Goal: Information Seeking & Learning: Learn about a topic

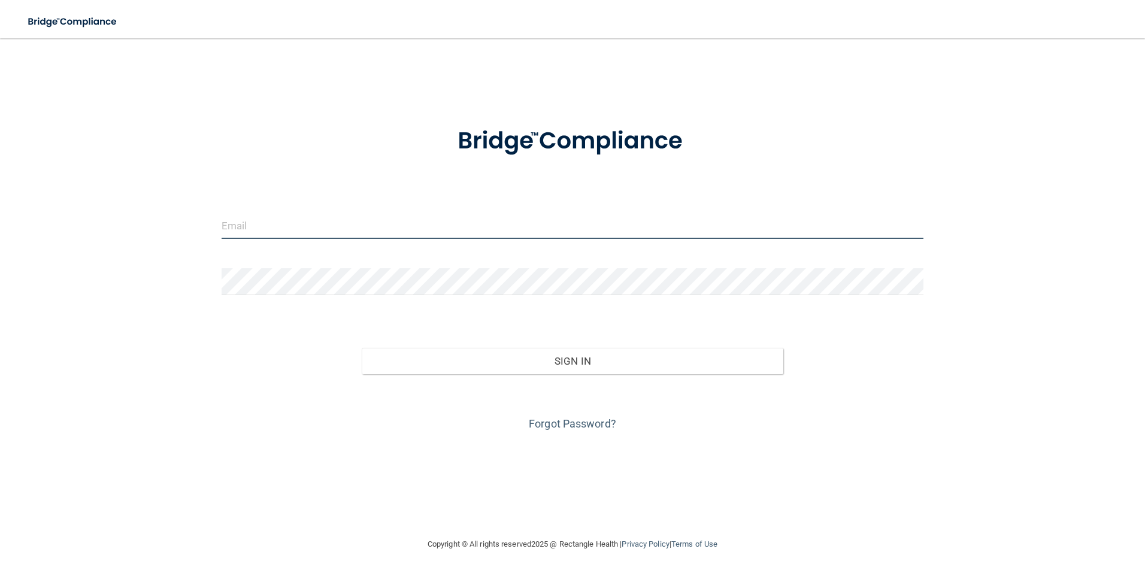
click at [259, 221] on input "email" at bounding box center [572, 225] width 702 height 27
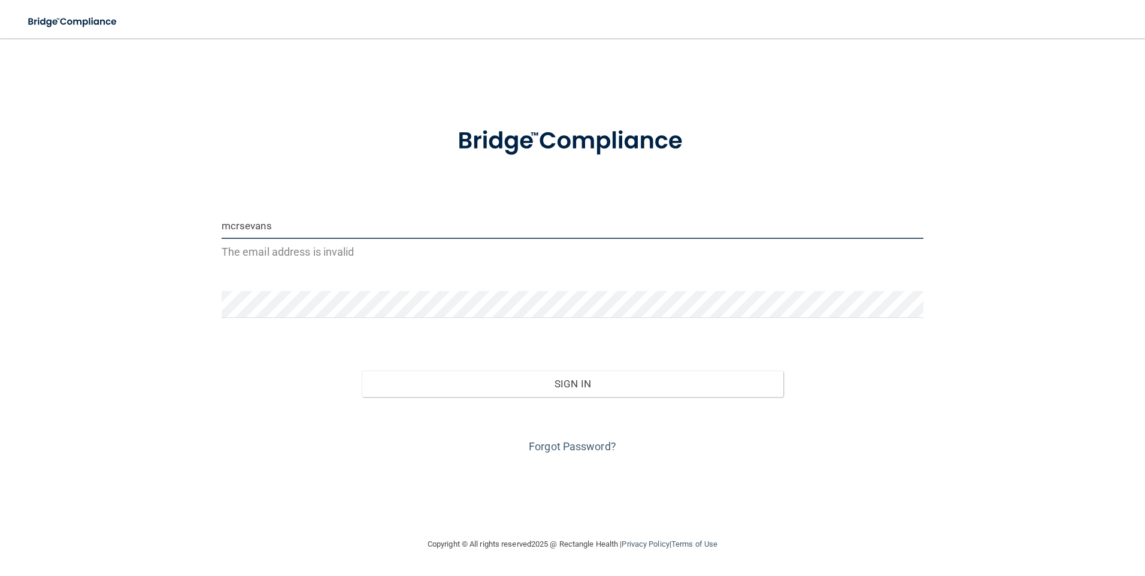
click at [332, 226] on input "mcrsevans" at bounding box center [572, 225] width 702 height 27
click at [379, 227] on input "mcrsevans" at bounding box center [572, 225] width 702 height 27
click at [457, 239] on div "[PERSON_NAME] The email address is invalid" at bounding box center [572, 237] width 702 height 50
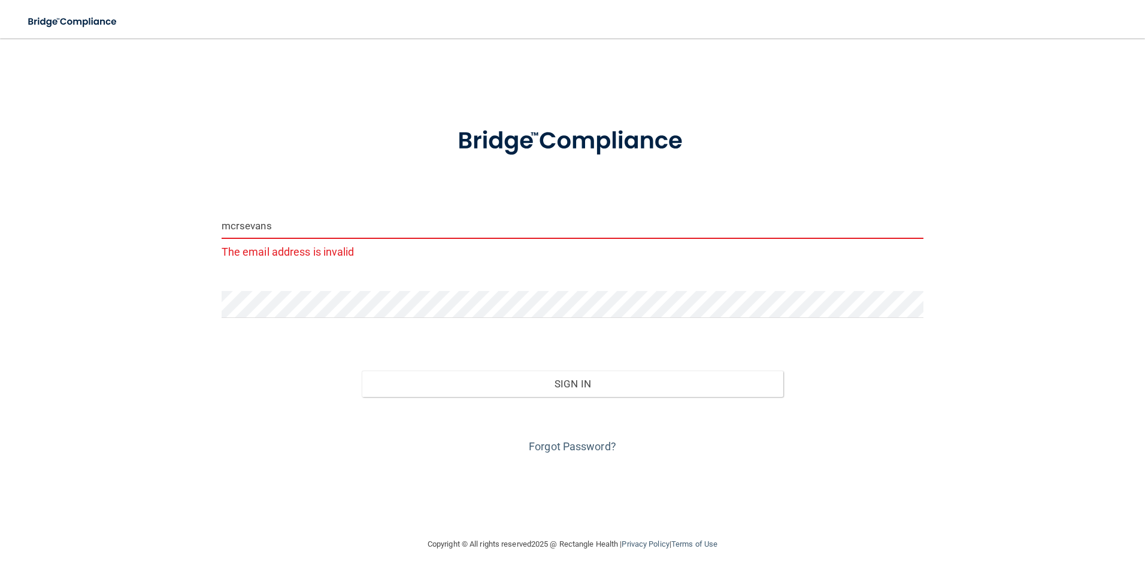
click at [265, 217] on input "mcrsevans" at bounding box center [572, 225] width 702 height 27
type input "[EMAIL_ADDRESS][DOMAIN_NAME]"
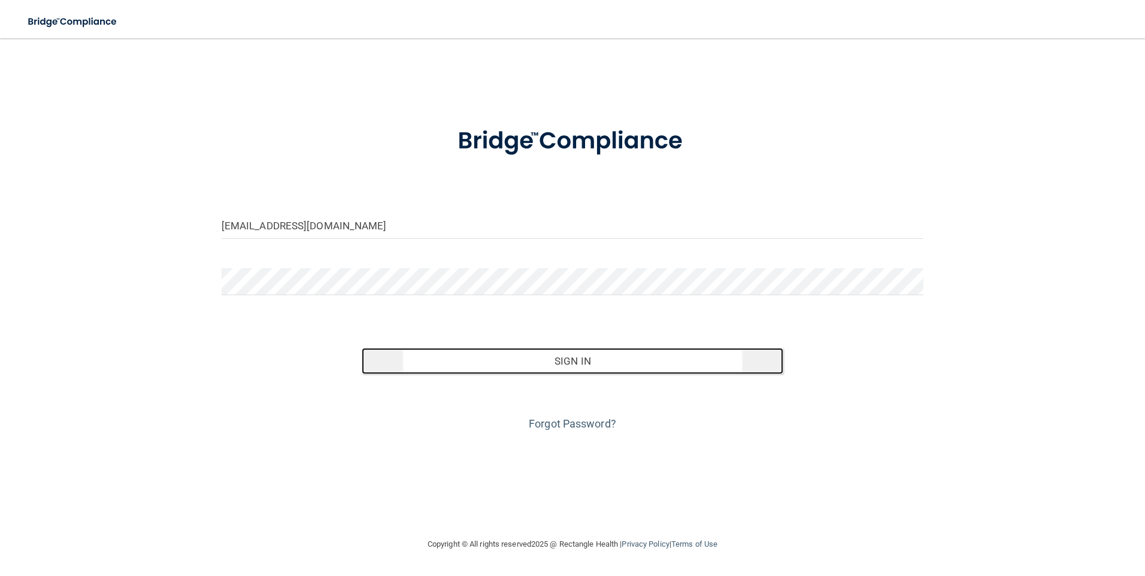
click at [598, 362] on button "Sign In" at bounding box center [572, 361] width 421 height 26
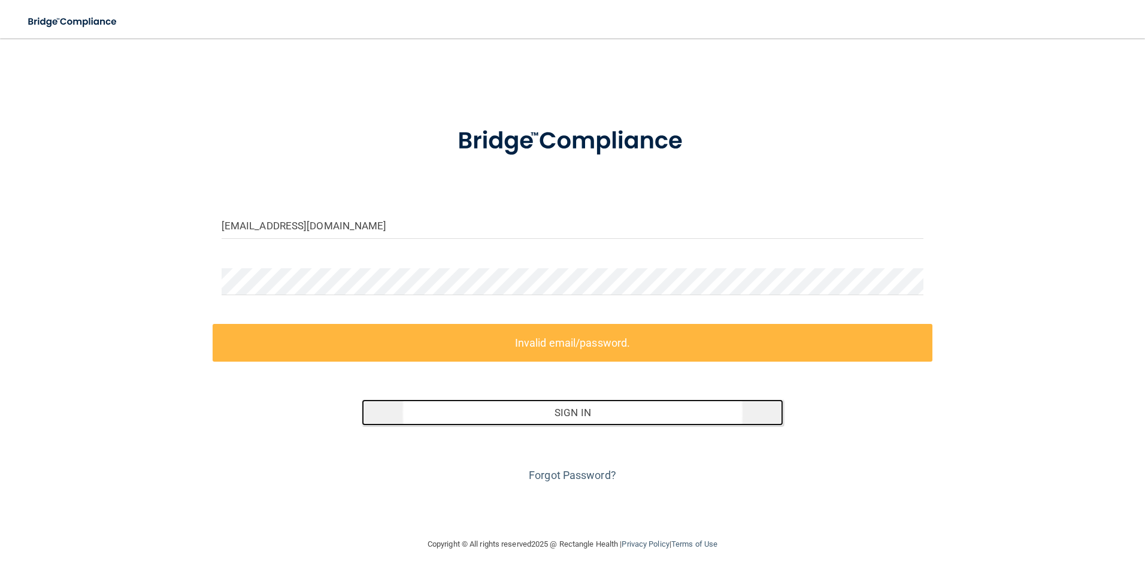
click at [498, 414] on button "Sign In" at bounding box center [572, 412] width 421 height 26
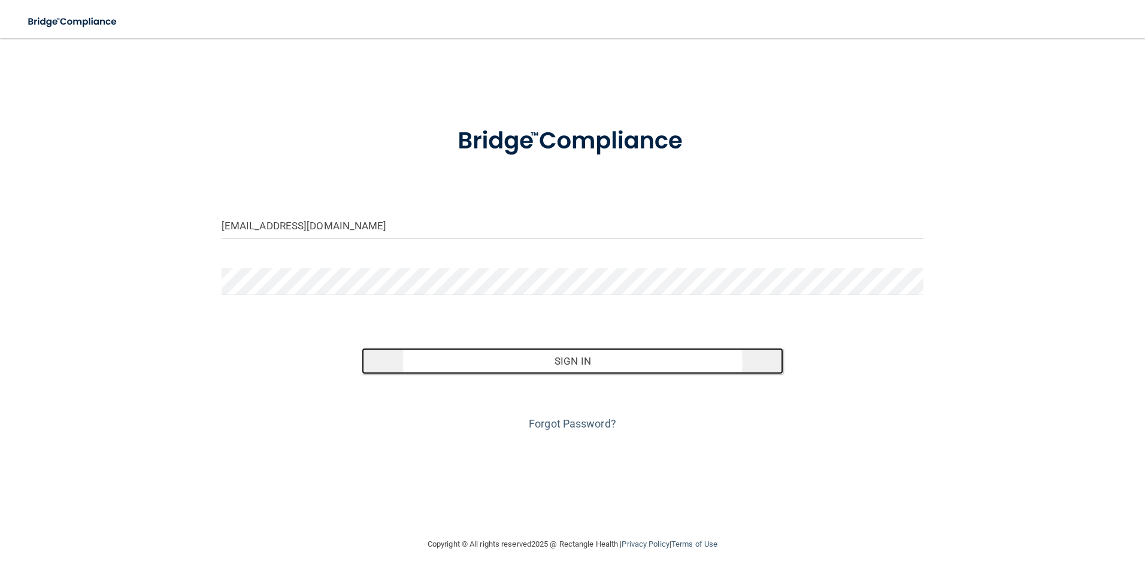
click at [675, 366] on button "Sign In" at bounding box center [572, 361] width 421 height 26
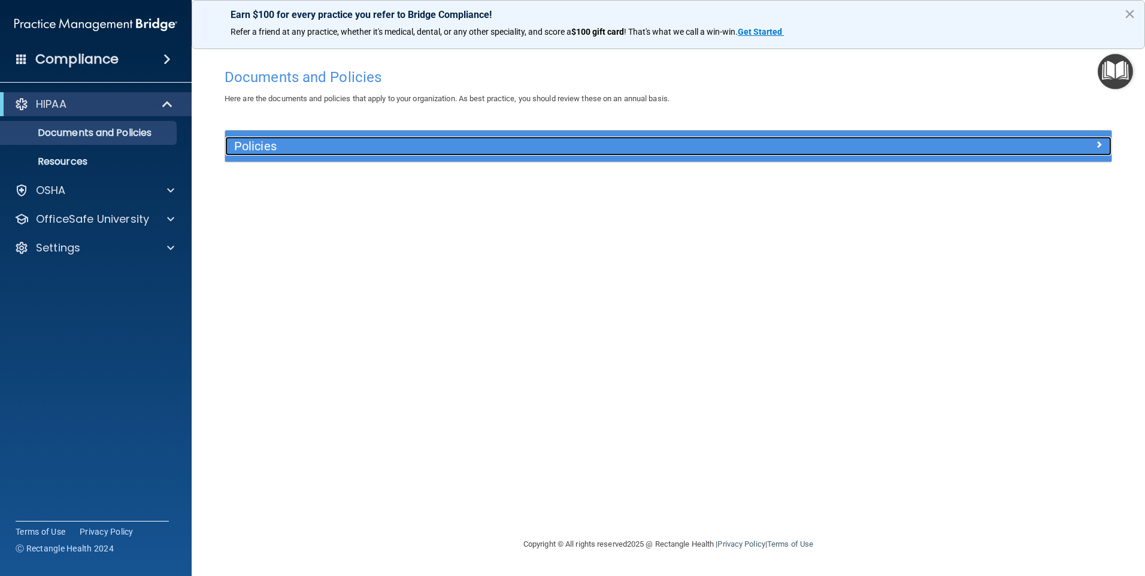
click at [1095, 141] on span at bounding box center [1098, 144] width 7 height 14
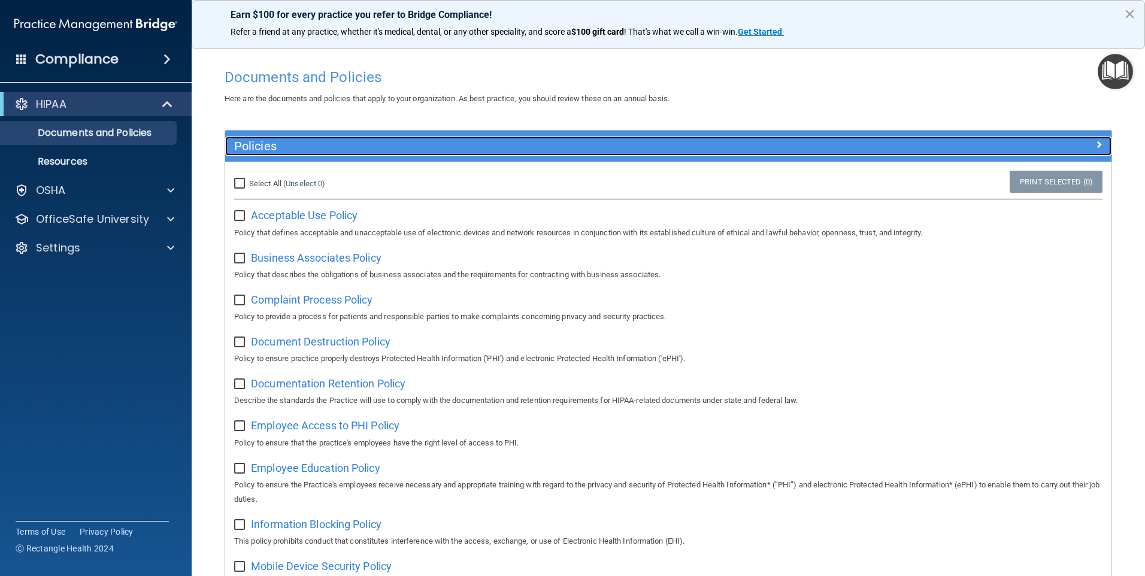
click at [1095, 143] on span at bounding box center [1098, 144] width 7 height 14
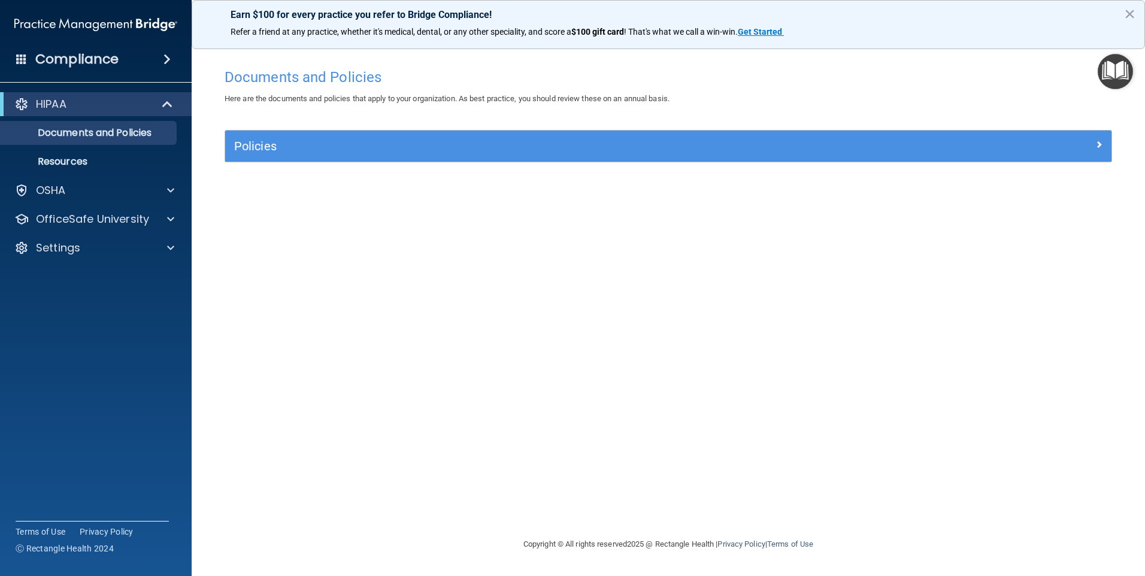
click at [116, 57] on h4 "Compliance" at bounding box center [76, 59] width 83 height 17
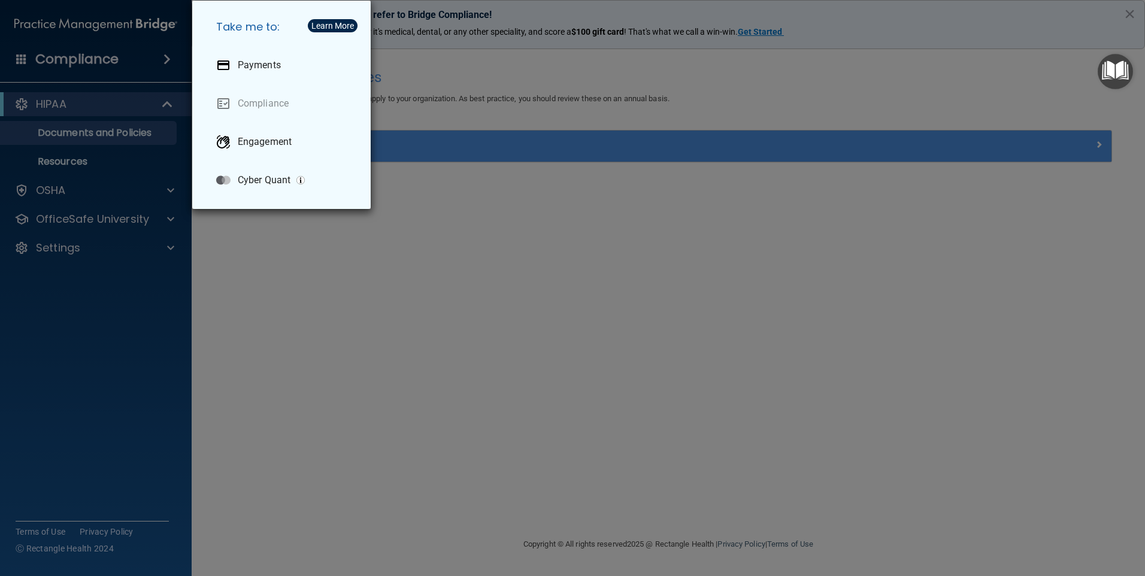
click at [441, 65] on div "Take me to: Payments Compliance Engagement Cyber Quant" at bounding box center [572, 288] width 1145 height 576
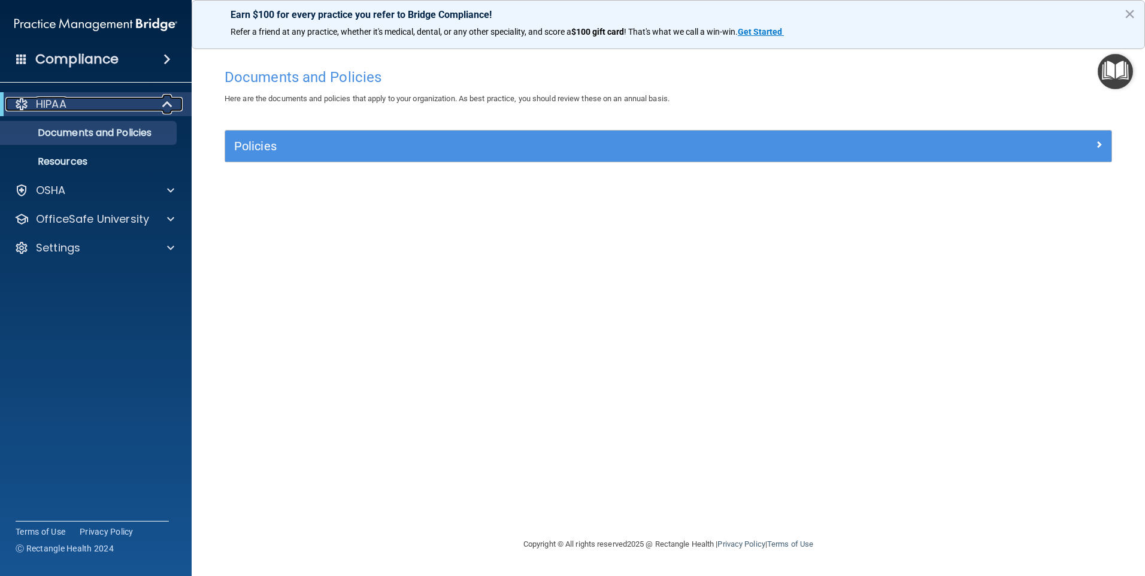
click at [167, 100] on span at bounding box center [168, 104] width 10 height 14
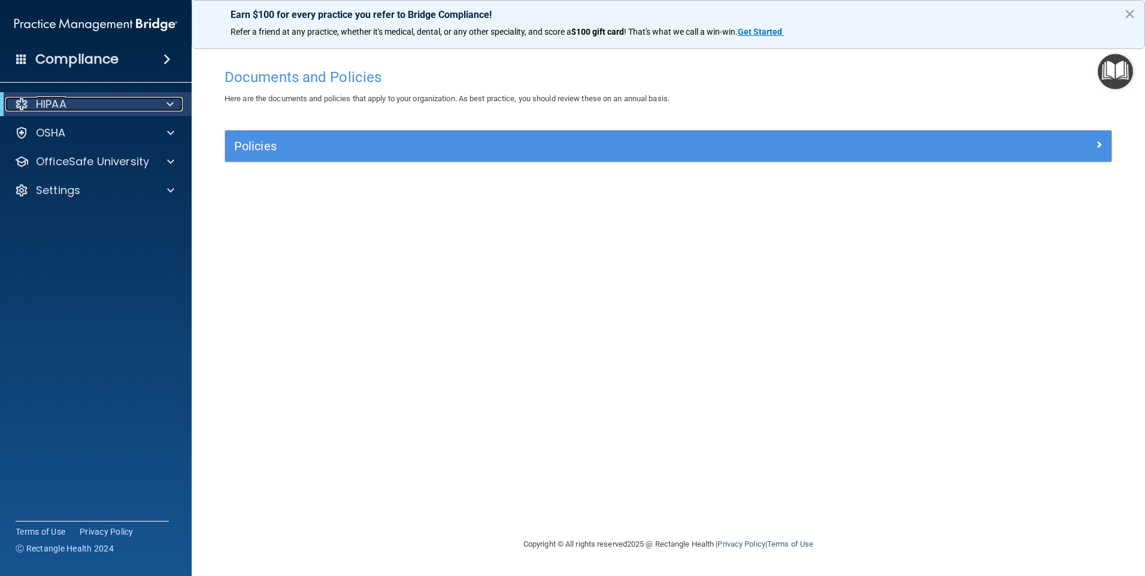
click at [166, 100] on span at bounding box center [169, 104] width 7 height 14
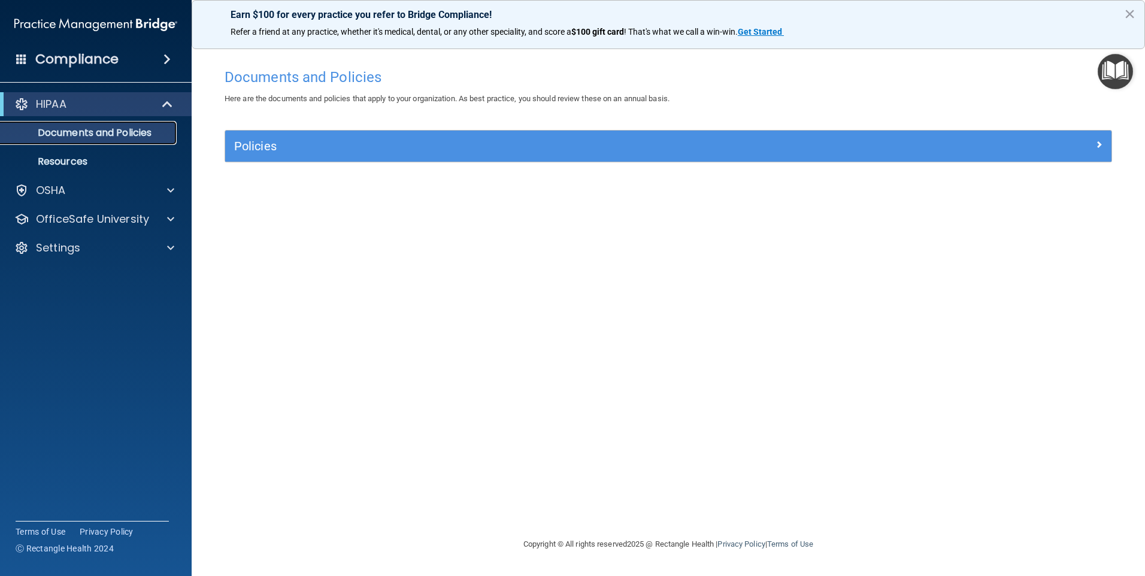
click at [111, 134] on p "Documents and Policies" at bounding box center [89, 133] width 163 height 12
click at [75, 128] on p "Documents and Policies" at bounding box center [89, 133] width 163 height 12
click at [62, 156] on p "Resources" at bounding box center [89, 162] width 163 height 12
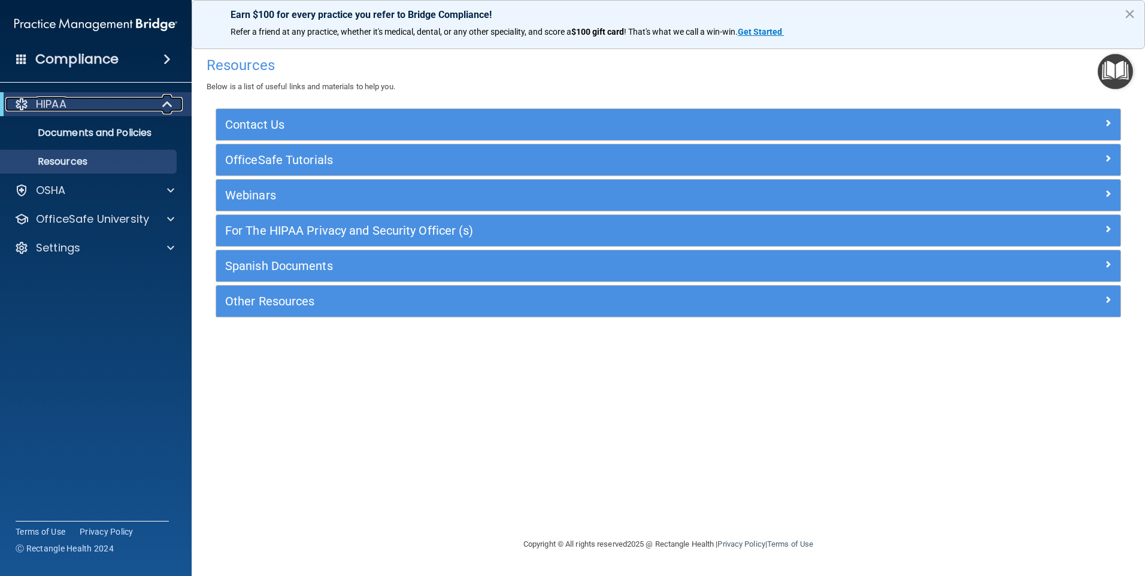
click at [166, 102] on span at bounding box center [168, 104] width 10 height 14
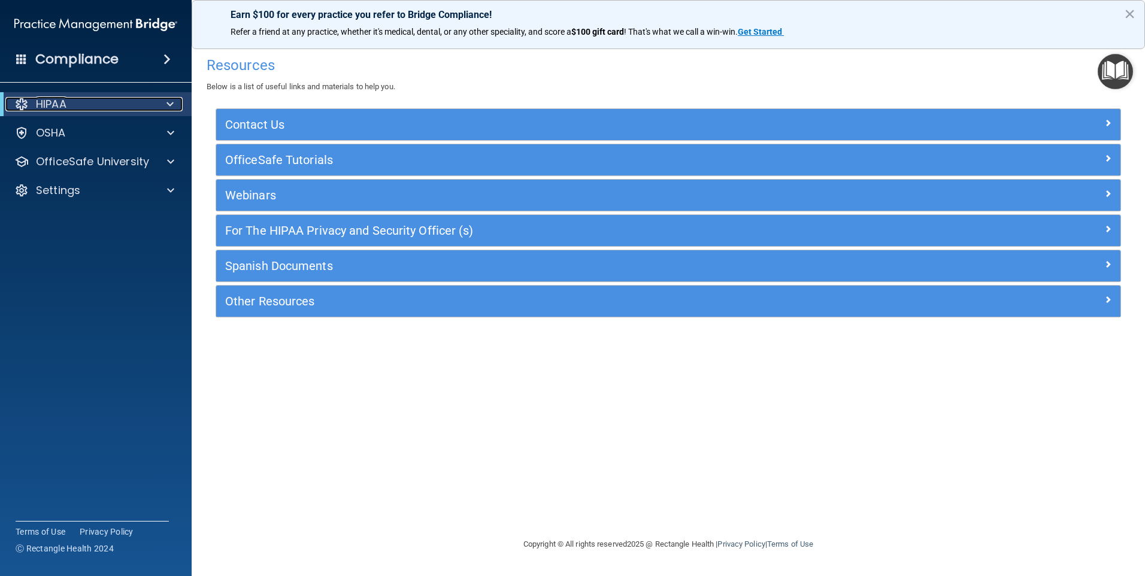
click at [166, 101] on span at bounding box center [169, 104] width 7 height 14
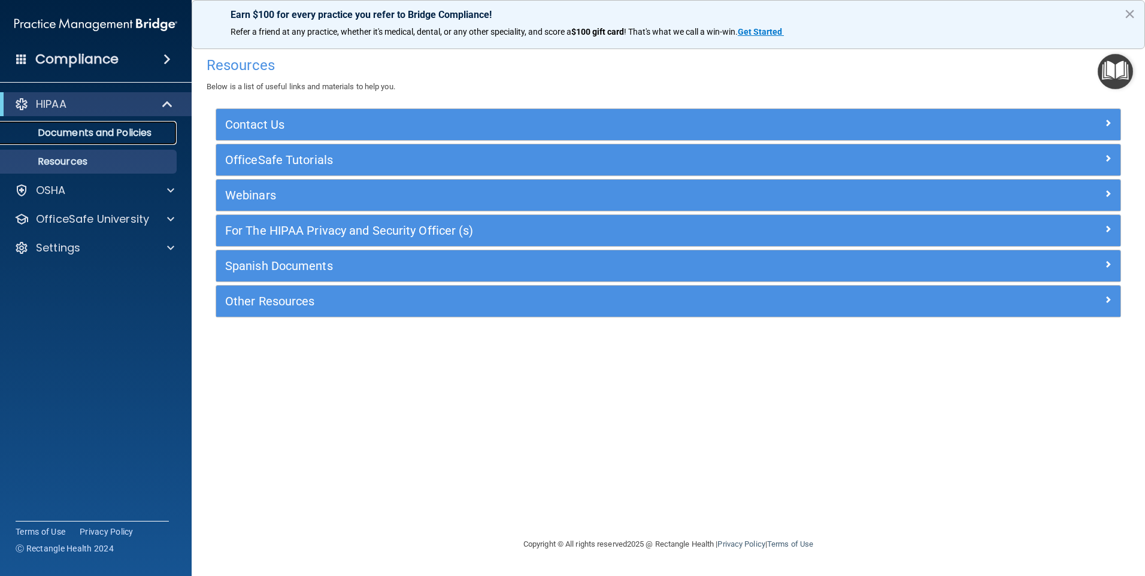
click at [101, 132] on p "Documents and Policies" at bounding box center [89, 133] width 163 height 12
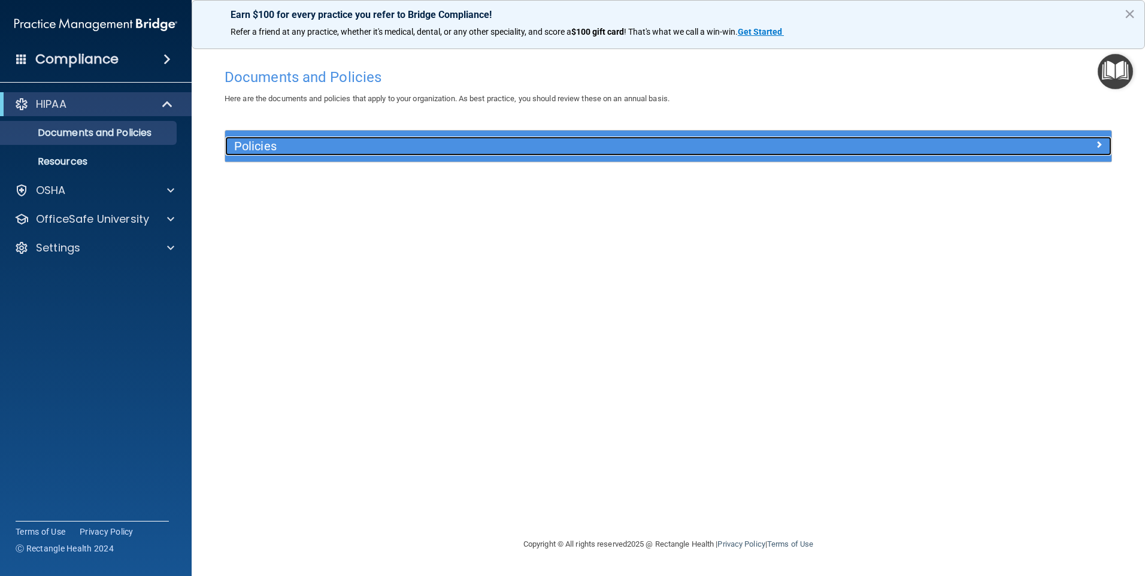
click at [1095, 142] on span at bounding box center [1098, 144] width 7 height 14
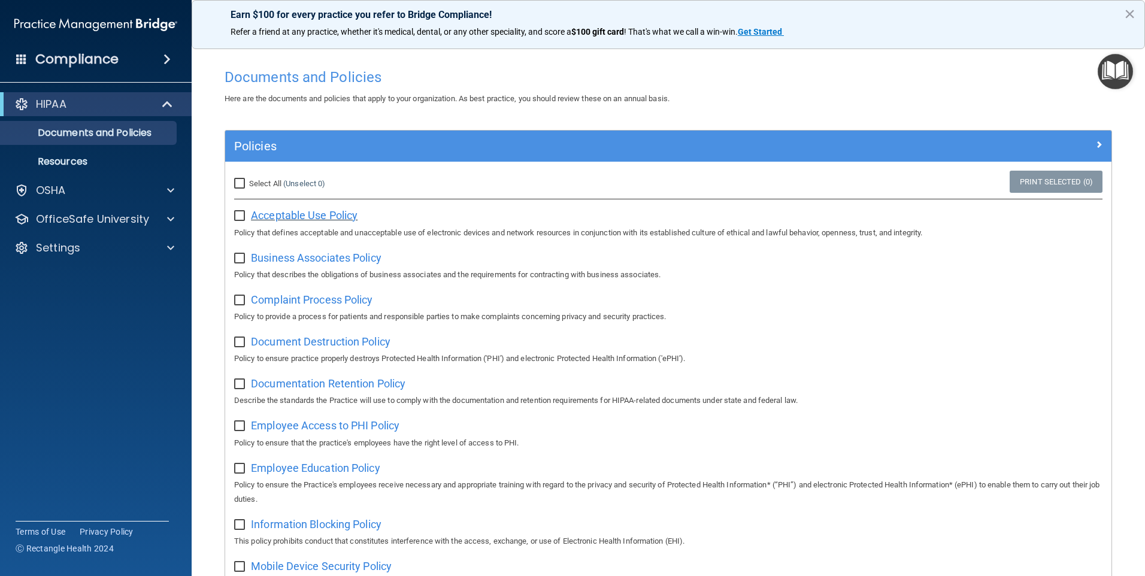
click at [306, 214] on span "Acceptable Use Policy" at bounding box center [304, 215] width 107 height 13
click at [311, 256] on span "Business Associates Policy" at bounding box center [316, 257] width 130 height 13
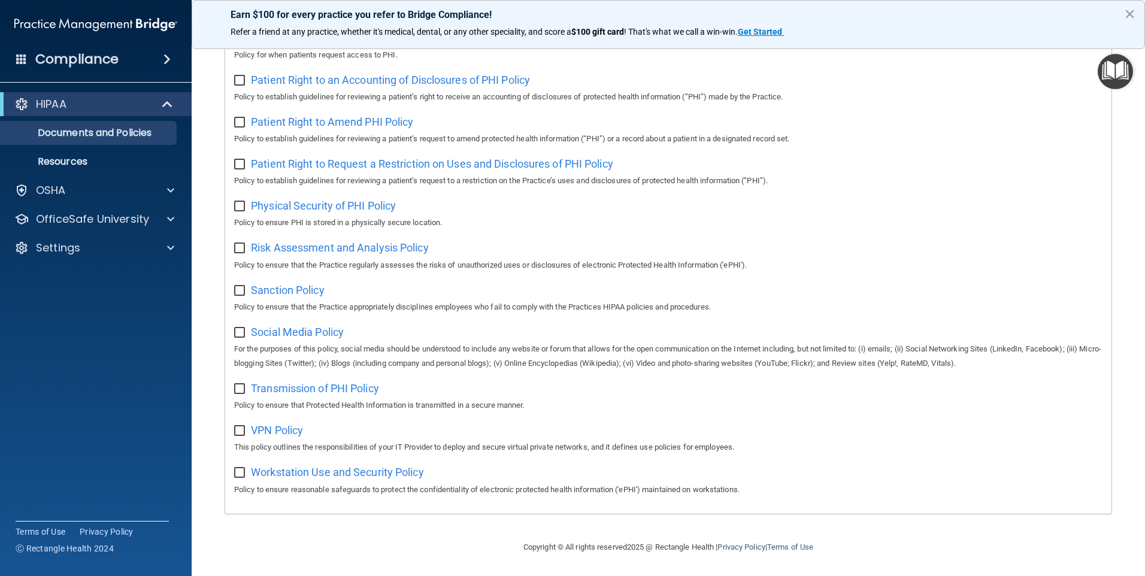
scroll to position [625, 0]
click at [51, 223] on p "OfficeSafe University" at bounding box center [92, 219] width 113 height 14
click at [166, 104] on span at bounding box center [168, 104] width 10 height 14
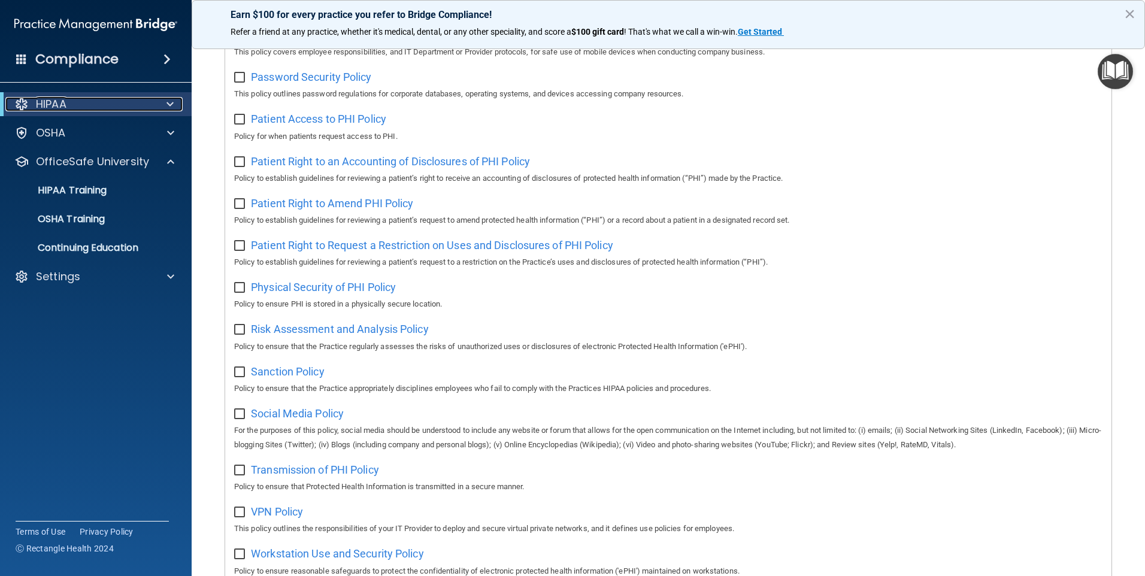
scroll to position [386, 0]
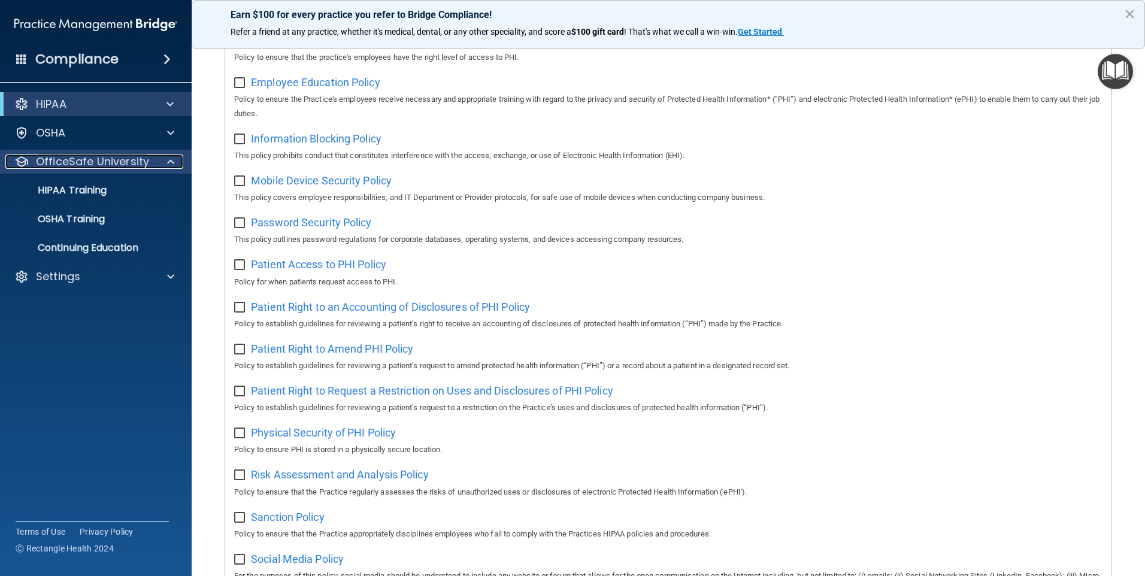
click at [78, 160] on p "OfficeSafe University" at bounding box center [92, 161] width 113 height 14
click at [78, 159] on p "OfficeSafe University" at bounding box center [92, 161] width 113 height 14
click at [78, 190] on p "HIPAA Training" at bounding box center [57, 190] width 99 height 12
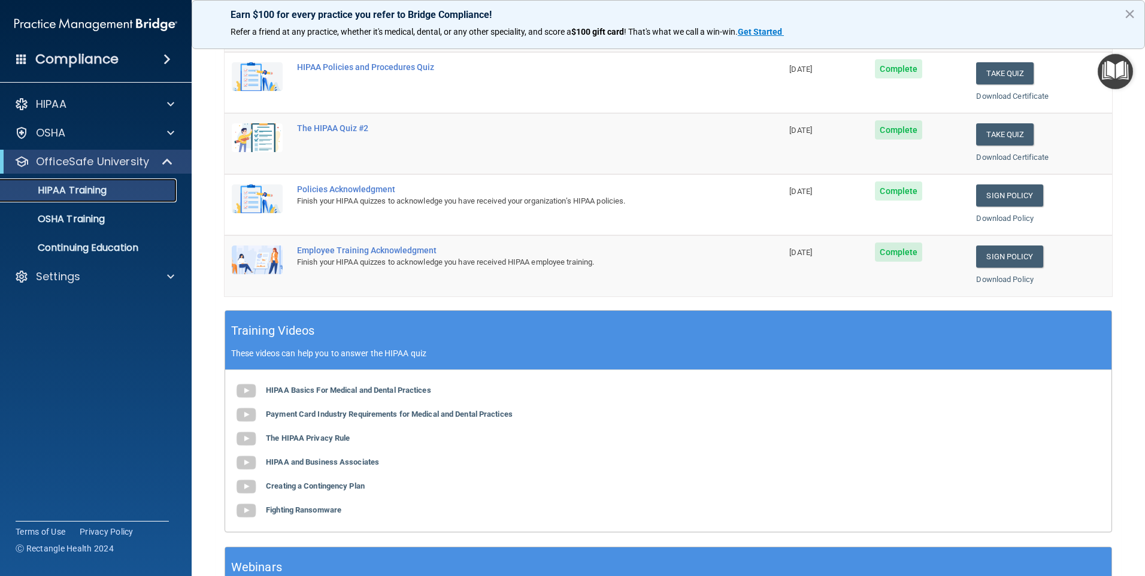
scroll to position [239, 0]
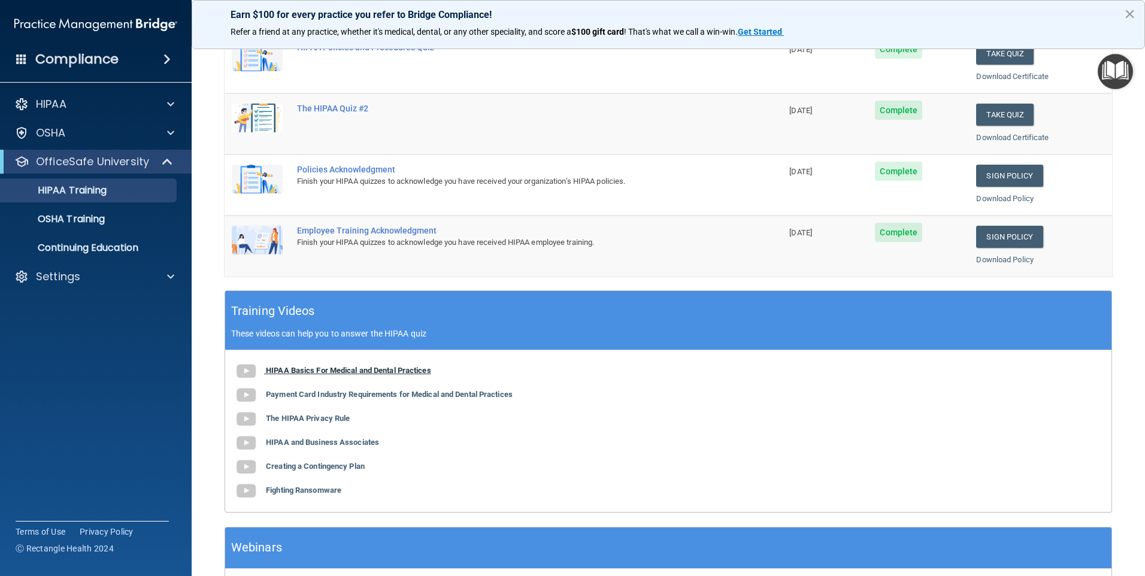
click at [314, 367] on b "HIPAA Basics For Medical and Dental Practices" at bounding box center [348, 370] width 165 height 9
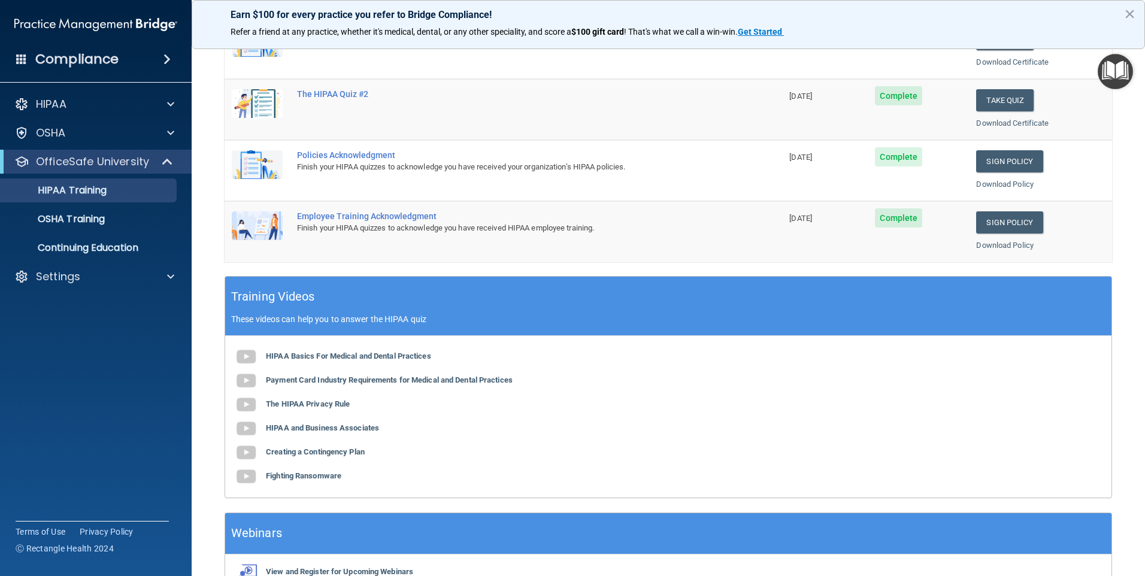
scroll to position [120, 0]
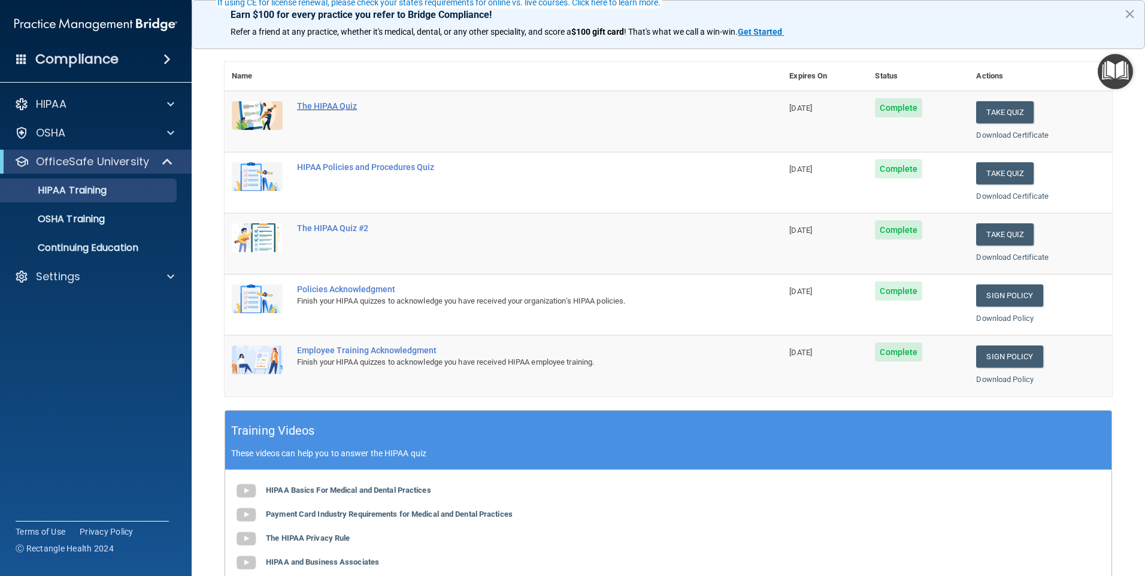
click at [344, 108] on div "The HIPAA Quiz" at bounding box center [509, 106] width 425 height 10
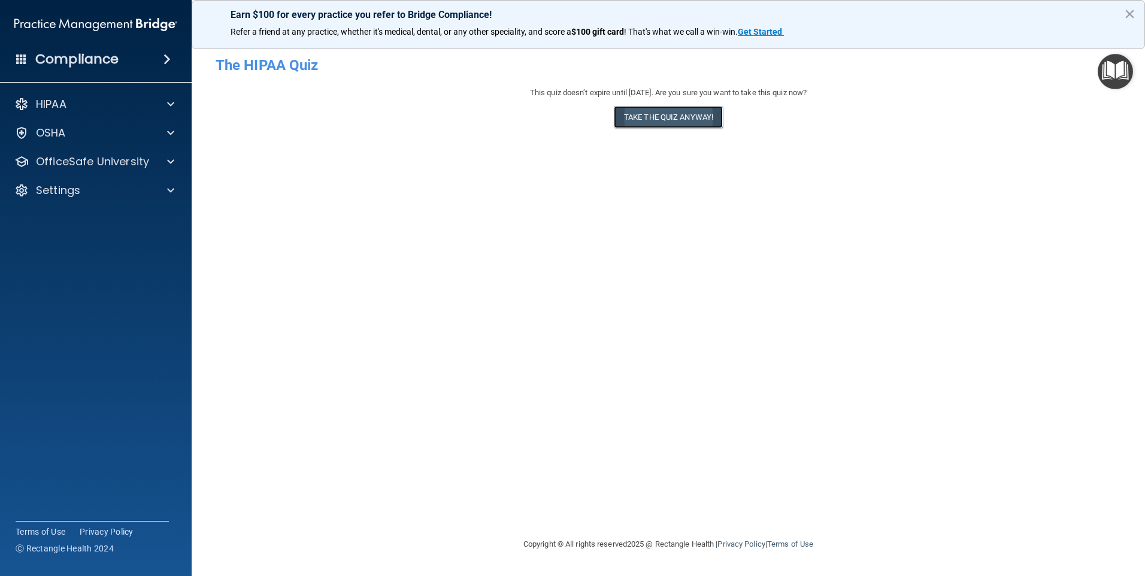
click at [667, 117] on button "Take the quiz anyway!" at bounding box center [668, 117] width 109 height 22
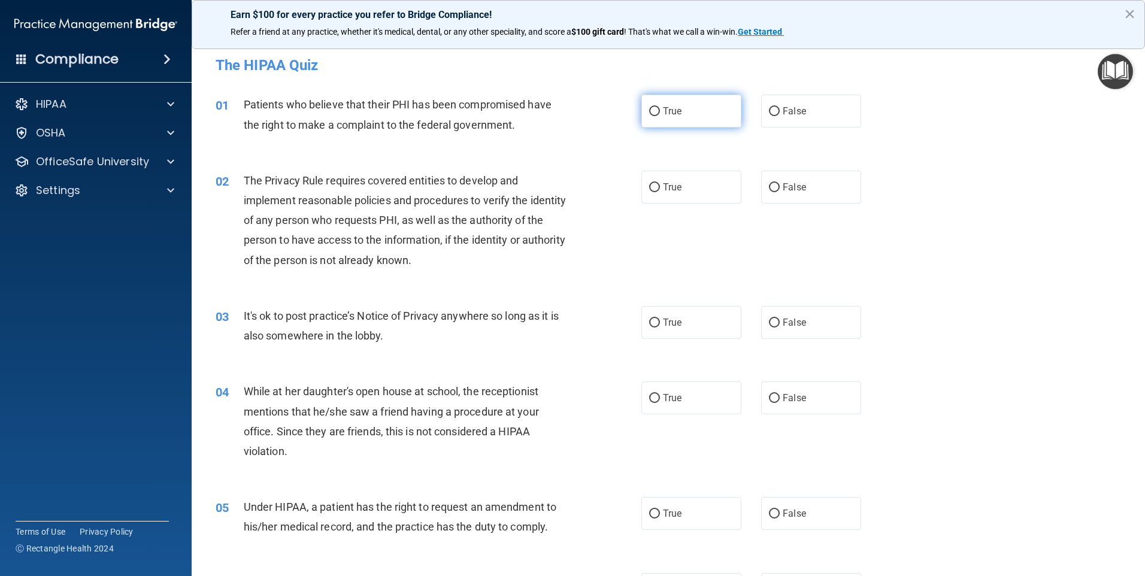
click at [651, 113] on input "True" at bounding box center [654, 111] width 11 height 9
radio input "true"
click at [1127, 13] on button "×" at bounding box center [1129, 13] width 11 height 19
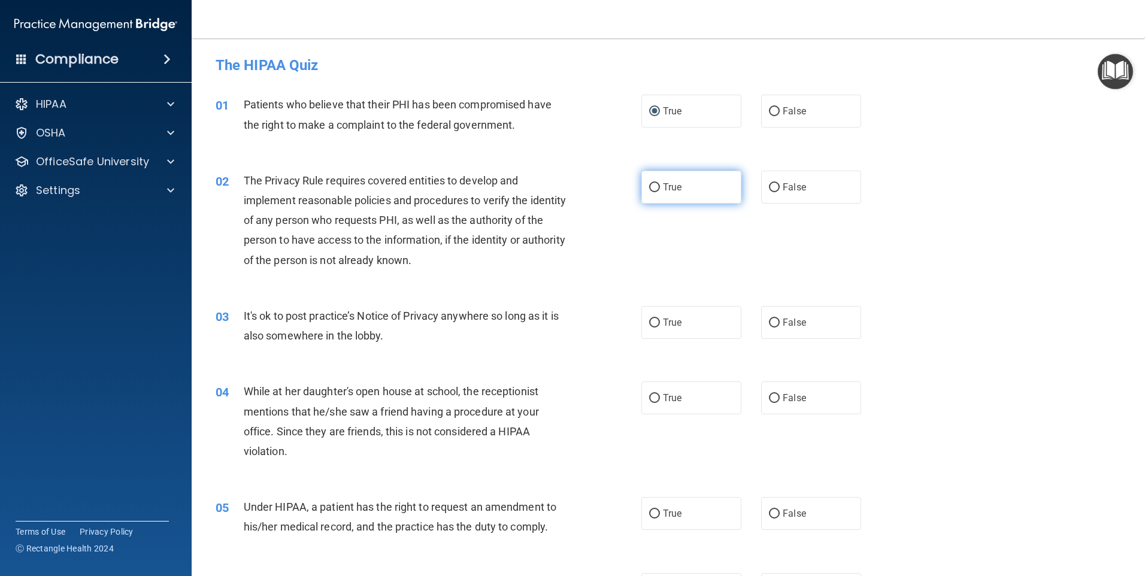
click at [651, 187] on input "True" at bounding box center [654, 187] width 11 height 9
radio input "true"
click at [769, 323] on input "False" at bounding box center [774, 322] width 11 height 9
radio input "true"
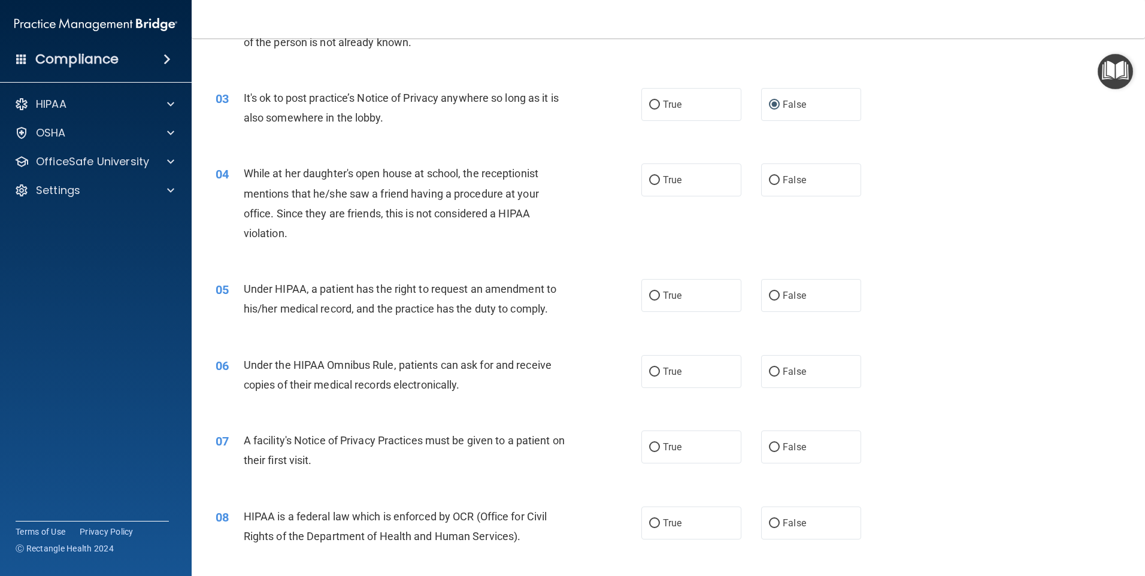
scroll to position [239, 0]
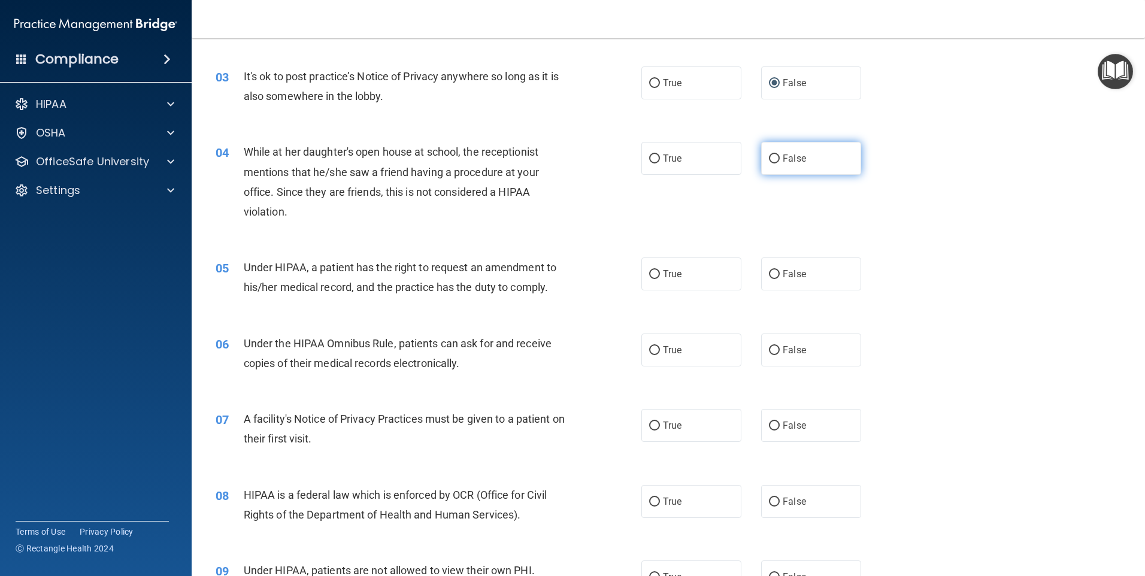
click at [769, 157] on input "False" at bounding box center [774, 158] width 11 height 9
radio input "true"
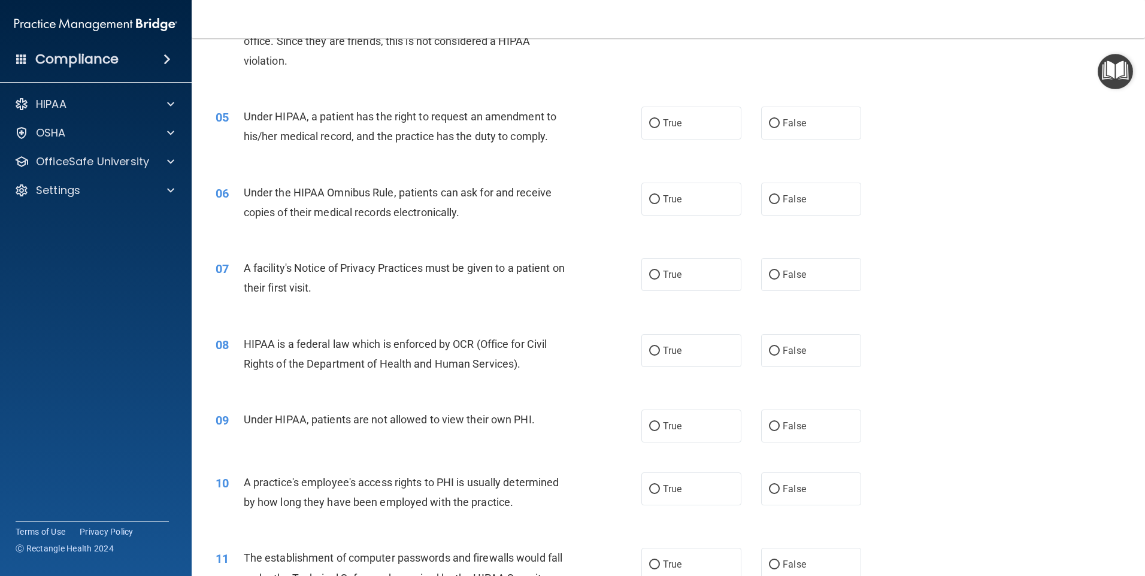
scroll to position [419, 0]
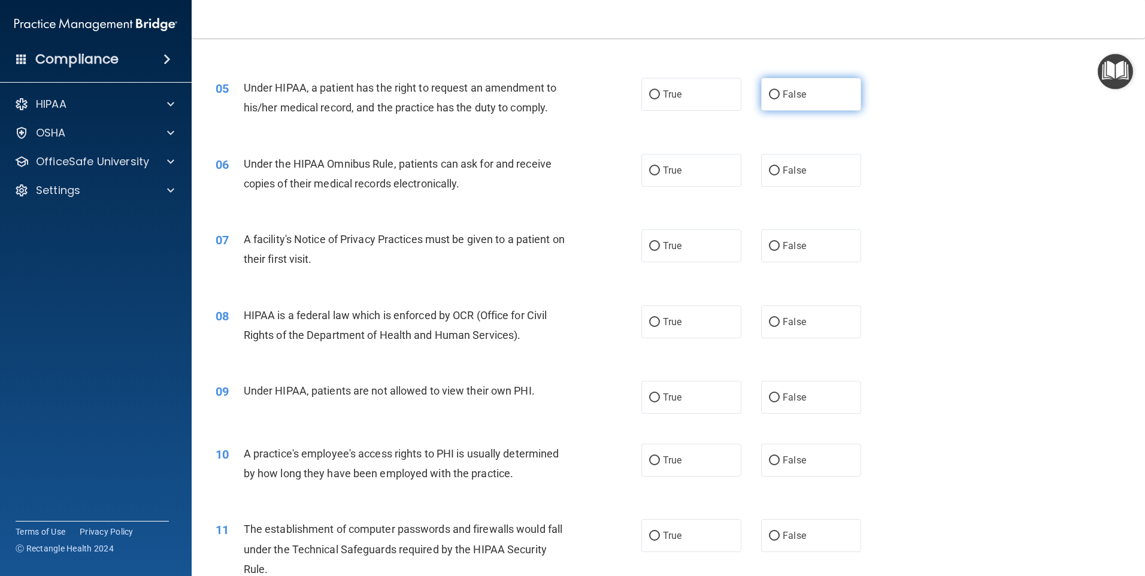
click at [775, 91] on label "False" at bounding box center [811, 94] width 100 height 33
click at [775, 91] on input "False" at bounding box center [774, 94] width 11 height 9
radio input "true"
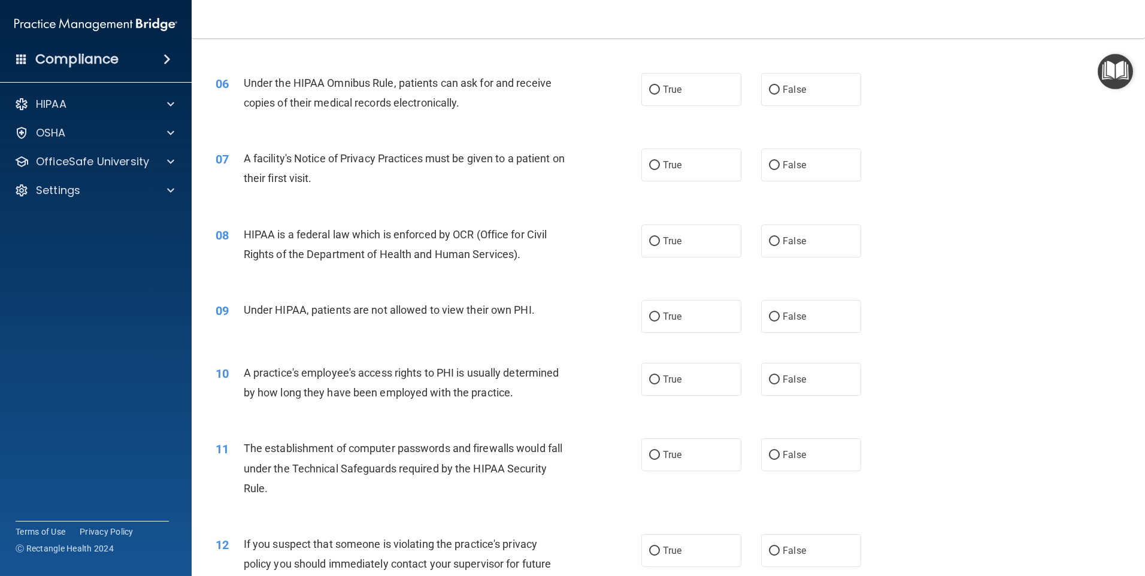
scroll to position [479, 0]
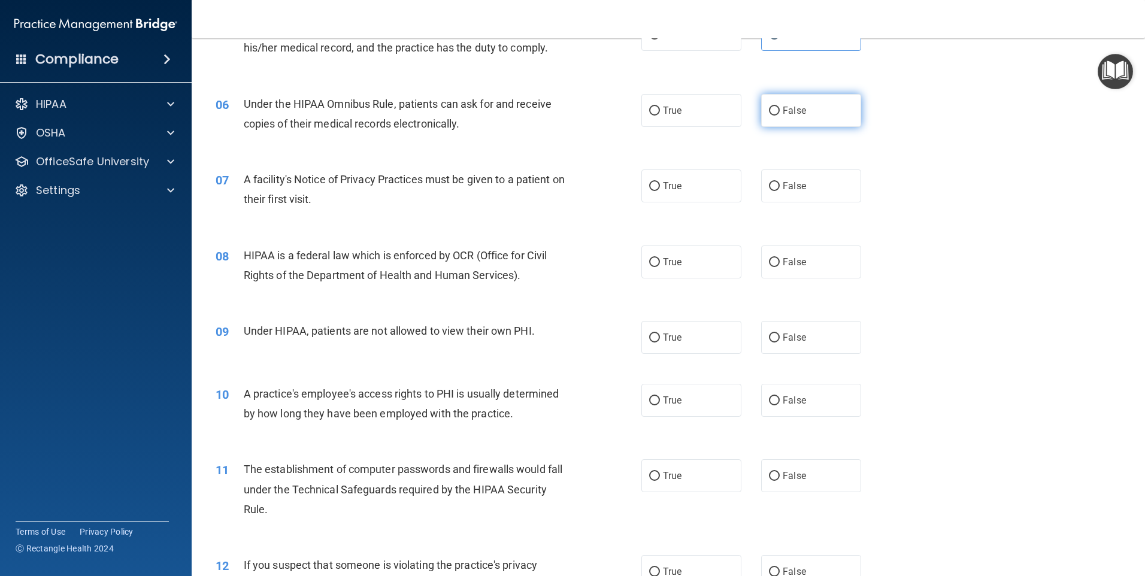
click at [769, 109] on input "False" at bounding box center [774, 111] width 11 height 9
radio input "true"
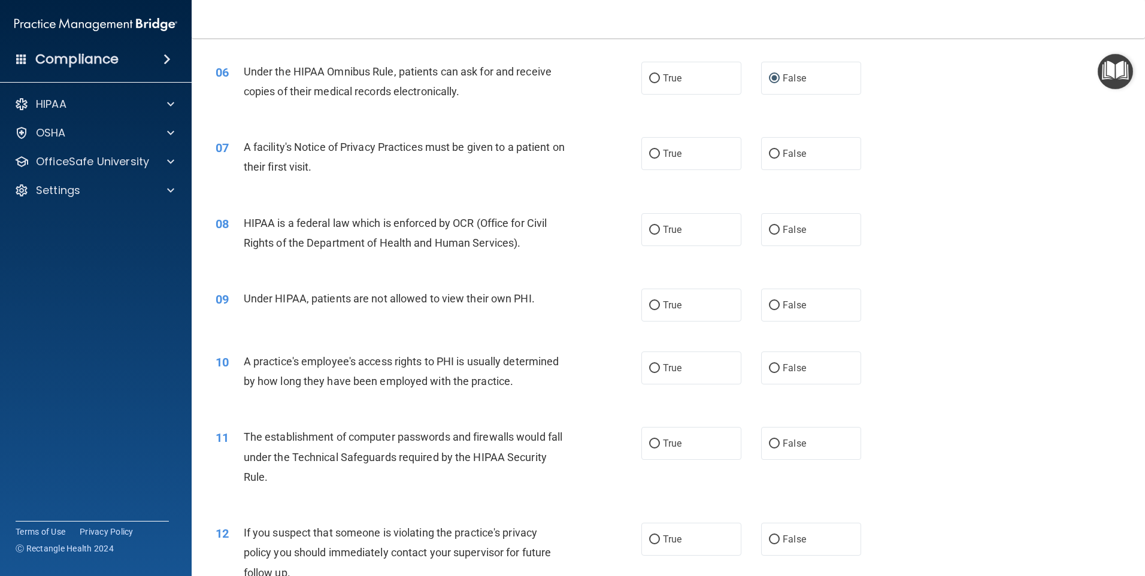
scroll to position [539, 0]
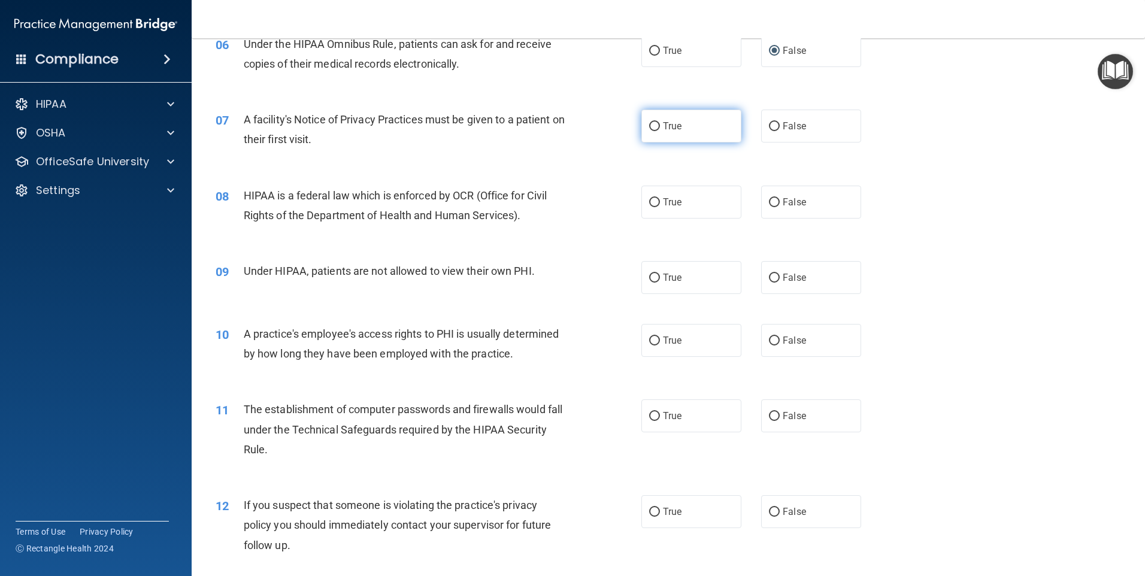
click at [651, 123] on input "True" at bounding box center [654, 126] width 11 height 9
radio input "true"
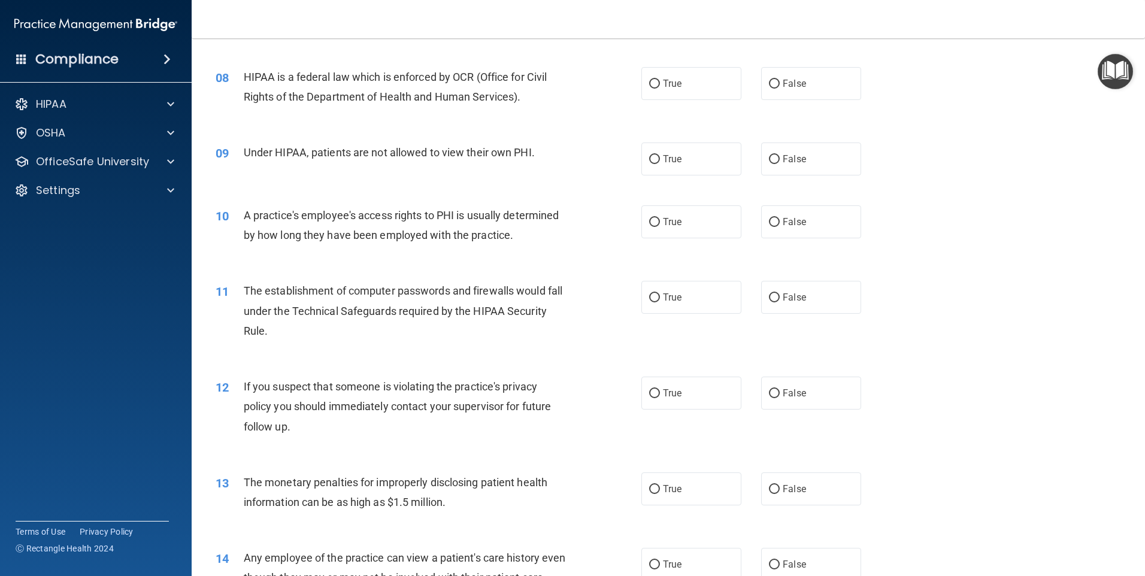
scroll to position [658, 0]
click at [655, 81] on input "True" at bounding box center [654, 82] width 11 height 9
radio input "true"
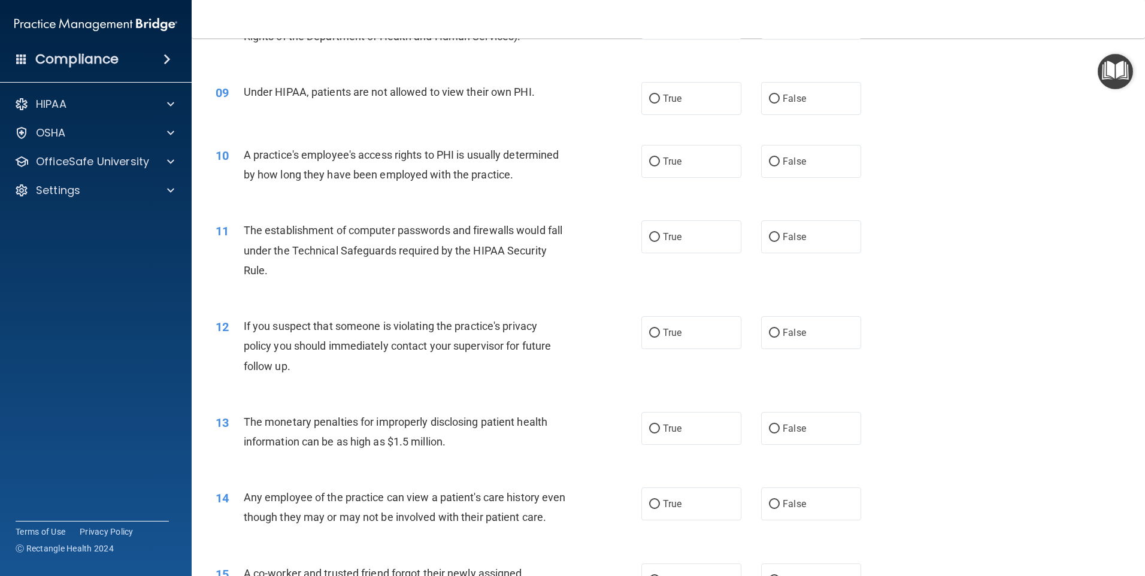
scroll to position [718, 0]
click at [770, 100] on input "False" at bounding box center [774, 98] width 11 height 9
radio input "true"
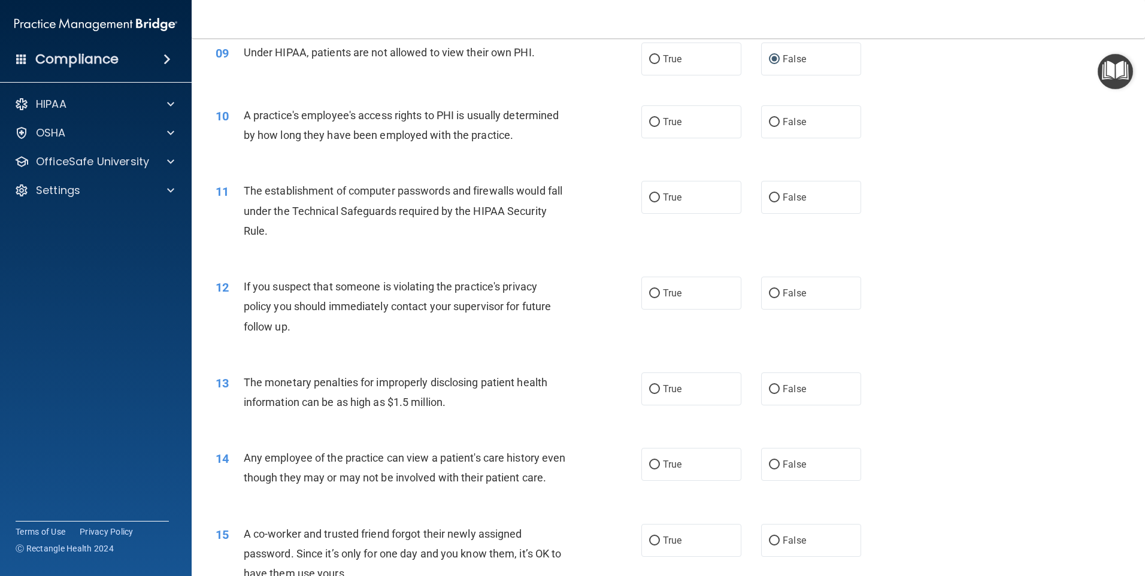
scroll to position [778, 0]
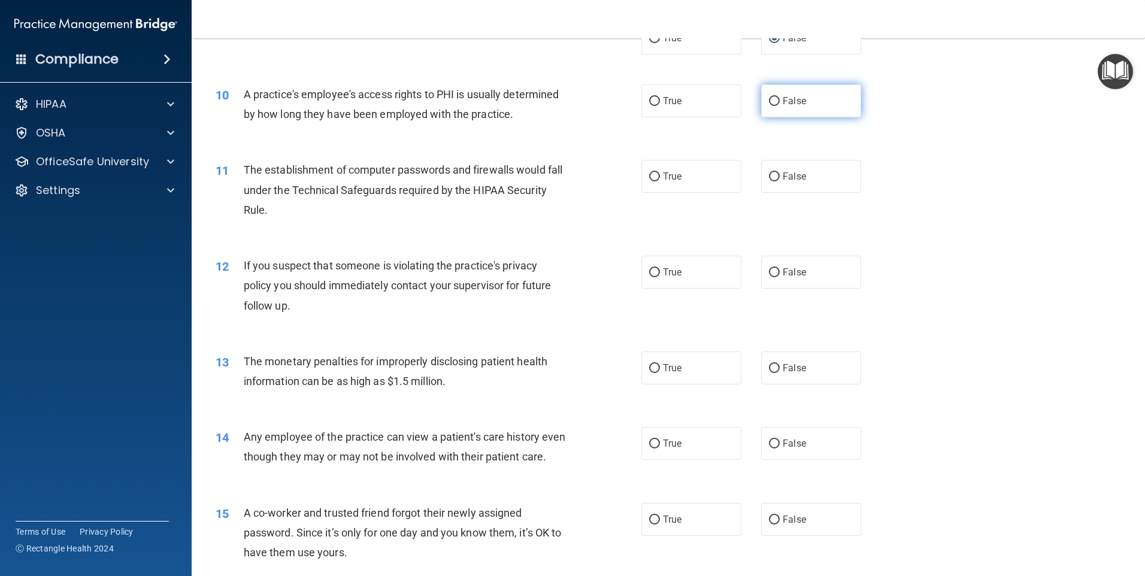
click at [772, 100] on input "False" at bounding box center [774, 101] width 11 height 9
radio input "true"
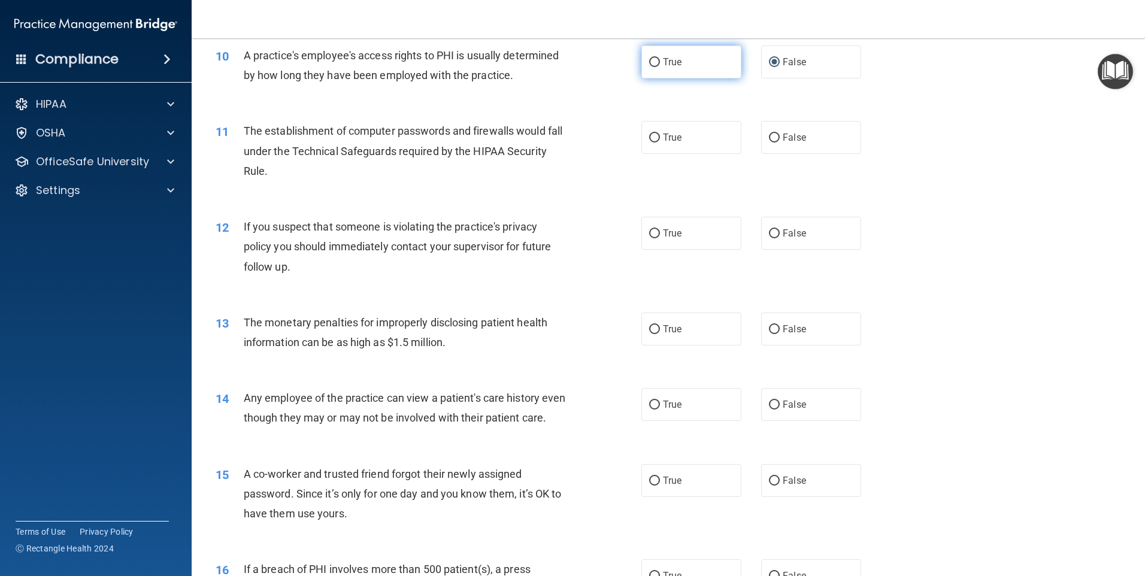
scroll to position [838, 0]
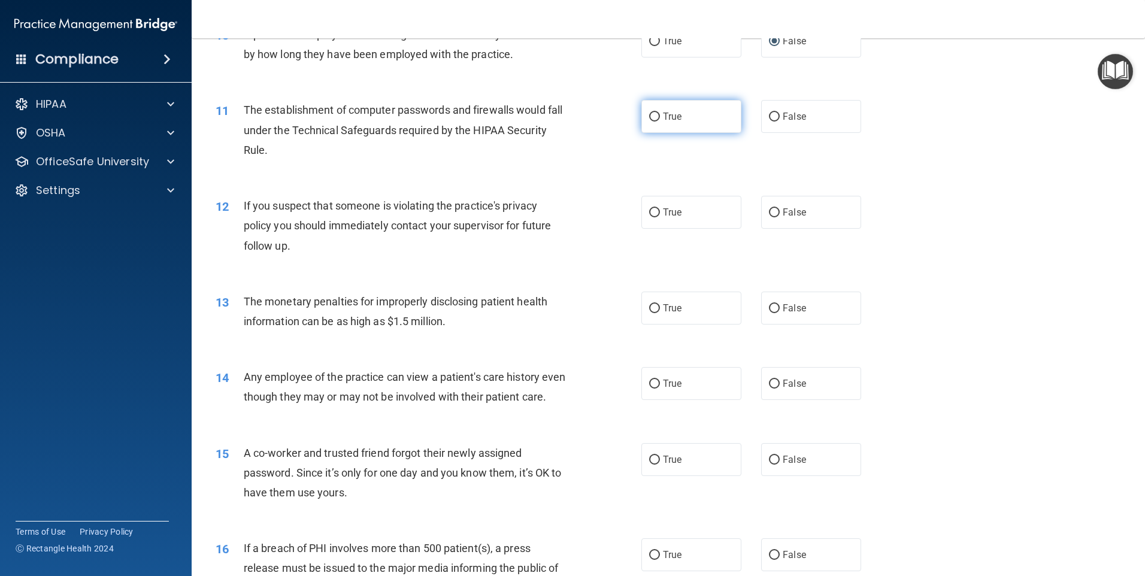
click at [653, 116] on input "True" at bounding box center [654, 117] width 11 height 9
radio input "true"
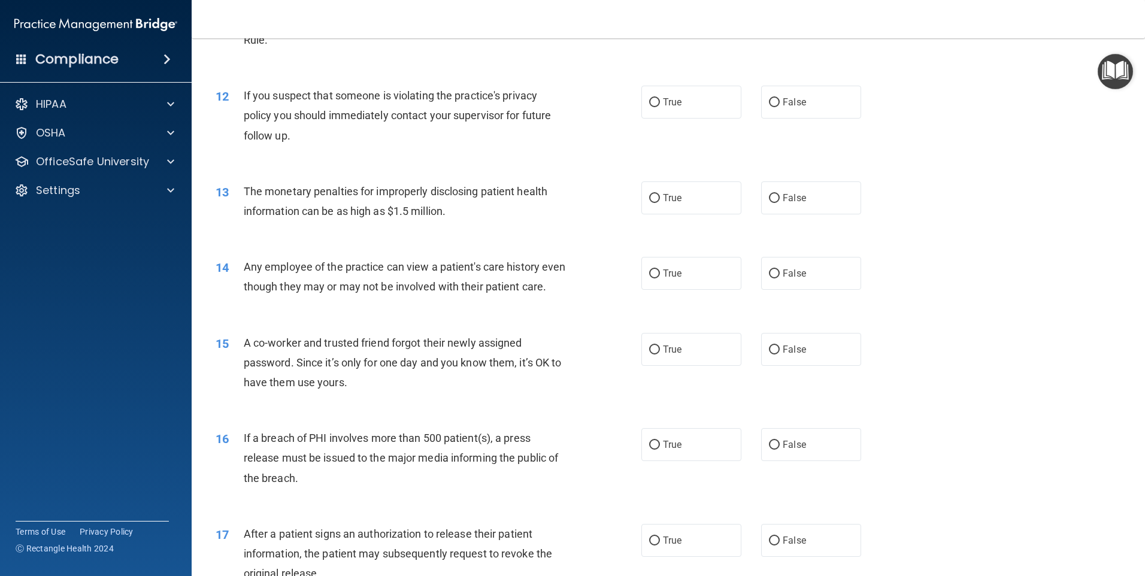
scroll to position [958, 0]
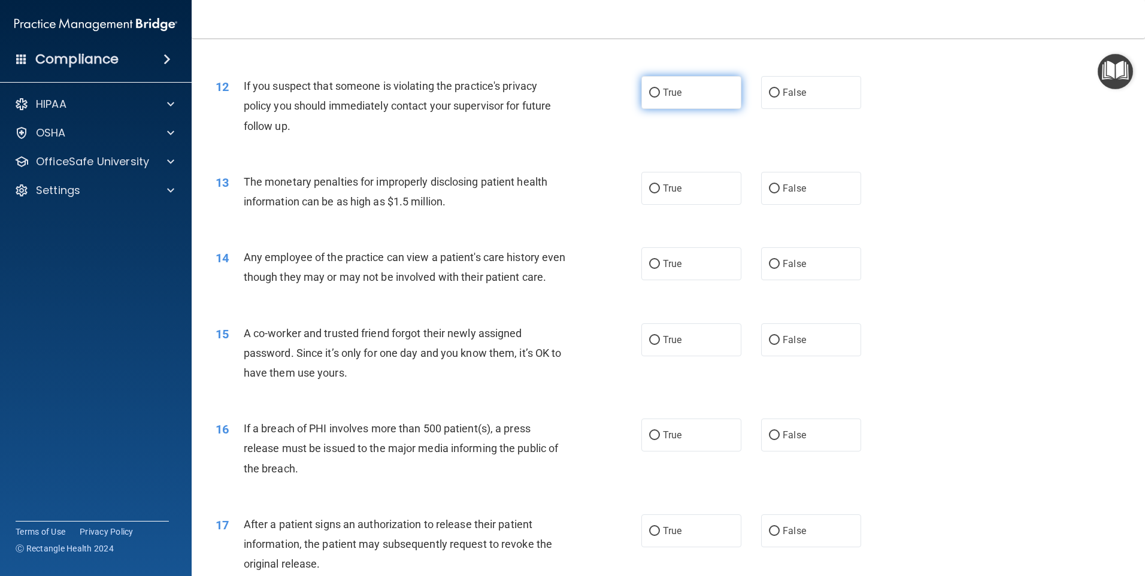
click at [649, 90] on input "True" at bounding box center [654, 93] width 11 height 9
radio input "true"
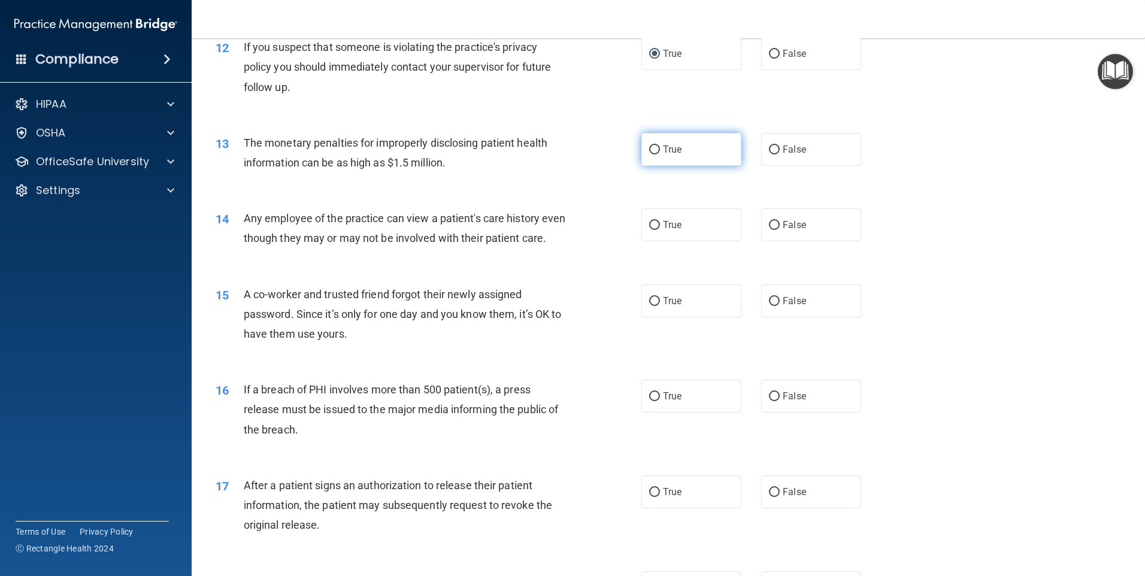
scroll to position [1018, 0]
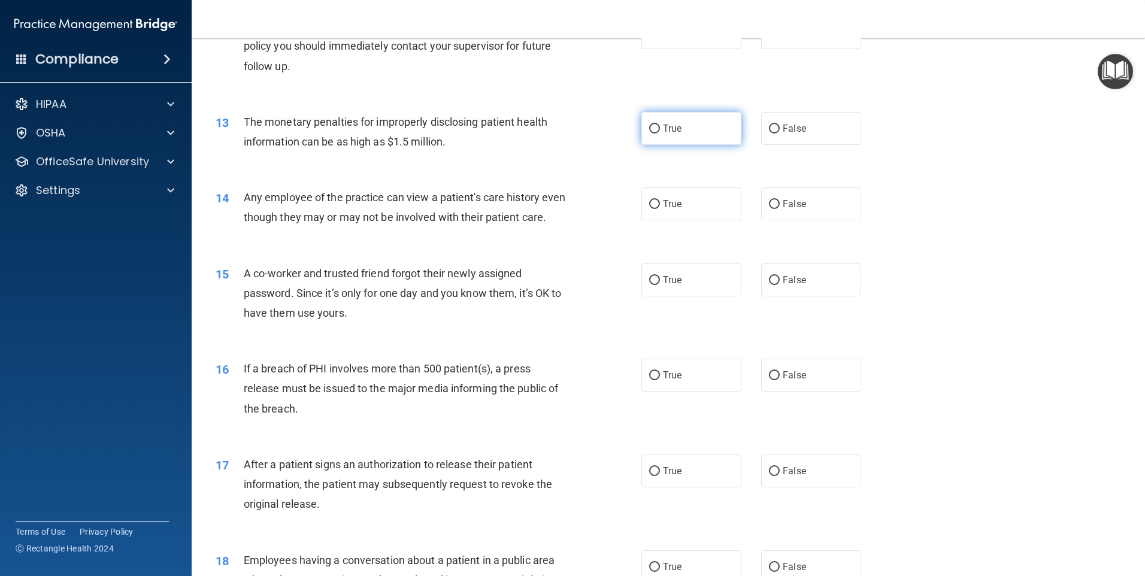
click at [649, 128] on input "True" at bounding box center [654, 129] width 11 height 9
radio input "true"
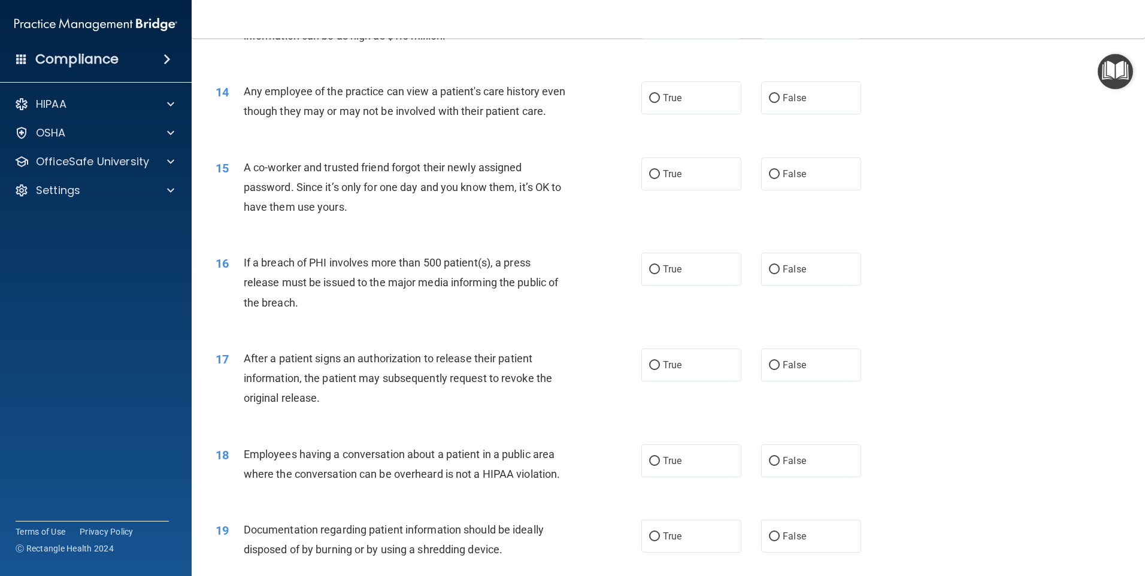
scroll to position [1137, 0]
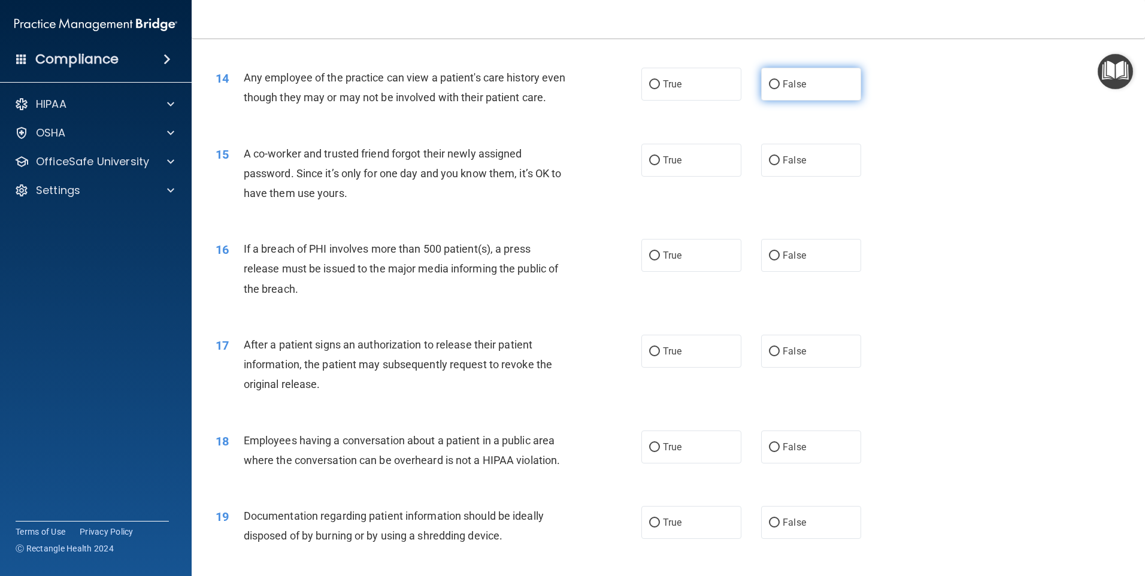
click at [769, 86] on input "False" at bounding box center [774, 84] width 11 height 9
radio input "true"
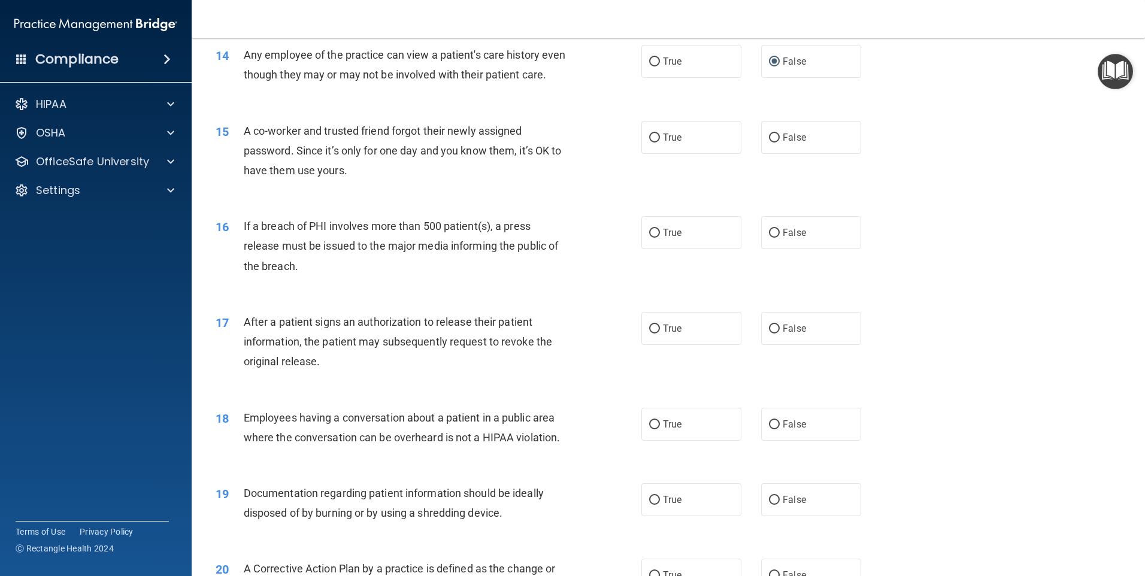
scroll to position [1197, 0]
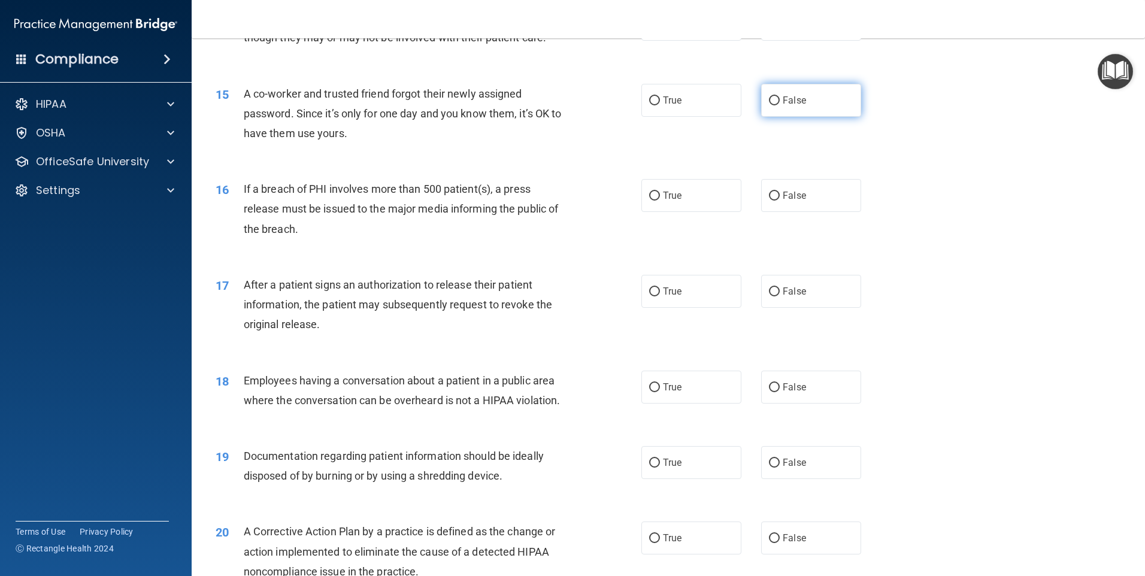
click at [770, 105] on input "False" at bounding box center [774, 100] width 11 height 9
radio input "true"
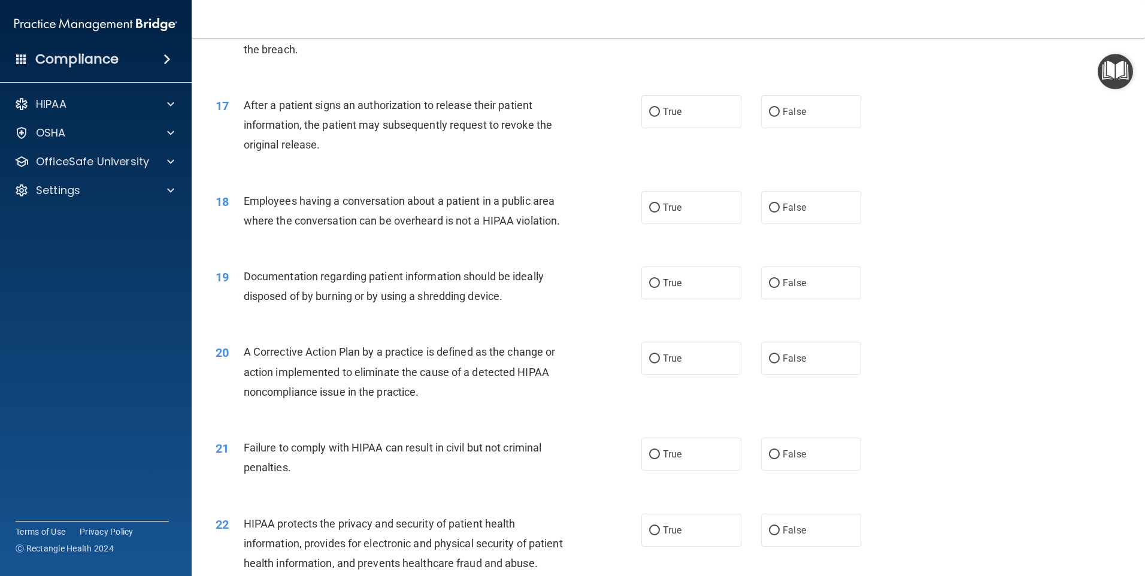
scroll to position [1317, 0]
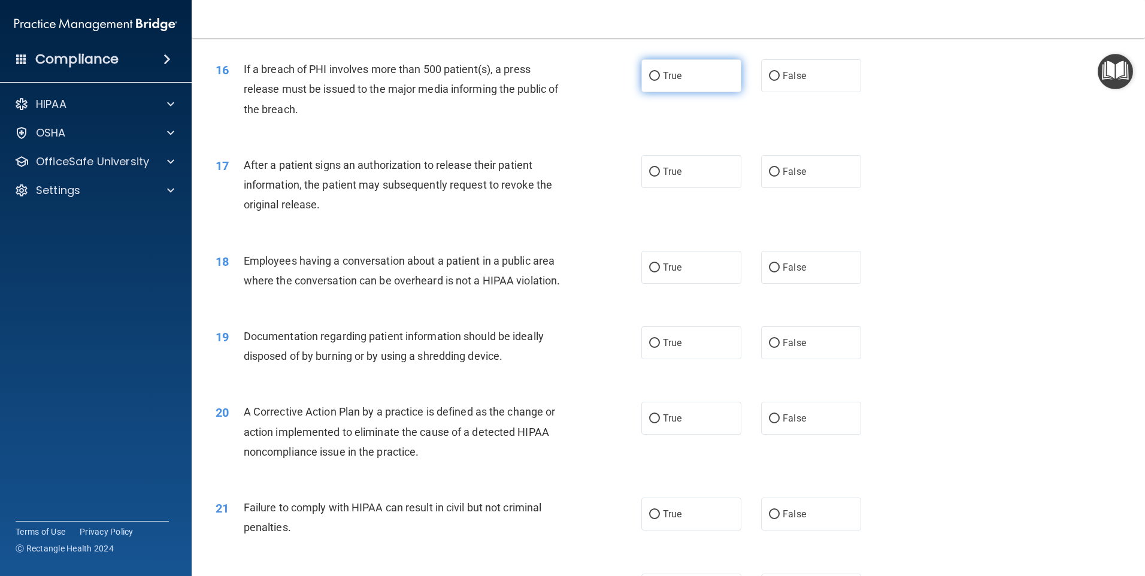
click at [649, 81] on input "True" at bounding box center [654, 76] width 11 height 9
radio input "true"
click at [769, 177] on input "False" at bounding box center [774, 172] width 11 height 9
radio input "true"
click at [651, 177] on input "True" at bounding box center [654, 172] width 11 height 9
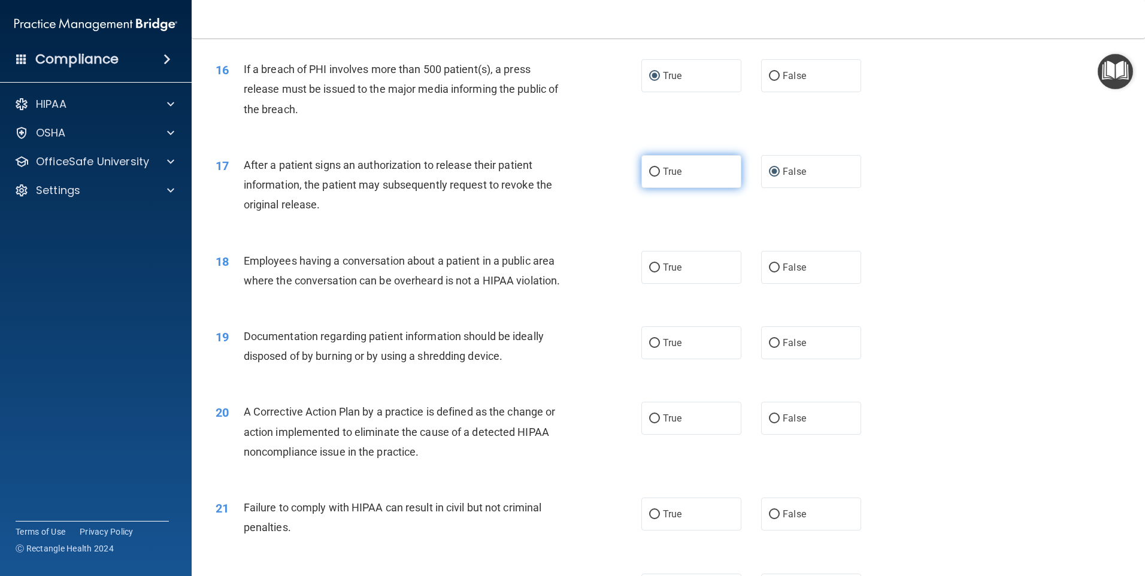
radio input "true"
radio input "false"
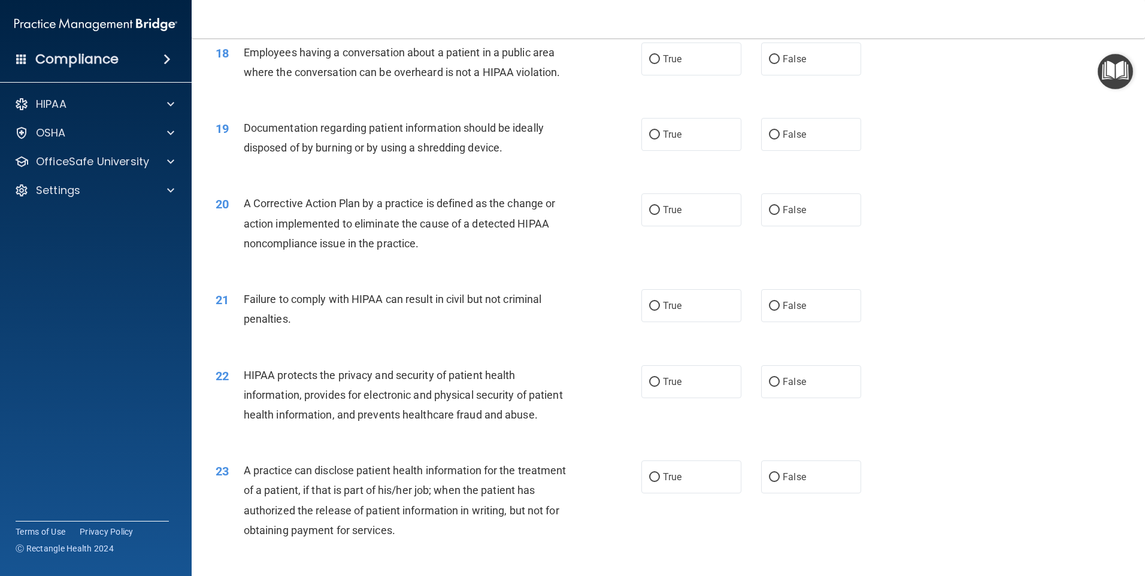
scroll to position [1497, 0]
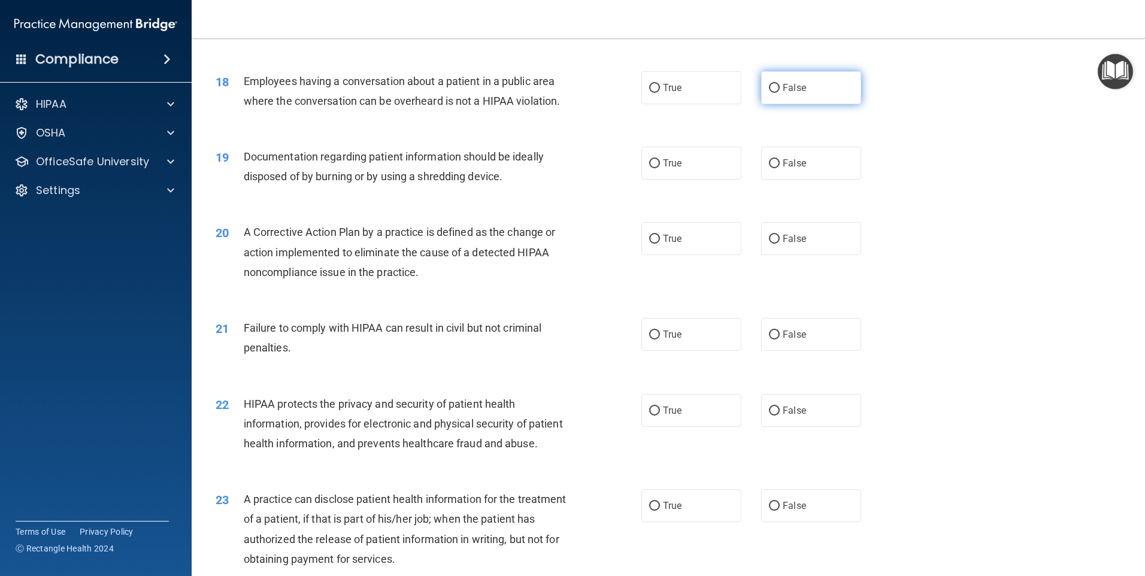
click at [769, 93] on input "False" at bounding box center [774, 88] width 11 height 9
radio input "true"
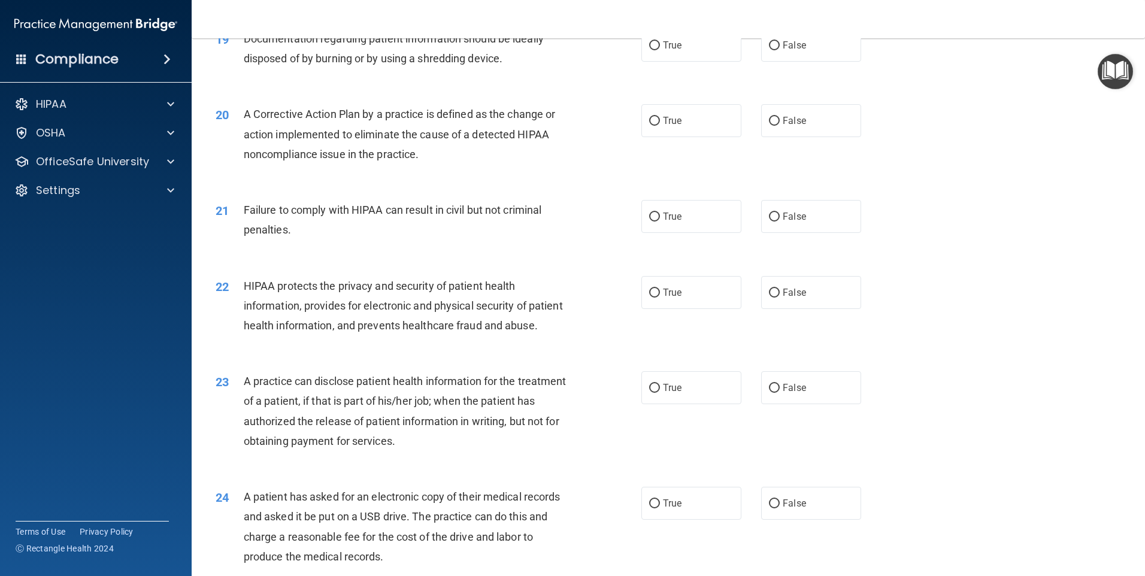
scroll to position [1616, 0]
click at [650, 48] on input "True" at bounding box center [654, 44] width 11 height 9
radio input "true"
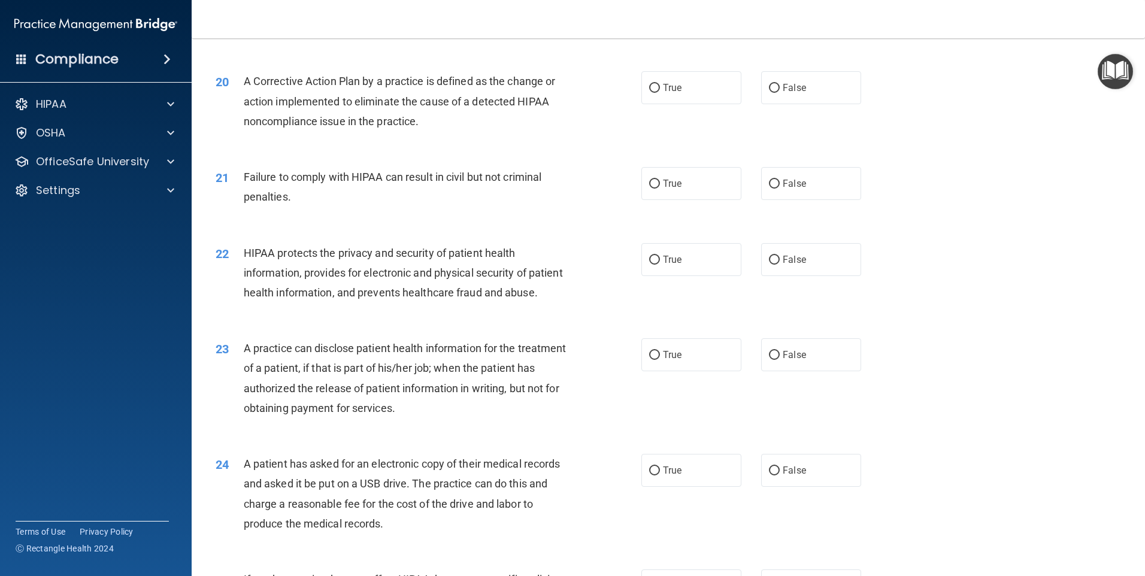
scroll to position [1676, 0]
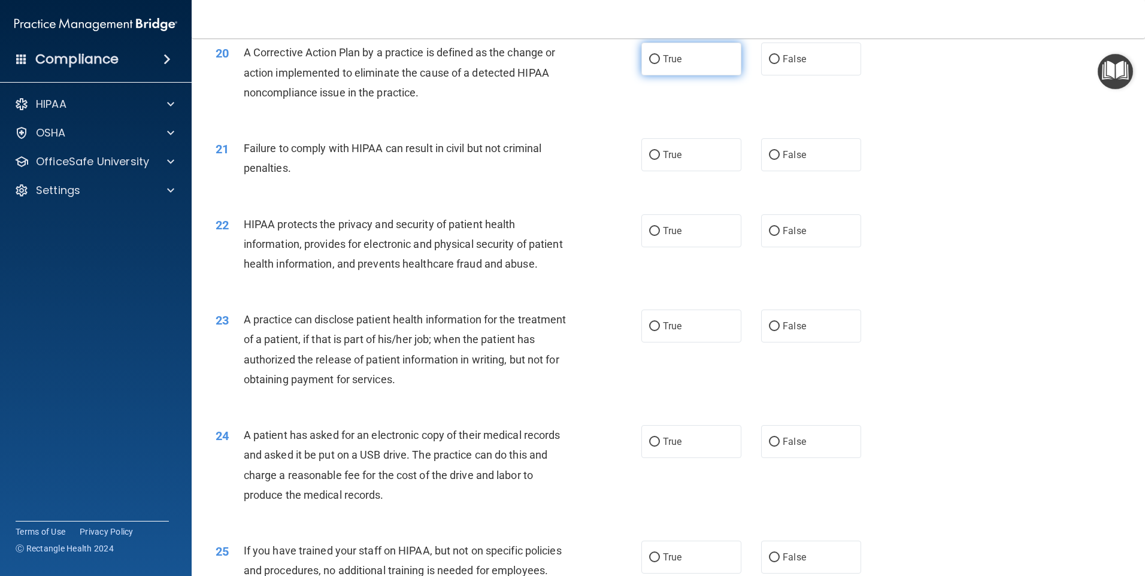
click at [649, 64] on input "True" at bounding box center [654, 59] width 11 height 9
radio input "true"
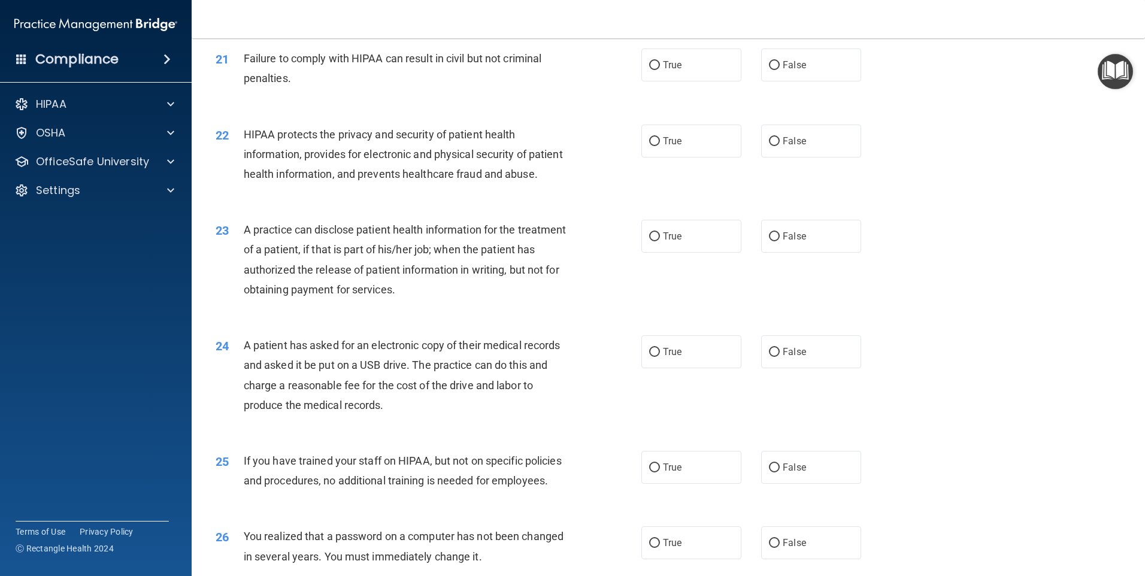
scroll to position [1796, 0]
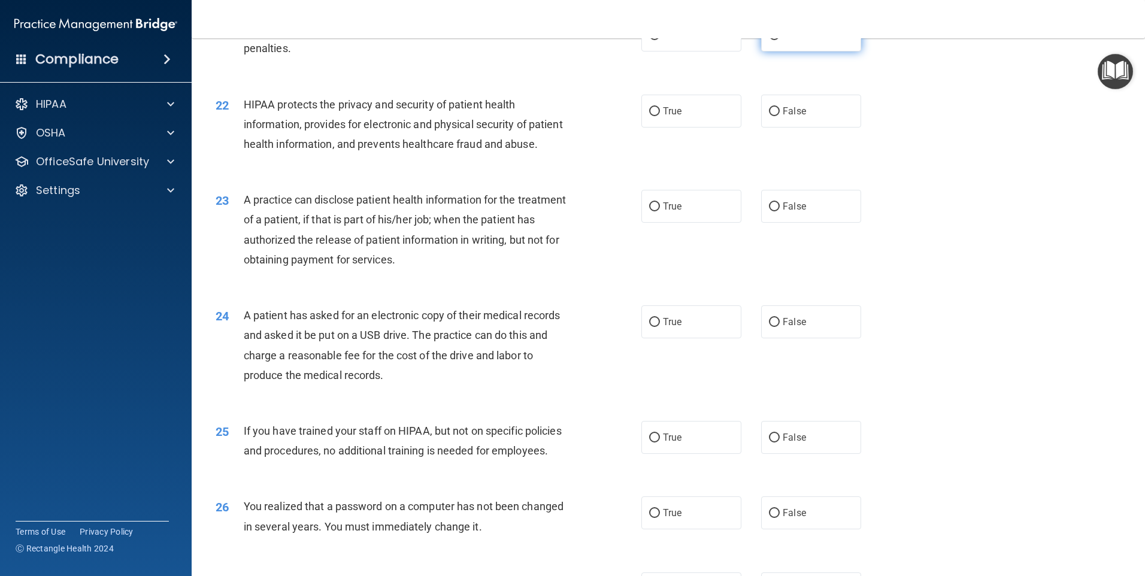
click at [769, 40] on input "False" at bounding box center [774, 35] width 11 height 9
radio input "true"
click at [651, 116] on input "True" at bounding box center [654, 111] width 11 height 9
radio input "true"
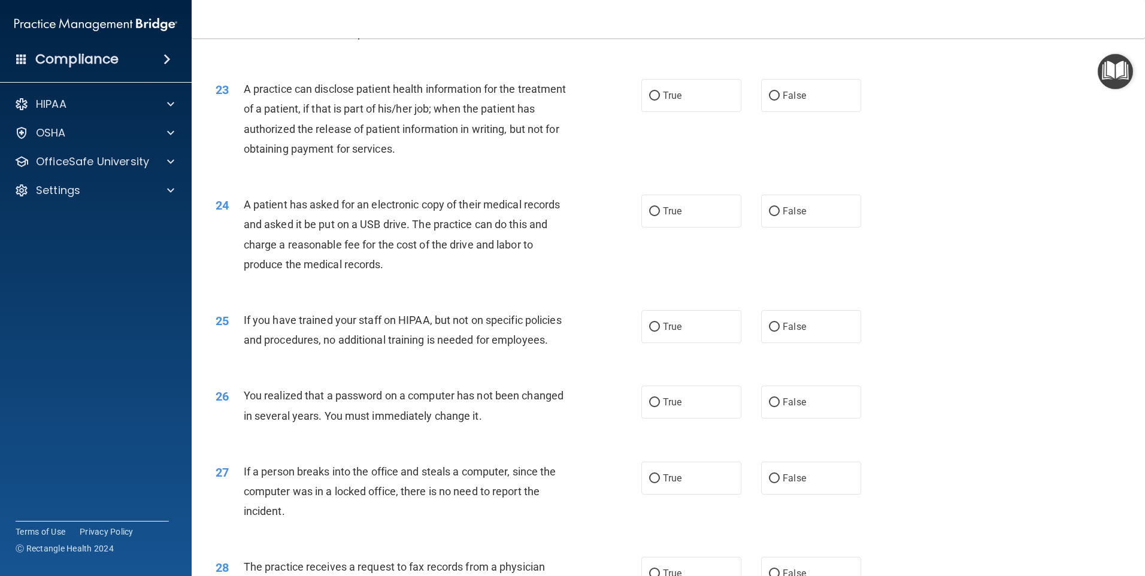
scroll to position [1916, 0]
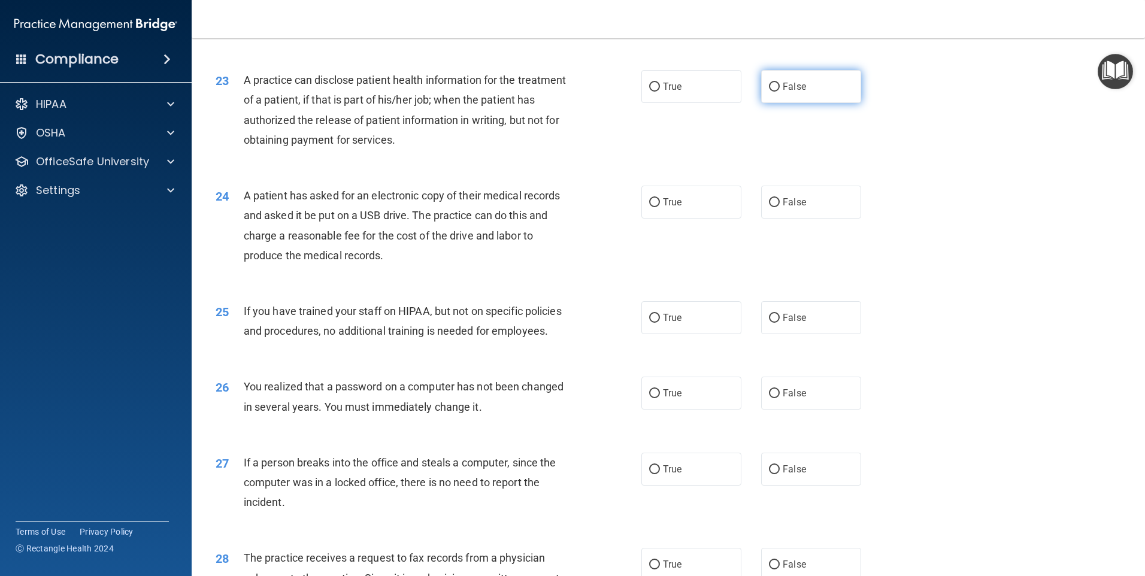
click at [770, 92] on input "False" at bounding box center [774, 87] width 11 height 9
radio input "true"
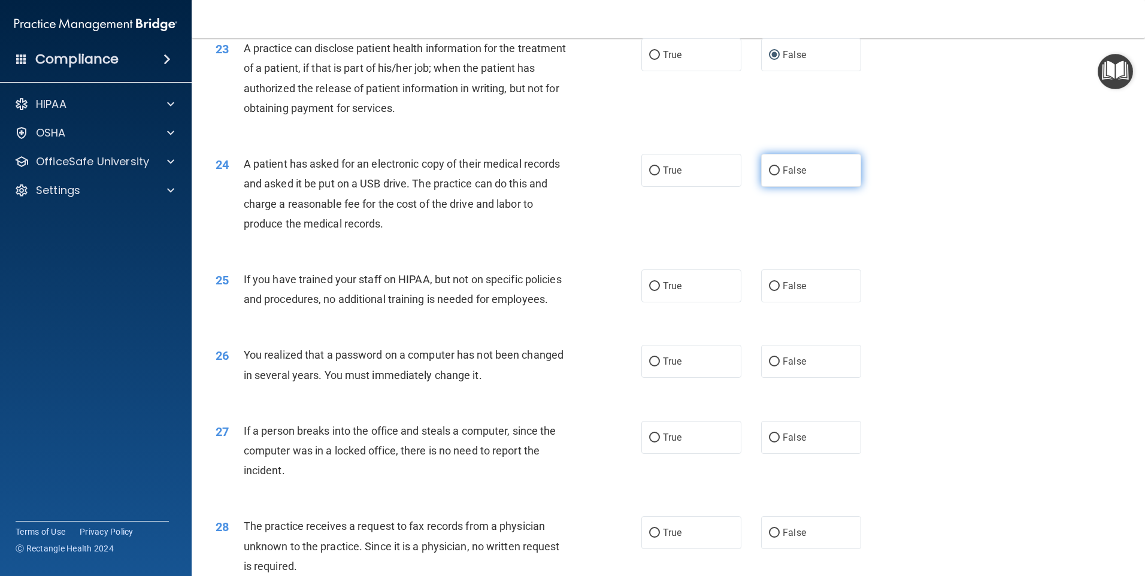
scroll to position [2035, 0]
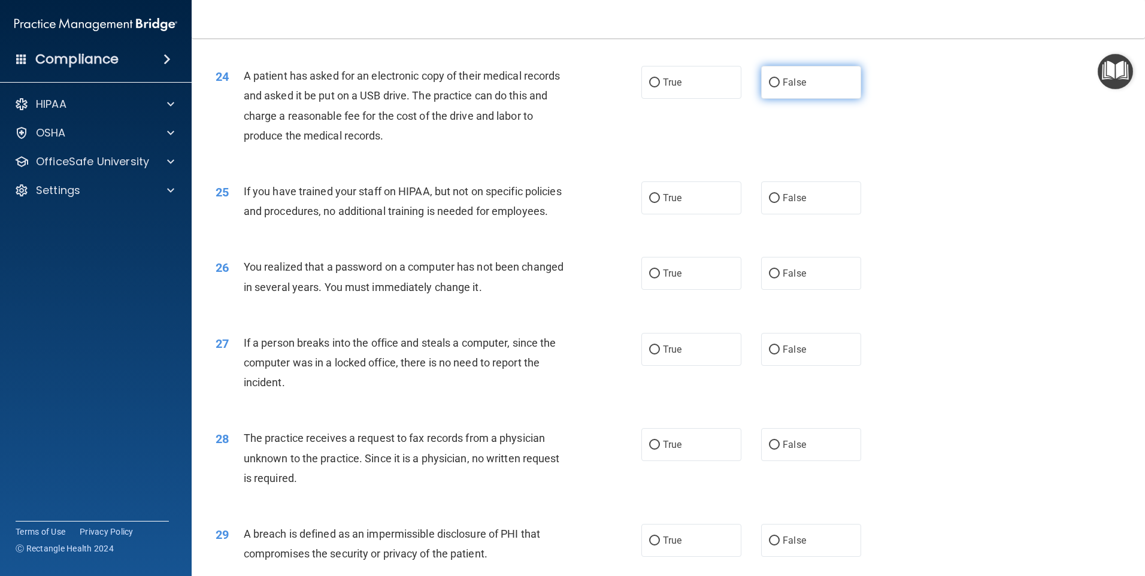
click at [769, 87] on input "False" at bounding box center [774, 82] width 11 height 9
radio input "true"
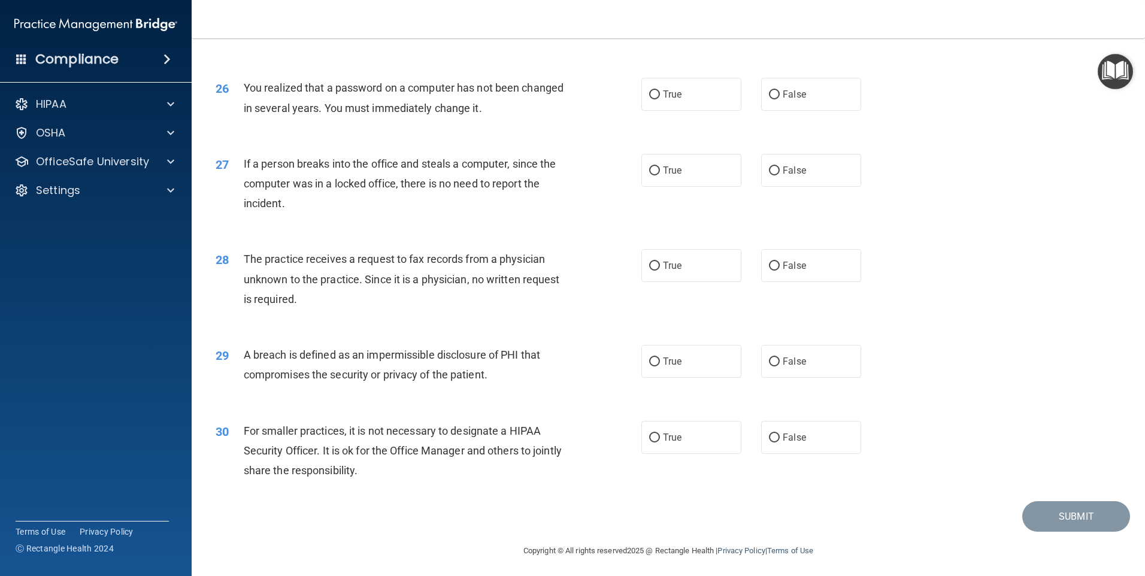
scroll to position [2215, 0]
click at [774, 35] on label "False" at bounding box center [811, 18] width 100 height 33
click at [774, 23] on input "False" at bounding box center [774, 18] width 11 height 9
radio input "true"
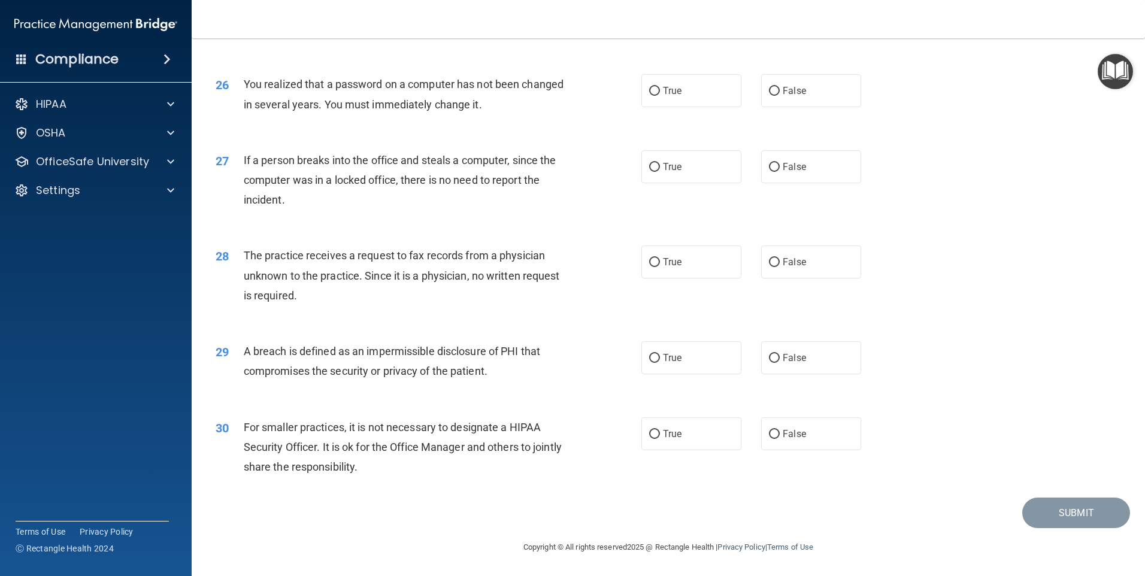
scroll to position [2275, 0]
click at [649, 92] on input "True" at bounding box center [654, 91] width 11 height 9
radio input "true"
click at [772, 165] on input "False" at bounding box center [774, 167] width 11 height 9
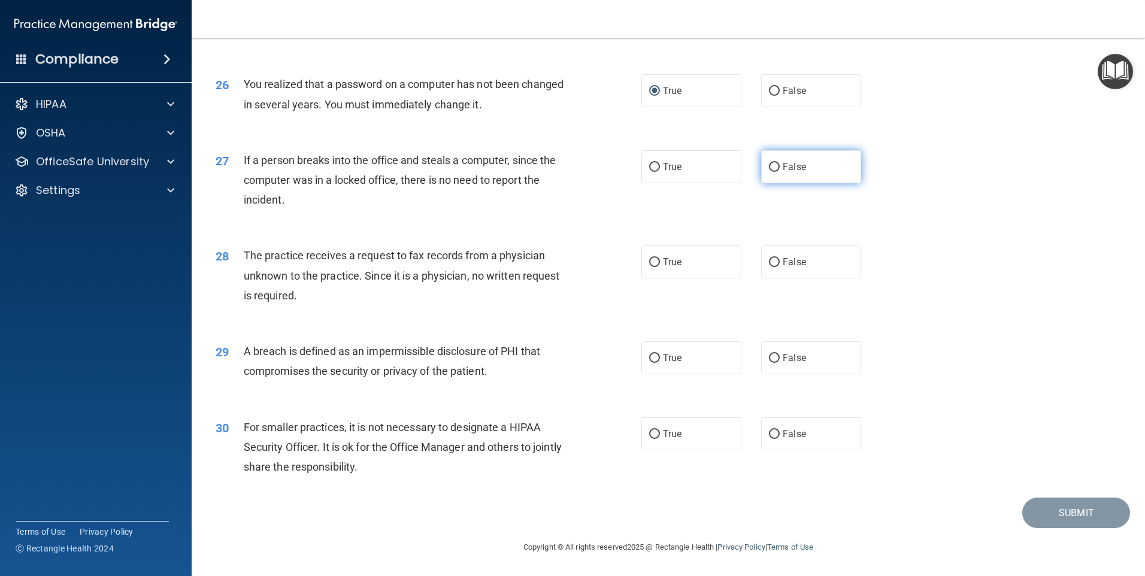
radio input "true"
click at [771, 263] on input "False" at bounding box center [774, 262] width 11 height 9
radio input "true"
click at [649, 357] on input "True" at bounding box center [654, 358] width 11 height 9
radio input "true"
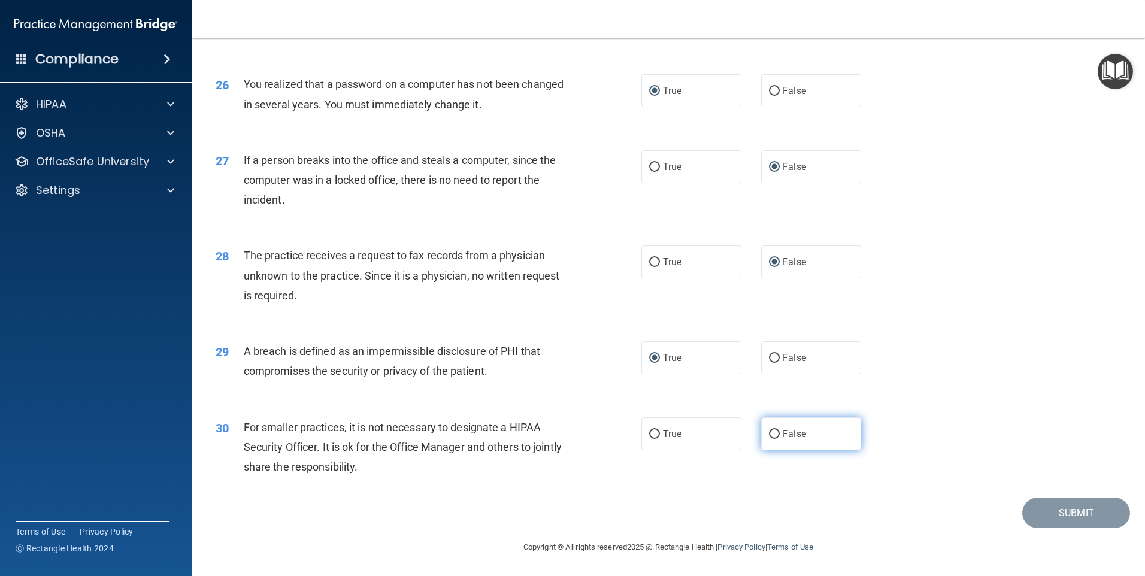
click at [769, 435] on input "False" at bounding box center [774, 434] width 11 height 9
radio input "true"
click at [1061, 515] on button "Submit" at bounding box center [1076, 512] width 108 height 31
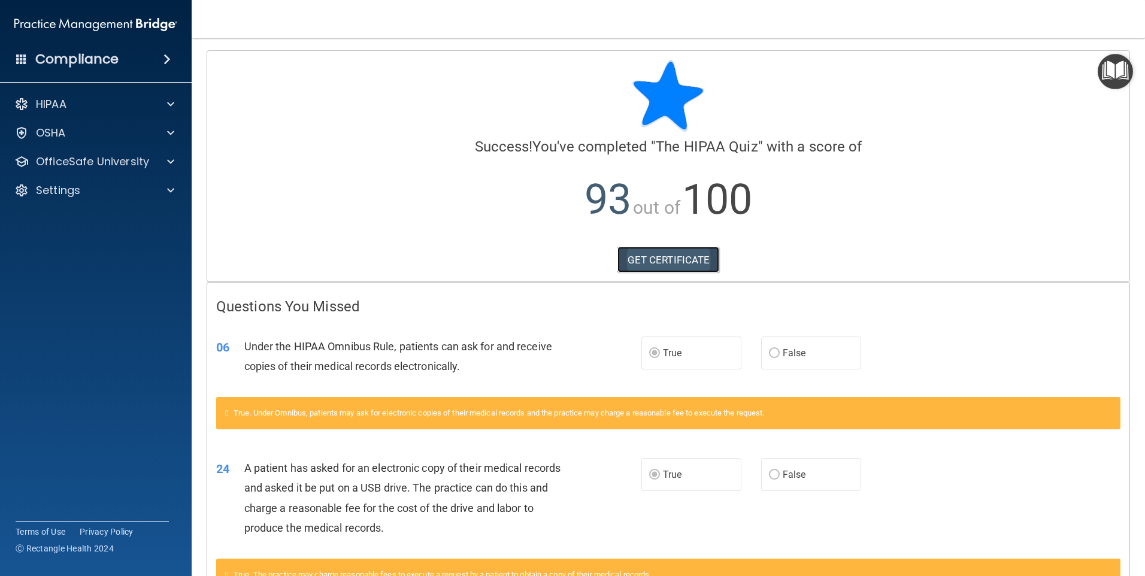
click at [665, 257] on link "GET CERTIFICATE" at bounding box center [668, 260] width 102 height 26
click at [174, 158] on div at bounding box center [169, 161] width 30 height 14
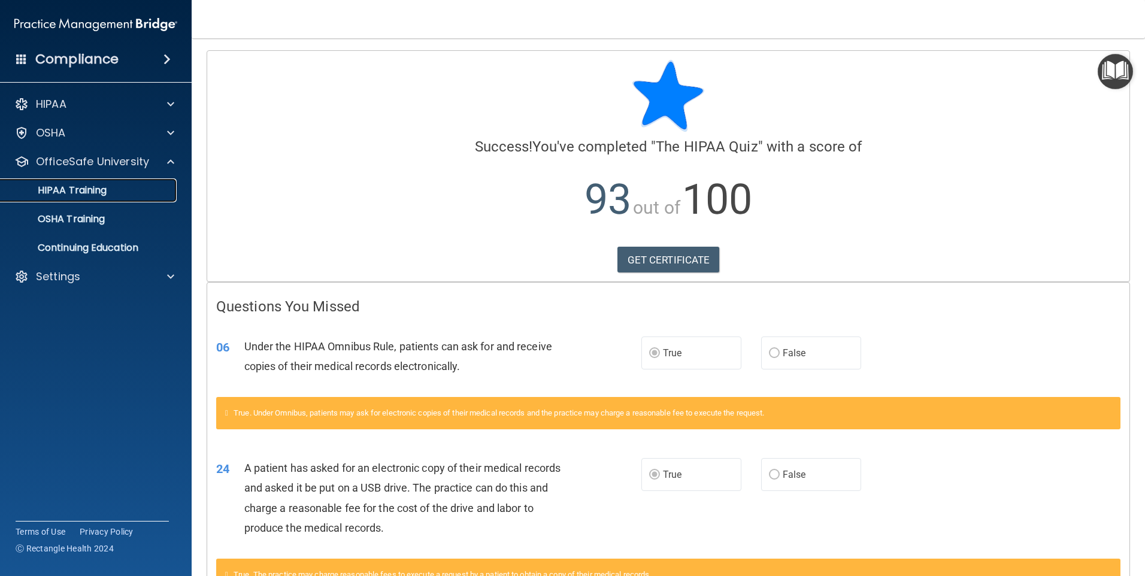
click at [93, 184] on p "HIPAA Training" at bounding box center [57, 190] width 99 height 12
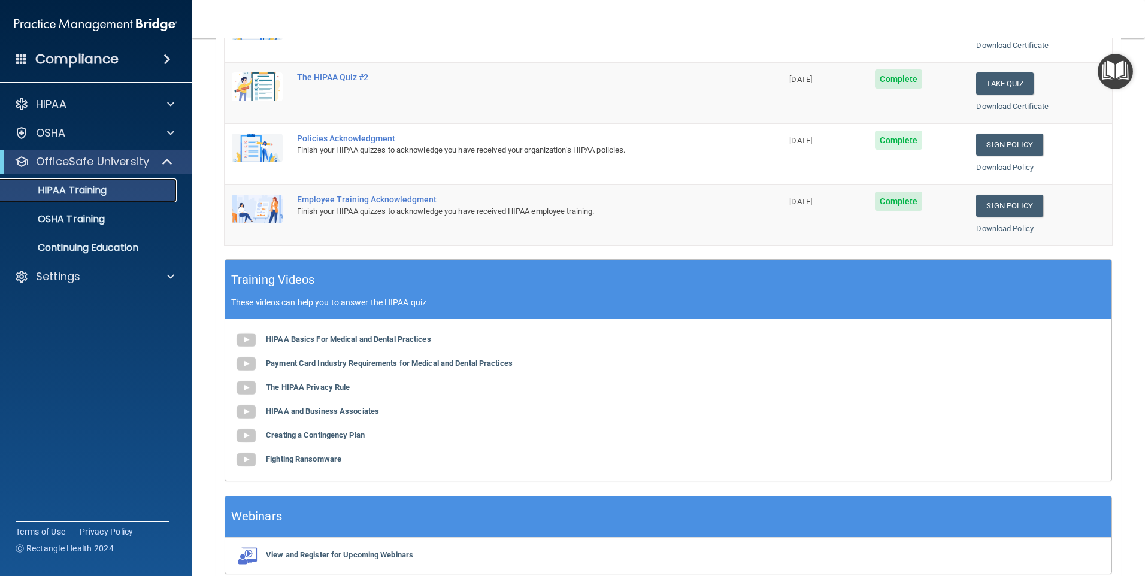
scroll to position [326, 0]
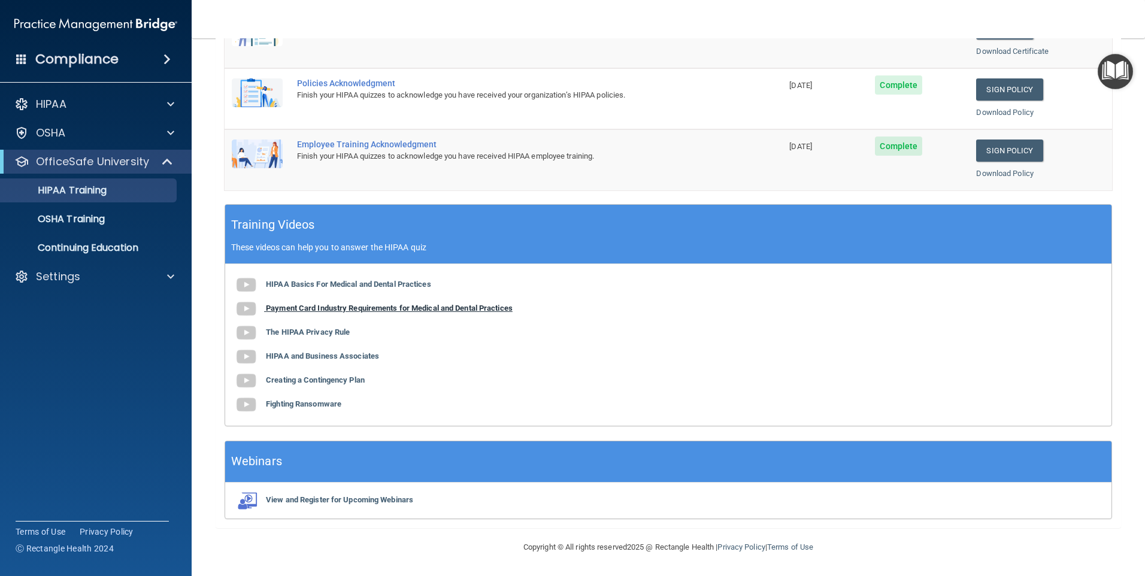
click at [308, 304] on b "Payment Card Industry Requirements for Medical and Dental Practices" at bounding box center [389, 308] width 247 height 9
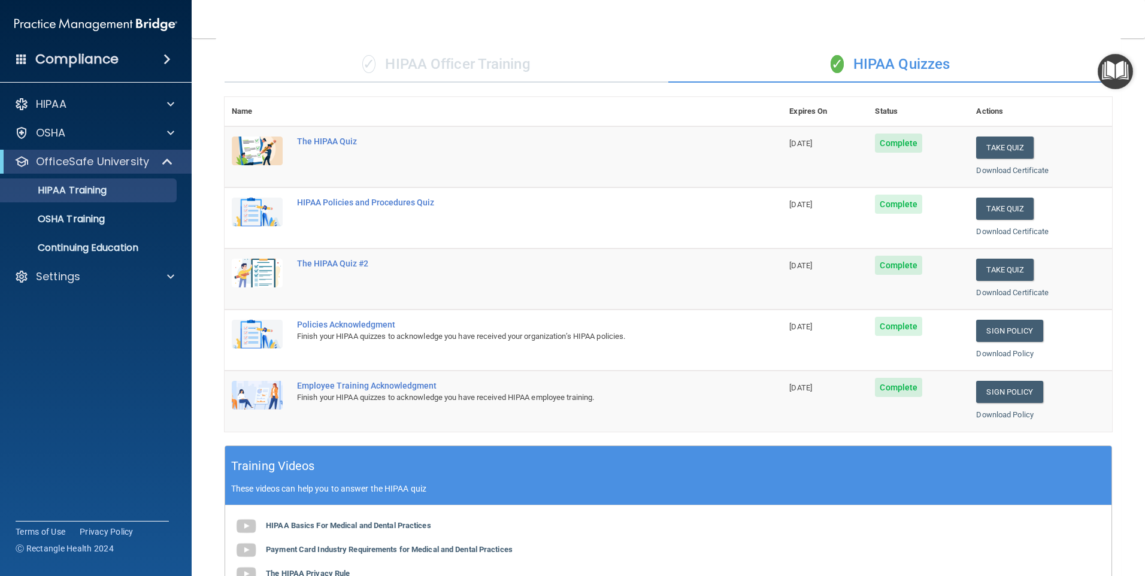
scroll to position [26, 0]
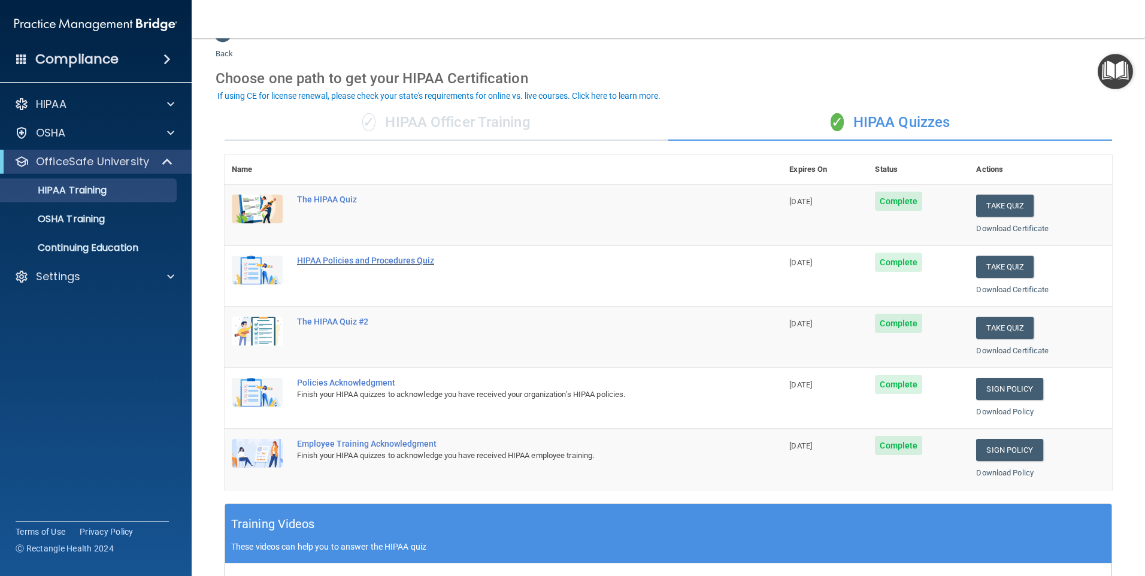
click at [382, 260] on div "HIPAA Policies and Procedures Quiz" at bounding box center [509, 261] width 425 height 10
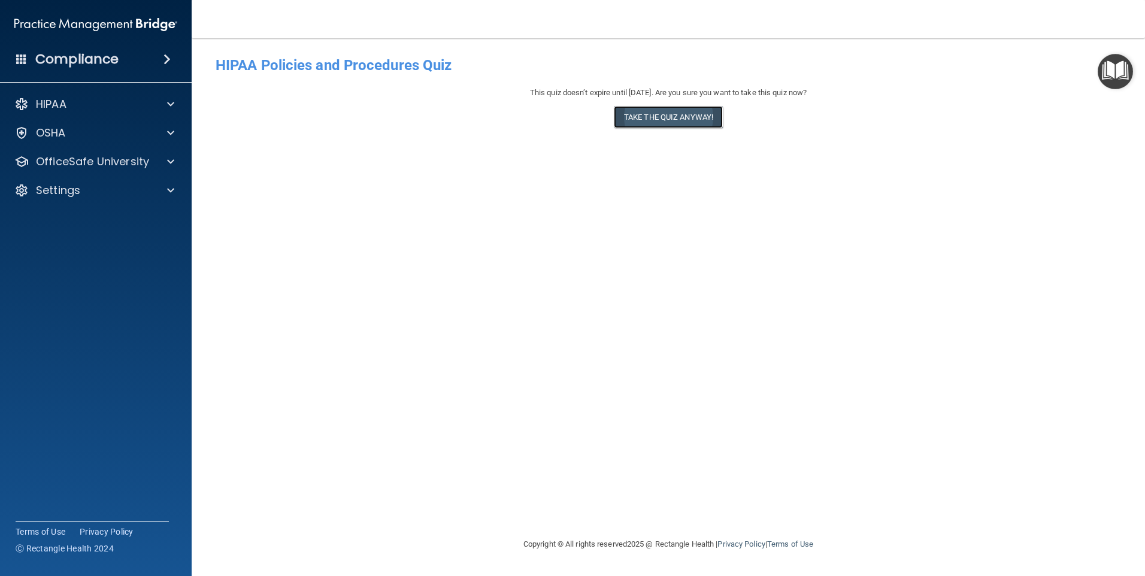
click at [662, 114] on button "Take the quiz anyway!" at bounding box center [668, 117] width 109 height 22
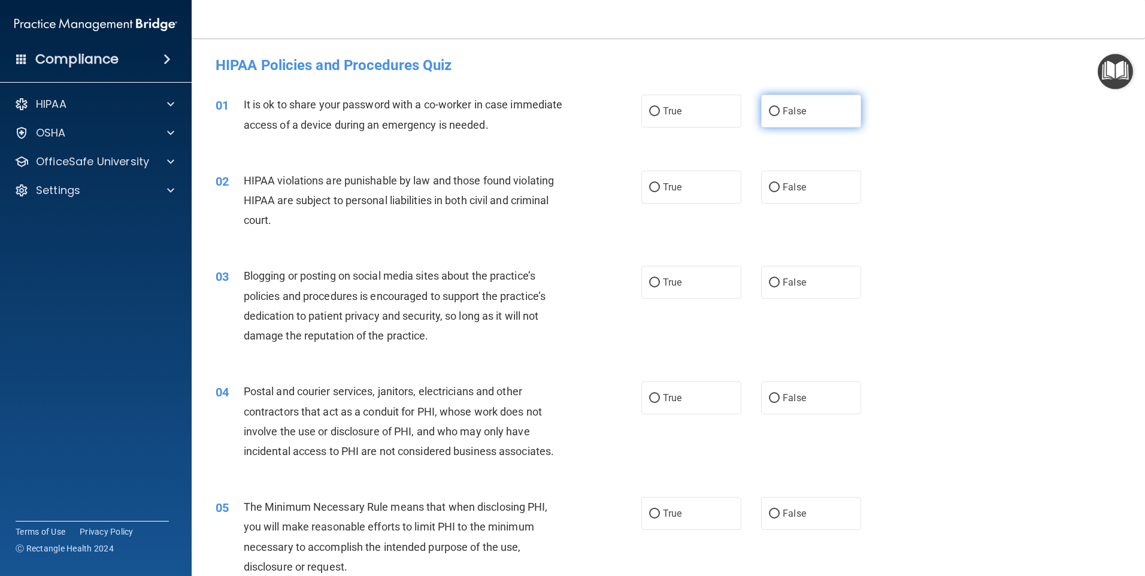
click at [769, 112] on input "False" at bounding box center [774, 111] width 11 height 9
radio input "true"
click at [651, 187] on input "True" at bounding box center [654, 187] width 11 height 9
radio input "true"
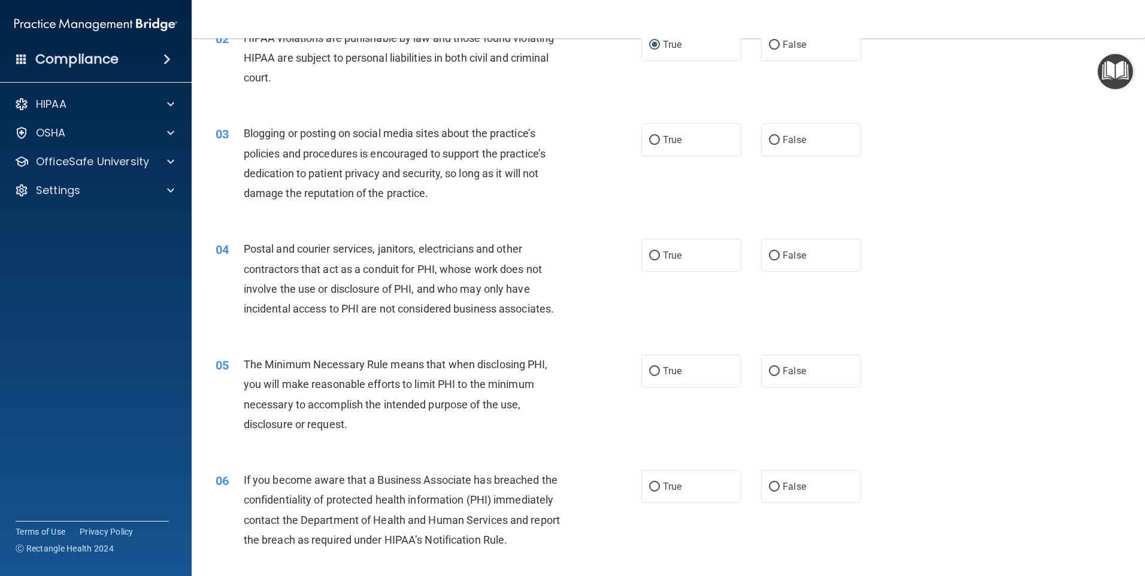
scroll to position [180, 0]
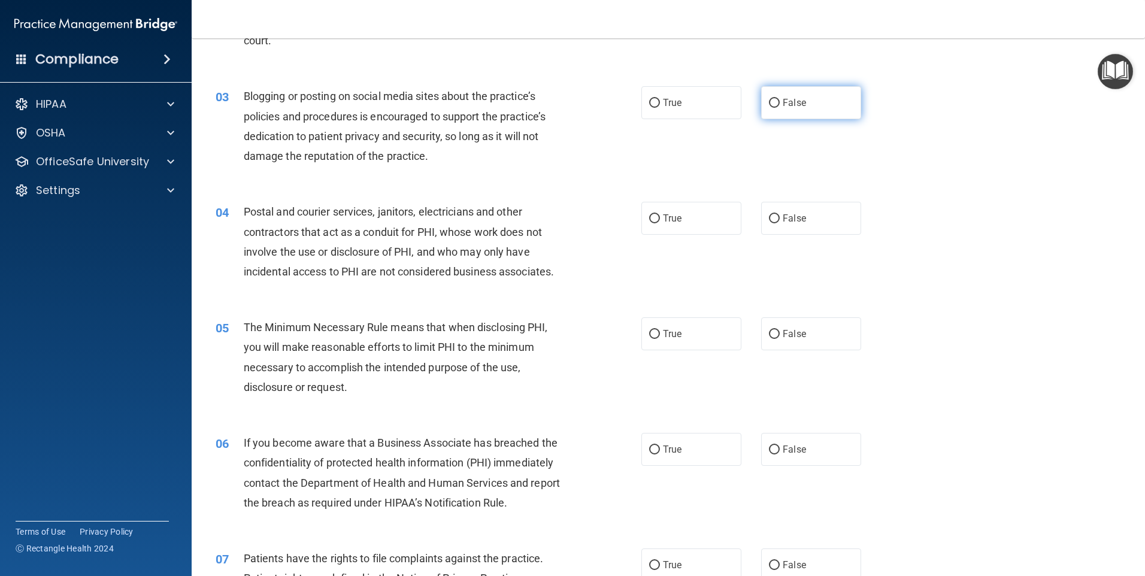
click at [769, 104] on input "False" at bounding box center [774, 103] width 11 height 9
radio input "true"
click at [769, 218] on input "False" at bounding box center [774, 218] width 11 height 9
radio input "true"
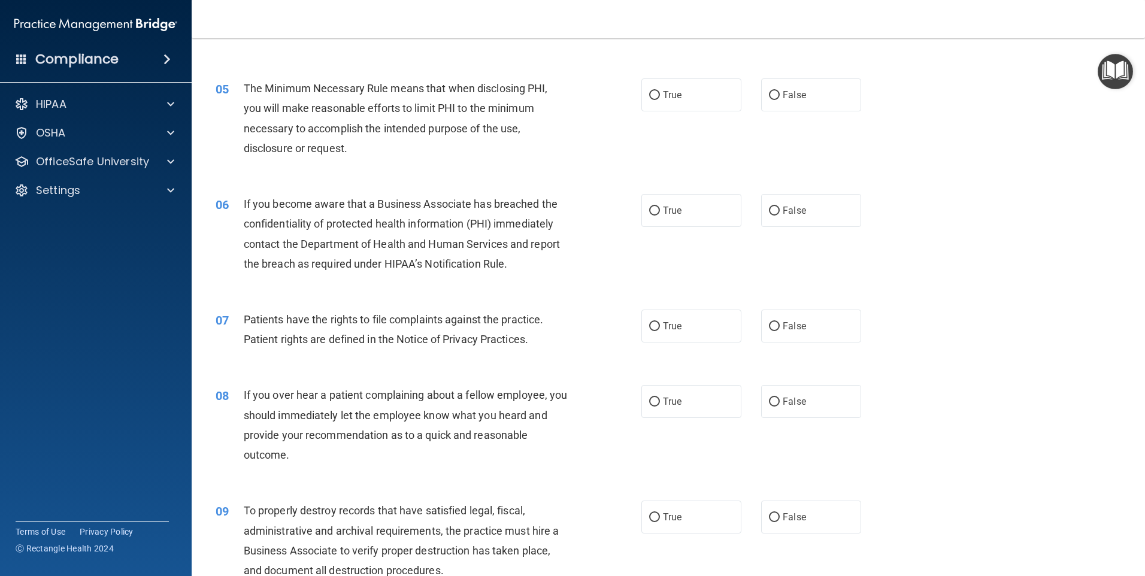
scroll to position [419, 0]
click at [649, 214] on input "True" at bounding box center [654, 210] width 11 height 9
radio input "true"
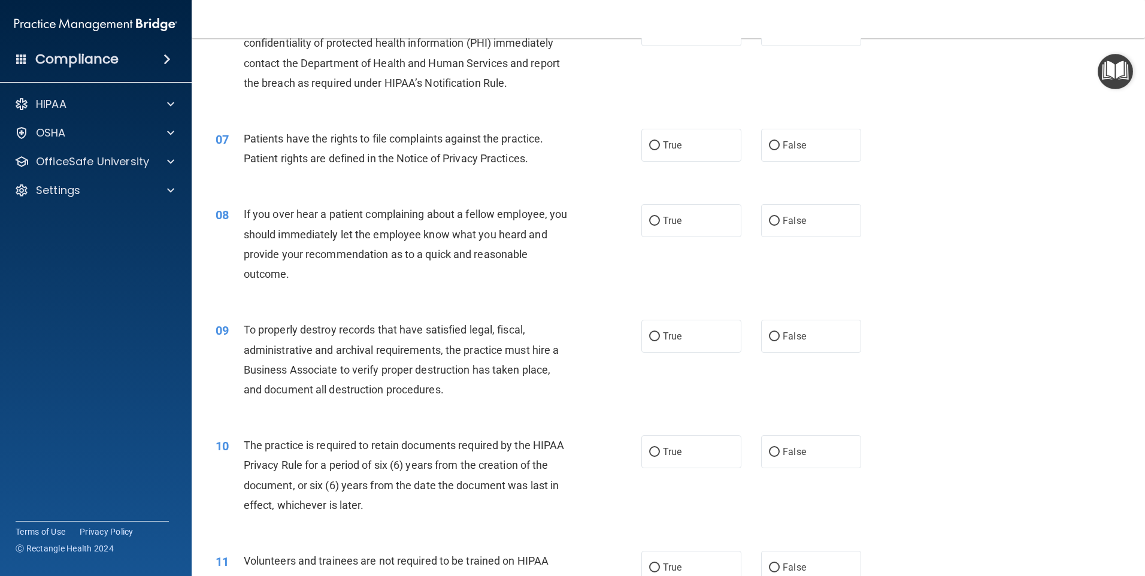
scroll to position [658, 0]
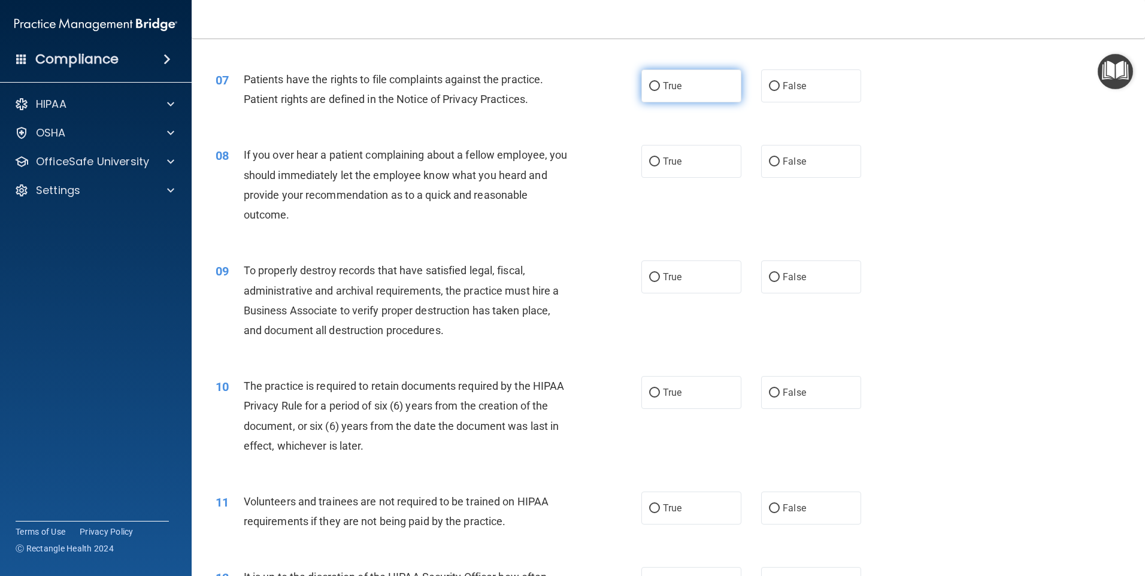
click at [652, 83] on input "True" at bounding box center [654, 86] width 11 height 9
radio input "true"
click at [773, 160] on input "False" at bounding box center [774, 161] width 11 height 9
radio input "true"
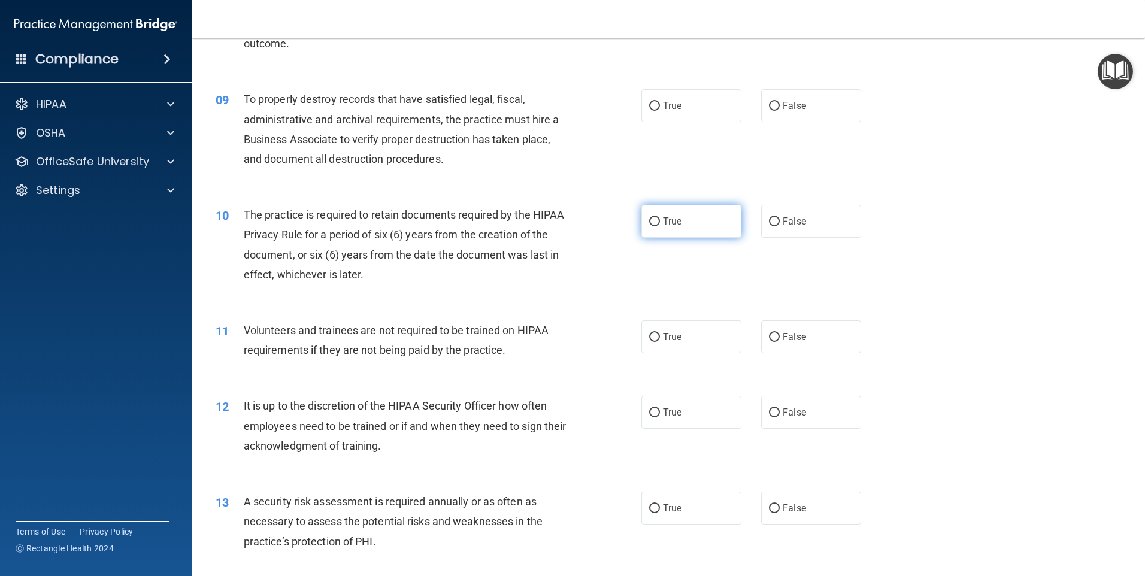
scroll to position [838, 0]
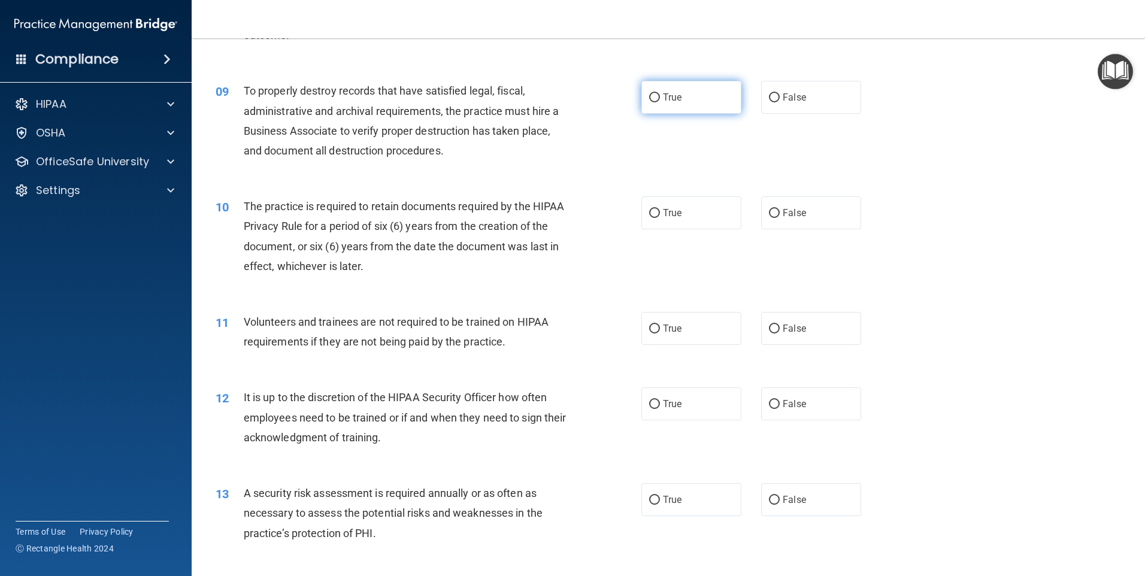
click at [649, 96] on input "True" at bounding box center [654, 97] width 11 height 9
radio input "true"
click at [649, 210] on input "True" at bounding box center [654, 213] width 11 height 9
radio input "true"
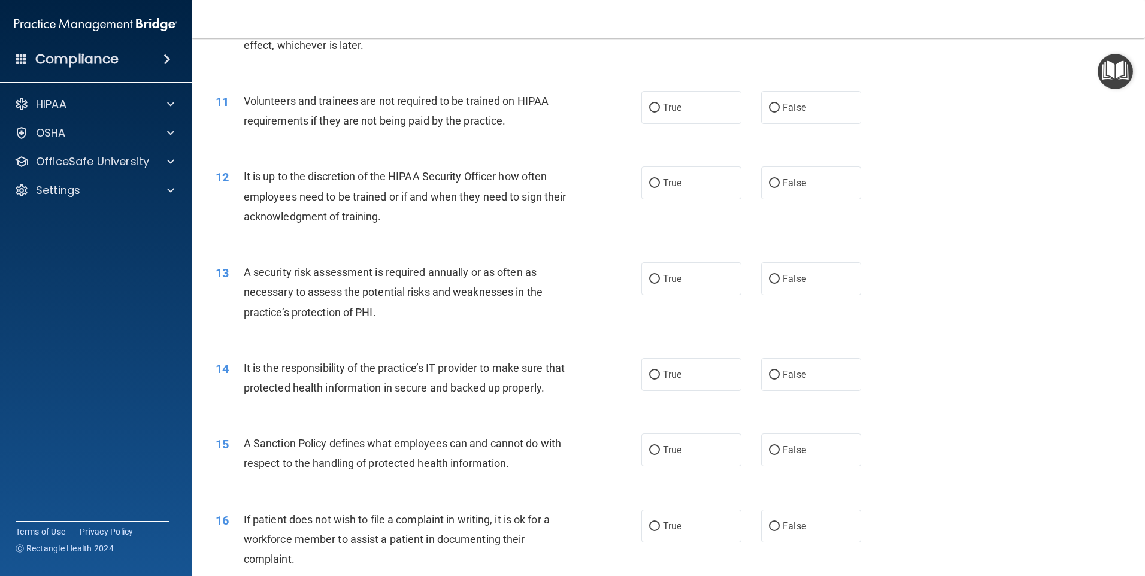
scroll to position [1078, 0]
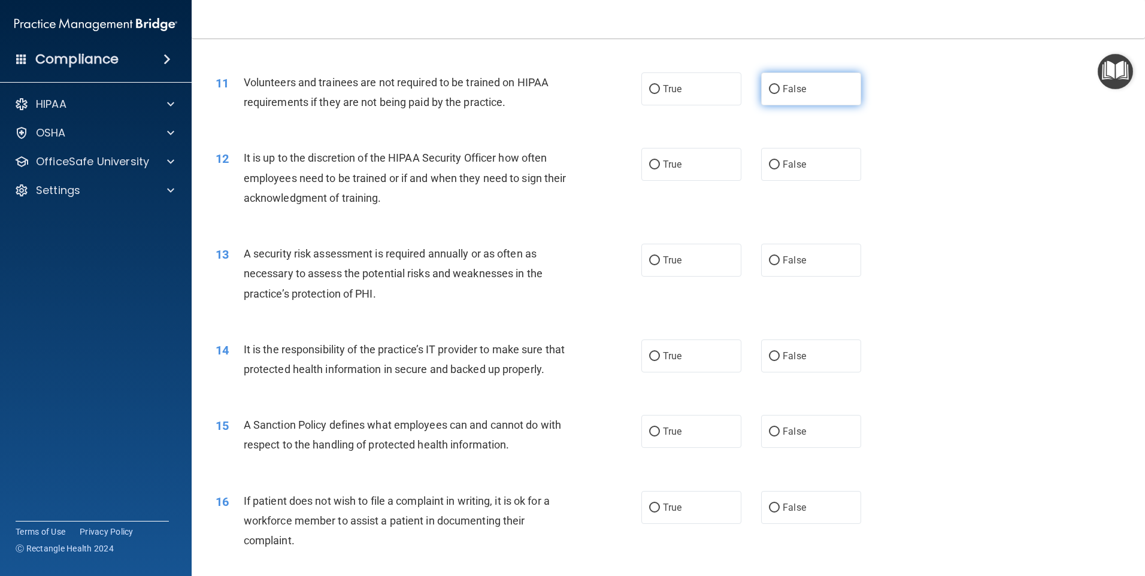
click at [770, 89] on input "False" at bounding box center [774, 89] width 11 height 9
radio input "true"
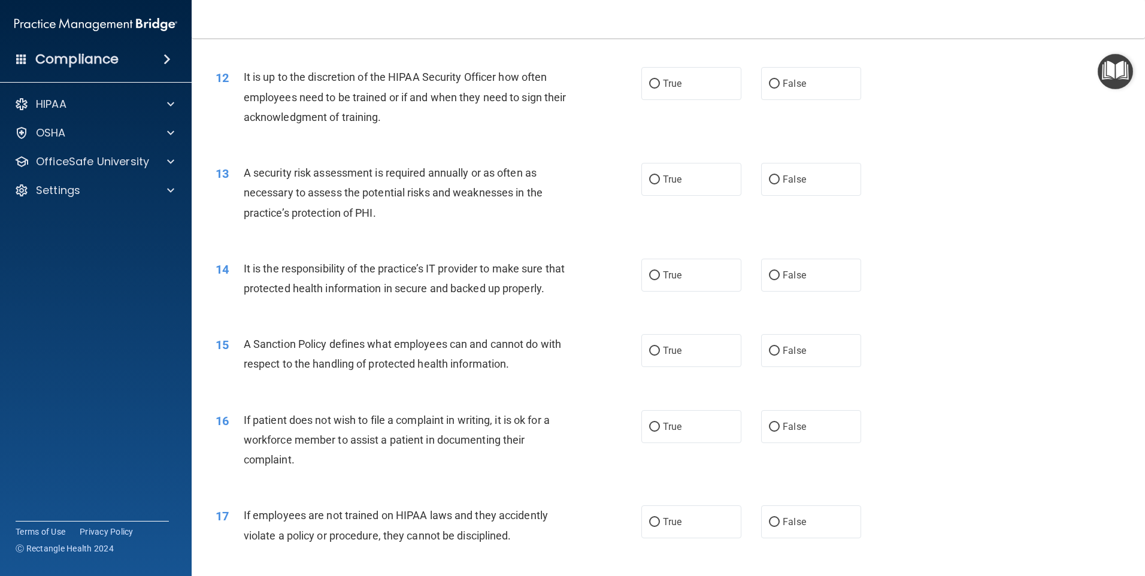
scroll to position [1137, 0]
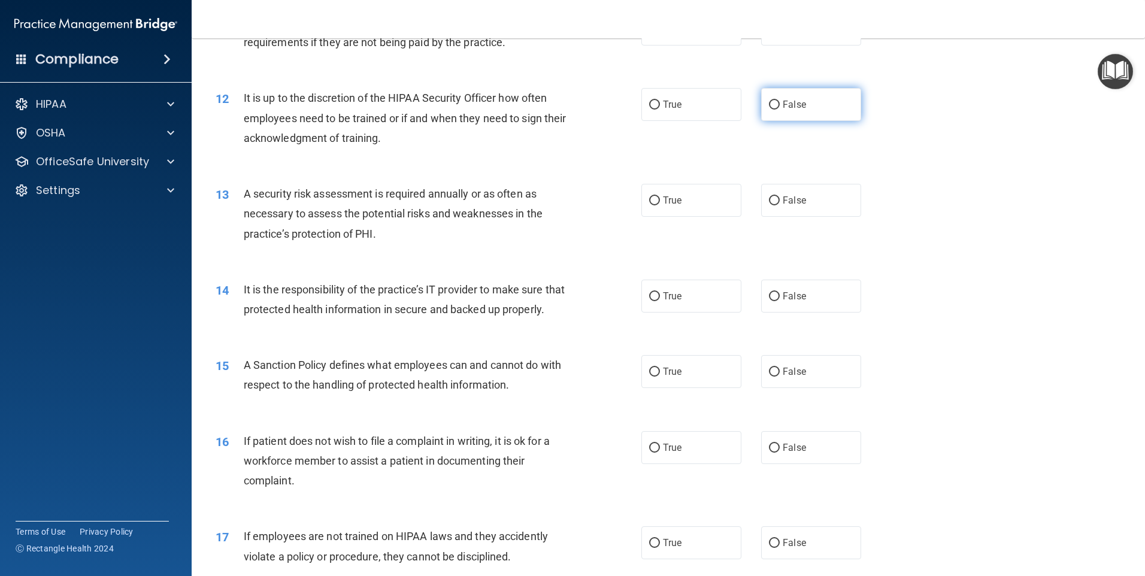
click at [769, 101] on input "False" at bounding box center [774, 105] width 11 height 9
radio input "true"
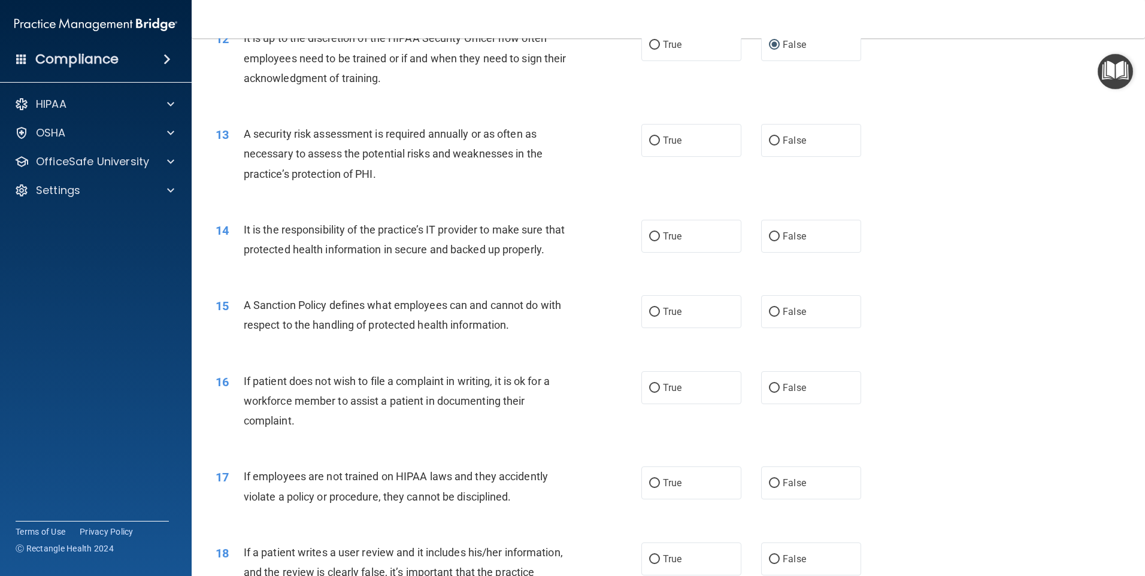
scroll to position [1257, 0]
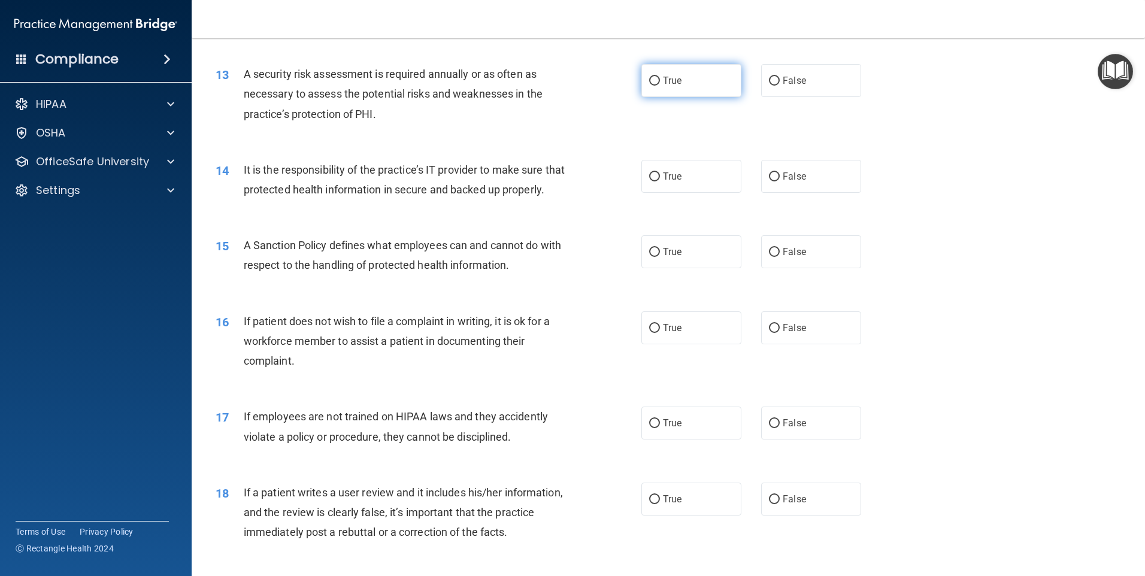
click at [649, 79] on input "True" at bounding box center [654, 81] width 11 height 9
radio input "true"
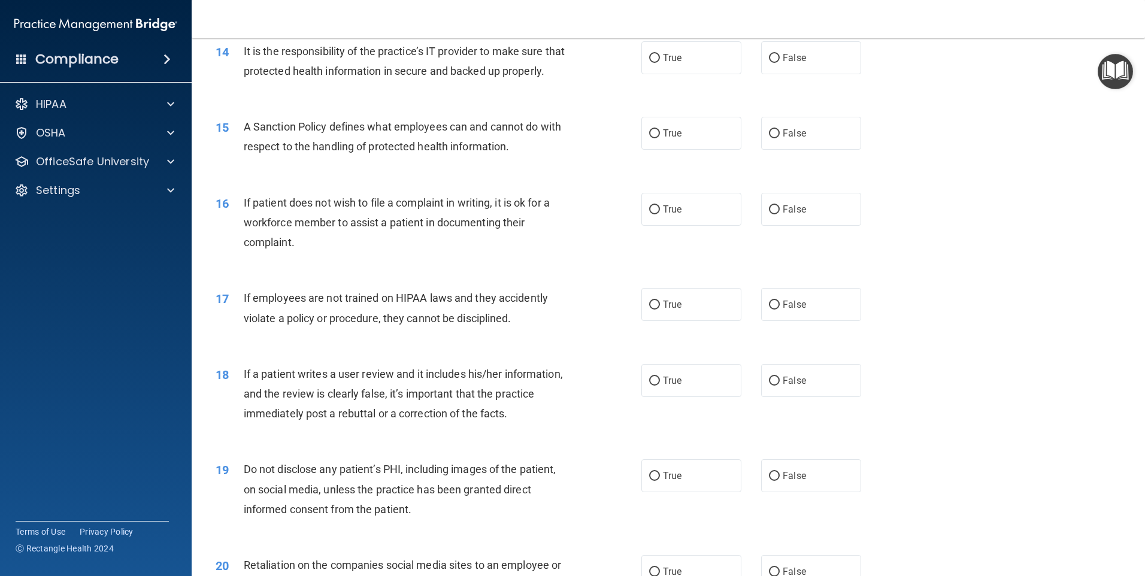
scroll to position [1377, 0]
click at [649, 57] on input "True" at bounding box center [654, 57] width 11 height 9
radio input "true"
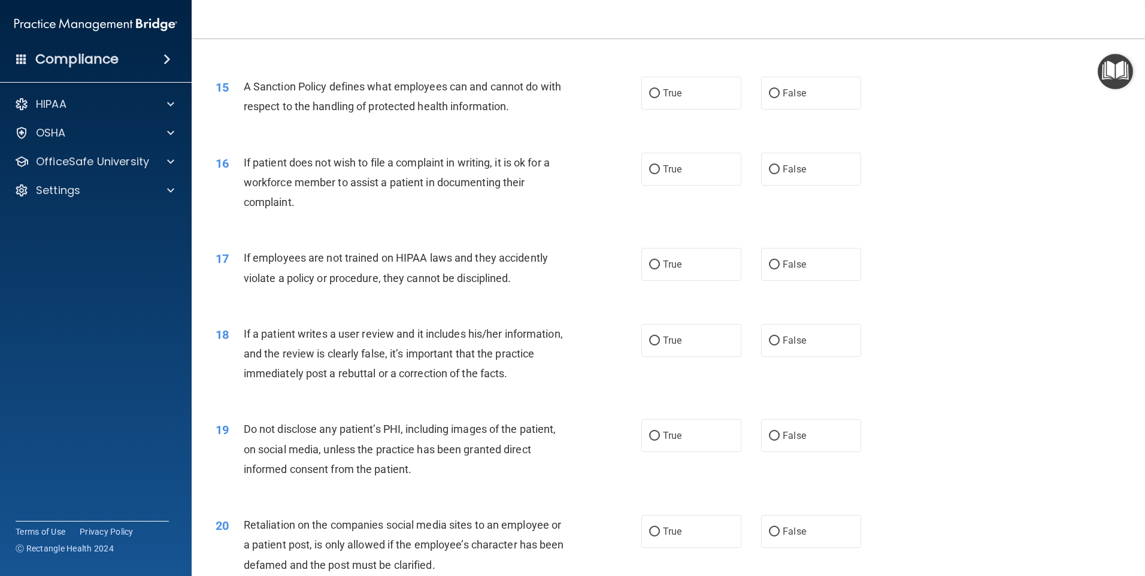
scroll to position [1437, 0]
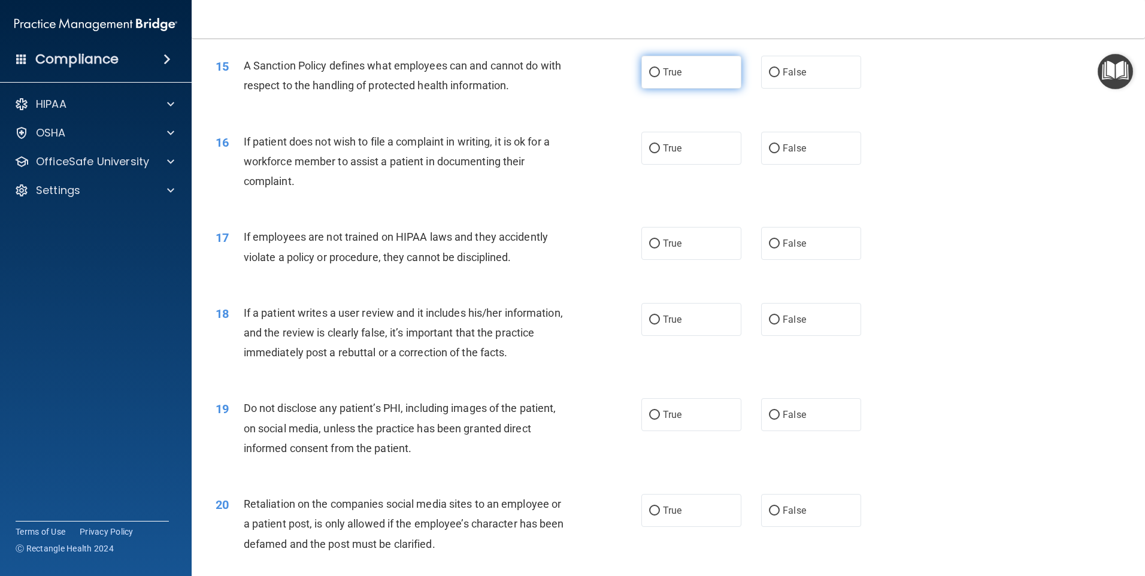
click at [650, 77] on input "True" at bounding box center [654, 72] width 11 height 9
radio input "true"
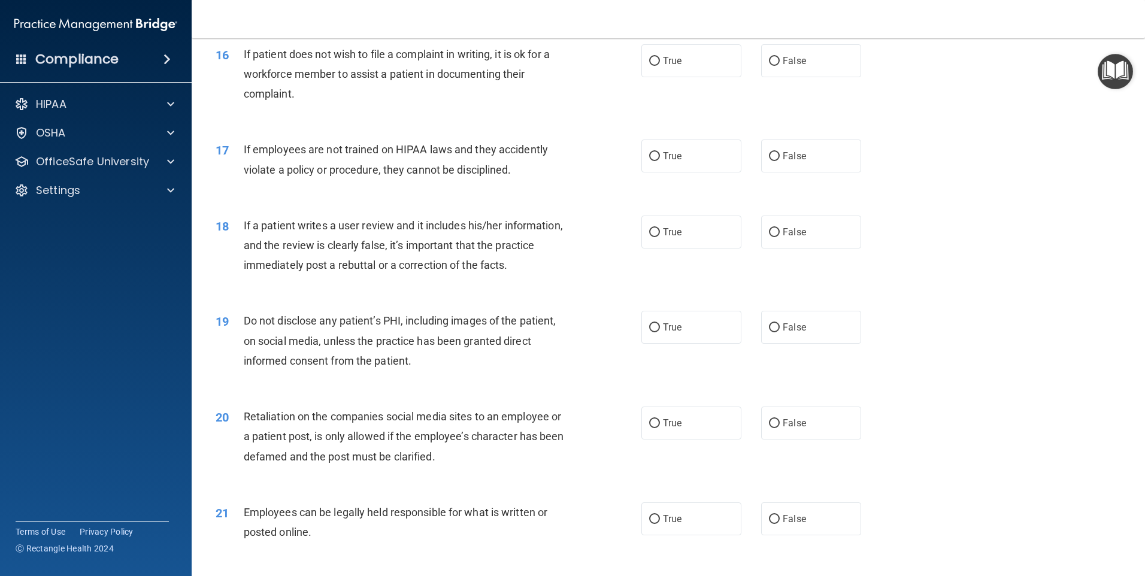
scroll to position [1497, 0]
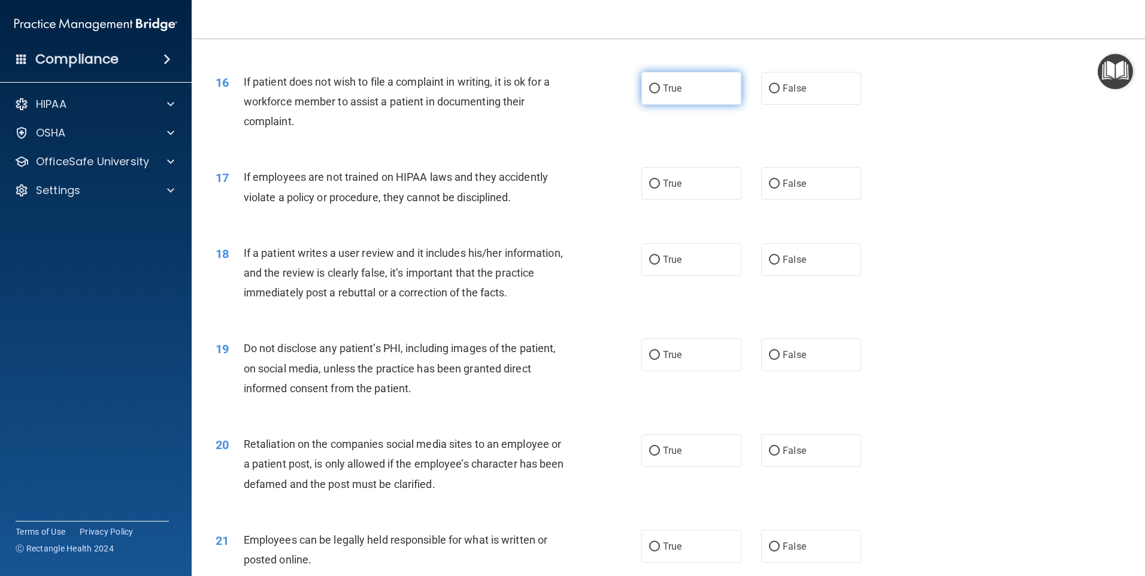
click at [652, 93] on input "True" at bounding box center [654, 88] width 11 height 9
radio input "true"
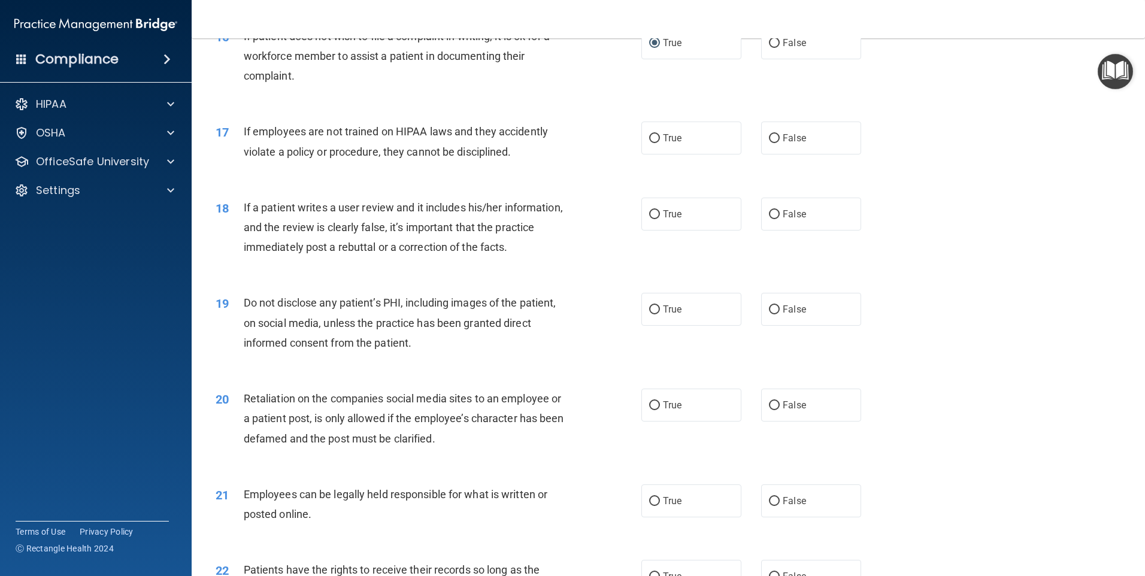
scroll to position [1616, 0]
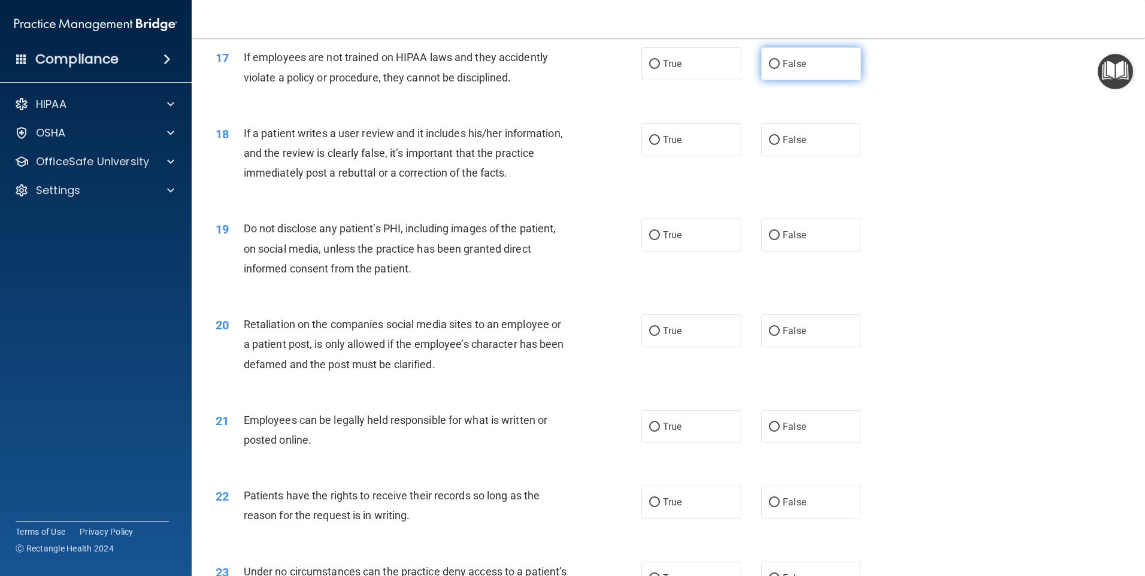
click at [772, 69] on input "False" at bounding box center [774, 64] width 11 height 9
radio input "true"
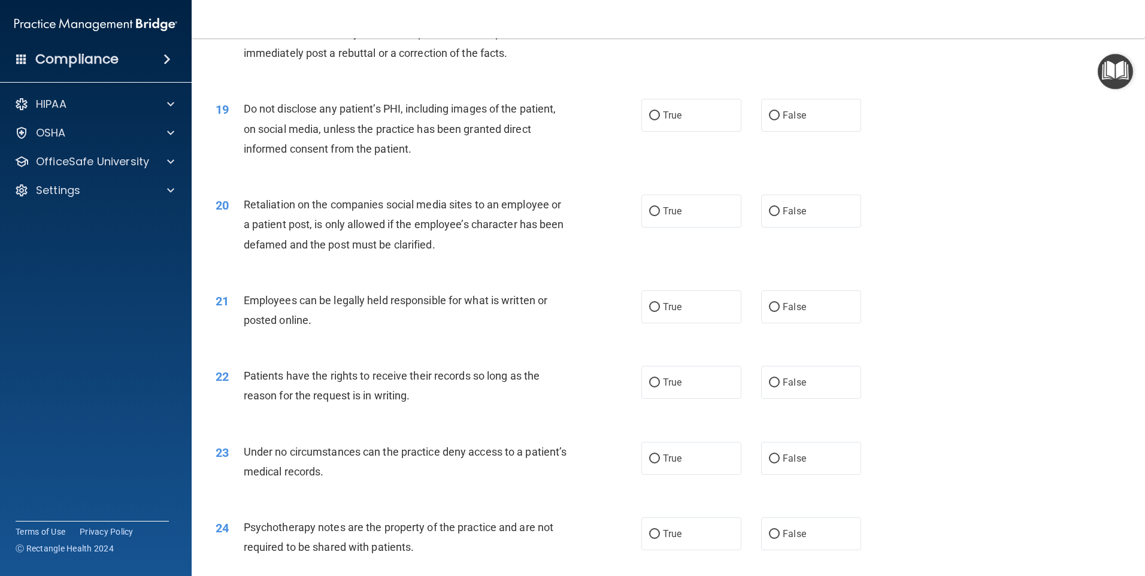
scroll to position [1676, 0]
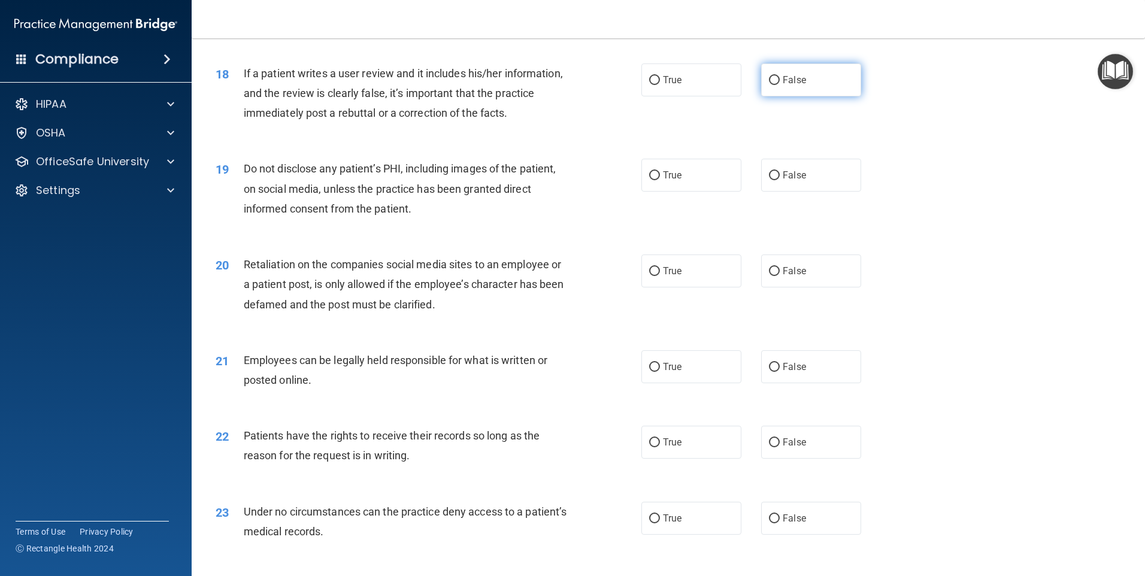
click at [769, 85] on input "False" at bounding box center [774, 80] width 11 height 9
radio input "true"
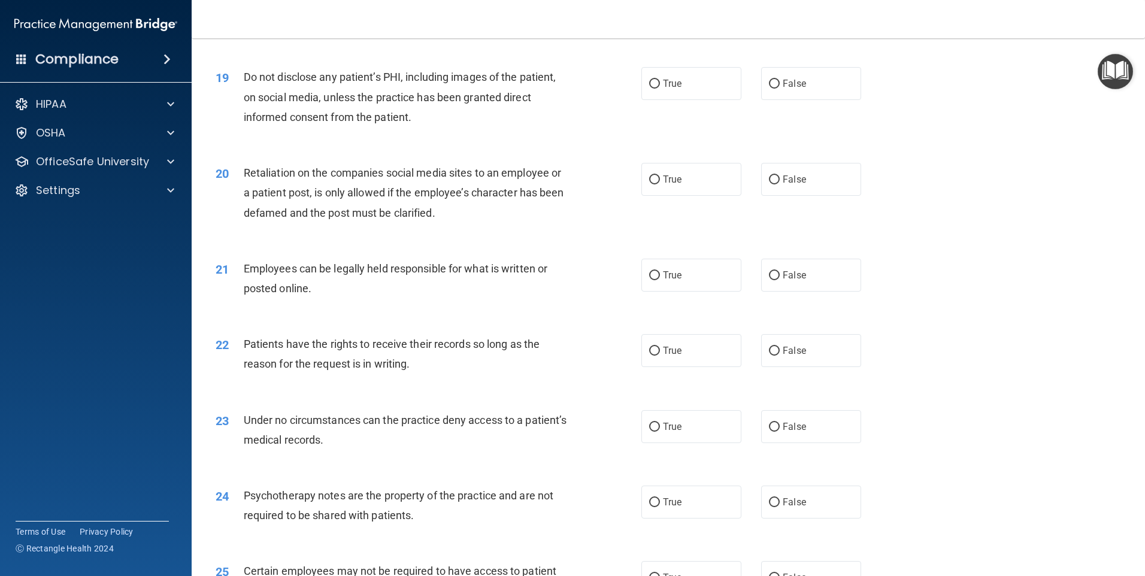
scroll to position [1796, 0]
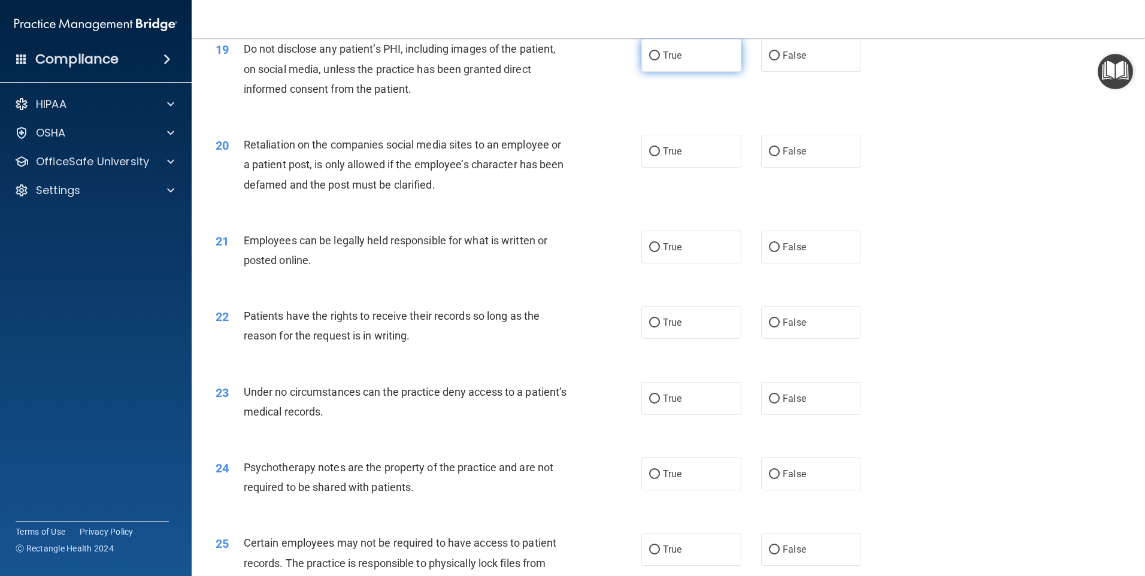
click at [649, 60] on input "True" at bounding box center [654, 55] width 11 height 9
radio input "true"
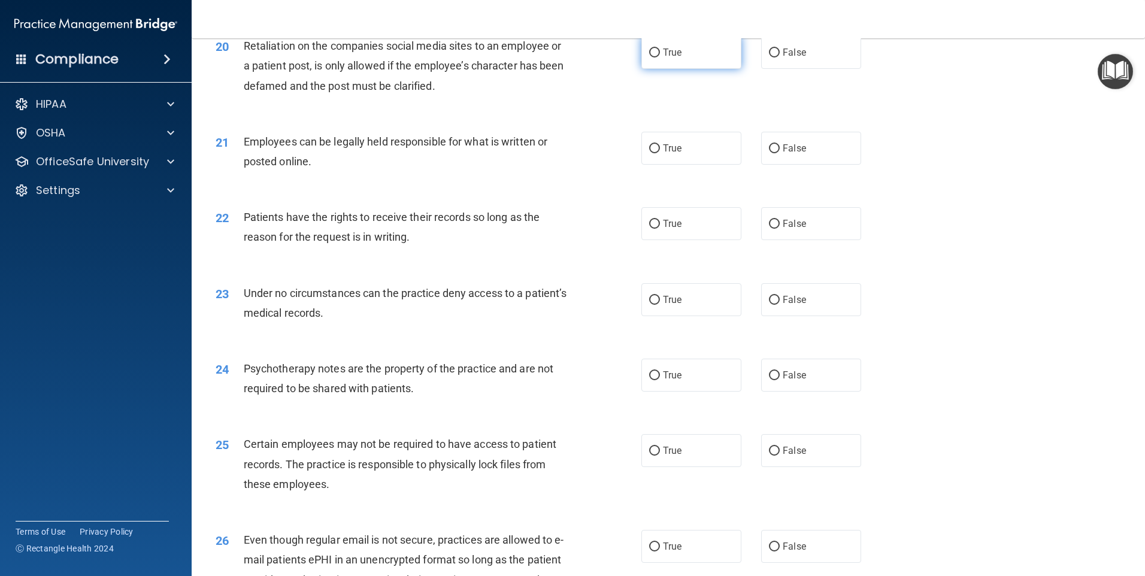
scroll to position [1916, 0]
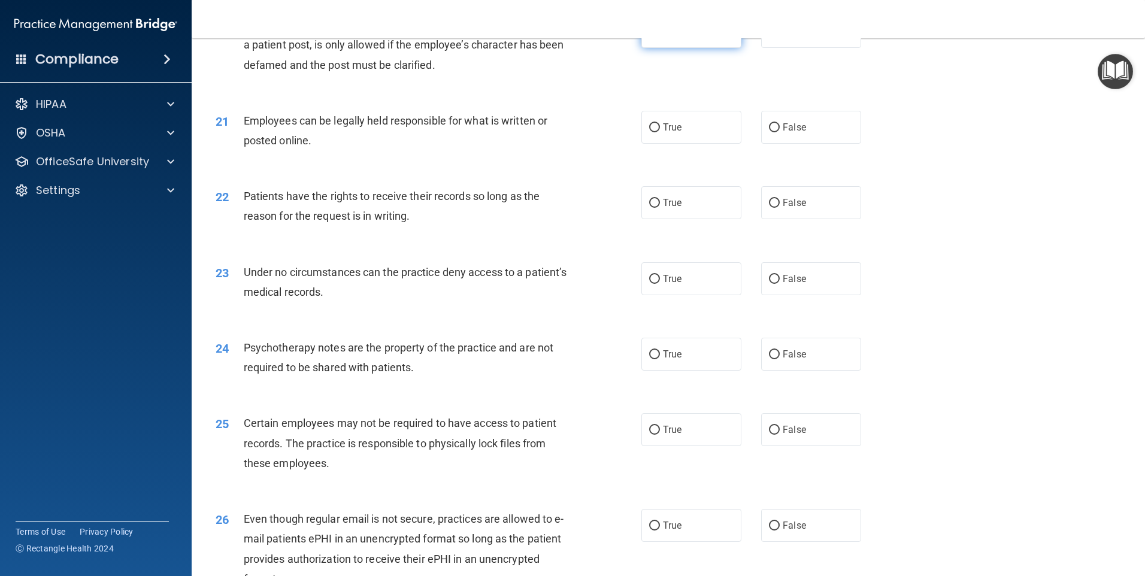
click at [651, 37] on input "True" at bounding box center [654, 32] width 11 height 9
radio input "true"
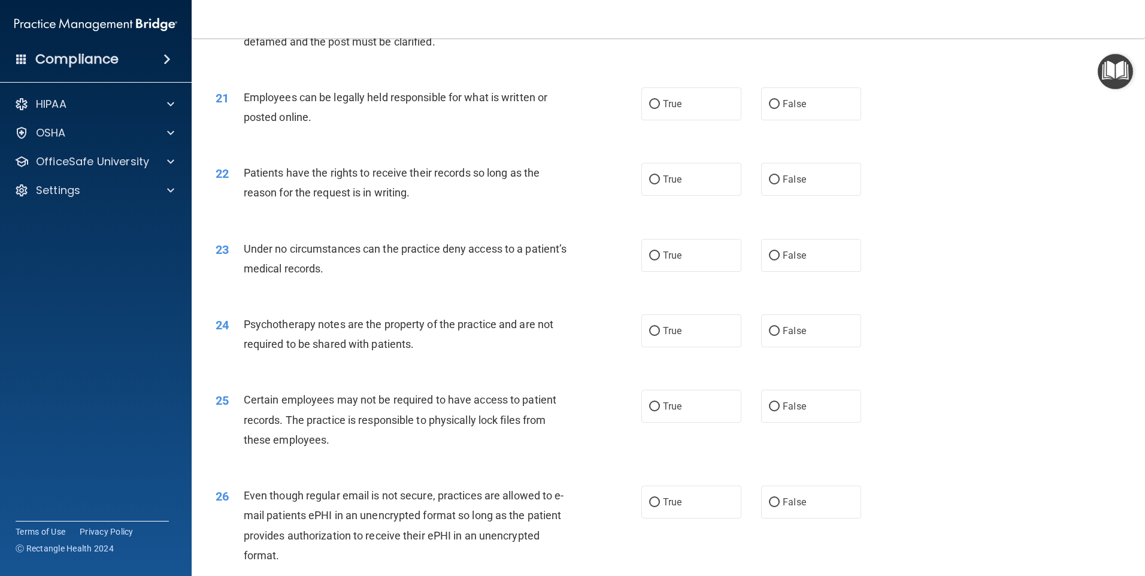
scroll to position [1975, 0]
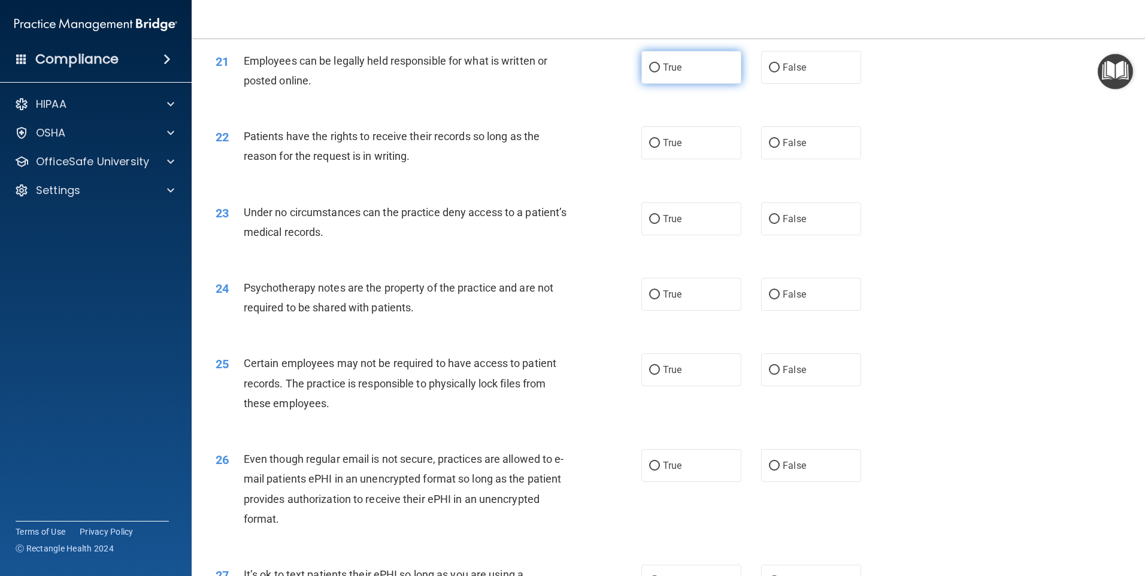
click at [649, 72] on input "True" at bounding box center [654, 67] width 11 height 9
radio input "true"
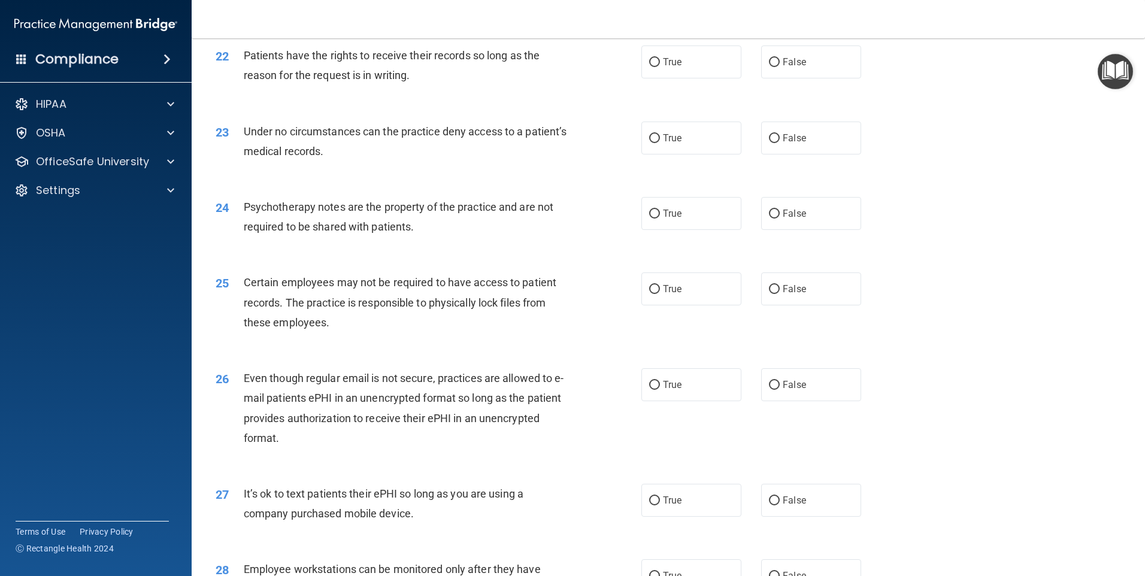
scroll to position [2035, 0]
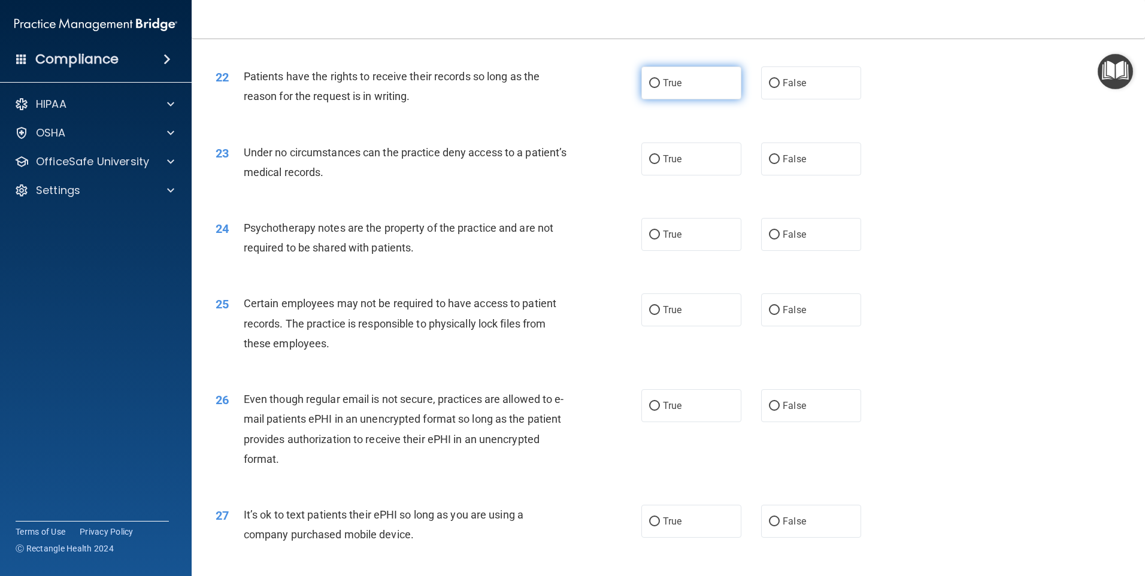
click at [652, 88] on input "True" at bounding box center [654, 83] width 11 height 9
radio input "true"
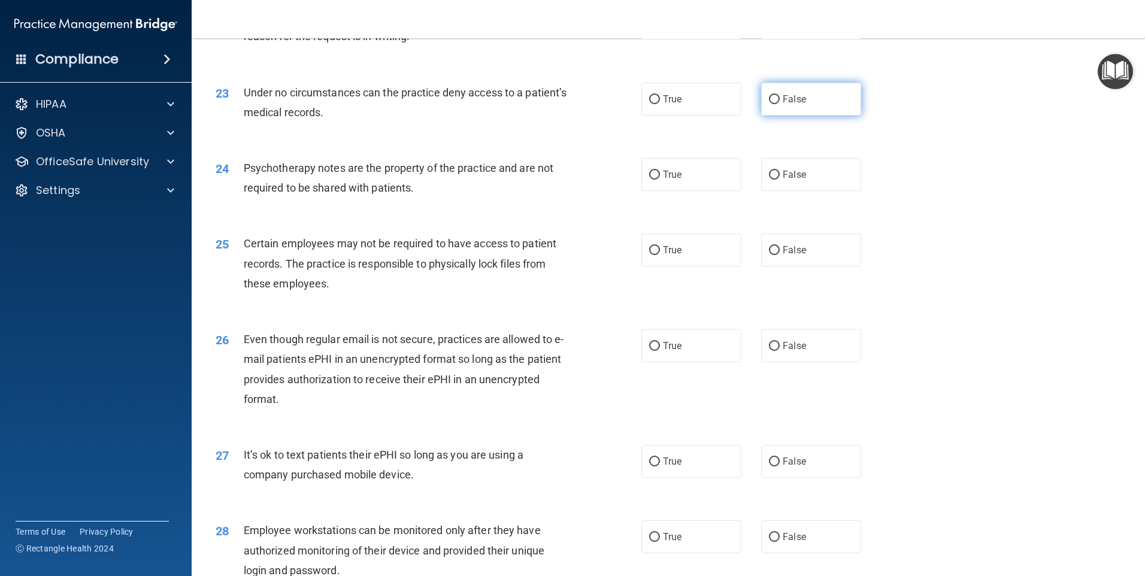
click at [770, 104] on input "False" at bounding box center [774, 99] width 11 height 9
radio input "true"
click at [769, 180] on input "False" at bounding box center [774, 175] width 11 height 9
radio input "true"
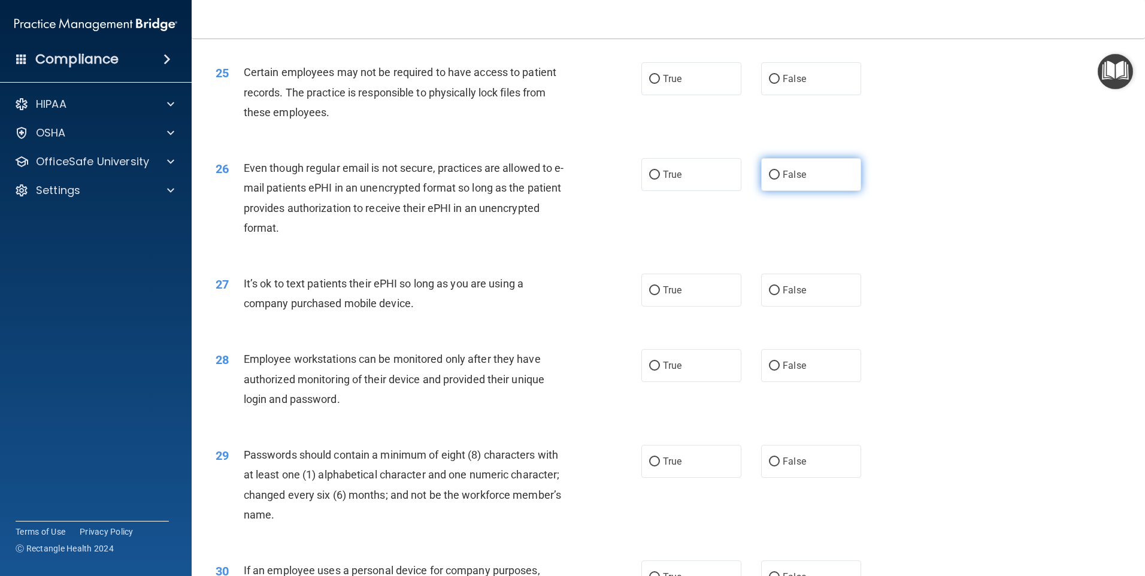
scroll to position [2275, 0]
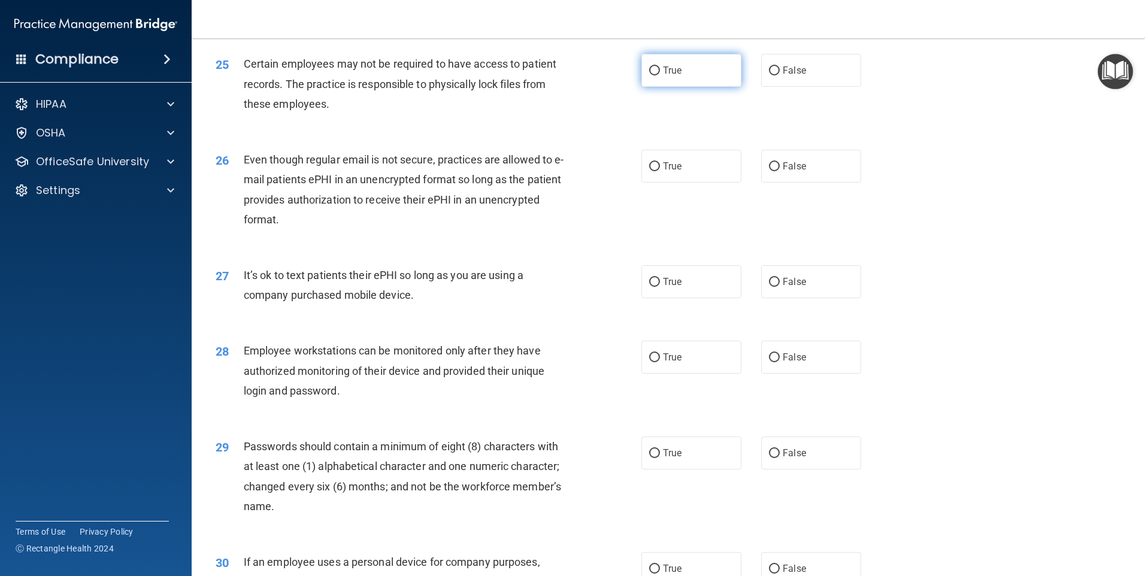
click at [650, 75] on input "True" at bounding box center [654, 70] width 11 height 9
radio input "true"
click at [649, 171] on input "True" at bounding box center [654, 166] width 11 height 9
radio input "true"
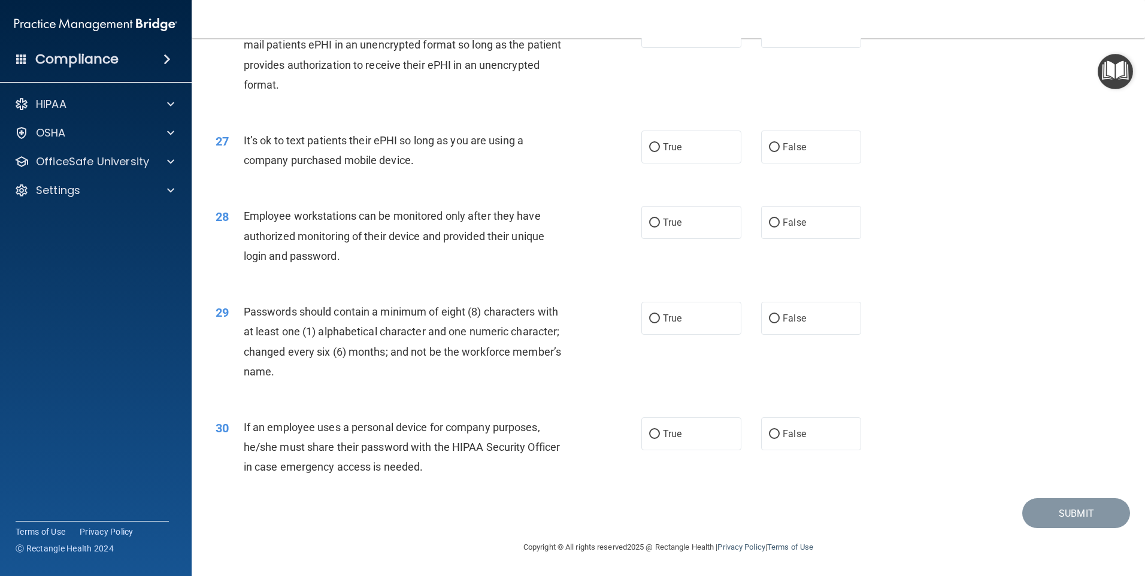
scroll to position [2429, 0]
click at [770, 148] on input "False" at bounding box center [774, 147] width 11 height 9
radio input "true"
click at [649, 226] on input "True" at bounding box center [654, 222] width 11 height 9
radio input "true"
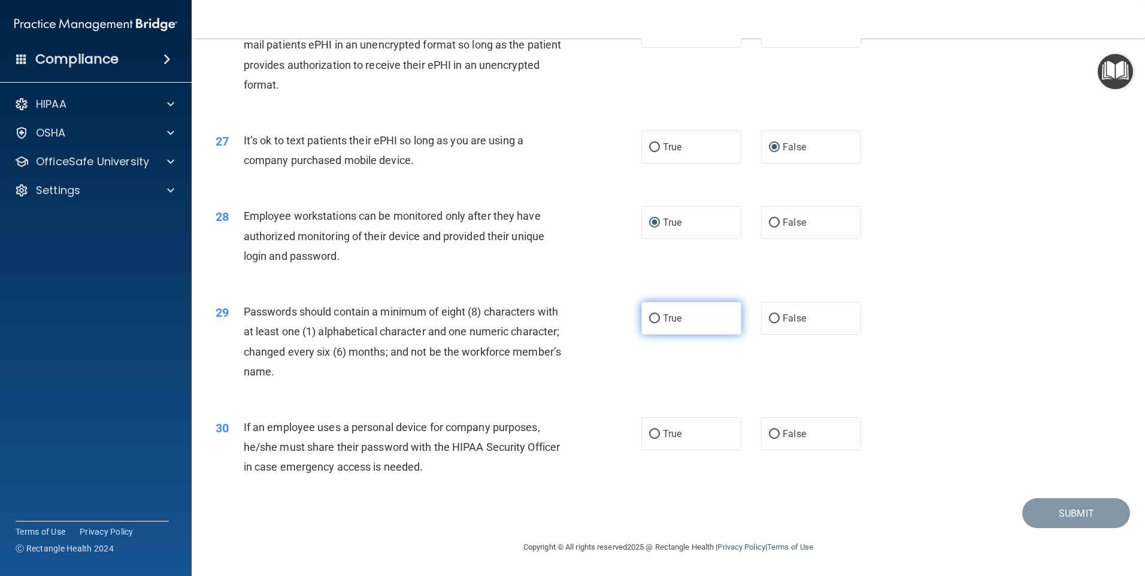
click at [650, 319] on input "True" at bounding box center [654, 318] width 11 height 9
radio input "true"
click at [769, 430] on input "False" at bounding box center [774, 434] width 11 height 9
radio input "true"
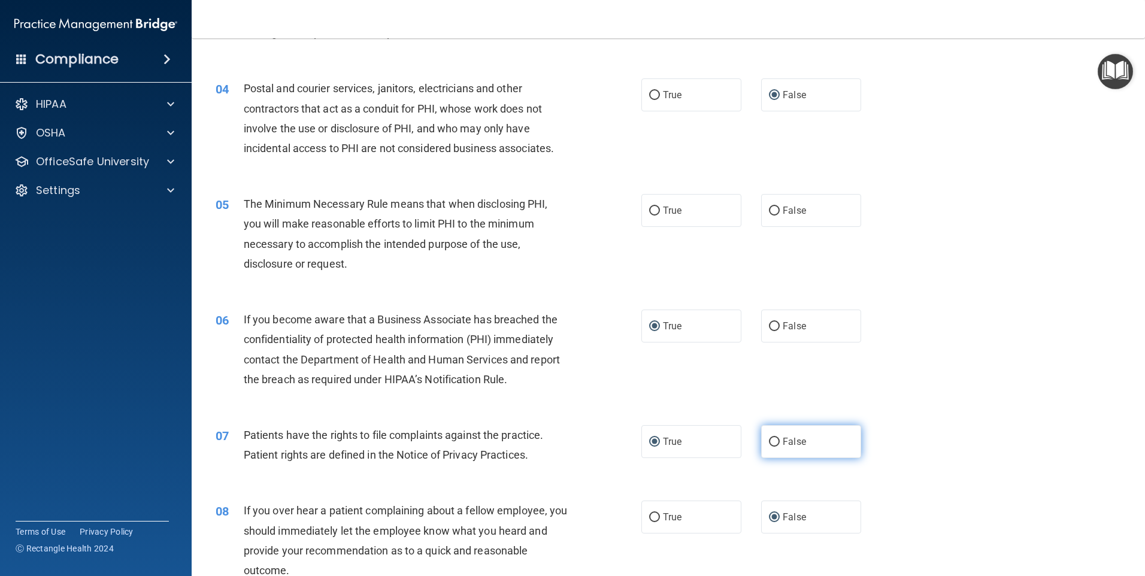
scroll to position [274, 0]
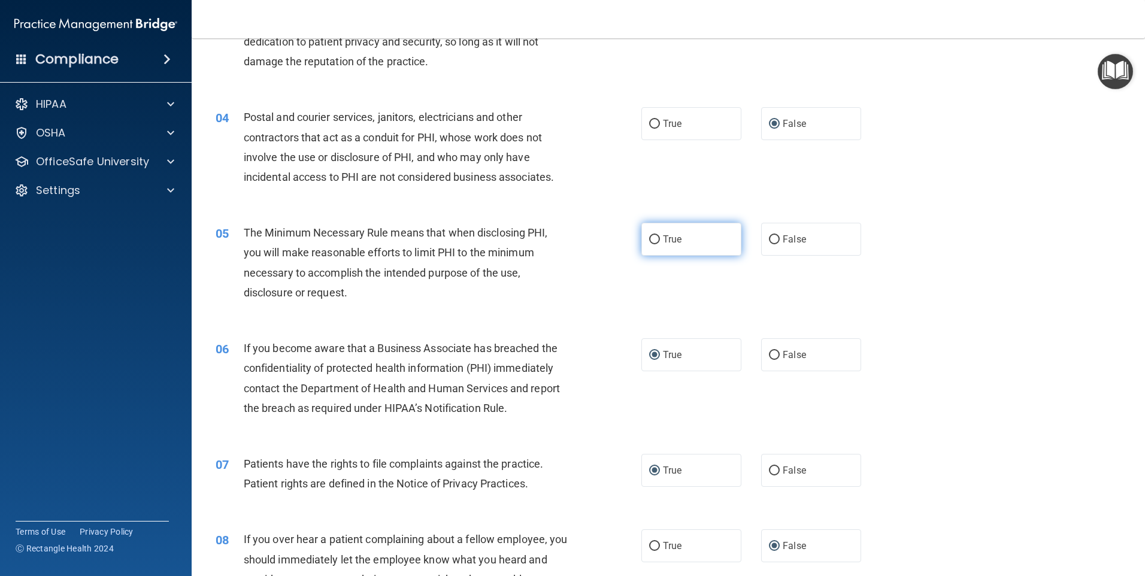
click at [649, 241] on input "True" at bounding box center [654, 239] width 11 height 9
radio input "true"
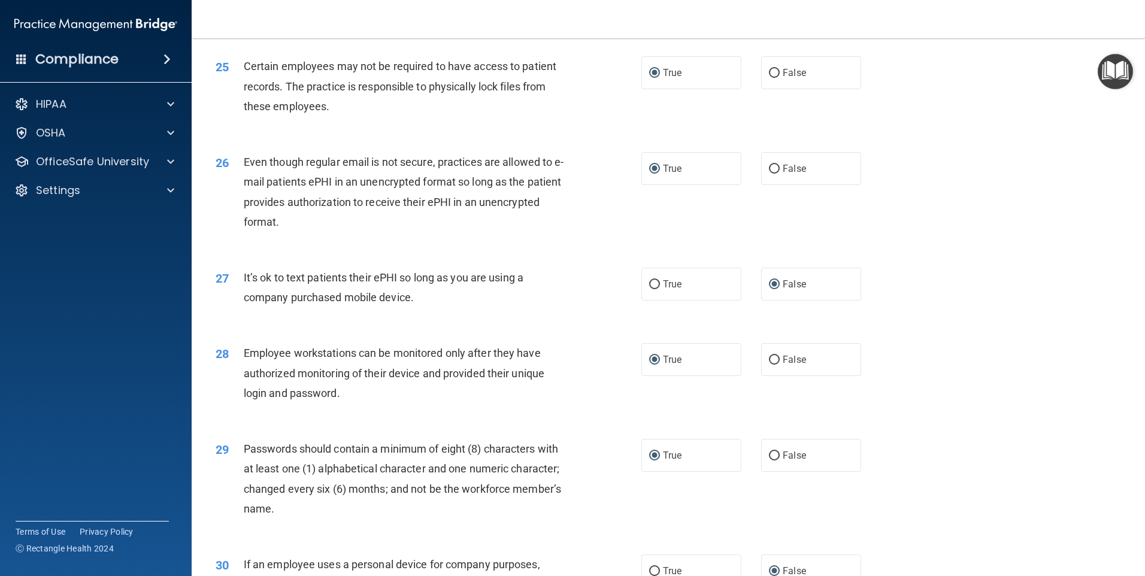
scroll to position [2429, 0]
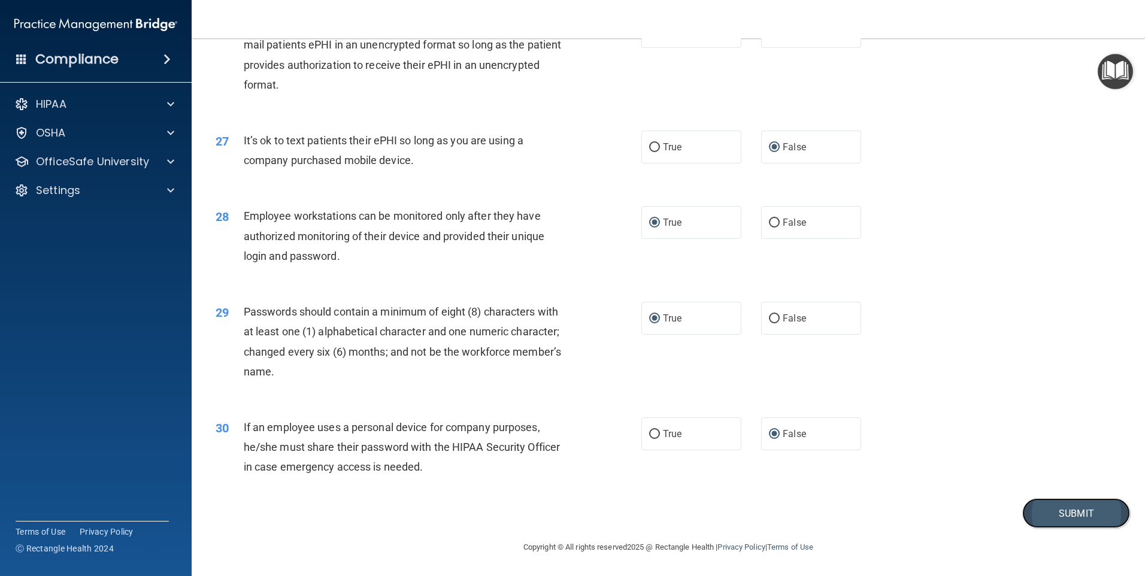
click at [1057, 508] on button "Submit" at bounding box center [1076, 513] width 108 height 31
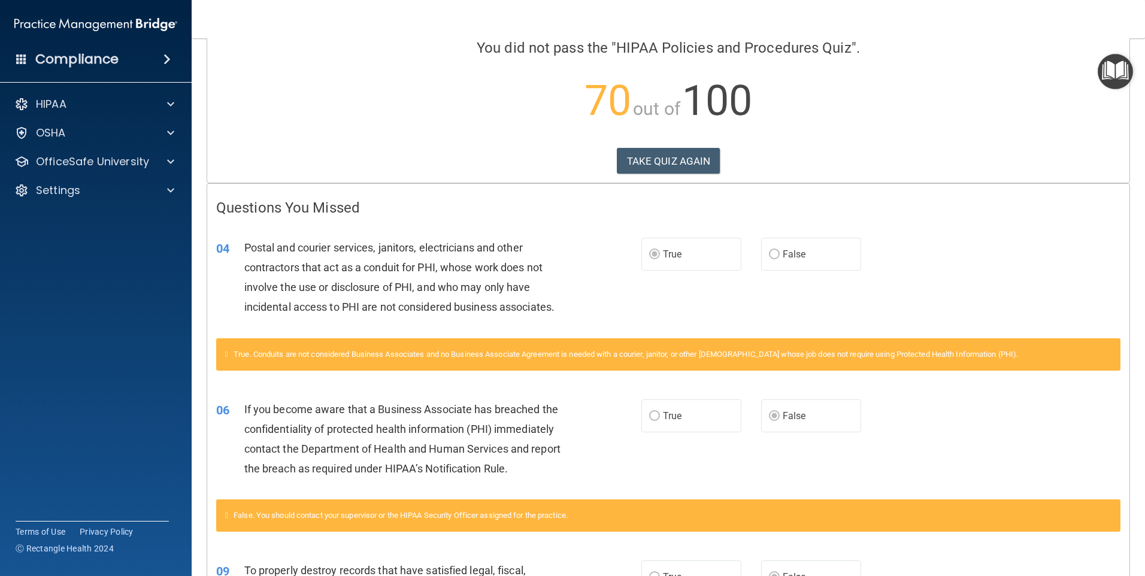
scroll to position [120, 0]
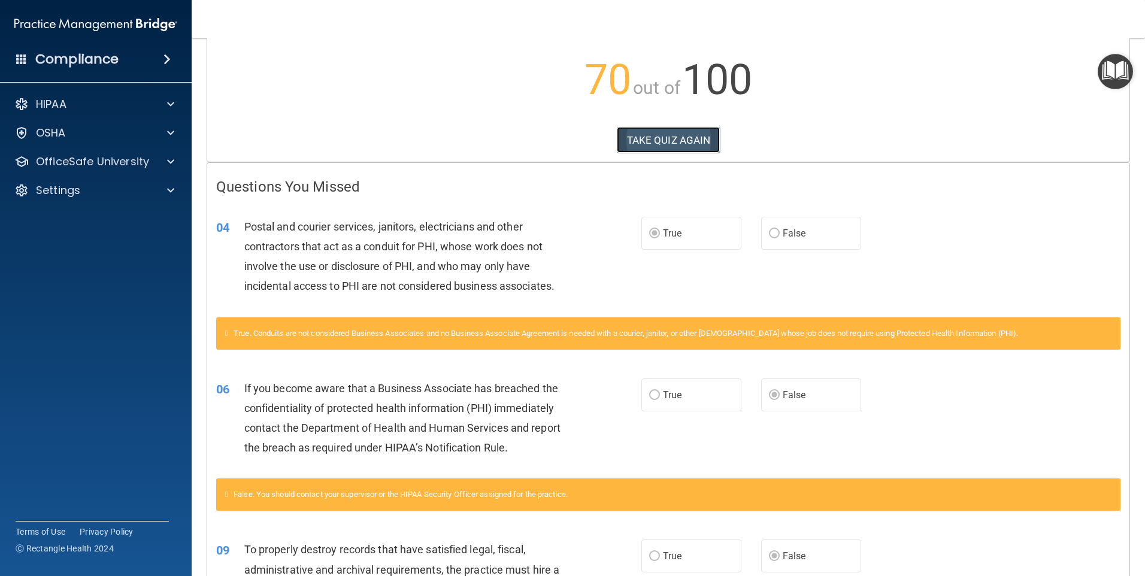
click at [682, 145] on button "TAKE QUIZ AGAIN" at bounding box center [669, 140] width 104 height 26
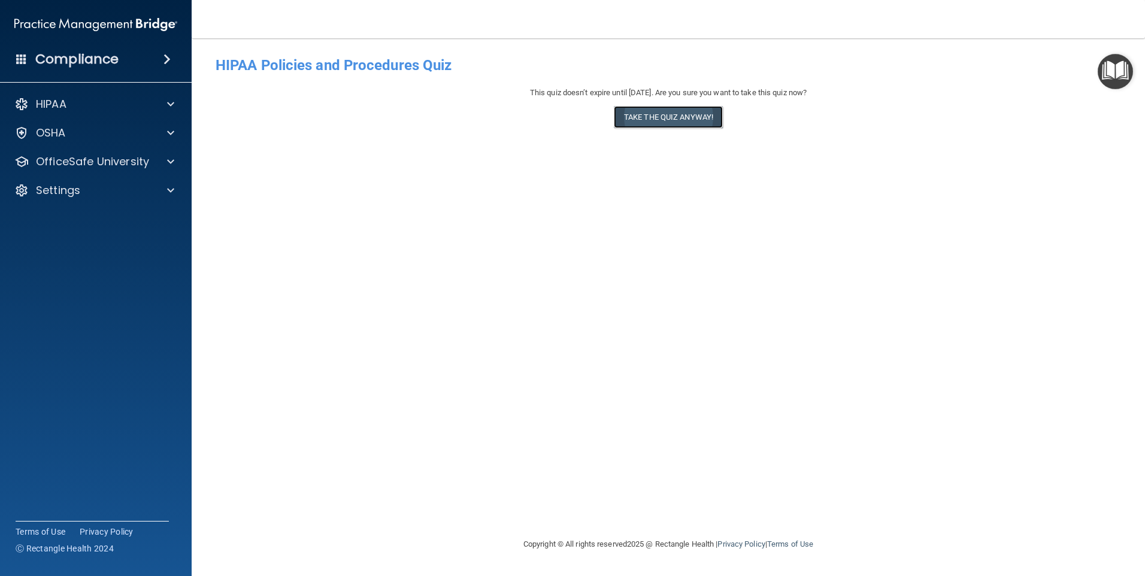
click at [685, 114] on button "Take the quiz anyway!" at bounding box center [668, 117] width 109 height 22
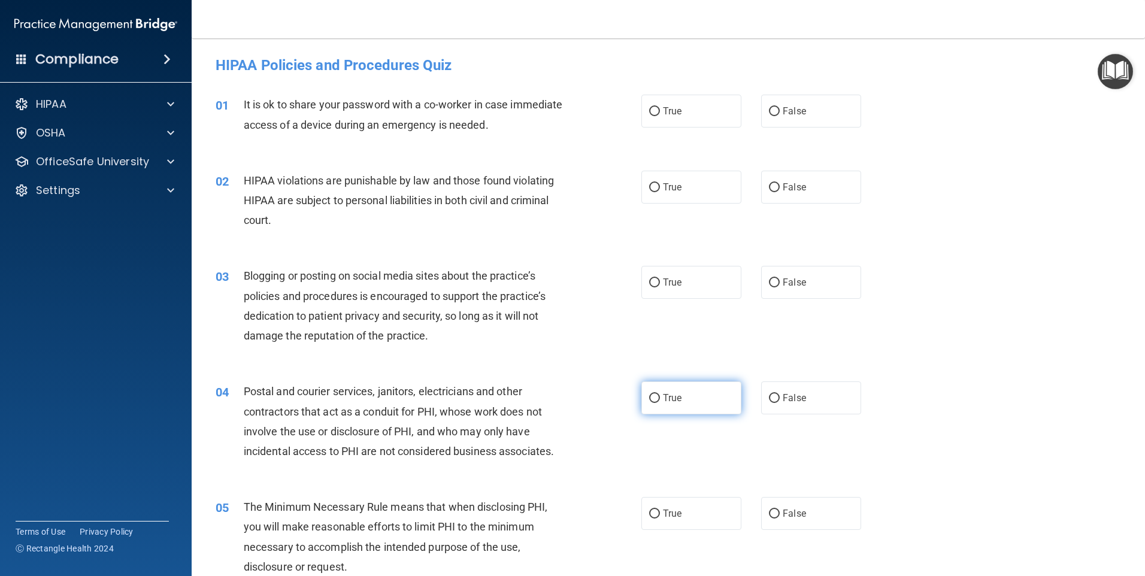
click at [650, 396] on input "True" at bounding box center [654, 398] width 11 height 9
radio input "true"
click at [770, 108] on input "False" at bounding box center [774, 111] width 11 height 9
radio input "true"
click at [651, 186] on input "True" at bounding box center [654, 187] width 11 height 9
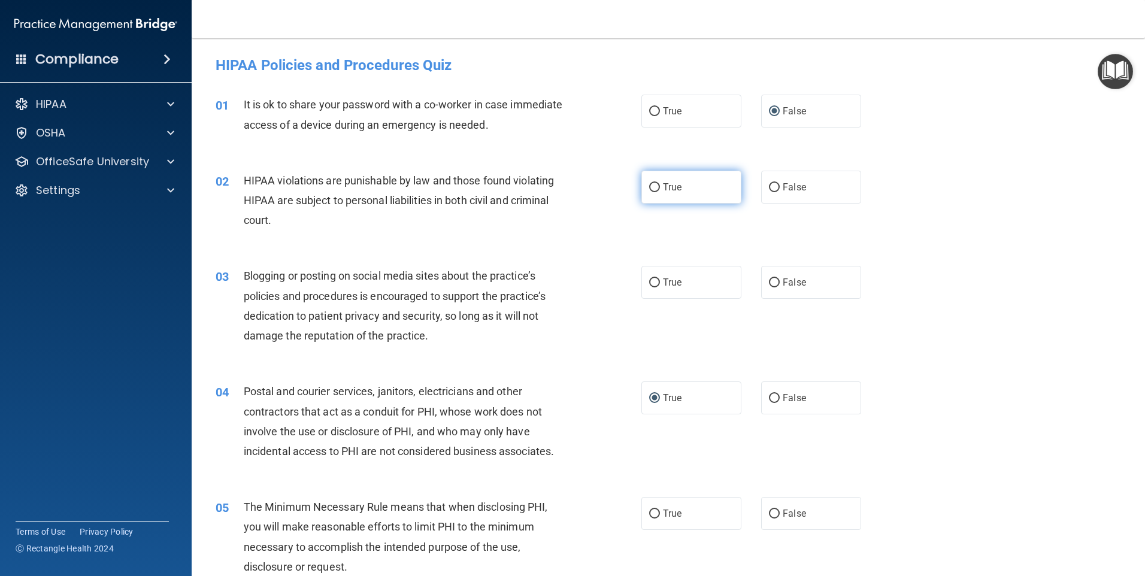
radio input "true"
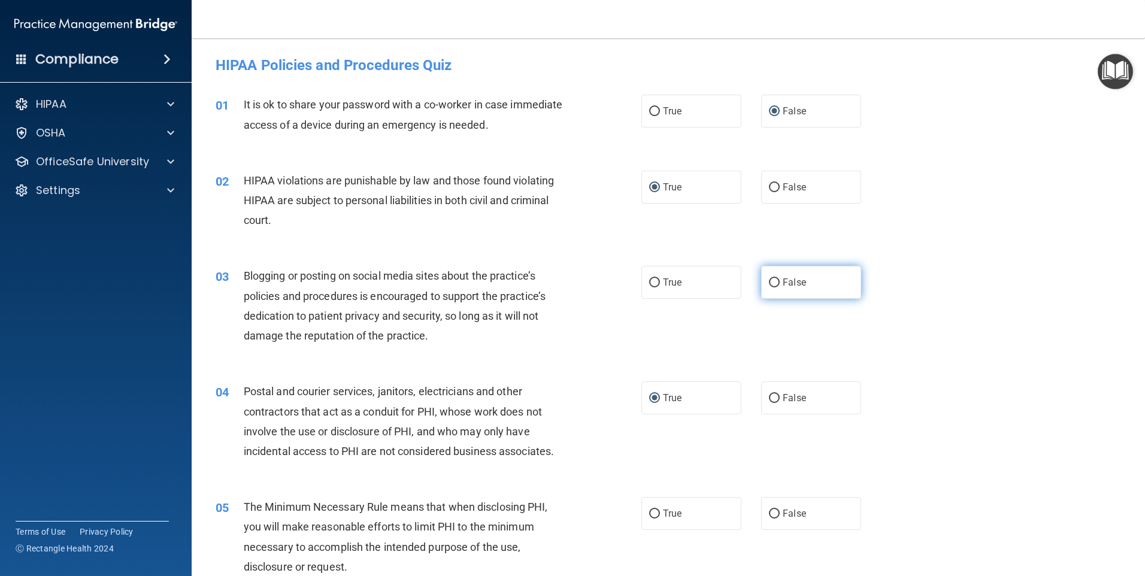
click at [769, 278] on input "False" at bounding box center [774, 282] width 11 height 9
radio input "true"
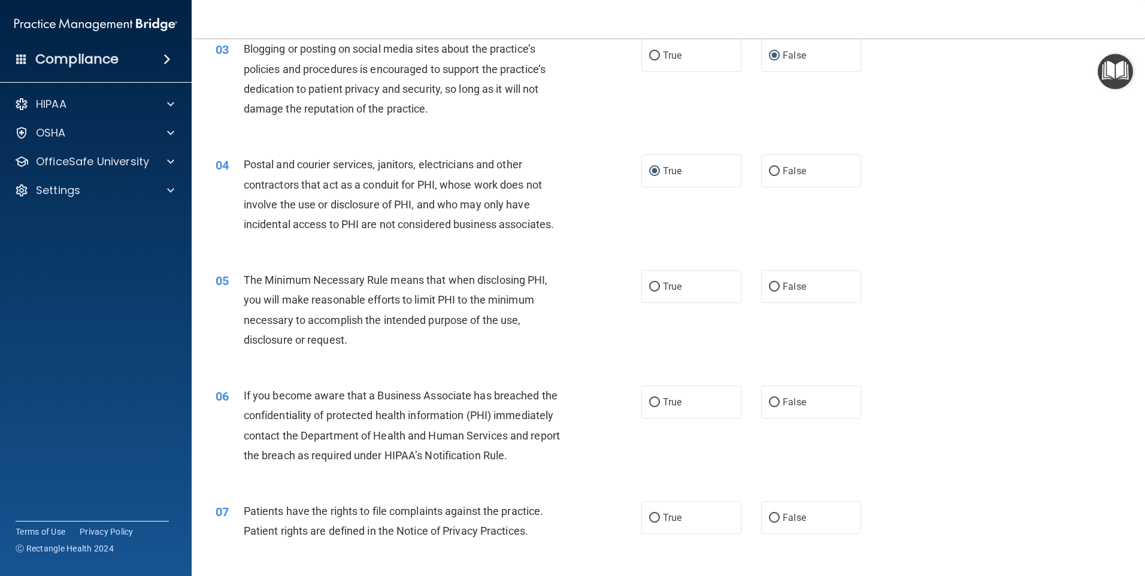
scroll to position [239, 0]
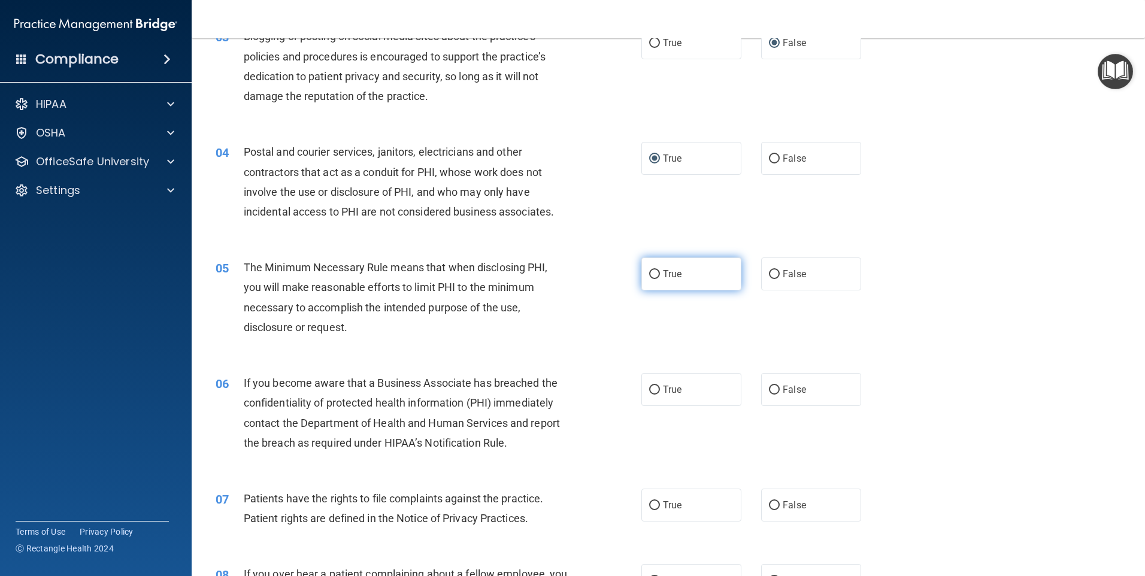
click at [649, 273] on input "True" at bounding box center [654, 274] width 11 height 9
radio input "true"
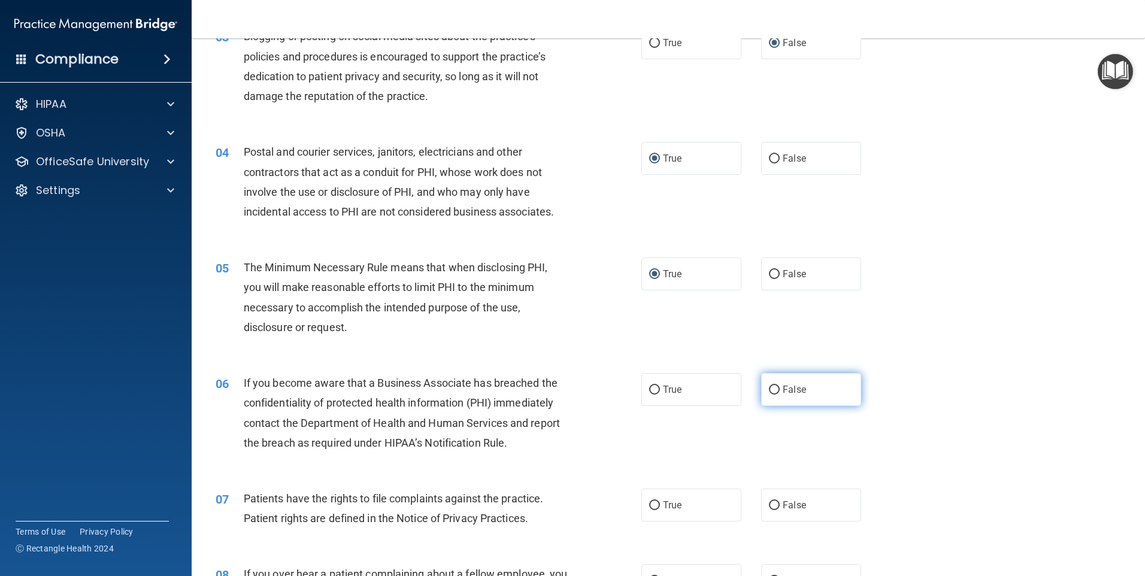
click at [769, 389] on input "False" at bounding box center [774, 390] width 11 height 9
radio input "true"
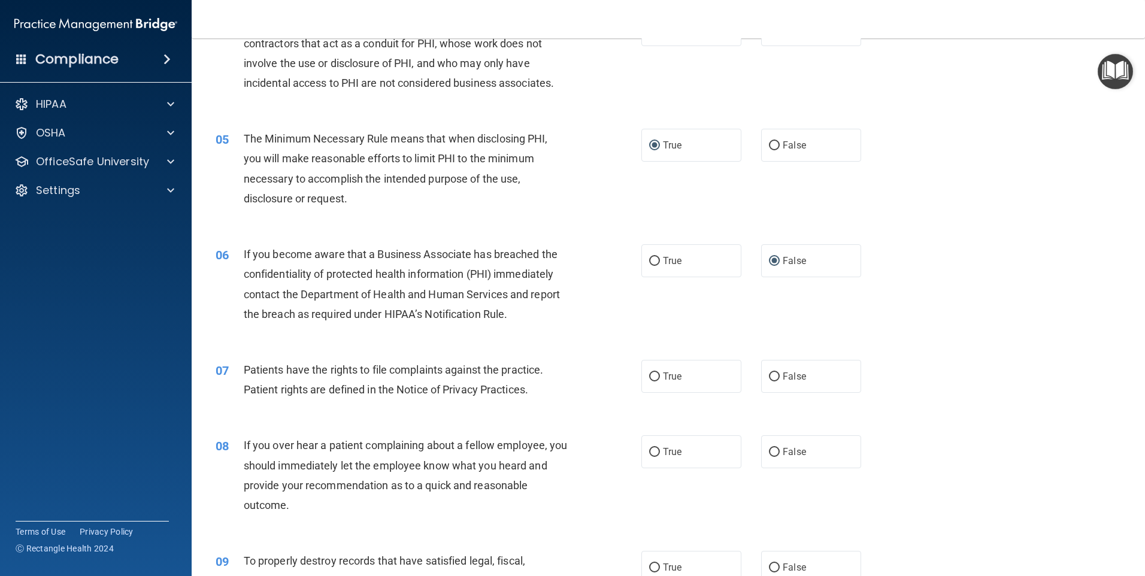
scroll to position [419, 0]
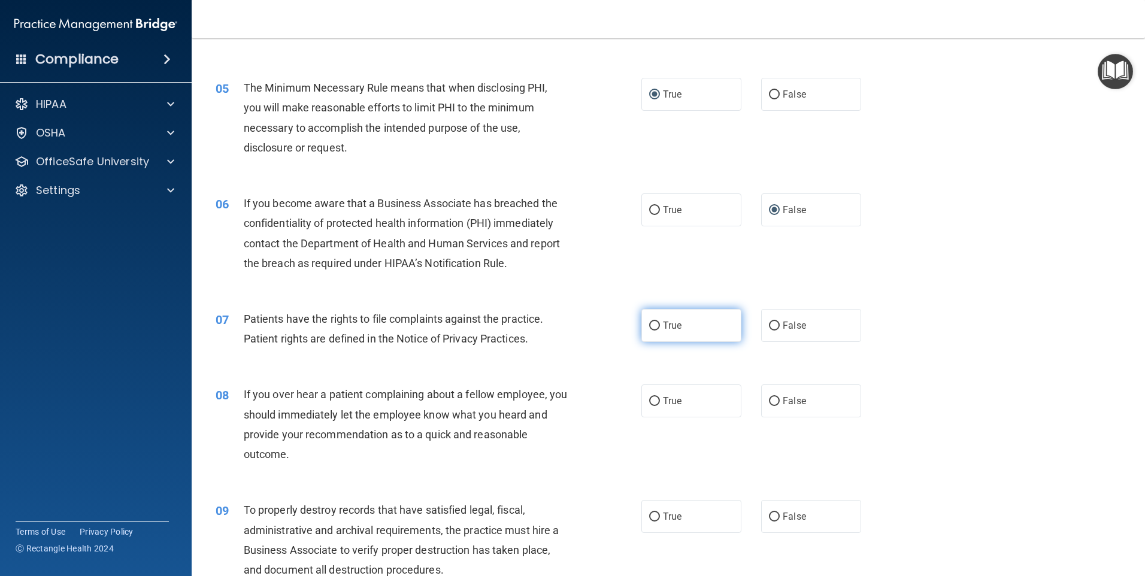
click at [650, 324] on input "True" at bounding box center [654, 325] width 11 height 9
radio input "true"
click at [769, 403] on input "False" at bounding box center [774, 401] width 11 height 9
radio input "true"
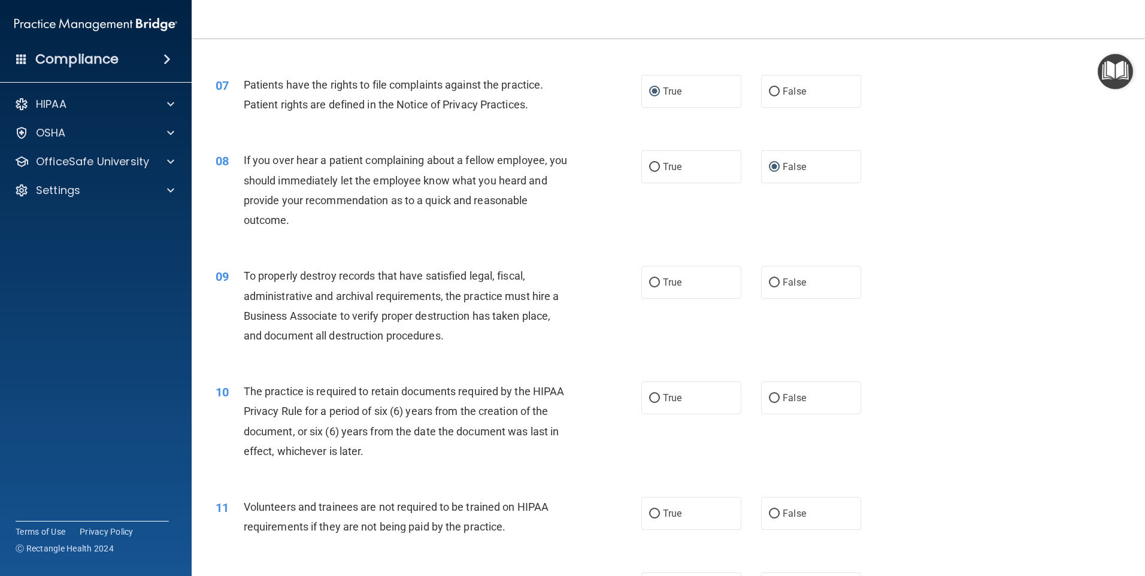
scroll to position [658, 0]
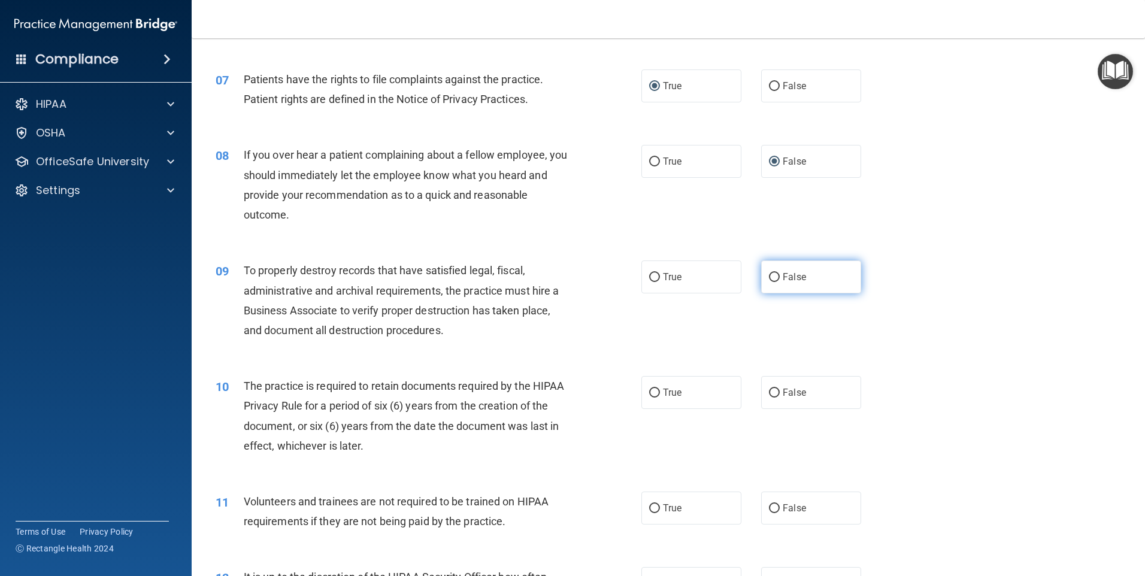
click at [769, 277] on input "False" at bounding box center [774, 277] width 11 height 9
radio input "true"
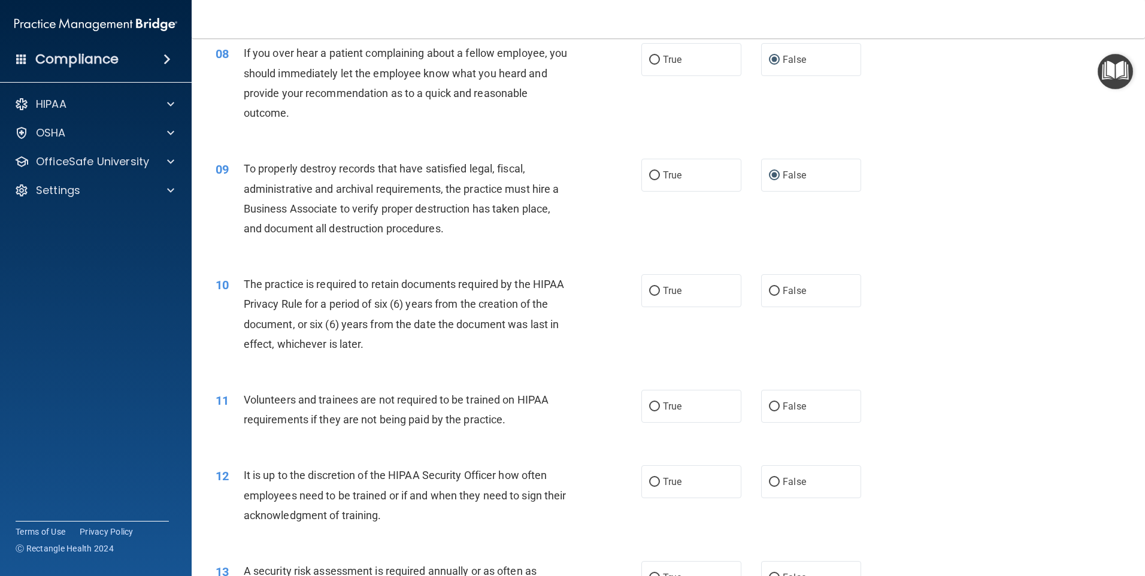
scroll to position [778, 0]
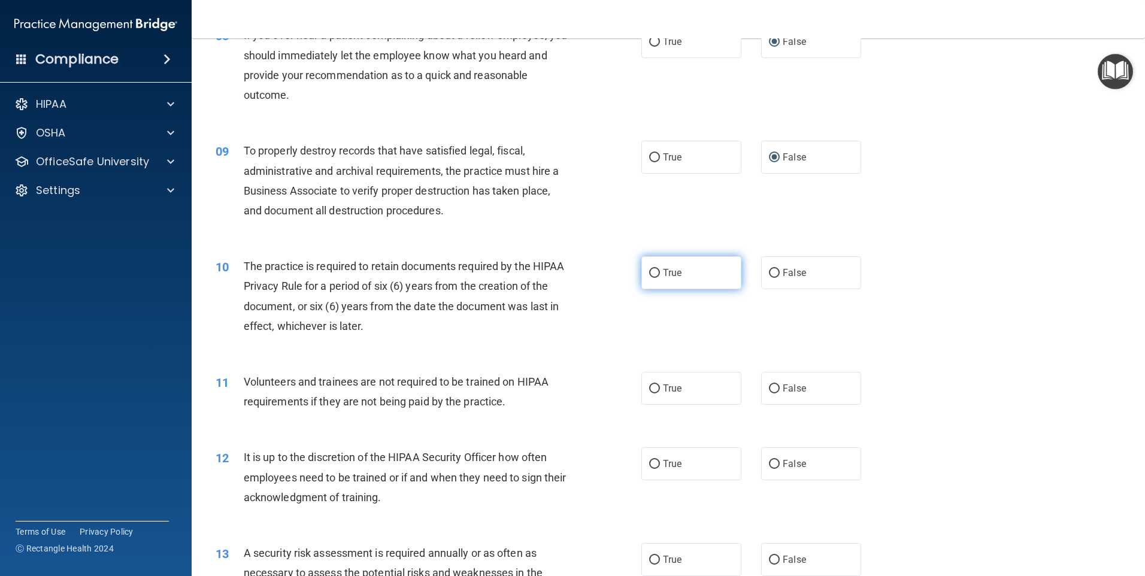
click at [650, 272] on input "True" at bounding box center [654, 273] width 11 height 9
radio input "true"
click at [769, 385] on input "False" at bounding box center [774, 388] width 11 height 9
radio input "true"
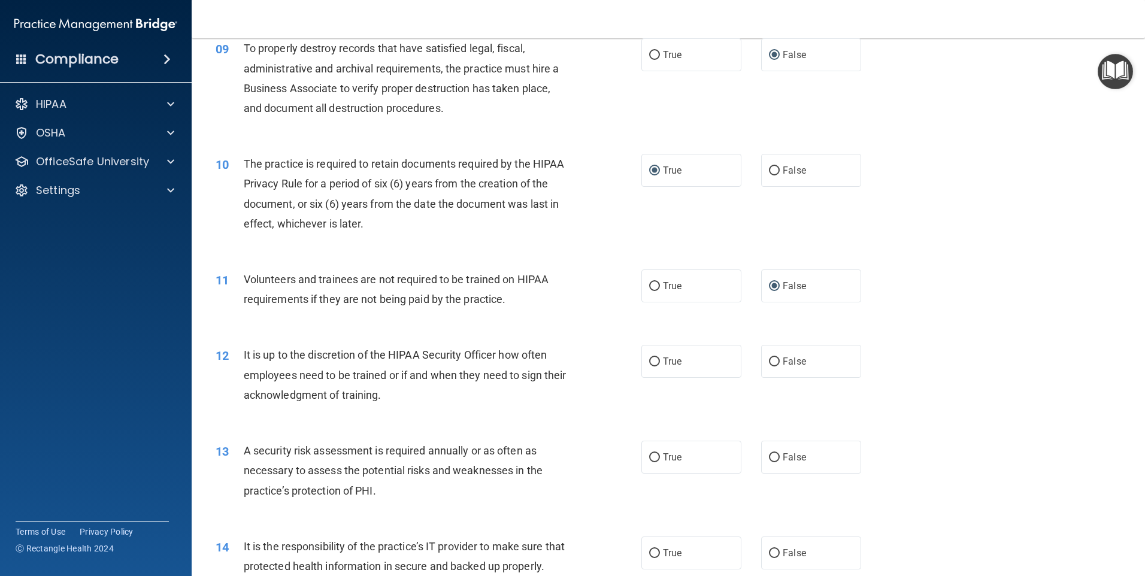
scroll to position [958, 0]
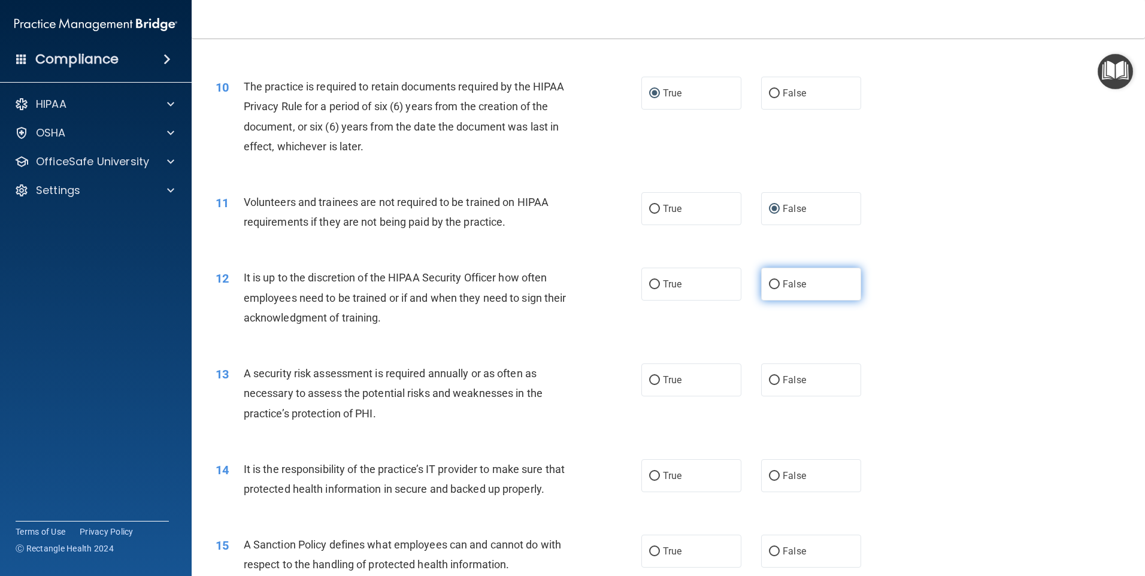
click at [769, 284] on input "False" at bounding box center [774, 284] width 11 height 9
radio input "true"
click at [649, 378] on input "True" at bounding box center [654, 380] width 11 height 9
radio input "true"
click at [769, 476] on input "False" at bounding box center [774, 476] width 11 height 9
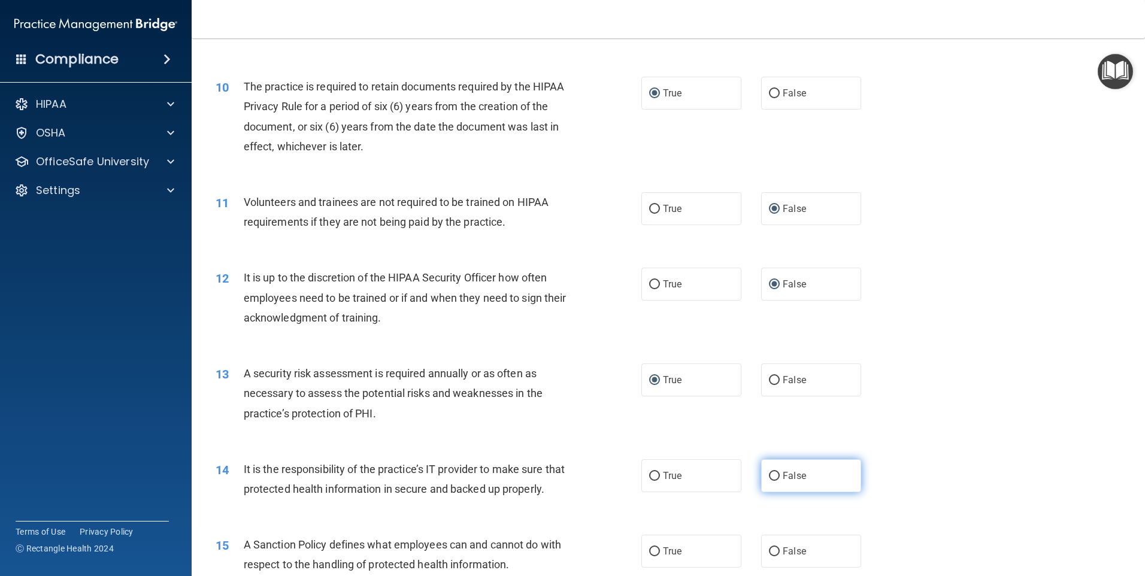
radio input "true"
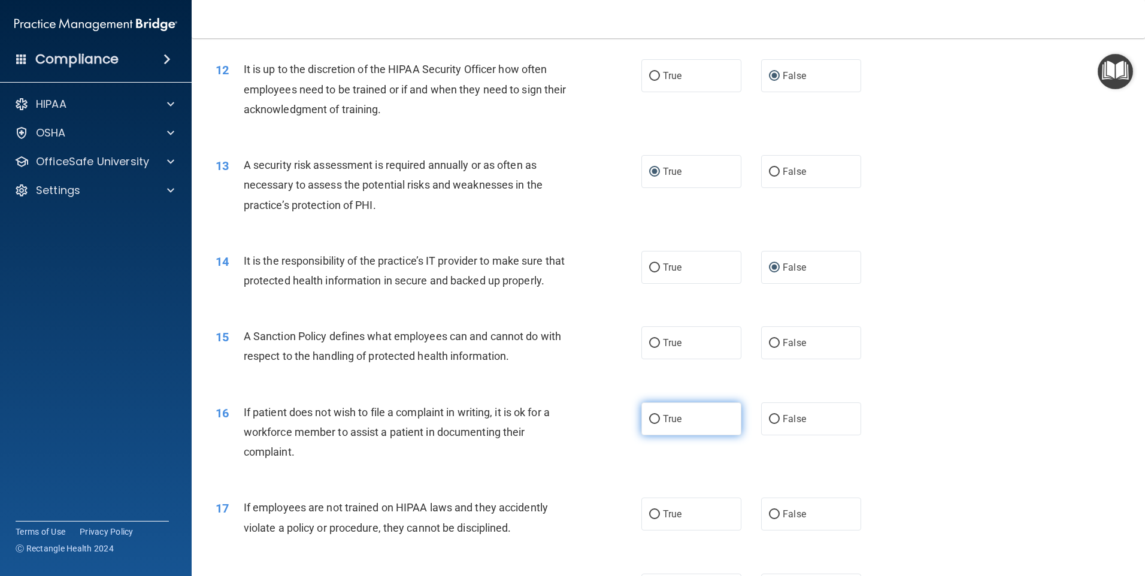
scroll to position [1197, 0]
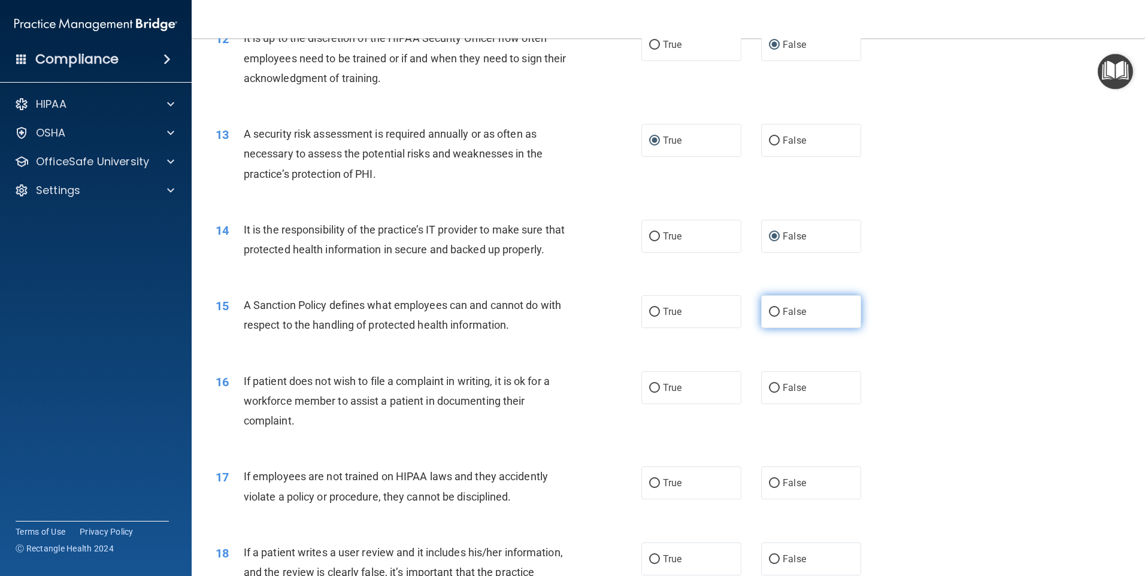
click at [769, 317] on input "False" at bounding box center [774, 312] width 11 height 9
radio input "true"
click at [650, 393] on input "True" at bounding box center [654, 388] width 11 height 9
radio input "true"
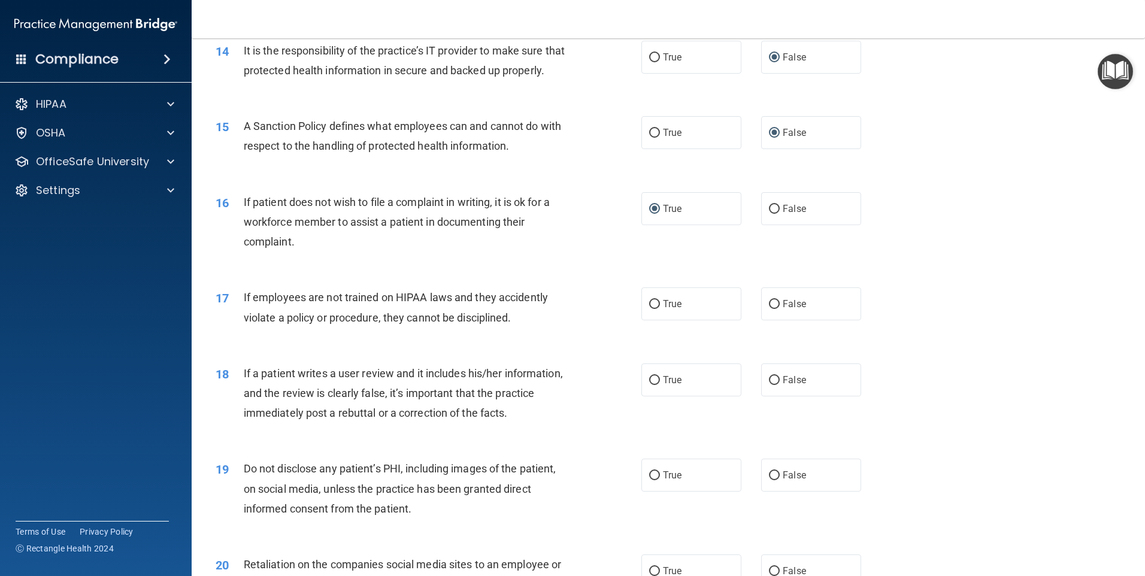
scroll to position [1377, 0]
click at [769, 213] on input "False" at bounding box center [774, 208] width 11 height 9
radio input "true"
radio input "false"
click at [769, 308] on input "False" at bounding box center [774, 303] width 11 height 9
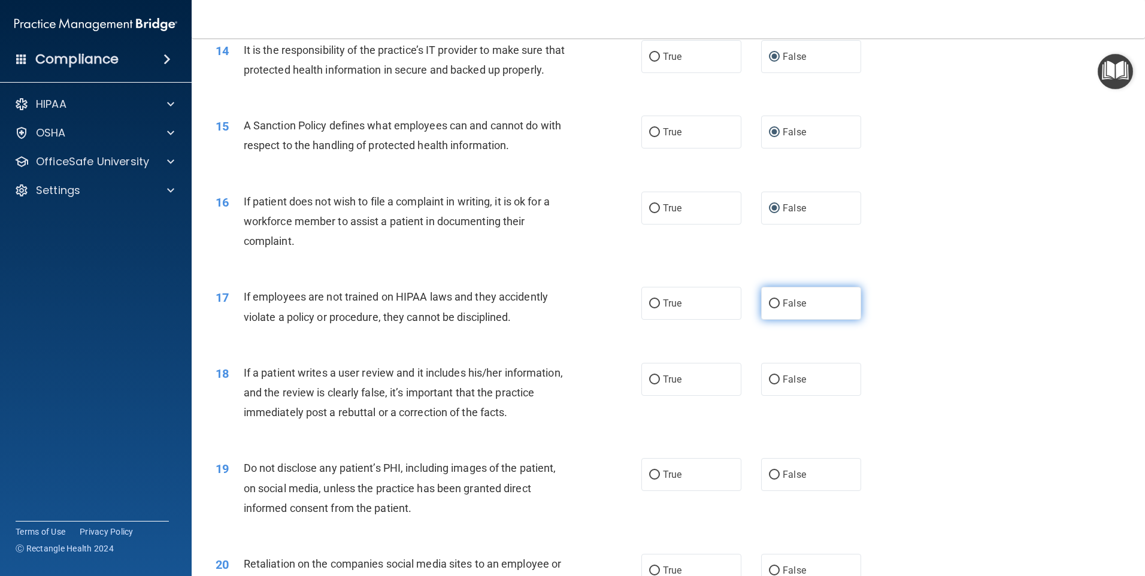
radio input "true"
click at [649, 213] on input "True" at bounding box center [654, 208] width 11 height 9
radio input "true"
radio input "false"
click at [769, 384] on input "False" at bounding box center [774, 379] width 11 height 9
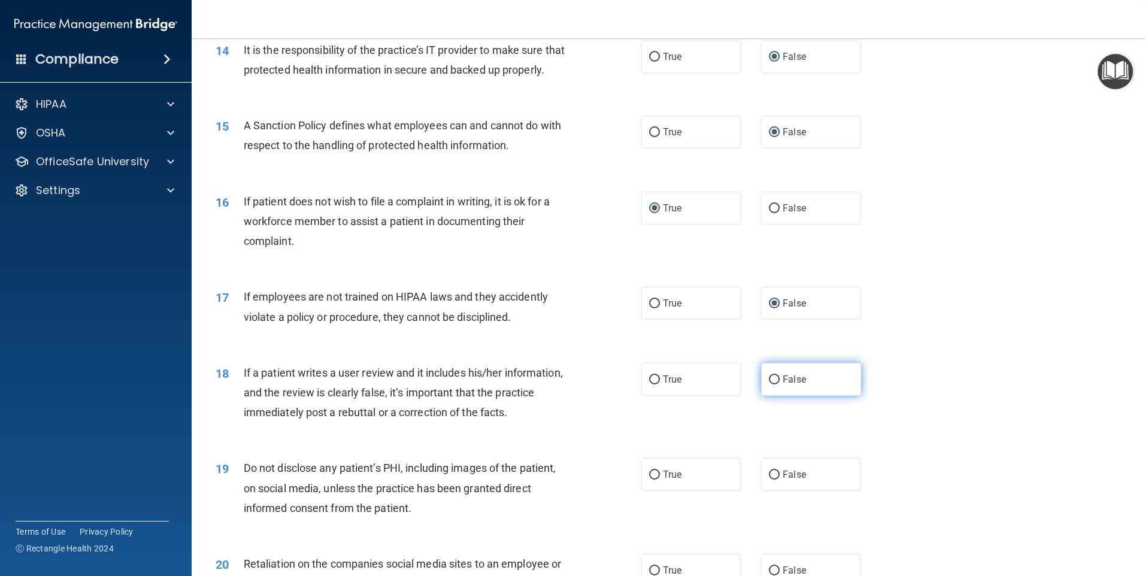
radio input "true"
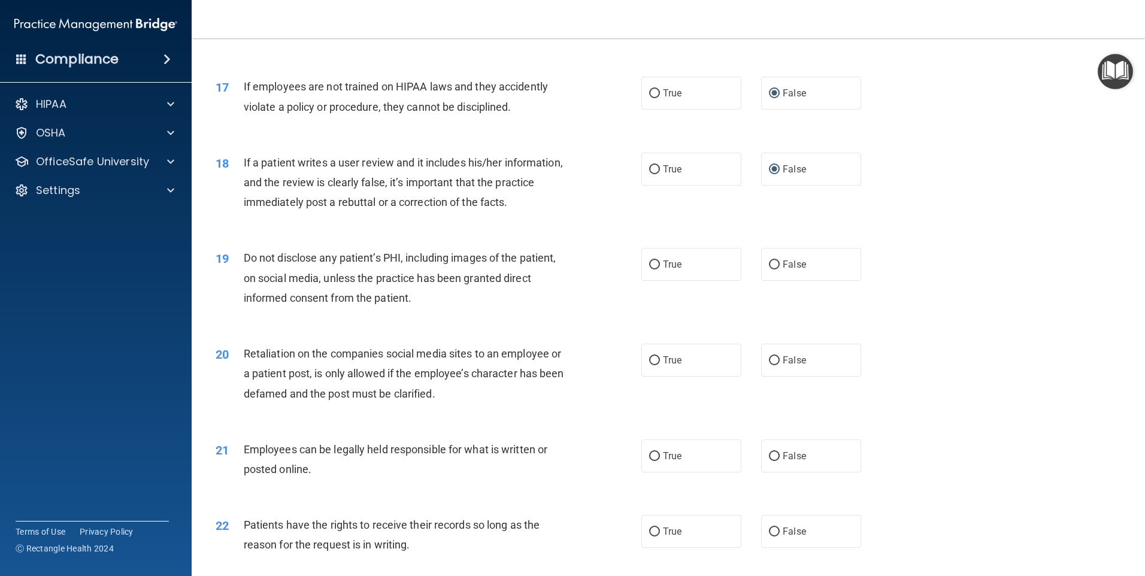
scroll to position [1616, 0]
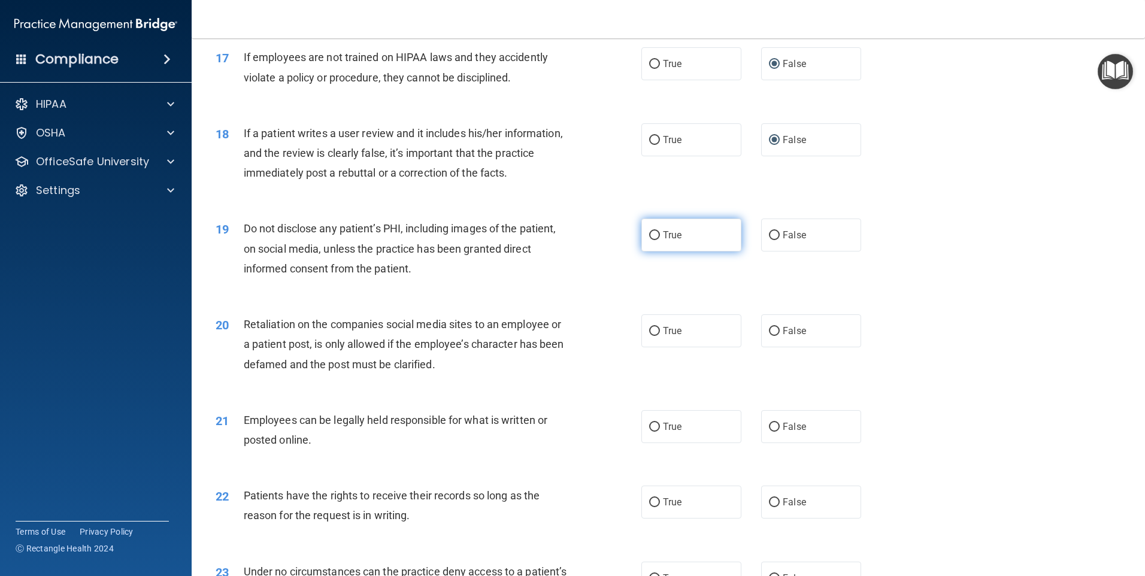
click at [650, 240] on input "True" at bounding box center [654, 235] width 11 height 9
radio input "true"
click at [769, 336] on input "False" at bounding box center [774, 331] width 11 height 9
radio input "true"
click at [649, 432] on input "True" at bounding box center [654, 427] width 11 height 9
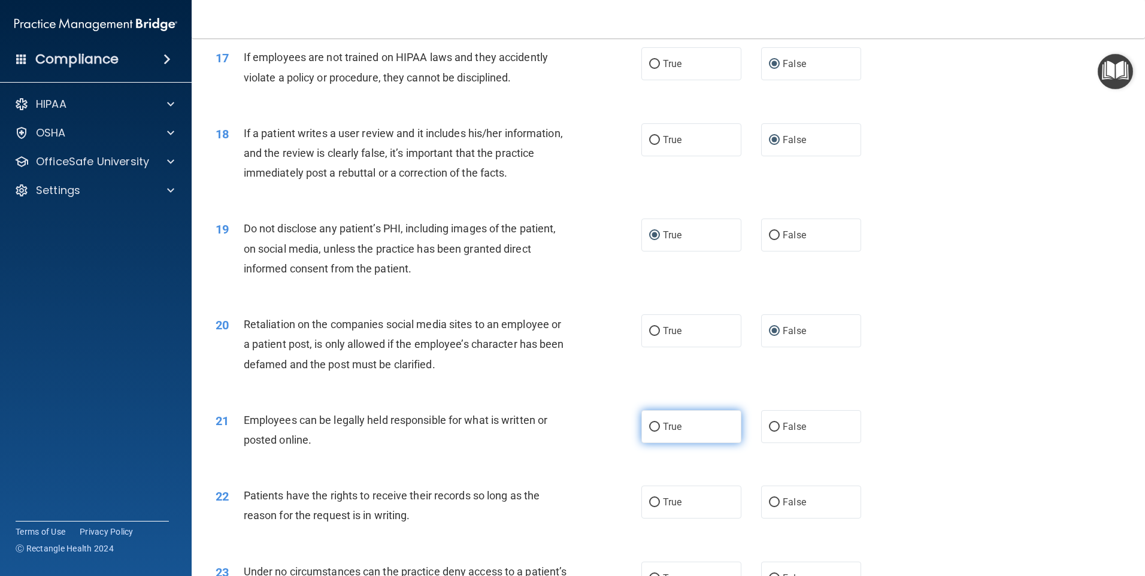
radio input "true"
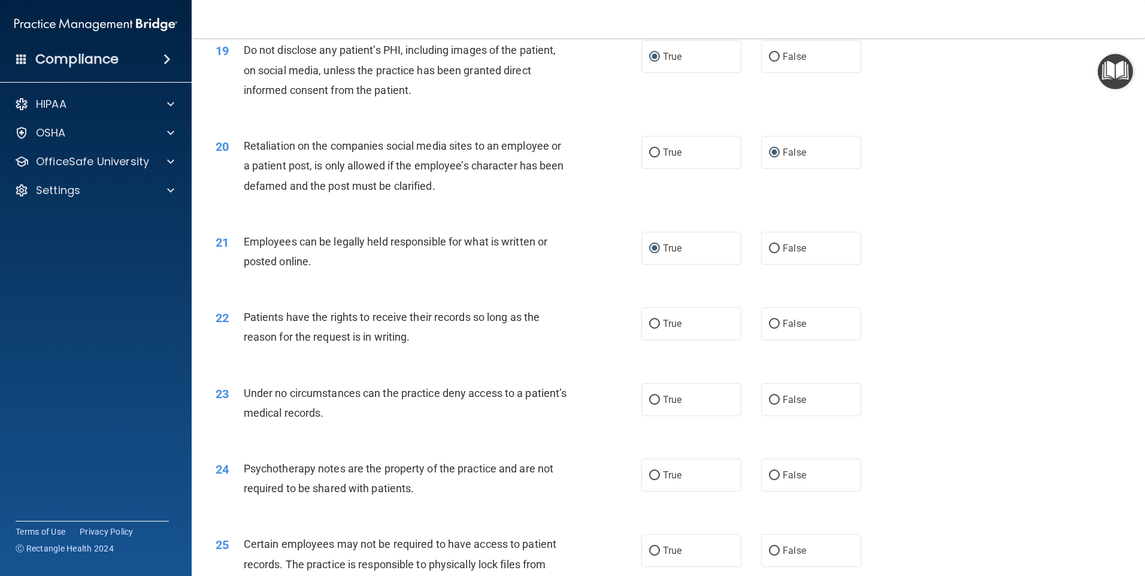
scroll to position [1796, 0]
click at [770, 327] on input "False" at bounding box center [774, 322] width 11 height 9
radio input "true"
click at [769, 403] on input "False" at bounding box center [774, 398] width 11 height 9
radio input "true"
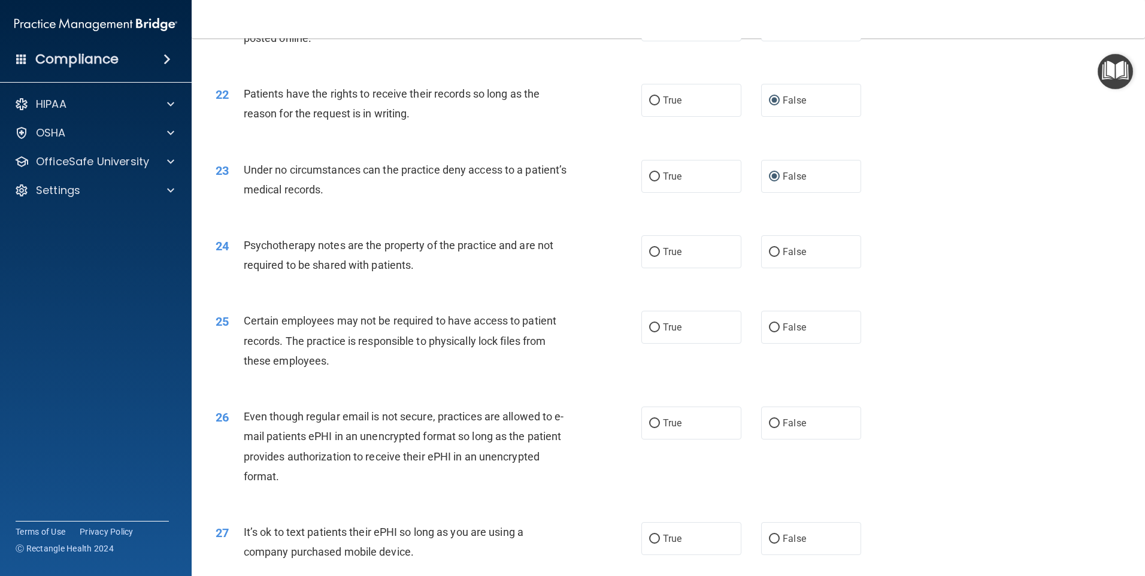
scroll to position [2035, 0]
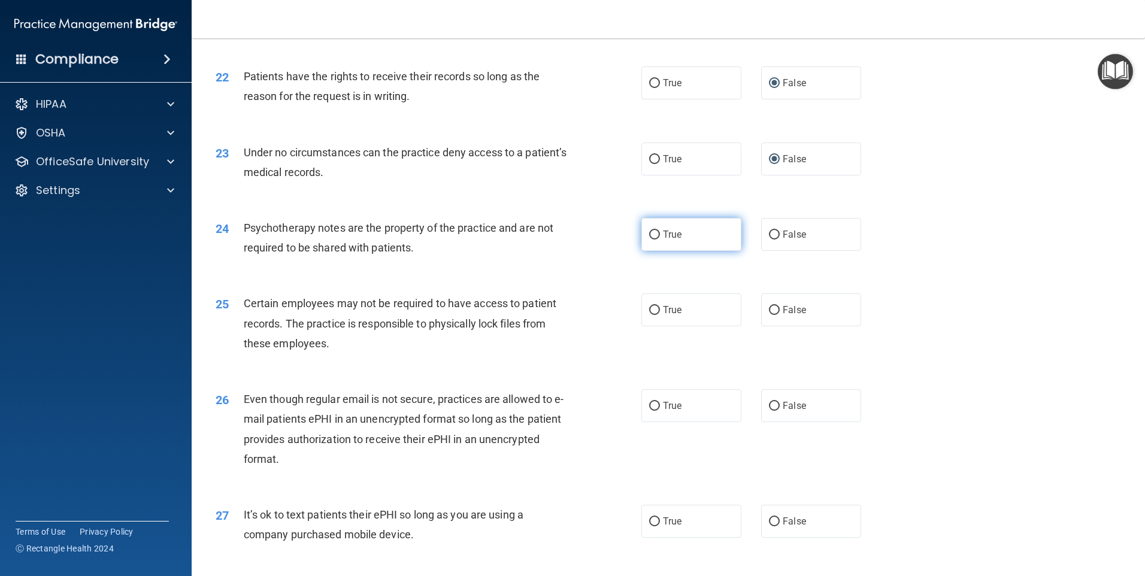
click at [649, 239] on input "True" at bounding box center [654, 234] width 11 height 9
radio input "true"
click at [651, 315] on input "True" at bounding box center [654, 310] width 11 height 9
radio input "true"
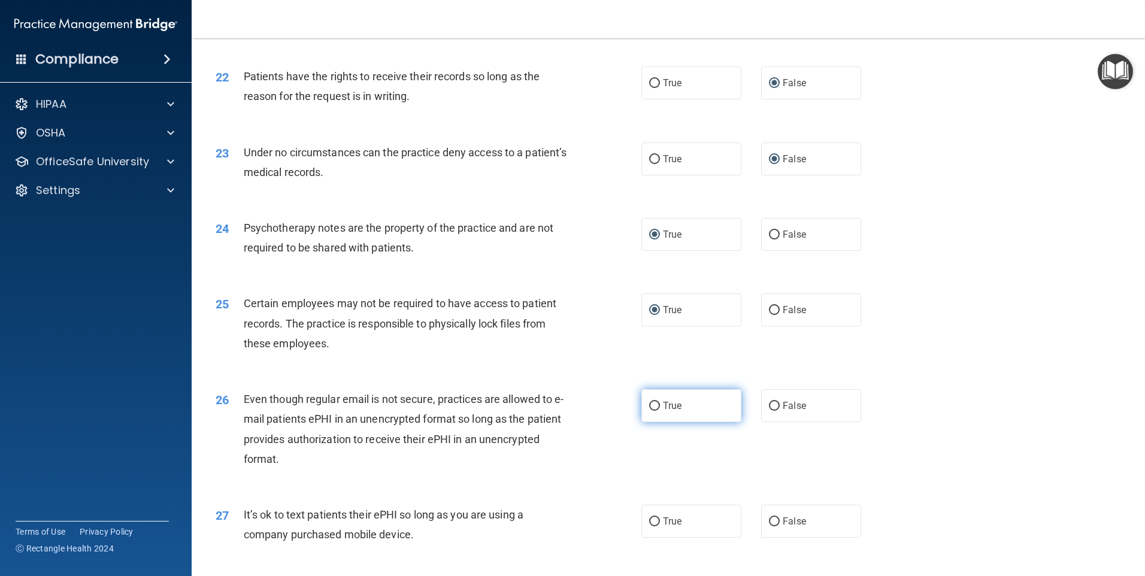
click at [649, 411] on input "True" at bounding box center [654, 406] width 11 height 9
radio input "true"
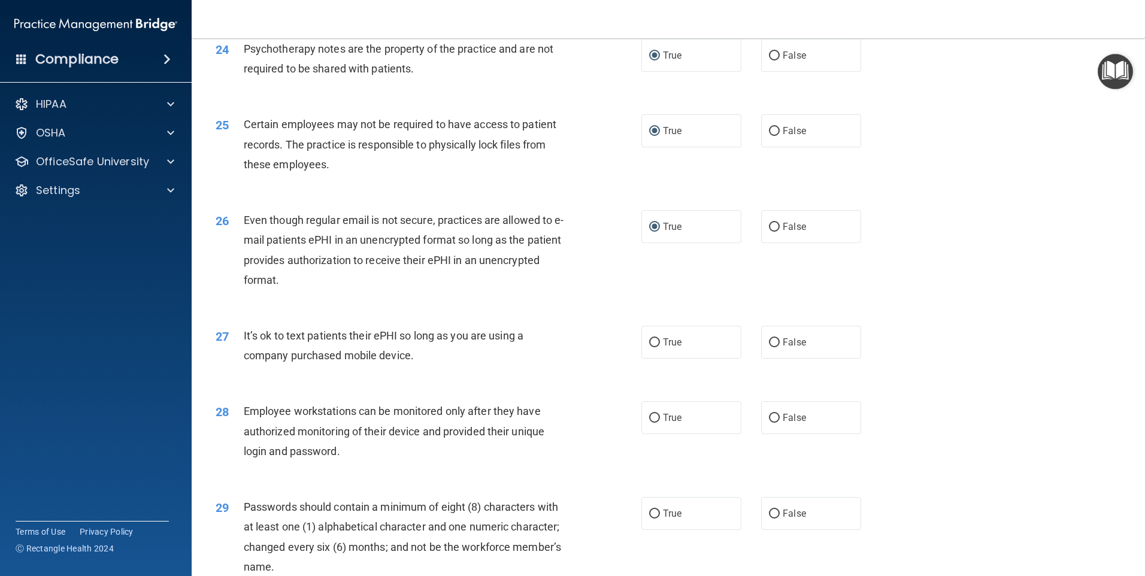
scroll to position [2215, 0]
click at [769, 347] on input "False" at bounding box center [774, 342] width 11 height 9
radio input "true"
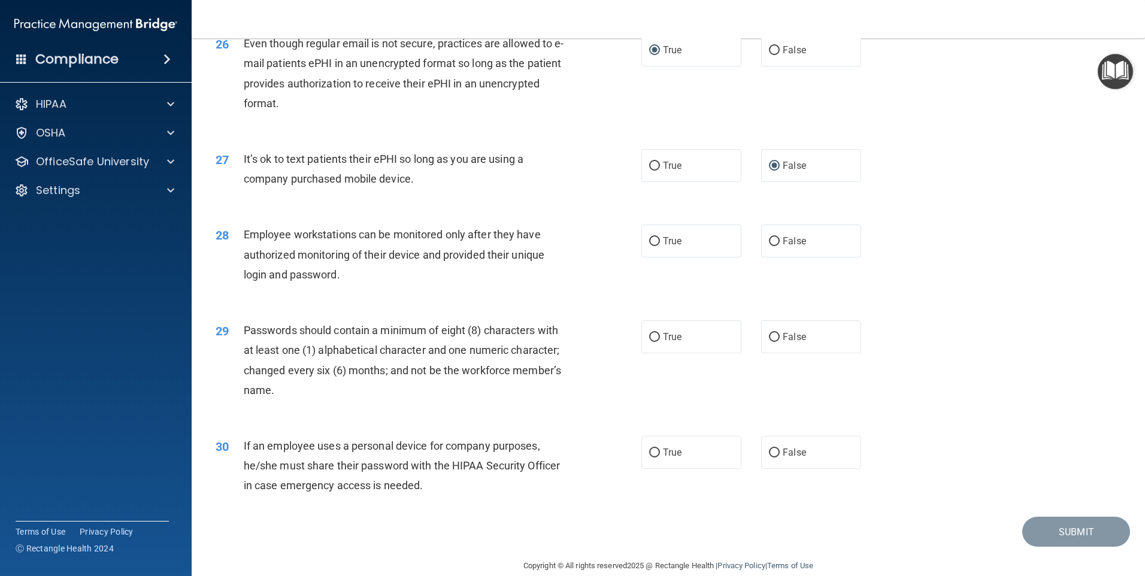
scroll to position [2394, 0]
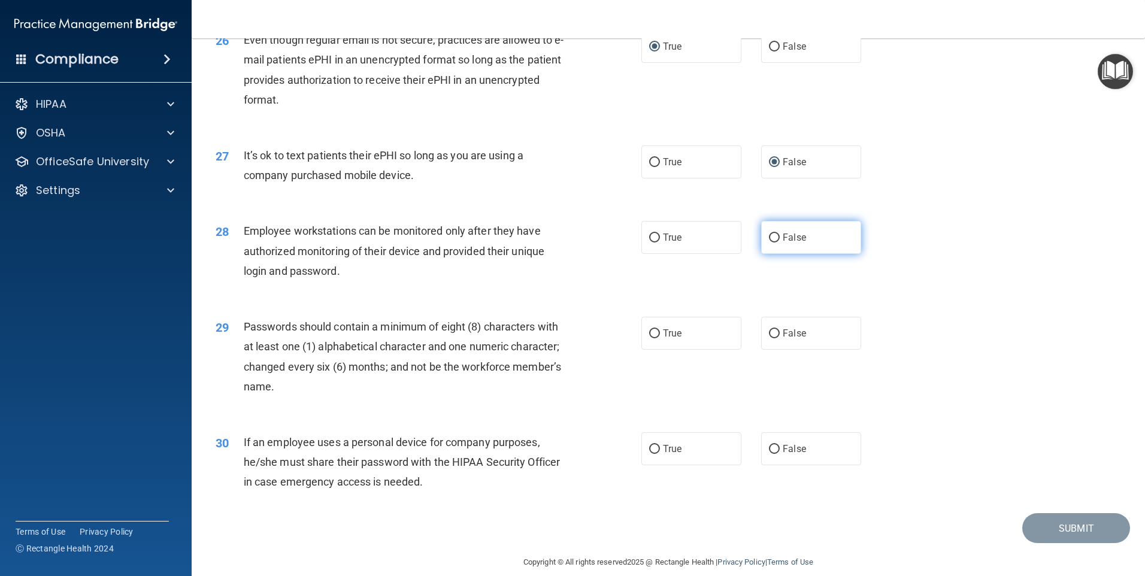
click at [770, 242] on input "False" at bounding box center [774, 237] width 11 height 9
radio input "true"
click at [653, 347] on label "True" at bounding box center [691, 333] width 100 height 33
click at [653, 338] on input "True" at bounding box center [654, 333] width 11 height 9
radio input "true"
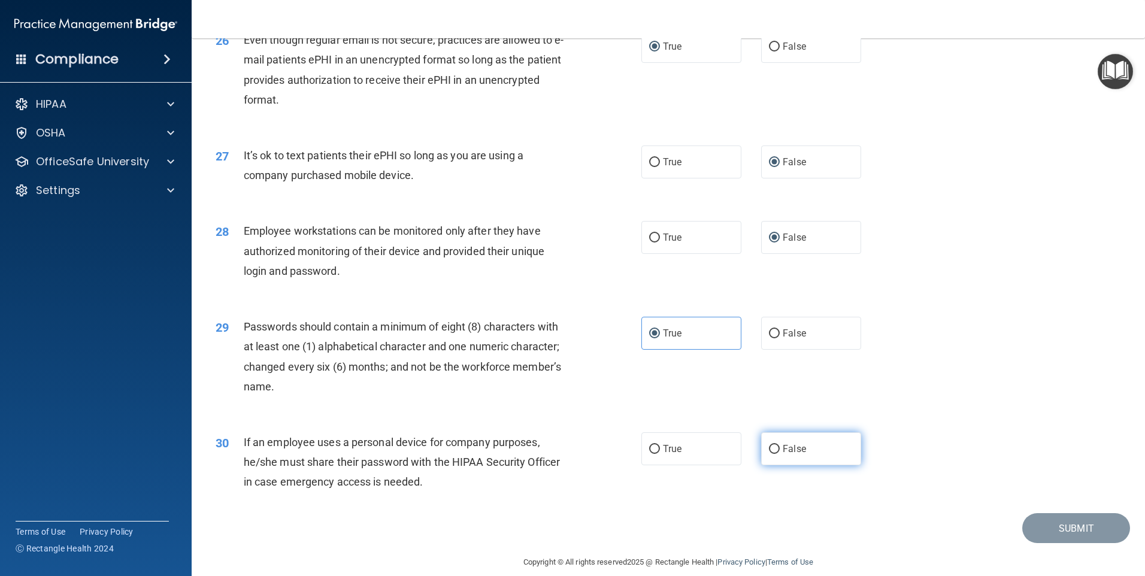
click at [769, 454] on input "False" at bounding box center [774, 449] width 11 height 9
radio input "true"
click at [1034, 544] on button "Submit" at bounding box center [1076, 528] width 108 height 31
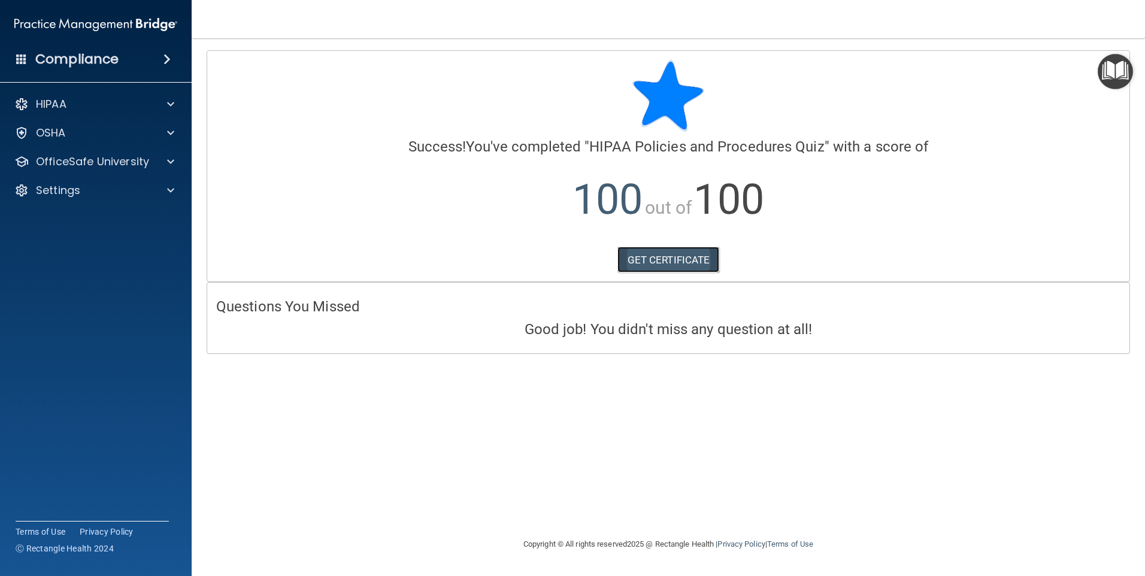
click at [686, 262] on link "GET CERTIFICATE" at bounding box center [668, 260] width 102 height 26
click at [166, 159] on div at bounding box center [169, 161] width 30 height 14
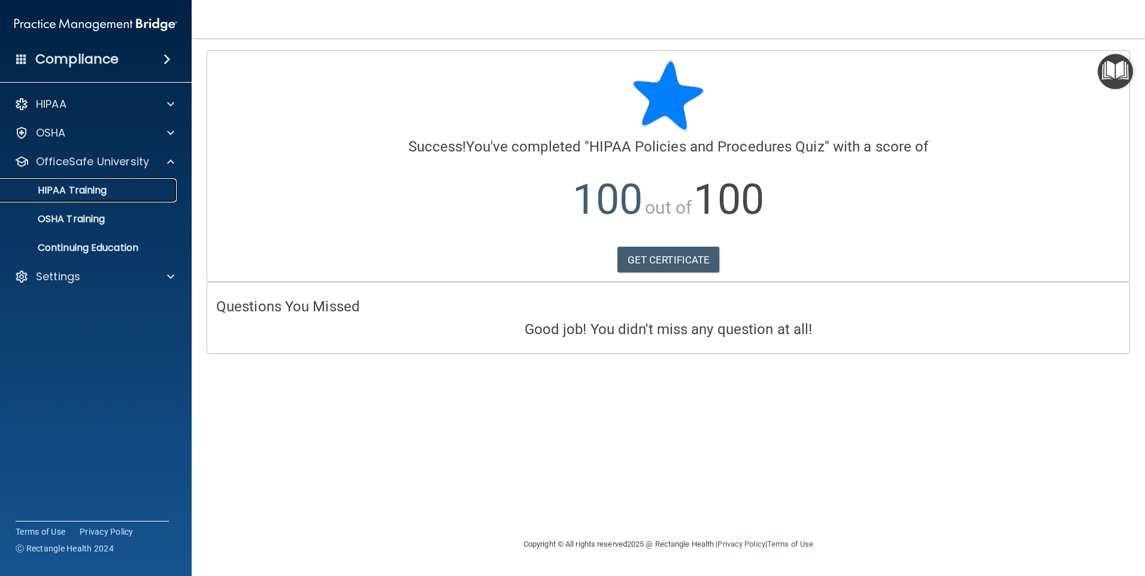
click at [108, 190] on div "HIPAA Training" at bounding box center [89, 190] width 163 height 12
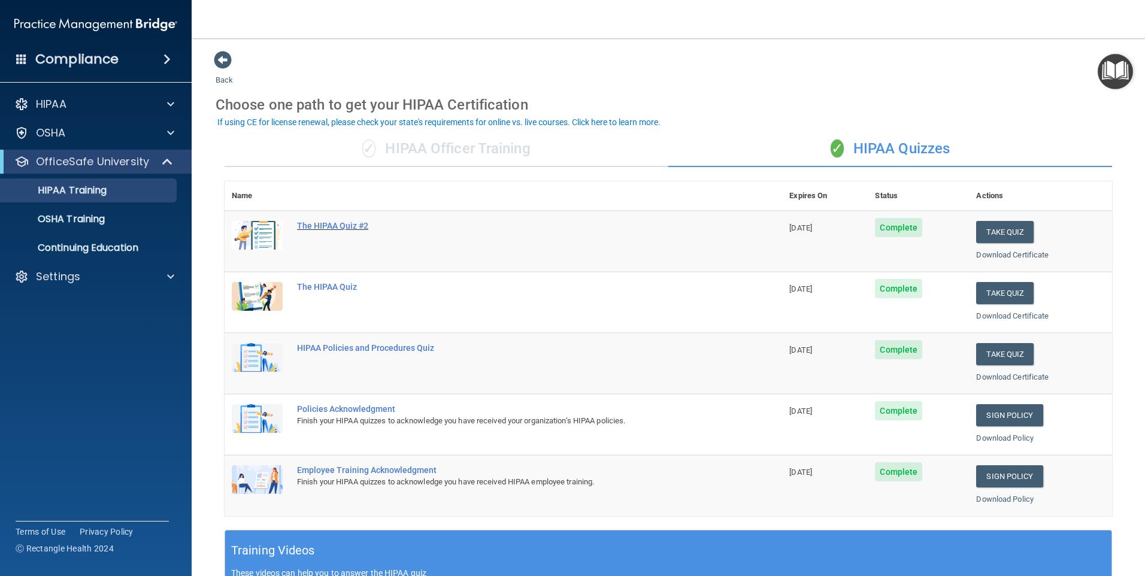
click at [324, 222] on div "The HIPAA Quiz #2" at bounding box center [509, 226] width 425 height 10
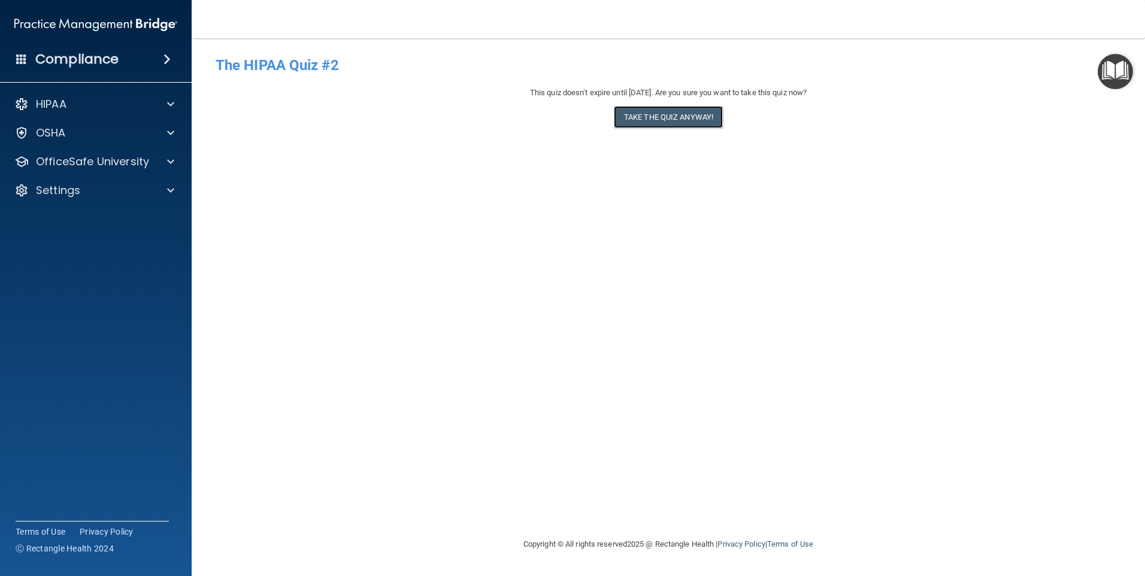
click at [662, 118] on button "Take the quiz anyway!" at bounding box center [668, 117] width 109 height 22
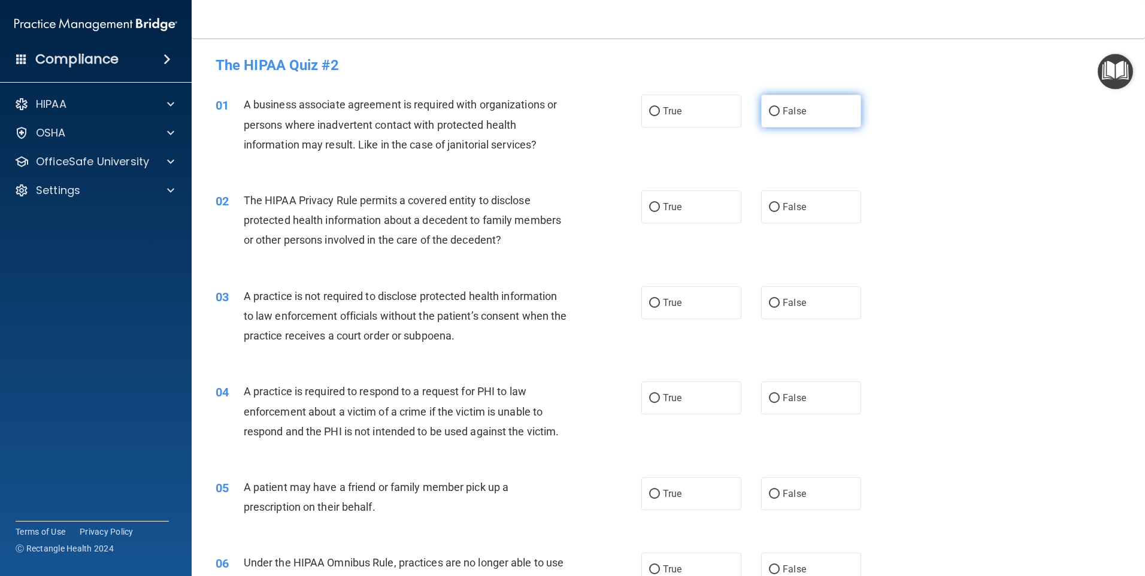
click at [769, 112] on input "False" at bounding box center [774, 111] width 11 height 9
radio input "true"
click at [649, 209] on input "True" at bounding box center [654, 207] width 11 height 9
radio input "true"
click at [769, 304] on input "False" at bounding box center [774, 303] width 11 height 9
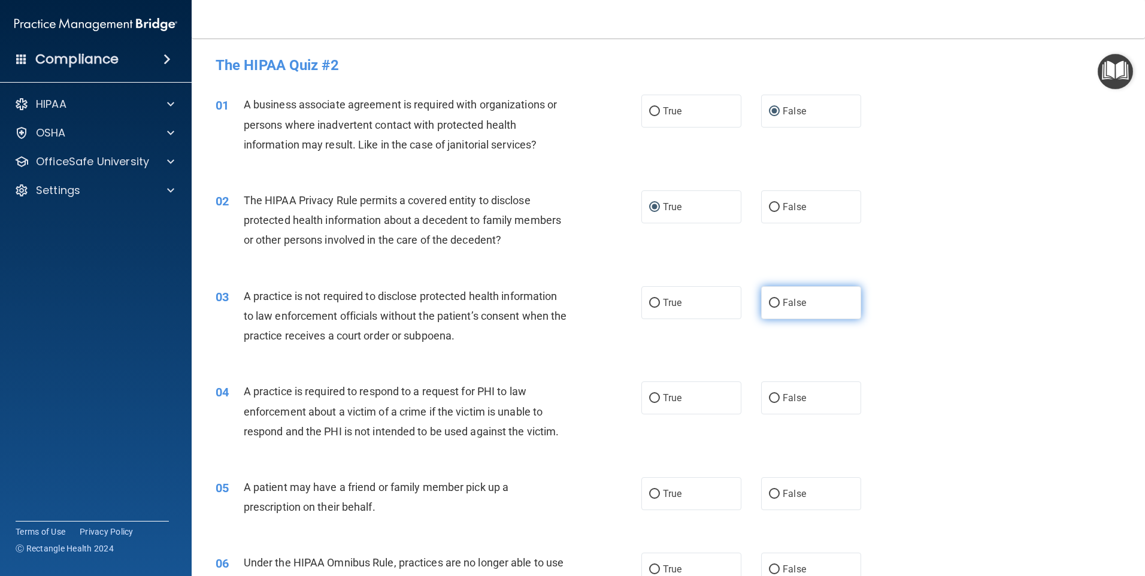
radio input "true"
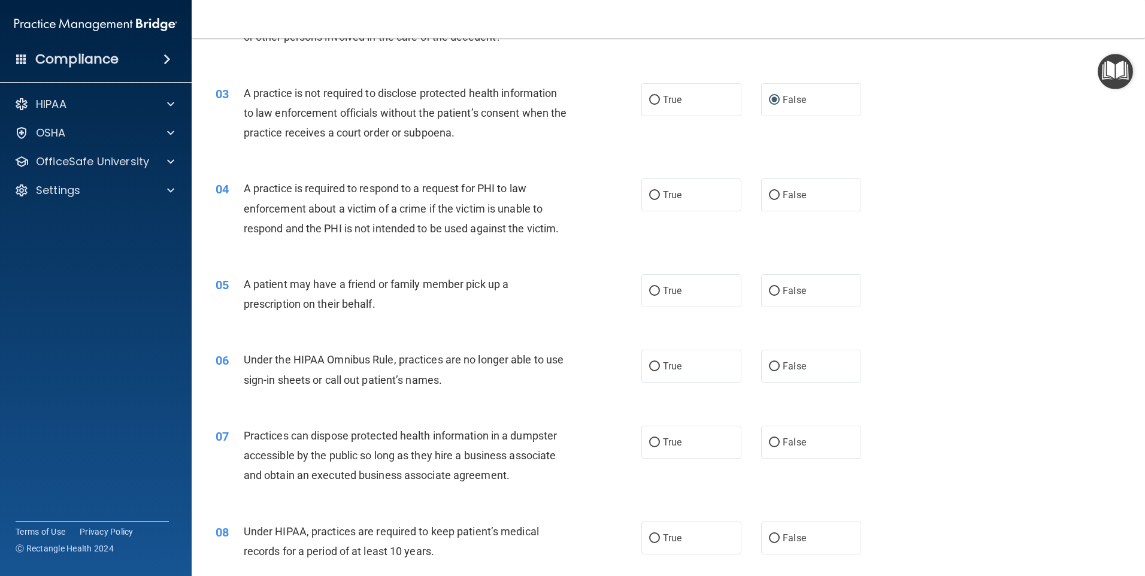
scroll to position [239, 0]
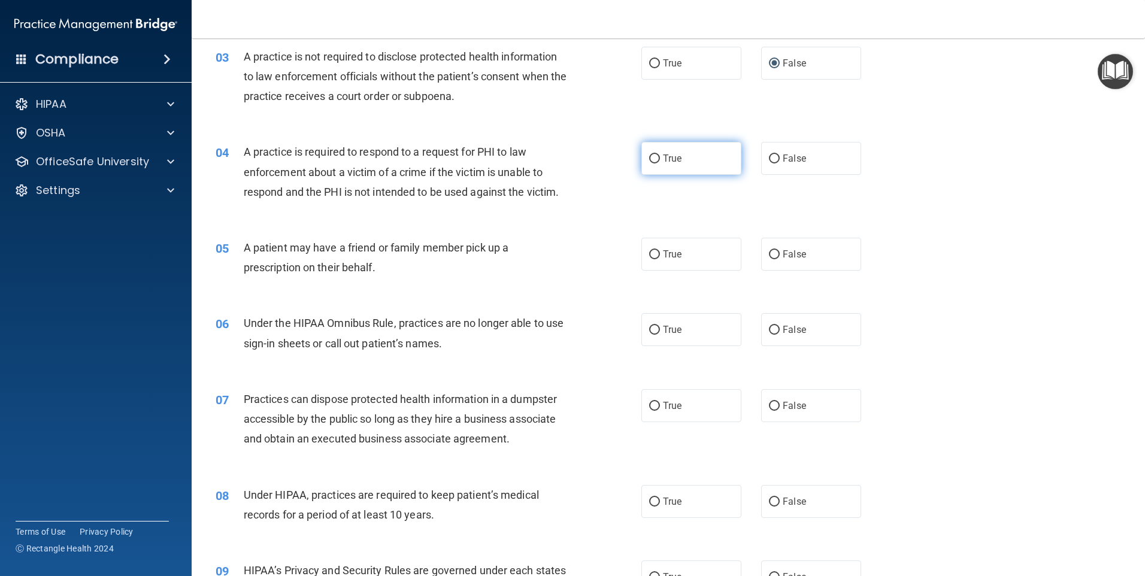
click at [650, 157] on input "True" at bounding box center [654, 158] width 11 height 9
radio input "true"
click at [649, 256] on input "True" at bounding box center [654, 254] width 11 height 9
radio input "true"
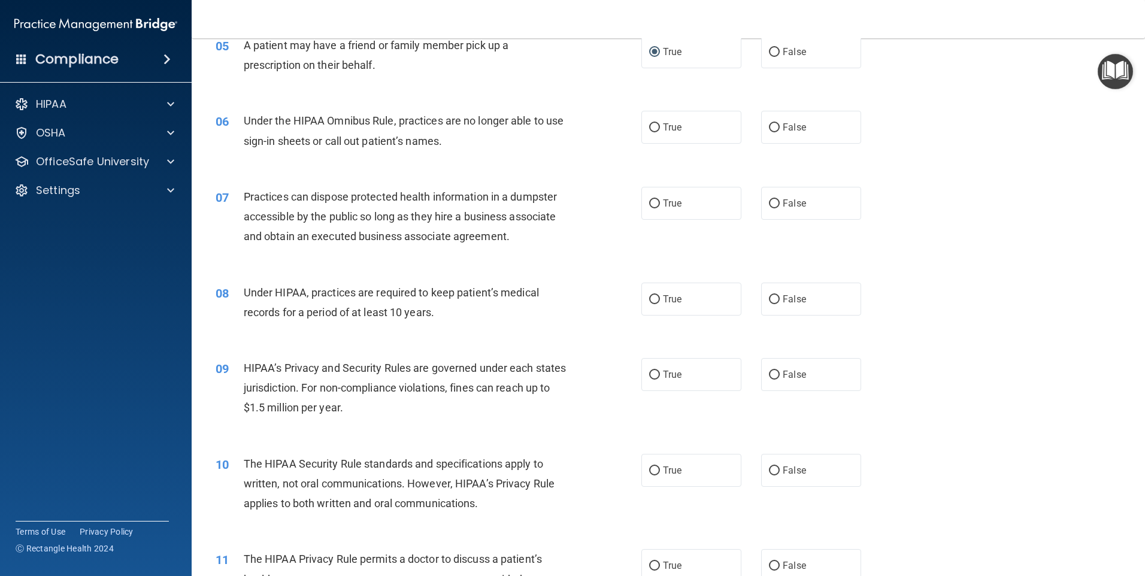
scroll to position [479, 0]
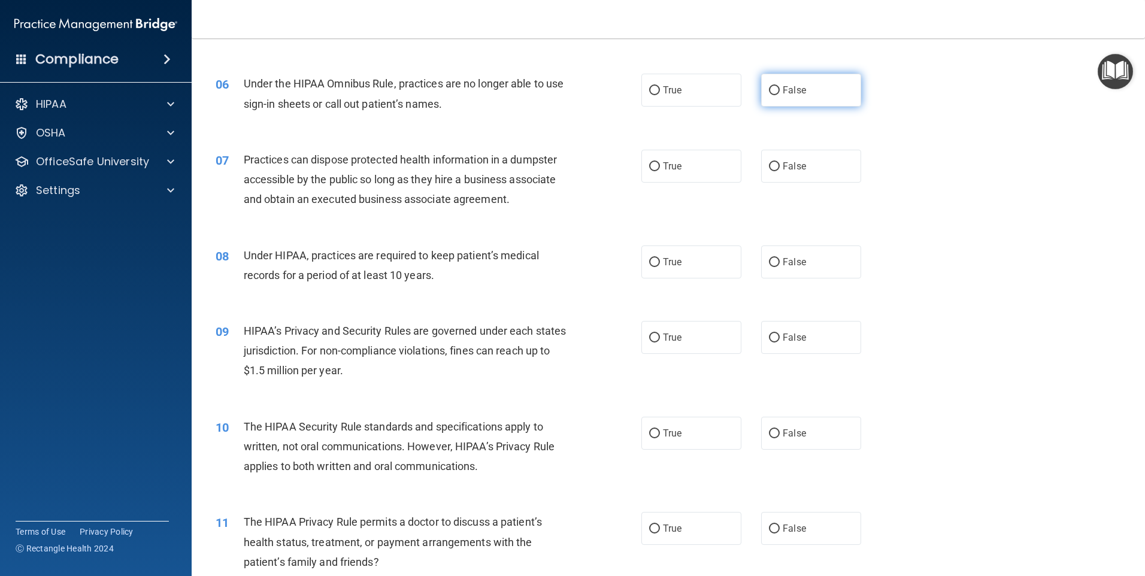
click at [770, 87] on input "False" at bounding box center [774, 90] width 11 height 9
radio input "true"
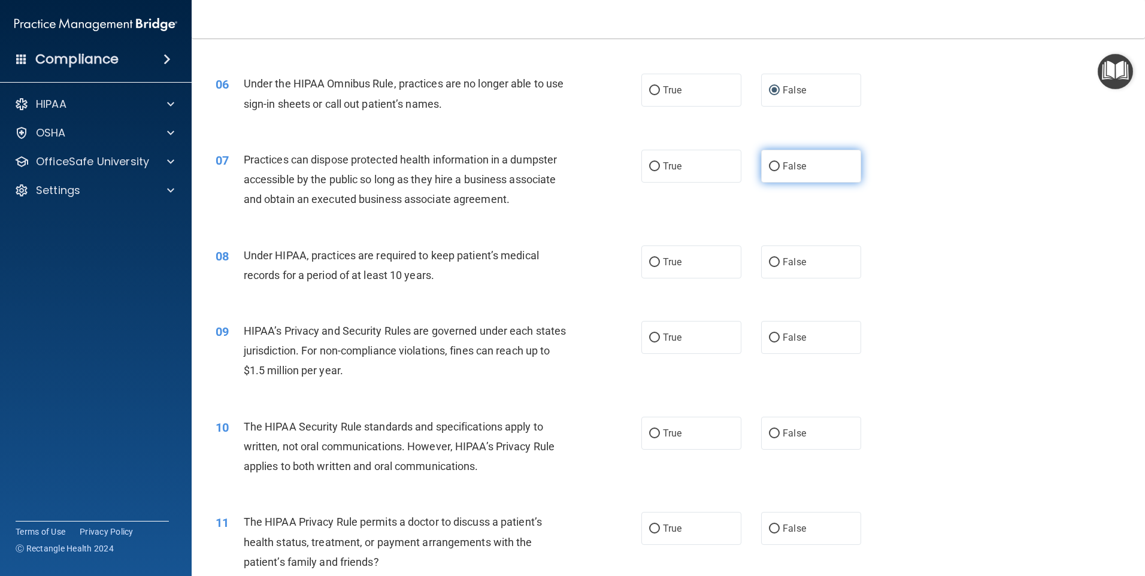
click at [769, 166] on input "False" at bounding box center [774, 166] width 11 height 9
radio input "true"
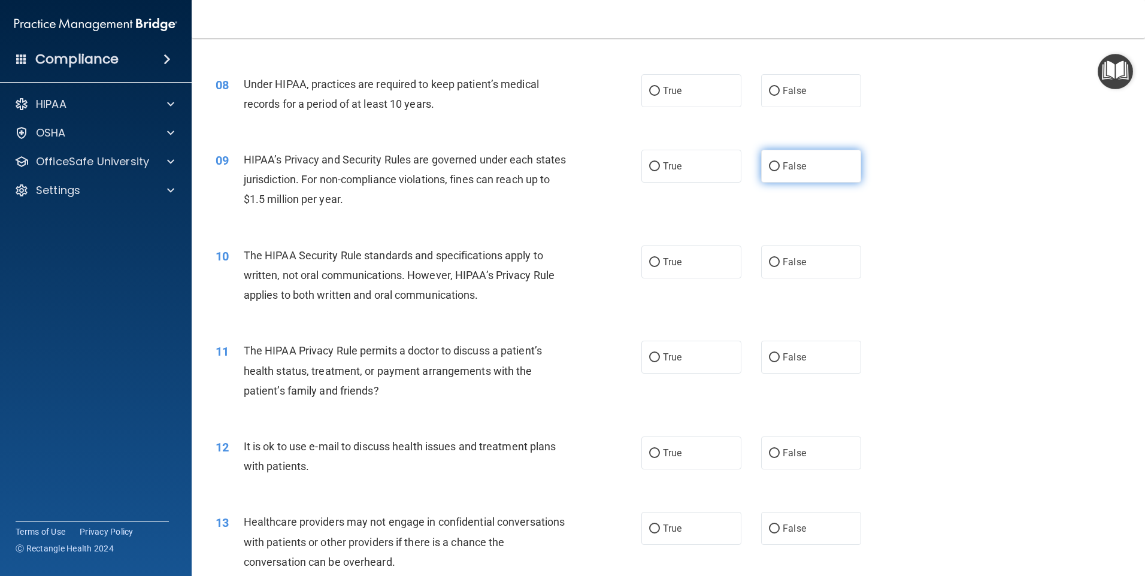
scroll to position [658, 0]
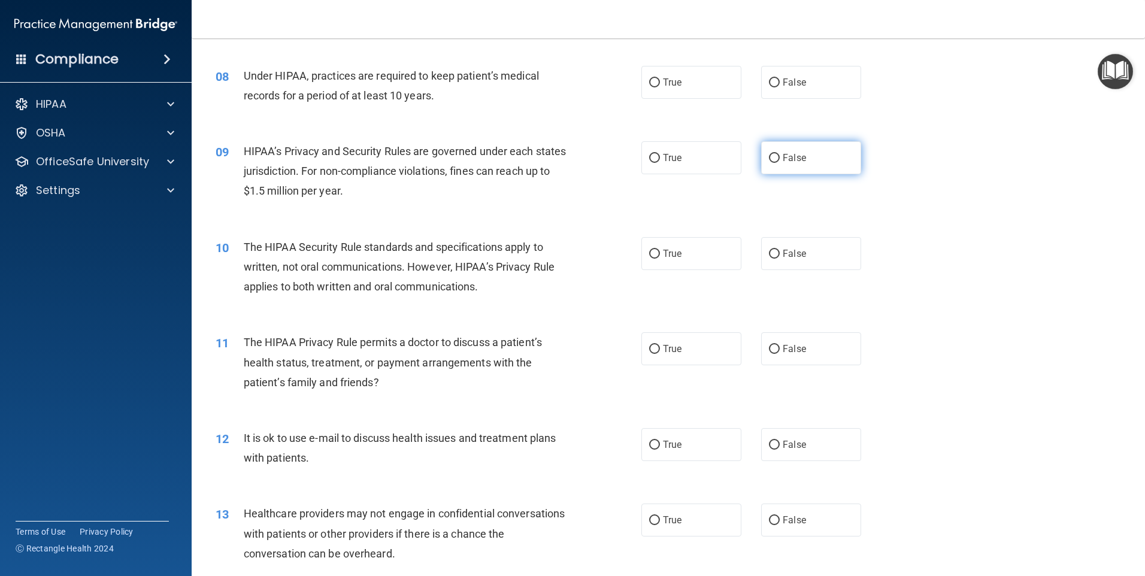
click at [769, 159] on input "False" at bounding box center [774, 158] width 11 height 9
radio input "true"
click at [770, 83] on input "False" at bounding box center [774, 82] width 11 height 9
radio input "true"
click at [649, 157] on input "True" at bounding box center [654, 158] width 11 height 9
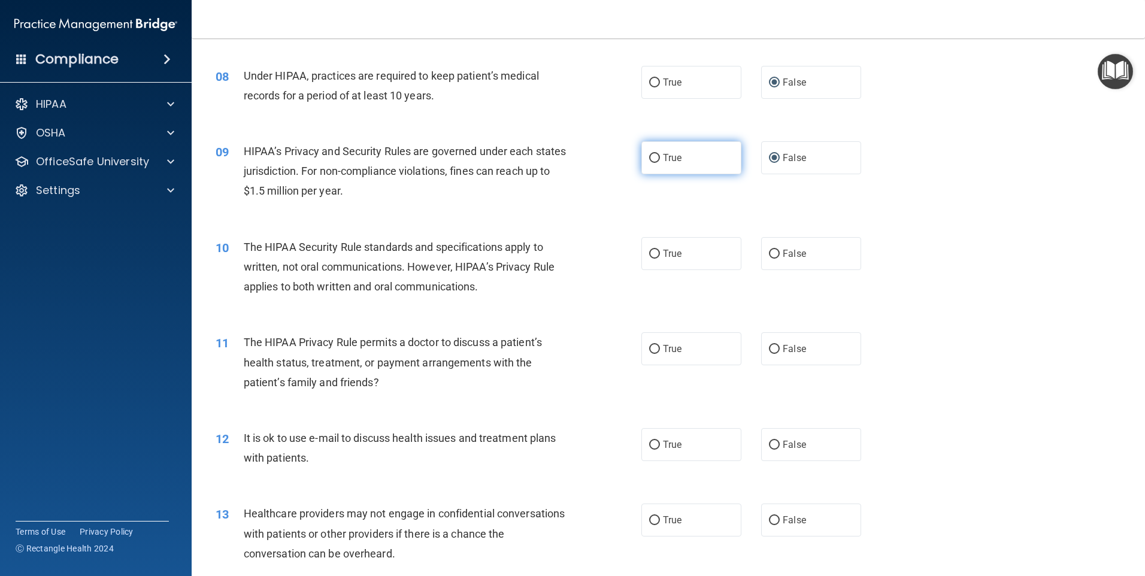
radio input "true"
click at [769, 158] on input "False" at bounding box center [774, 158] width 11 height 9
radio input "true"
radio input "false"
click at [769, 250] on input "False" at bounding box center [774, 254] width 11 height 9
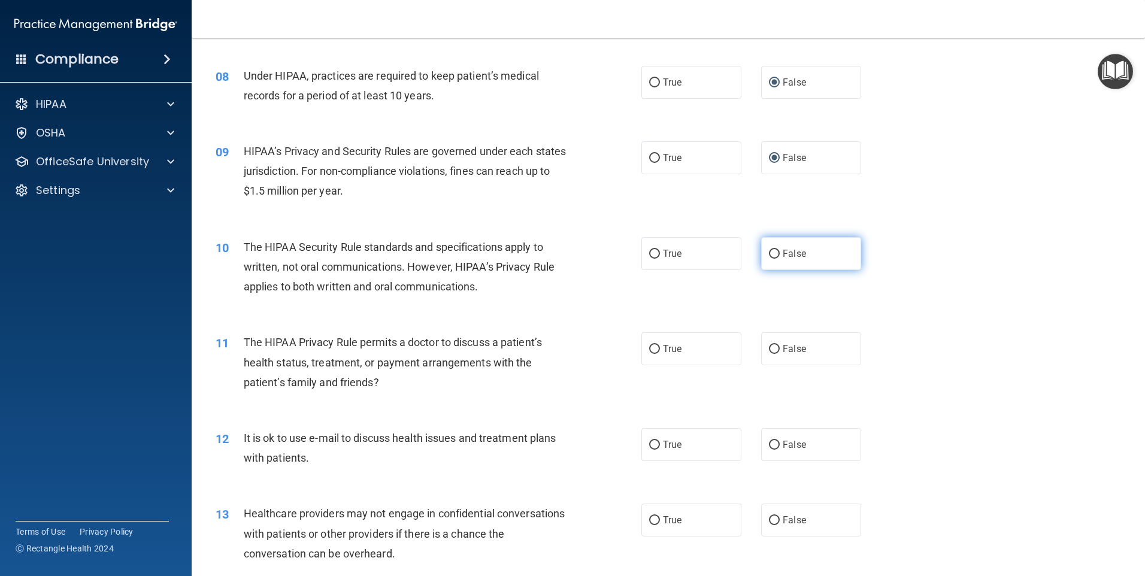
radio input "true"
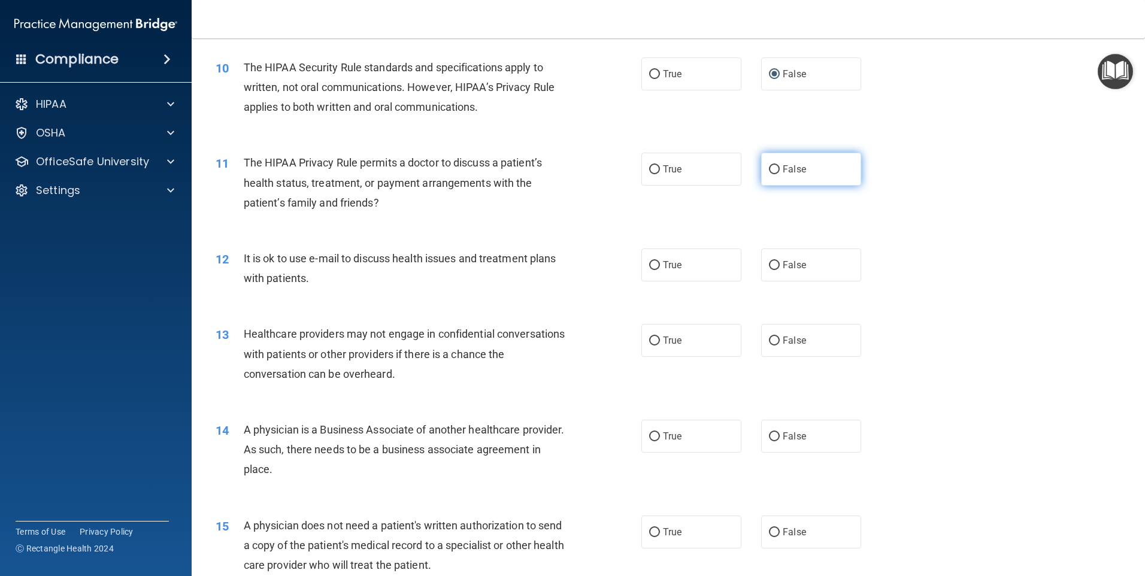
scroll to position [898, 0]
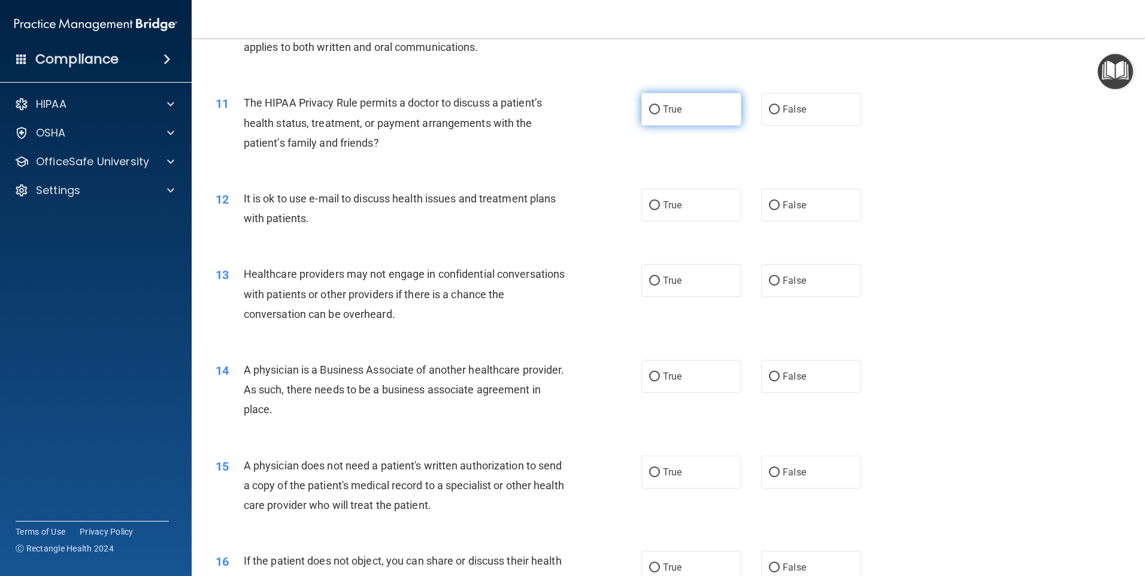
drag, startPoint x: 652, startPoint y: 108, endPoint x: 640, endPoint y: 99, distance: 15.4
click at [649, 108] on input "True" at bounding box center [654, 109] width 11 height 9
radio input "true"
click at [652, 205] on input "True" at bounding box center [654, 205] width 11 height 9
radio input "true"
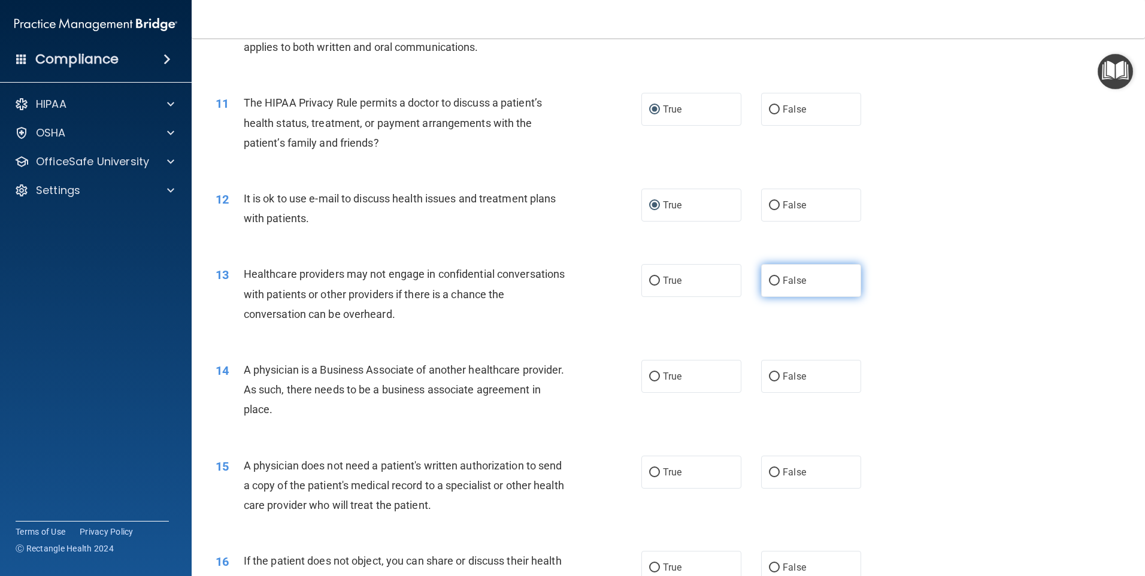
click at [772, 280] on input "False" at bounding box center [774, 281] width 11 height 9
radio input "true"
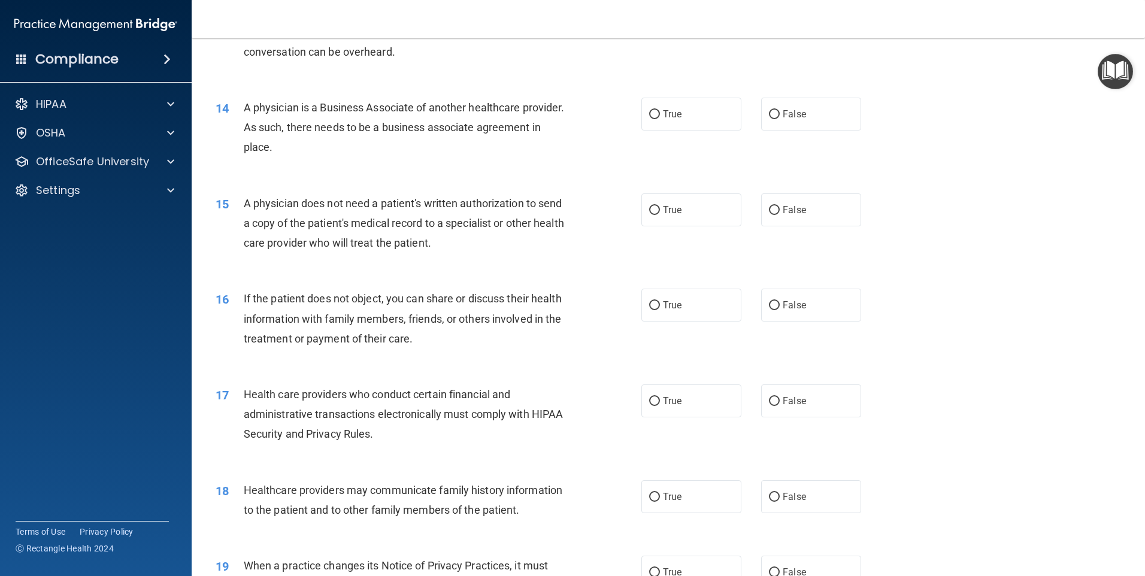
scroll to position [1197, 0]
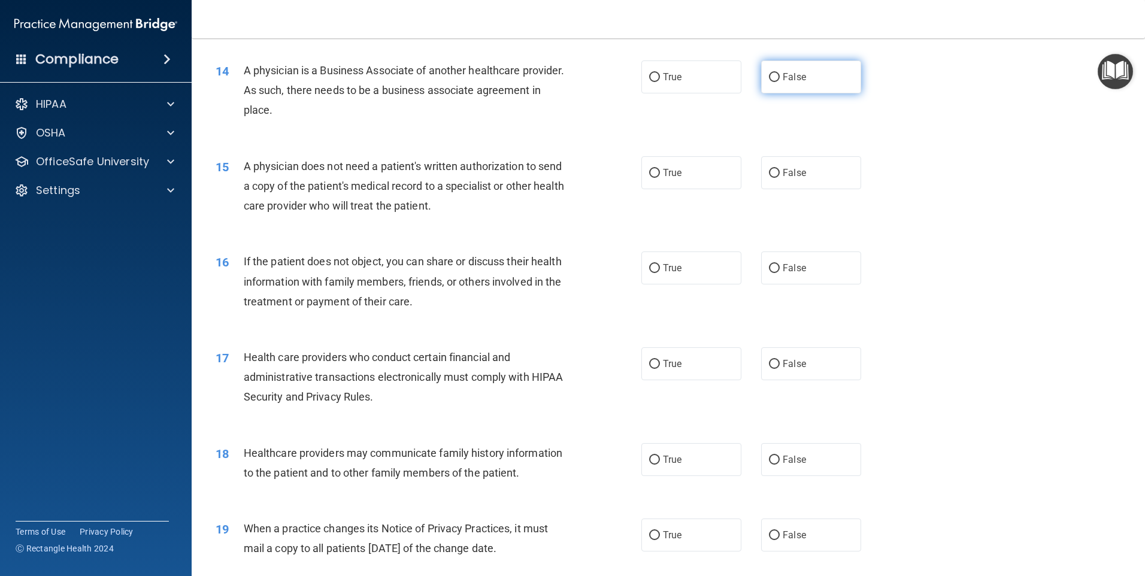
click at [770, 76] on input "False" at bounding box center [774, 77] width 11 height 9
radio input "true"
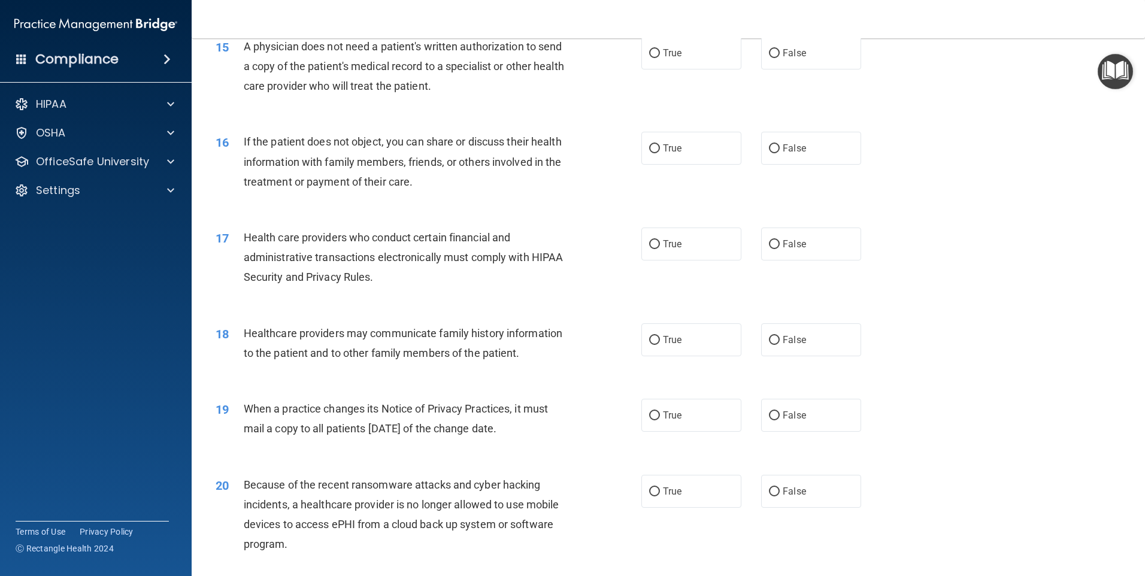
scroll to position [1257, 0]
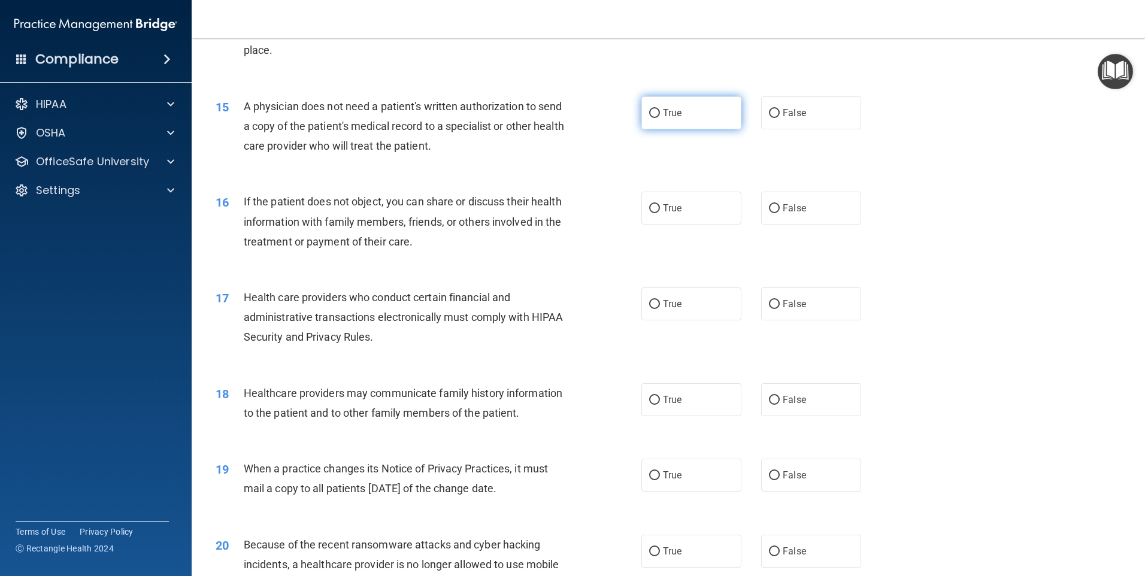
click at [649, 110] on input "True" at bounding box center [654, 113] width 11 height 9
radio input "true"
click at [650, 208] on input "True" at bounding box center [654, 208] width 11 height 9
radio input "true"
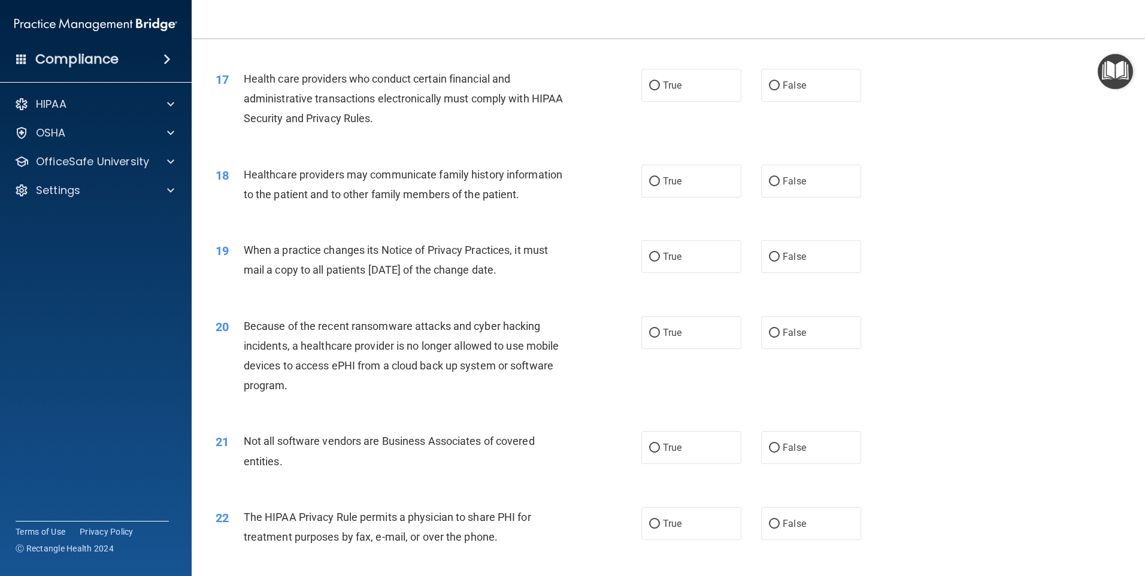
scroll to position [1497, 0]
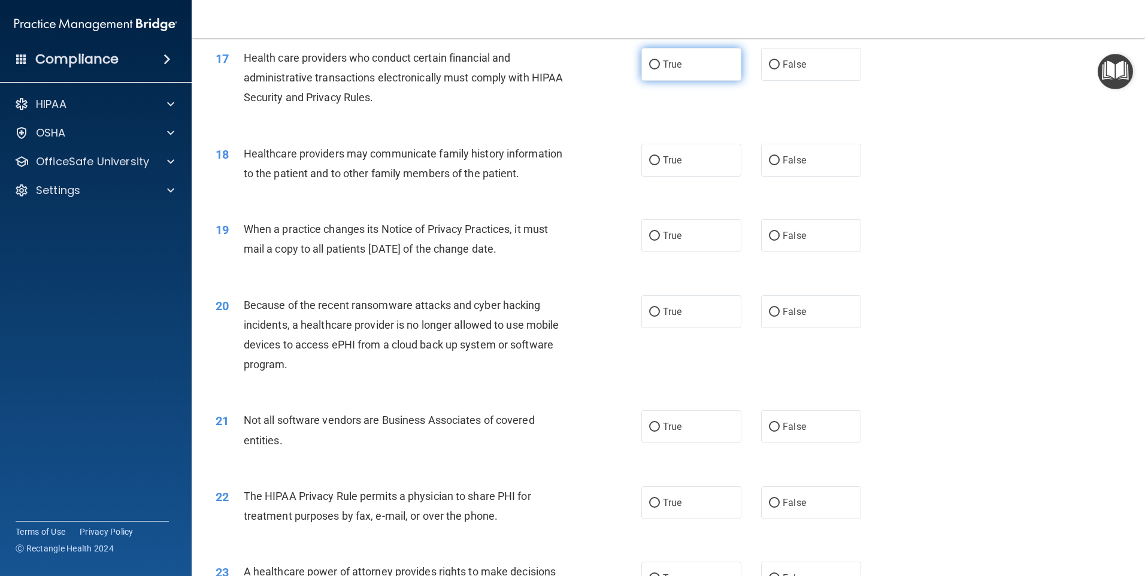
click at [651, 64] on input "True" at bounding box center [654, 64] width 11 height 9
radio input "true"
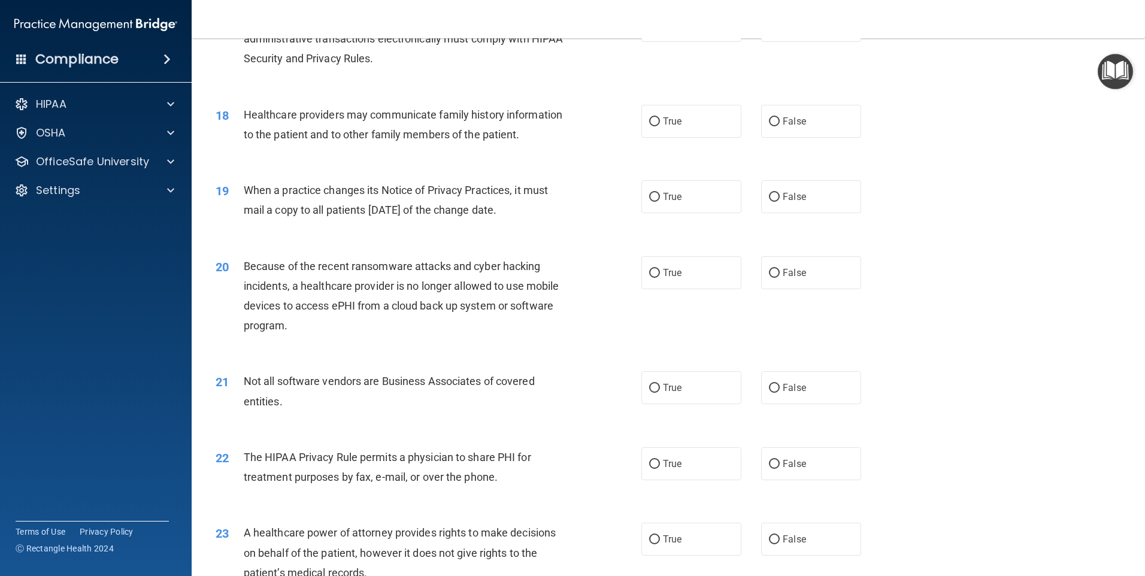
scroll to position [1556, 0]
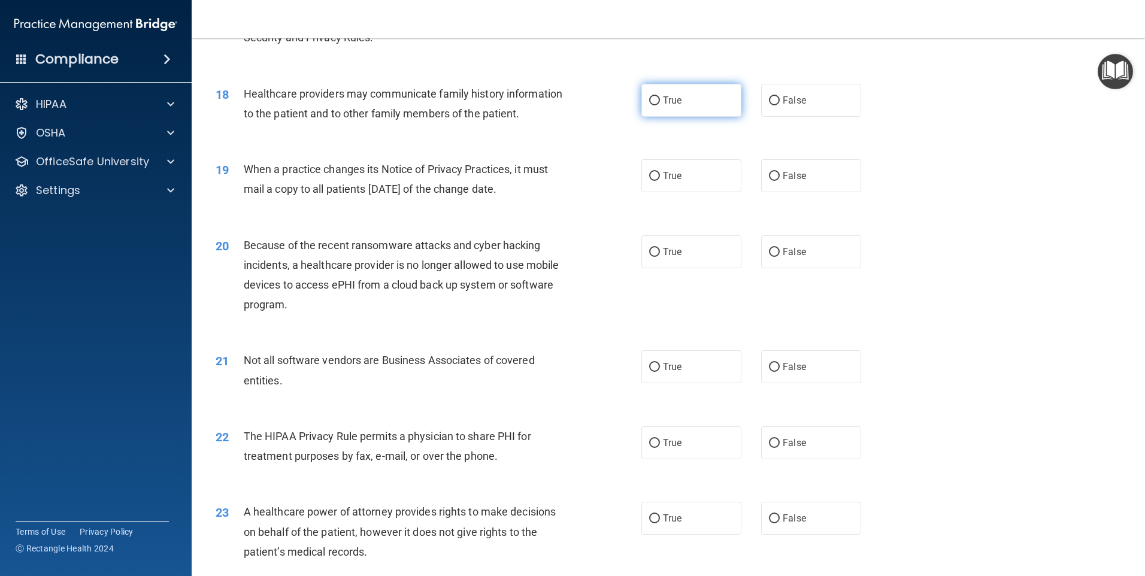
click at [650, 99] on input "True" at bounding box center [654, 100] width 11 height 9
radio input "true"
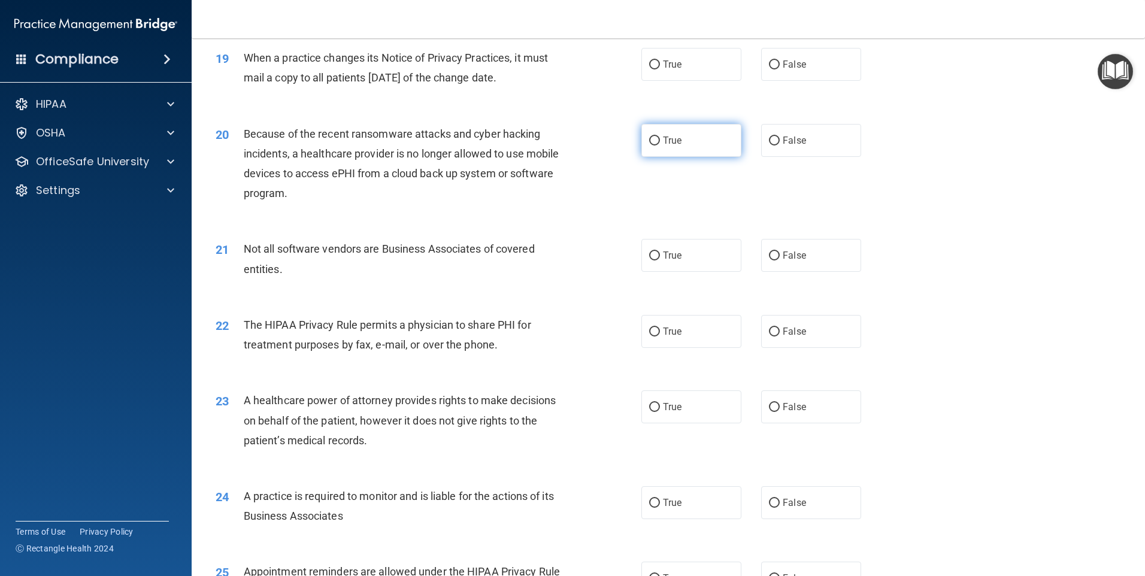
scroll to position [1676, 0]
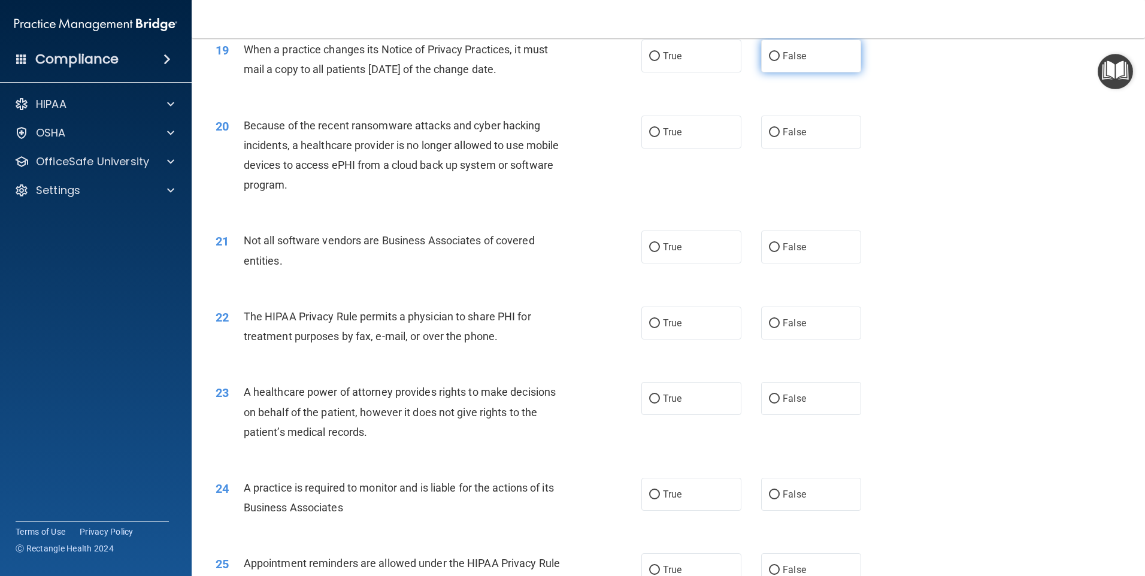
click at [769, 55] on input "False" at bounding box center [774, 56] width 11 height 9
radio input "true"
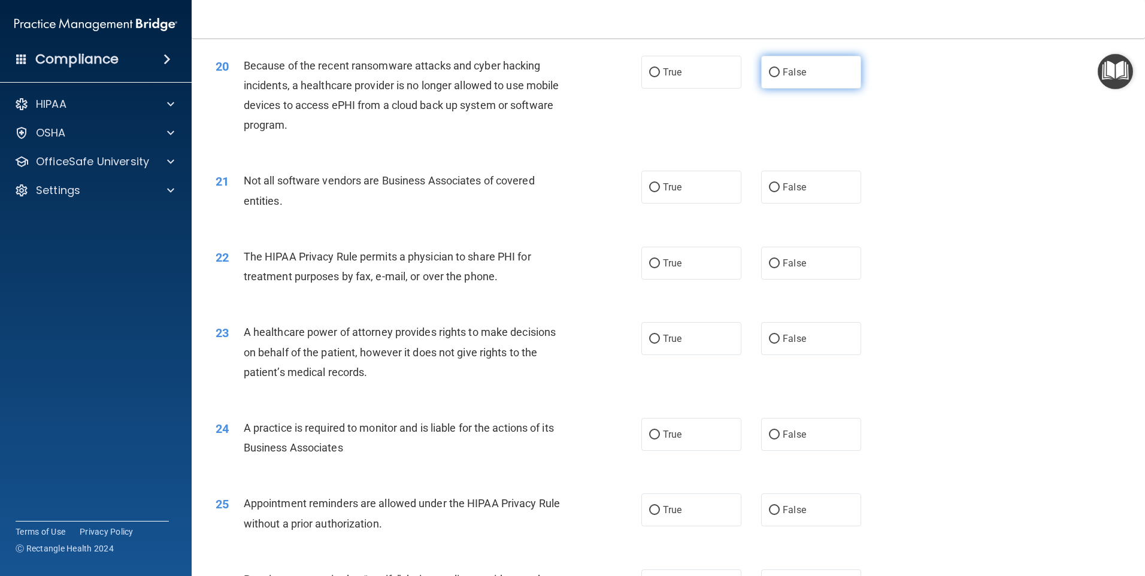
click at [769, 72] on input "False" at bounding box center [774, 72] width 11 height 9
radio input "true"
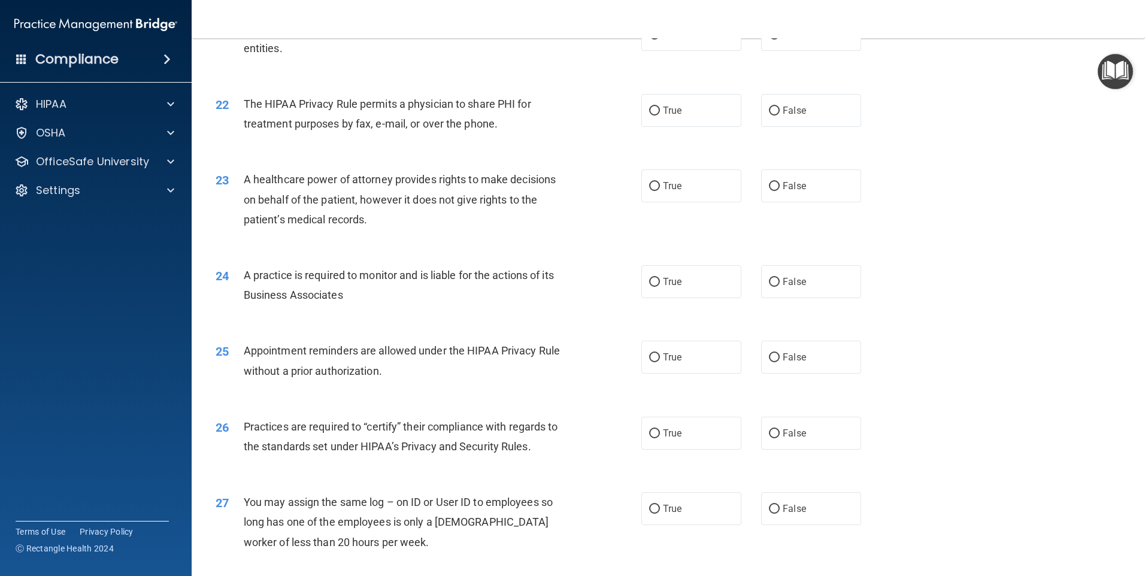
scroll to position [1916, 0]
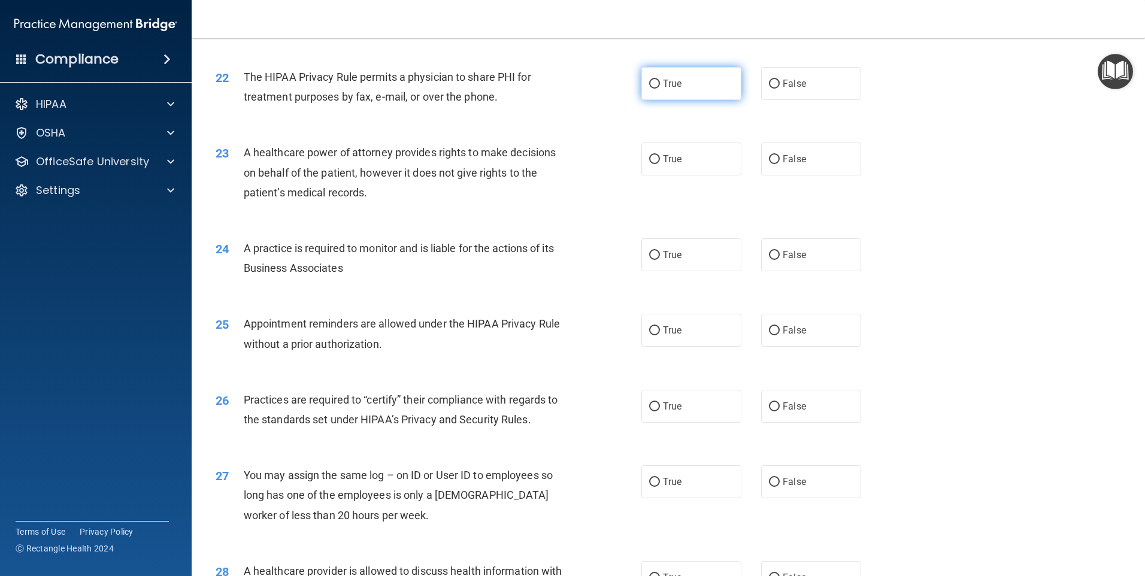
click at [649, 87] on input "True" at bounding box center [654, 84] width 11 height 9
radio input "true"
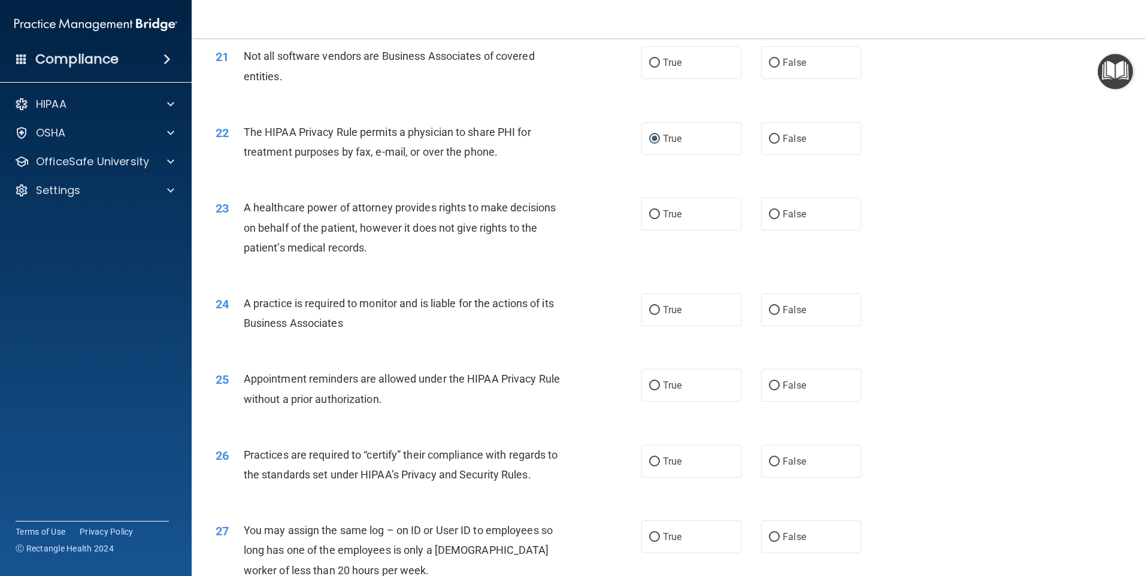
scroll to position [1856, 0]
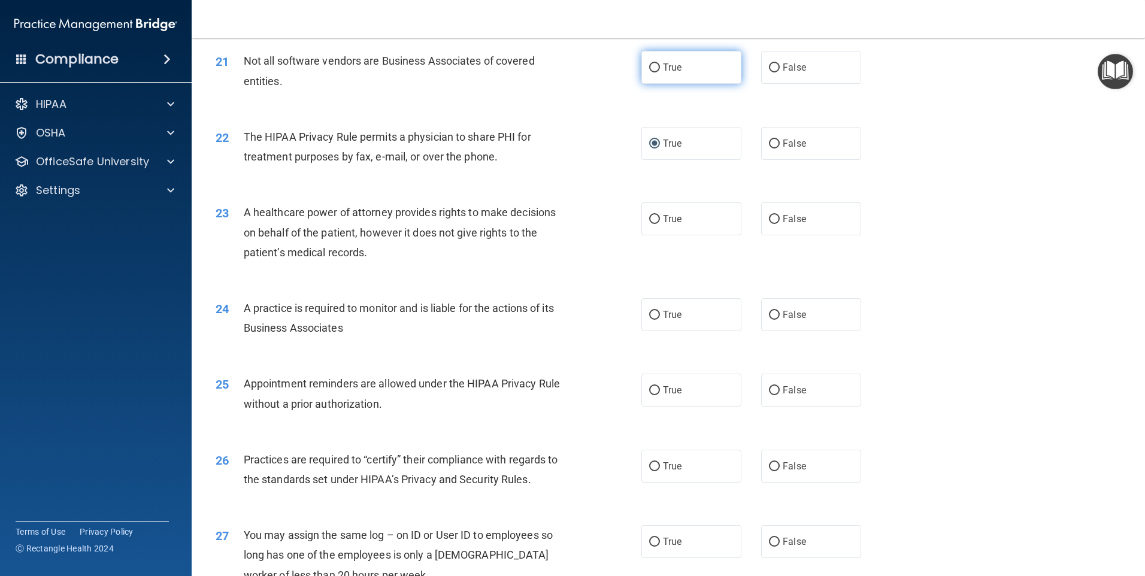
click at [650, 66] on input "True" at bounding box center [654, 67] width 11 height 9
radio input "true"
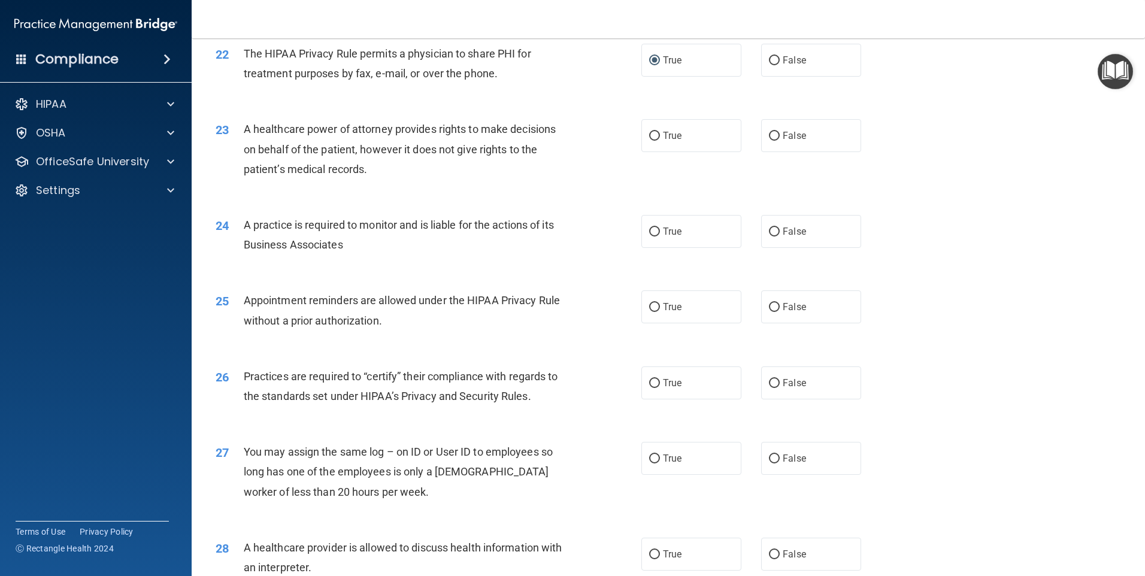
scroll to position [1916, 0]
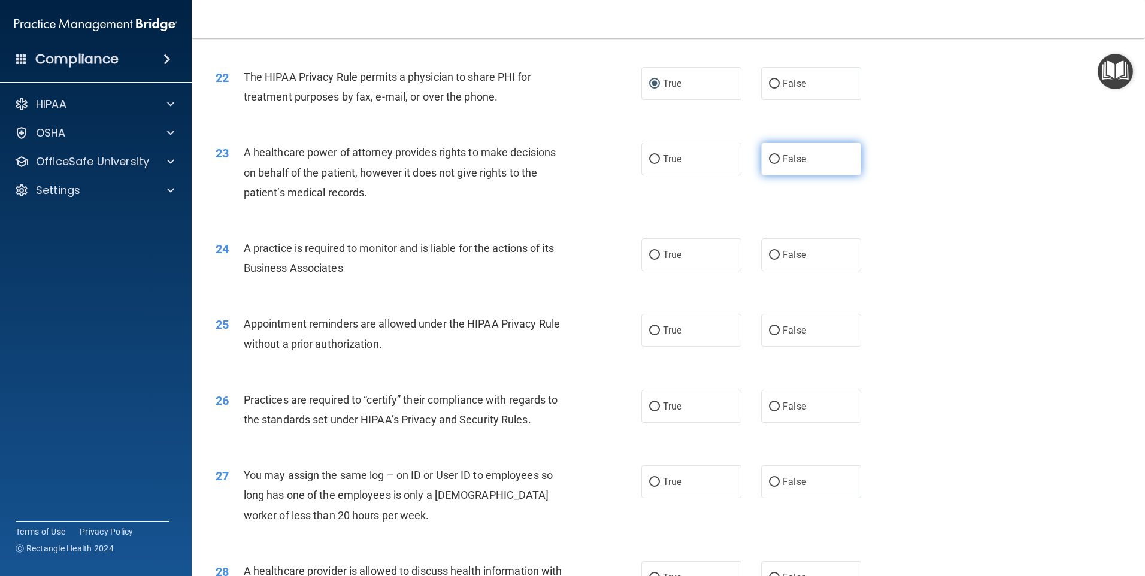
click at [769, 160] on input "False" at bounding box center [774, 159] width 11 height 9
radio input "true"
click at [769, 257] on input "False" at bounding box center [774, 255] width 11 height 9
radio input "true"
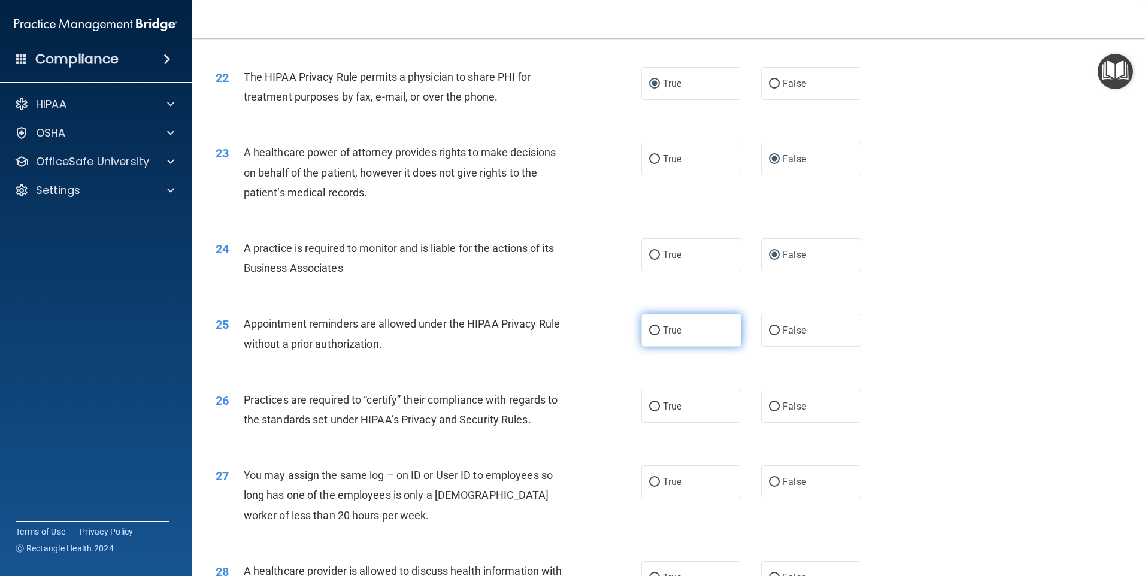
click at [649, 329] on input "True" at bounding box center [654, 330] width 11 height 9
radio input "true"
click at [649, 402] on input "True" at bounding box center [654, 406] width 11 height 9
radio input "true"
click at [769, 406] on input "False" at bounding box center [774, 406] width 11 height 9
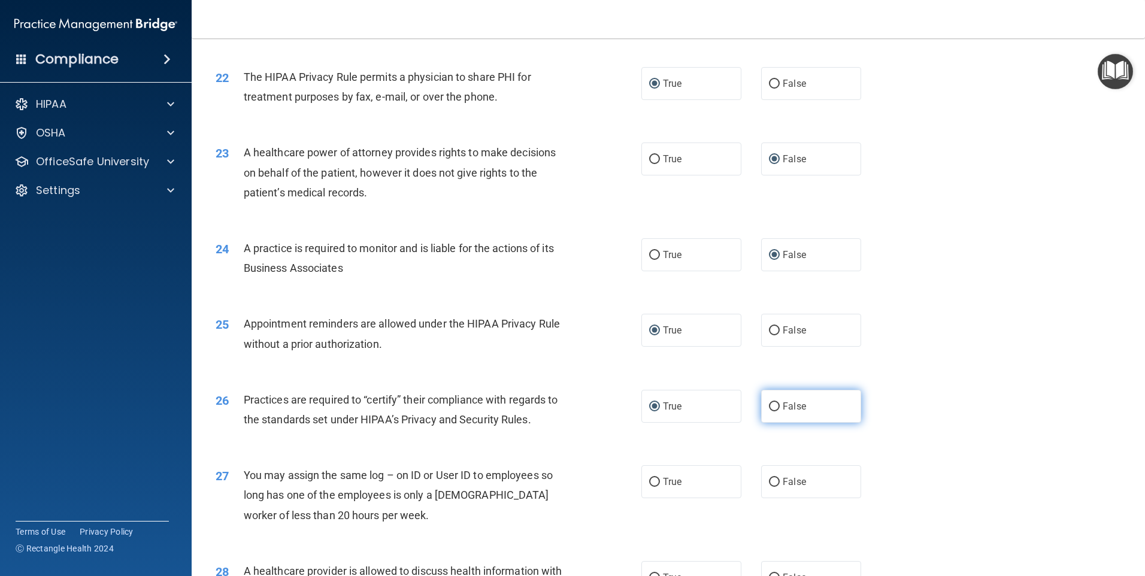
radio input "true"
radio input "false"
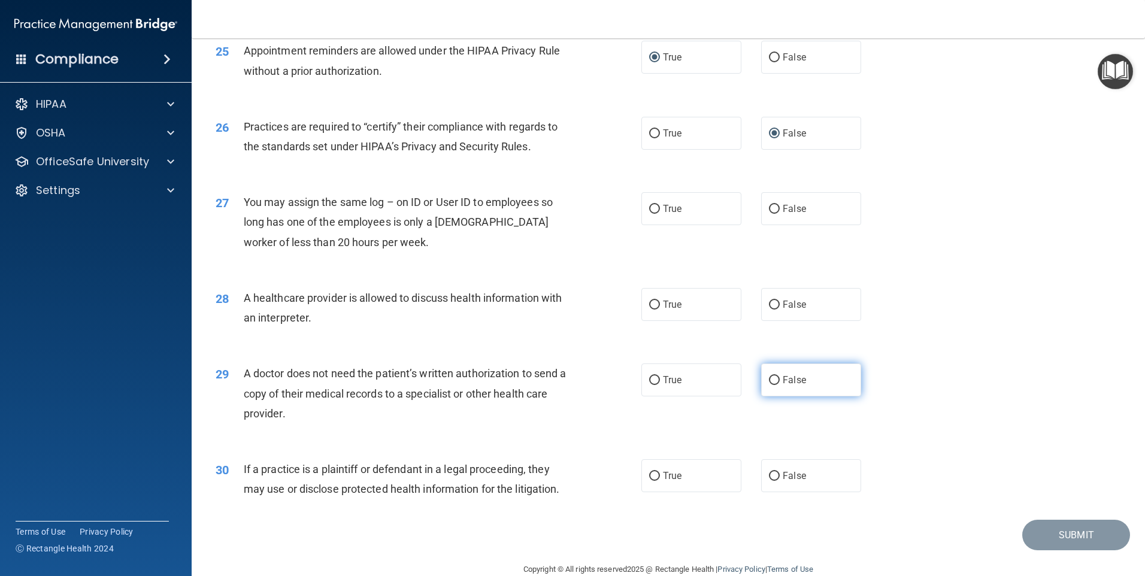
scroll to position [2211, 0]
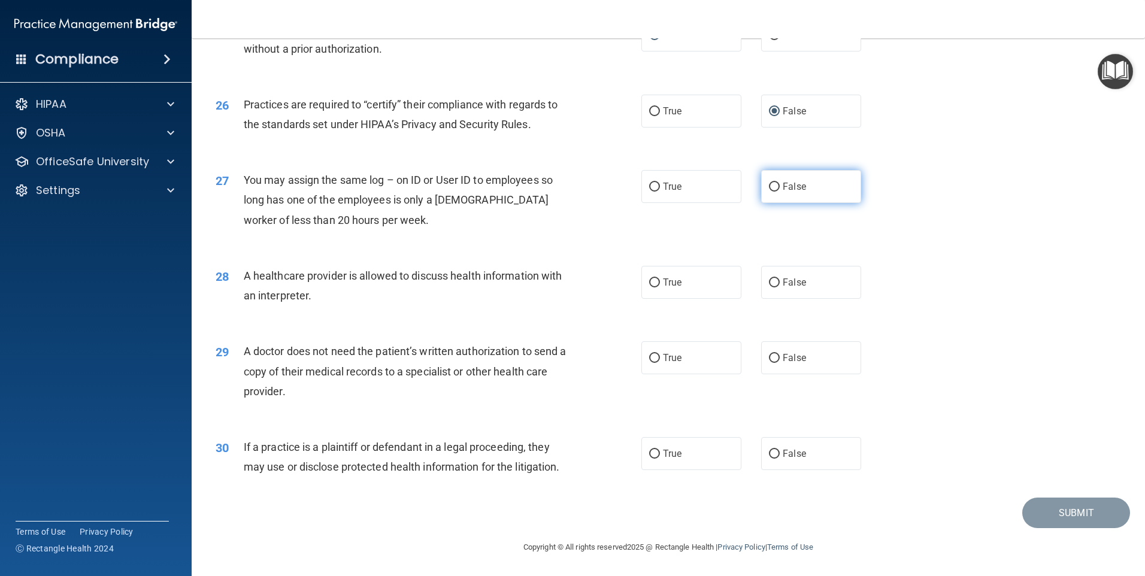
click at [770, 186] on input "False" at bounding box center [774, 187] width 11 height 9
radio input "true"
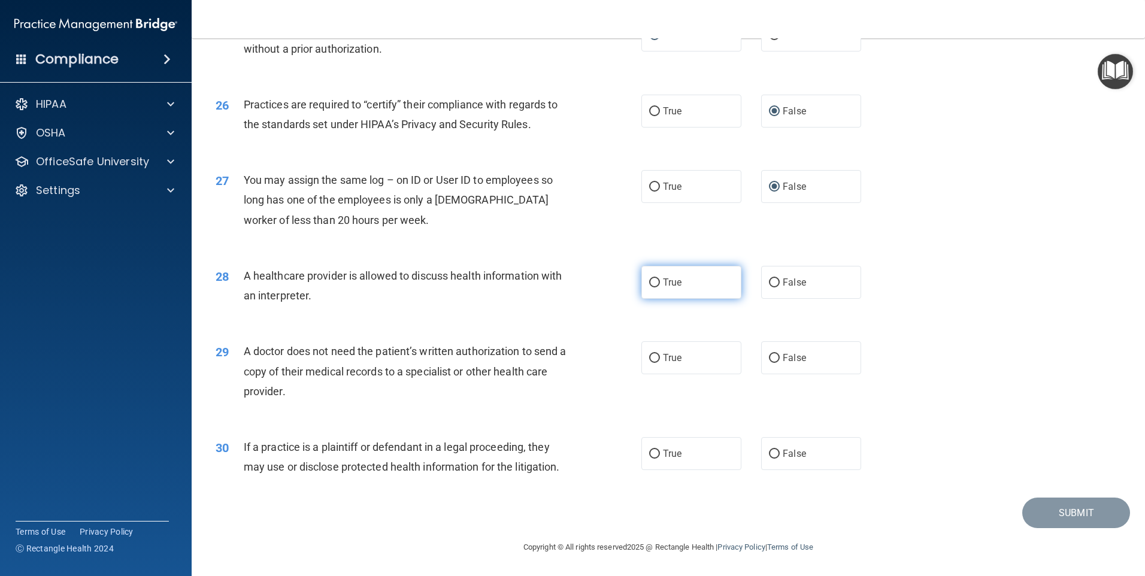
click at [654, 283] on input "True" at bounding box center [654, 282] width 11 height 9
radio input "true"
click at [650, 355] on input "True" at bounding box center [654, 358] width 11 height 9
radio input "true"
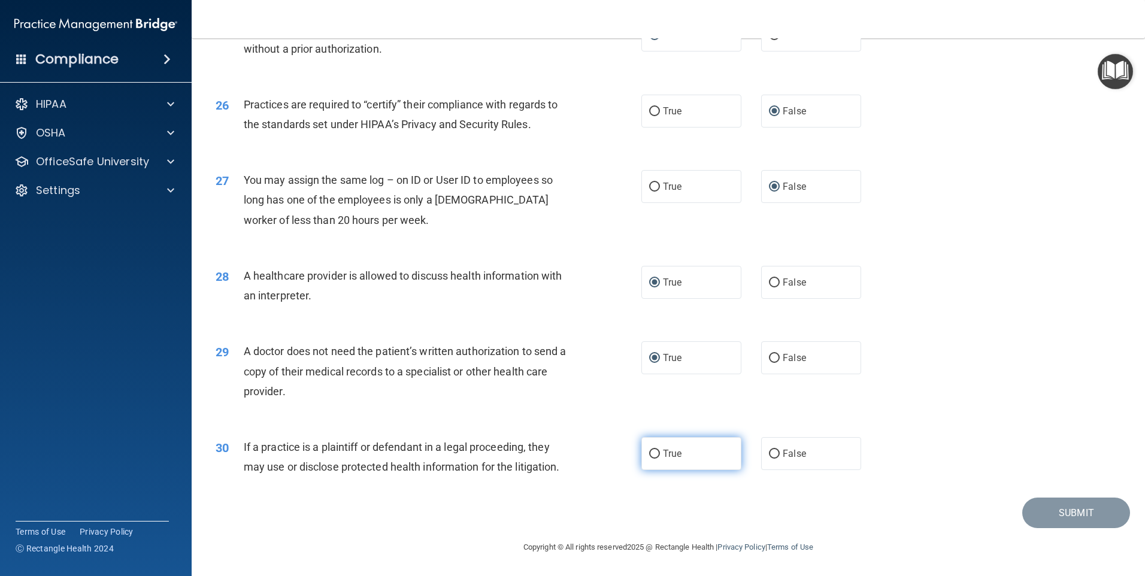
drag, startPoint x: 654, startPoint y: 452, endPoint x: 645, endPoint y: 454, distance: 9.7
click at [652, 453] on input "True" at bounding box center [654, 454] width 11 height 9
radio input "true"
click at [1042, 514] on button "Submit" at bounding box center [1076, 512] width 108 height 31
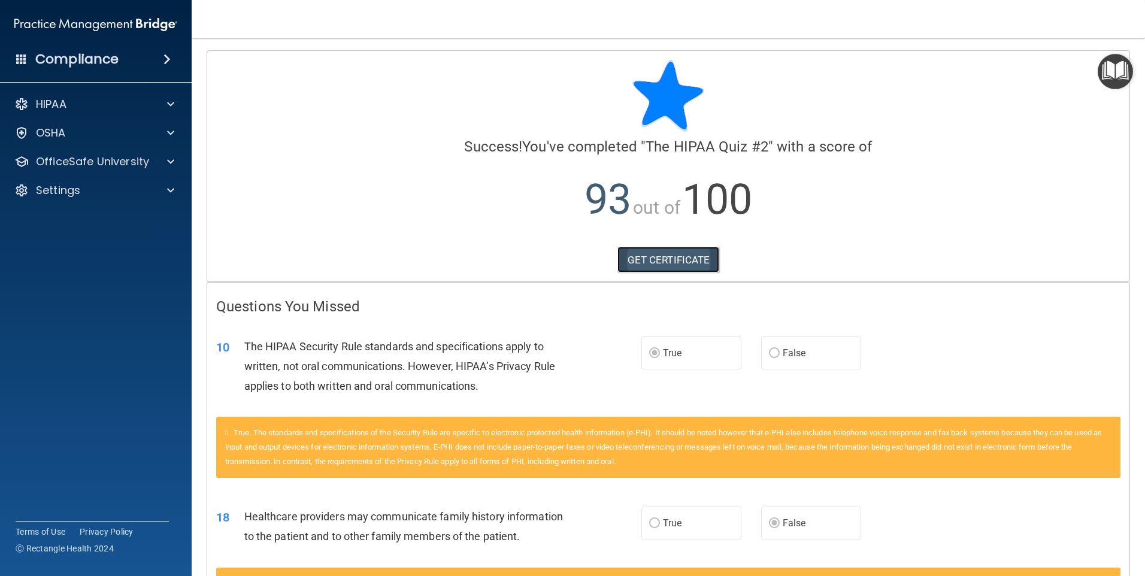
click at [655, 258] on link "GET CERTIFICATE" at bounding box center [668, 260] width 102 height 26
click at [137, 159] on p "OfficeSafe University" at bounding box center [92, 161] width 113 height 14
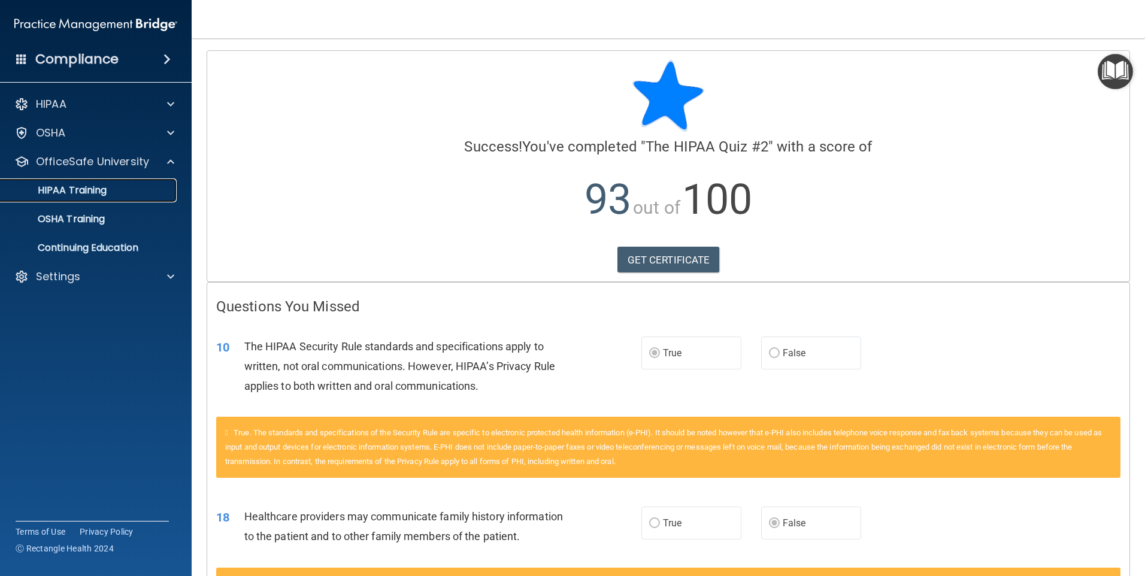
click at [101, 191] on p "HIPAA Training" at bounding box center [57, 190] width 99 height 12
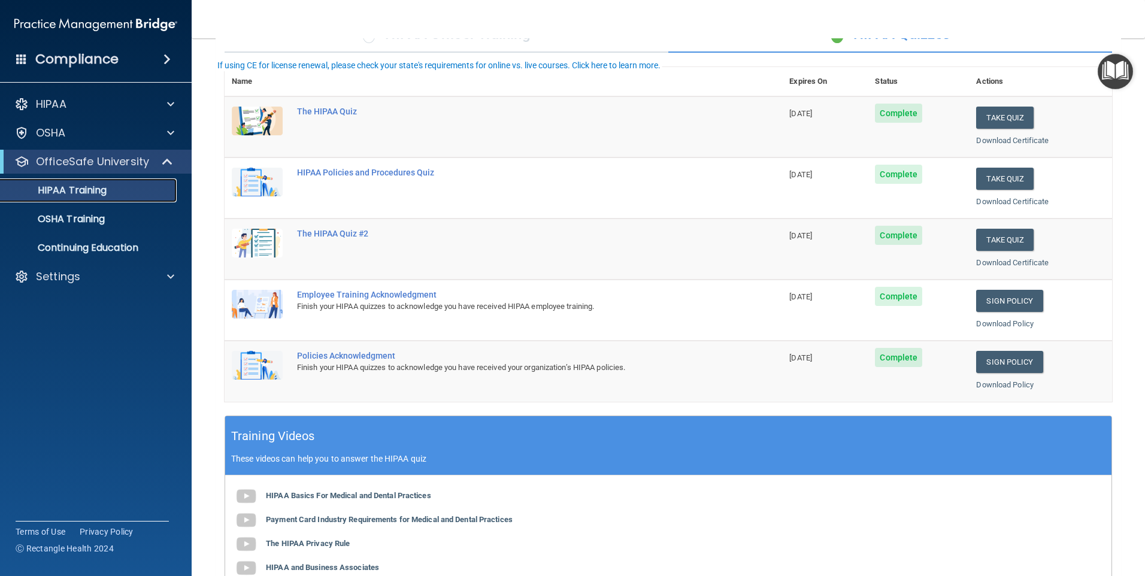
scroll to position [146, 0]
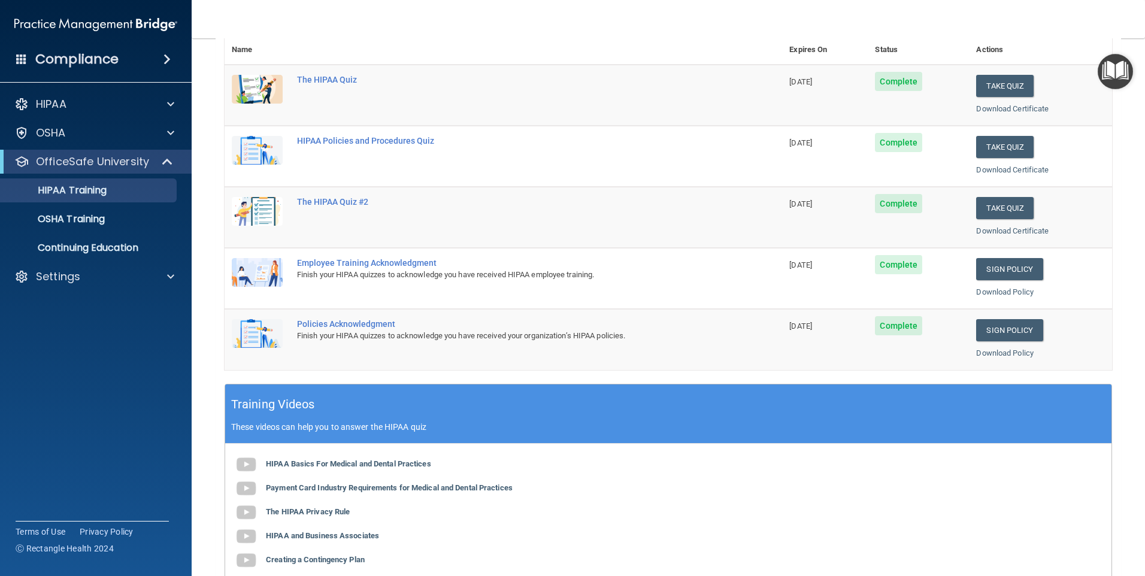
click at [371, 264] on div "Employee Training Acknowledgment" at bounding box center [509, 263] width 425 height 10
click at [368, 288] on td "Employee Training Acknowledgment Finish your HIPAA quizzes to acknowledge you h…" at bounding box center [536, 278] width 492 height 61
click at [1010, 272] on link "Sign Policy" at bounding box center [1009, 269] width 66 height 22
click at [994, 330] on link "Sign Policy" at bounding box center [1009, 330] width 66 height 22
click at [100, 192] on p "HIPAA Training" at bounding box center [57, 190] width 99 height 12
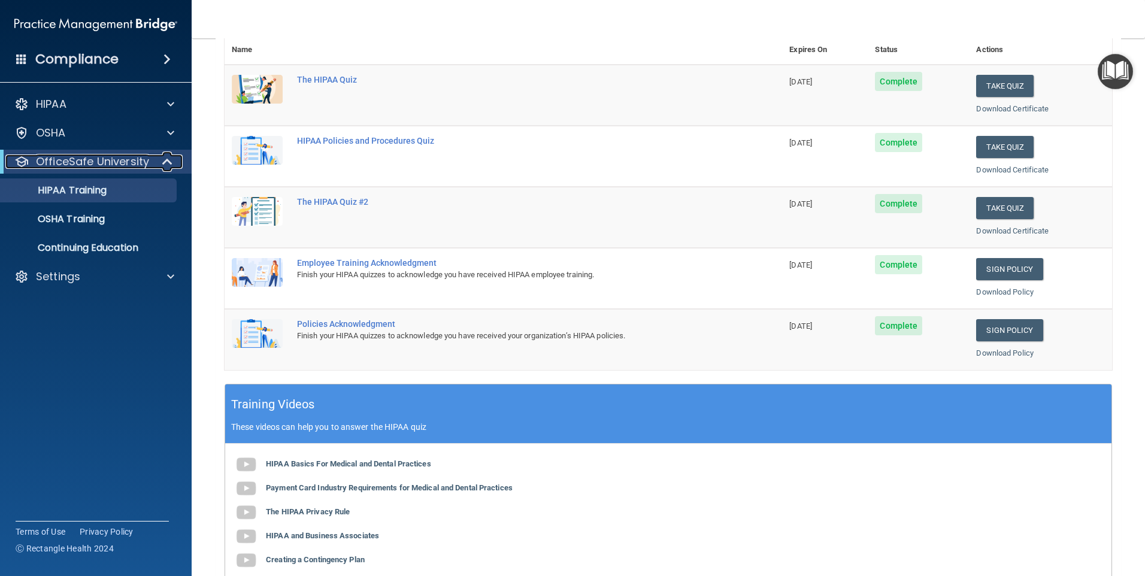
click at [166, 159] on span at bounding box center [168, 161] width 10 height 14
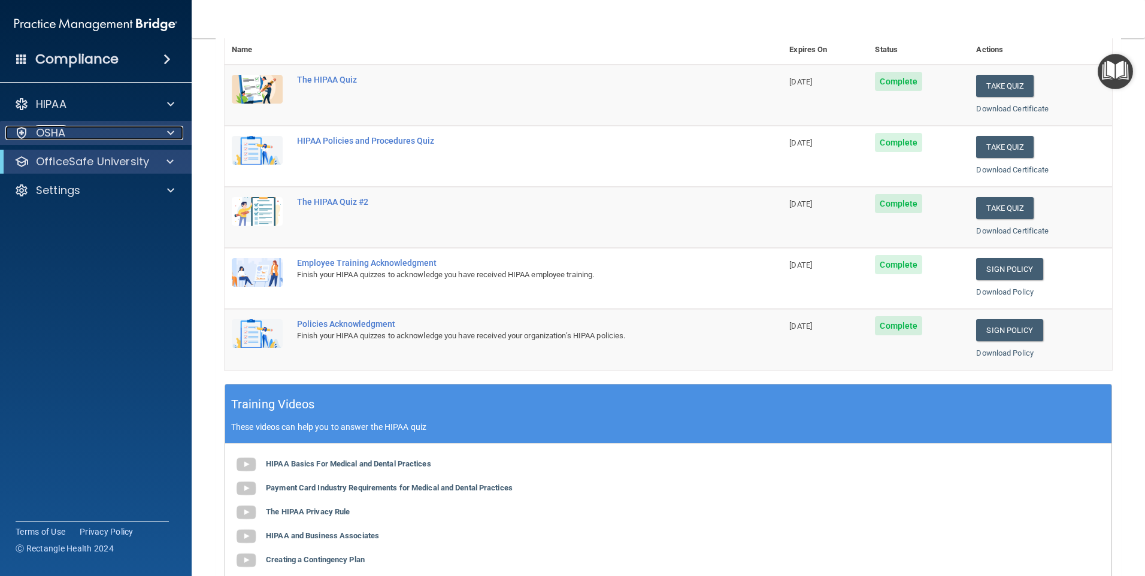
click at [35, 134] on div "OSHA" at bounding box center [79, 133] width 148 height 14
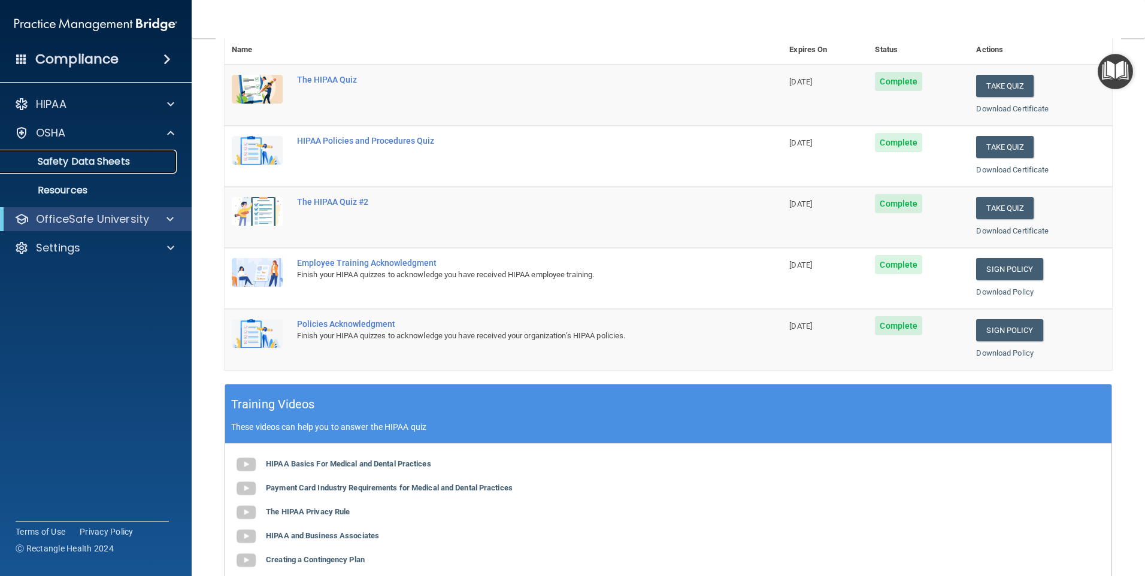
click at [53, 156] on p "Safety Data Sheets" at bounding box center [89, 162] width 163 height 12
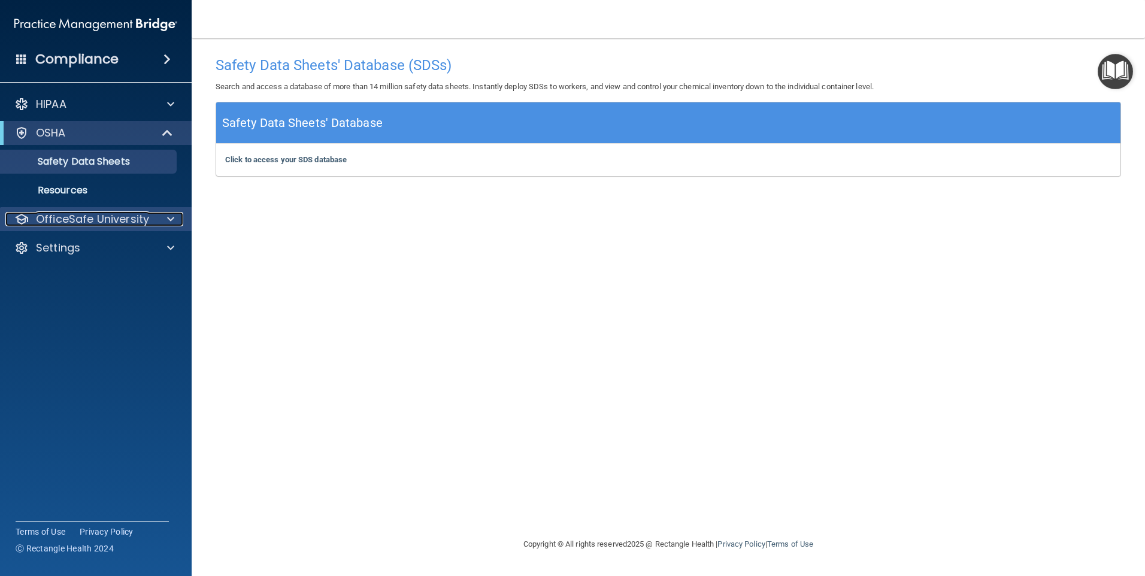
click at [125, 217] on p "OfficeSafe University" at bounding box center [92, 219] width 113 height 14
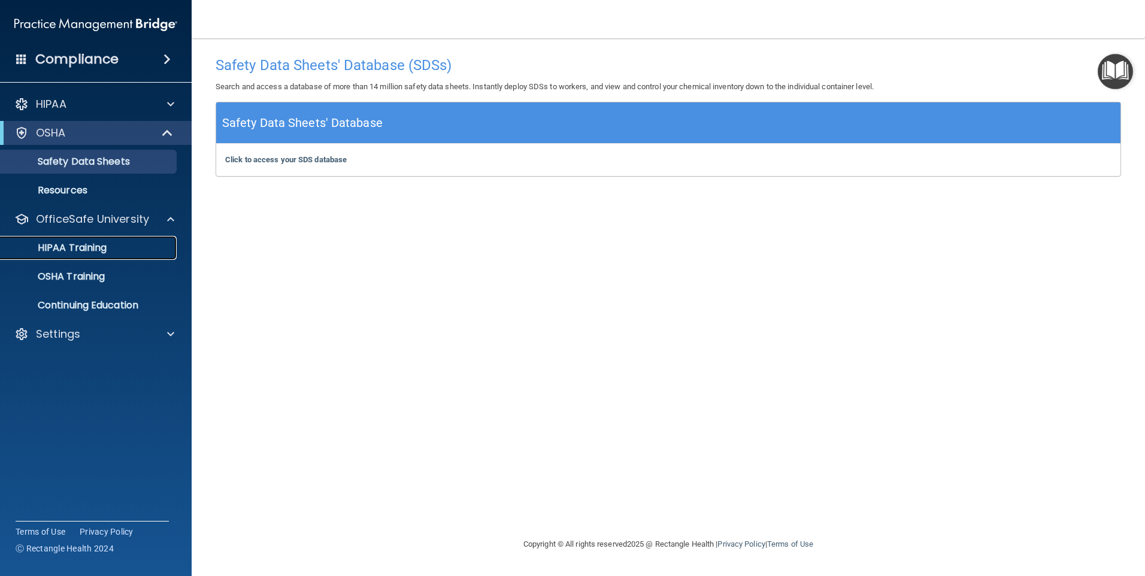
click at [107, 242] on p "HIPAA Training" at bounding box center [57, 248] width 99 height 12
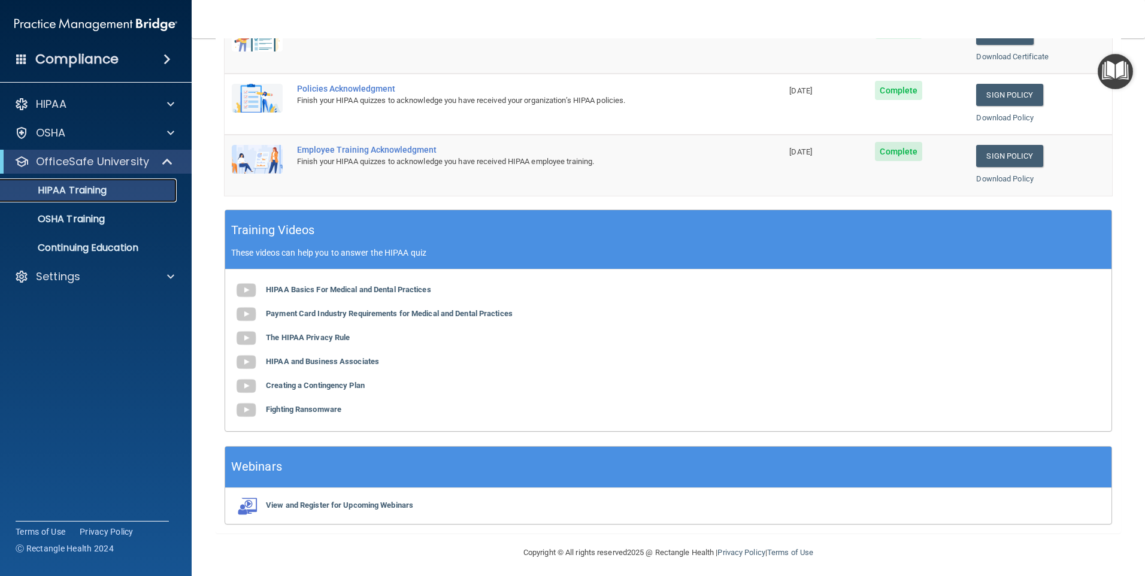
scroll to position [326, 0]
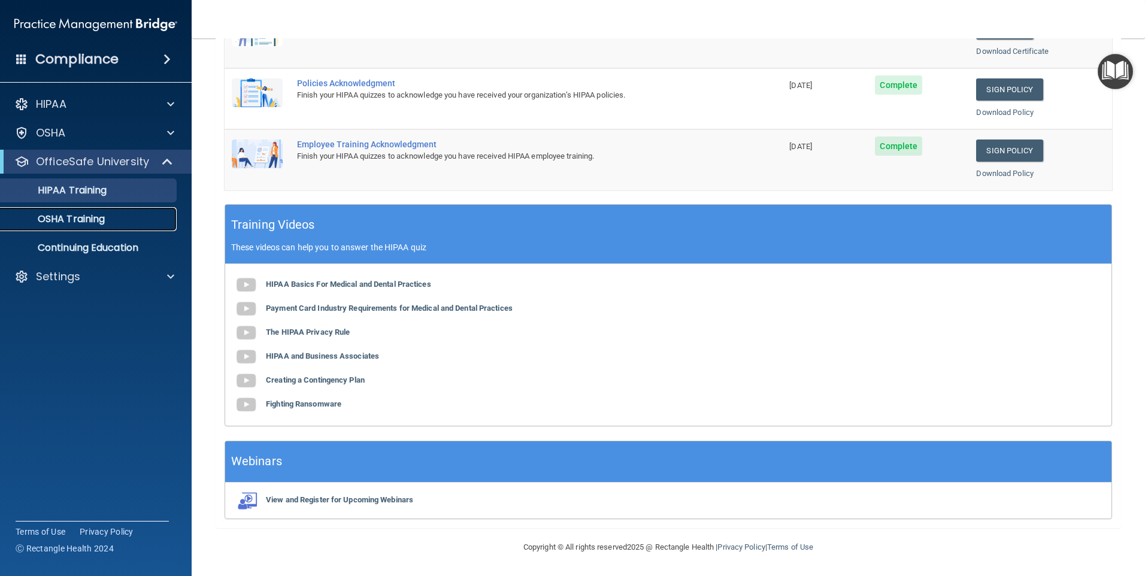
click at [70, 223] on p "OSHA Training" at bounding box center [56, 219] width 97 height 12
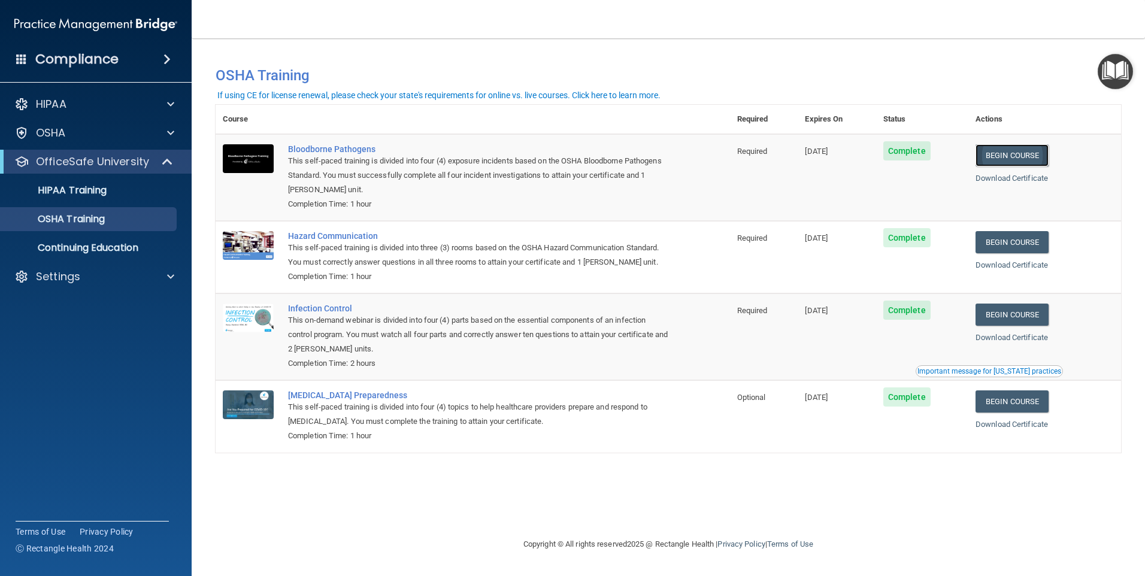
click at [1012, 154] on link "Begin Course" at bounding box center [1011, 155] width 73 height 22
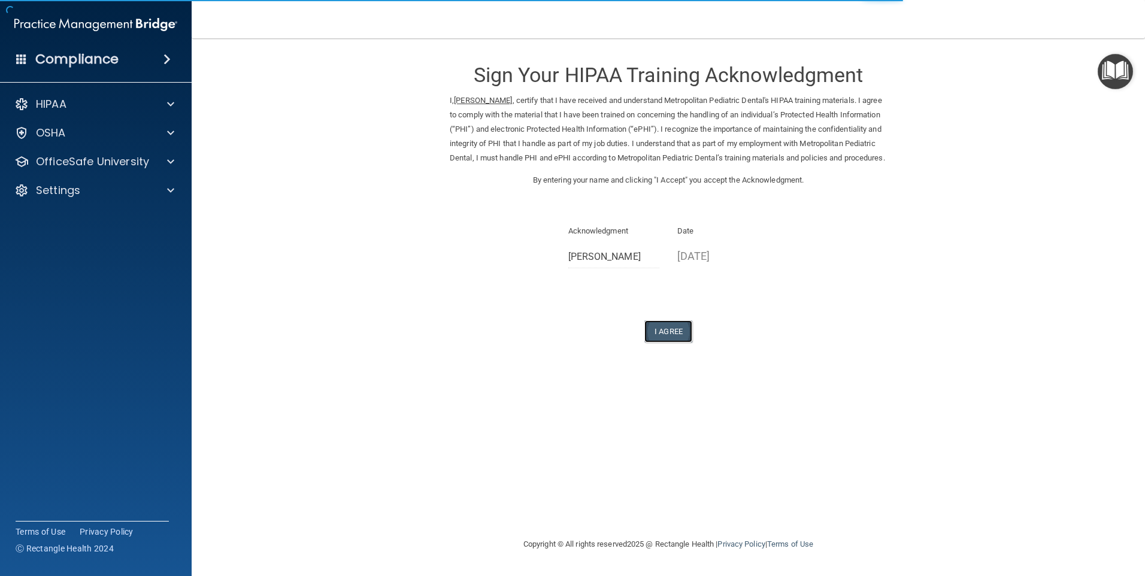
click at [666, 342] on button "I Agree" at bounding box center [668, 331] width 48 height 22
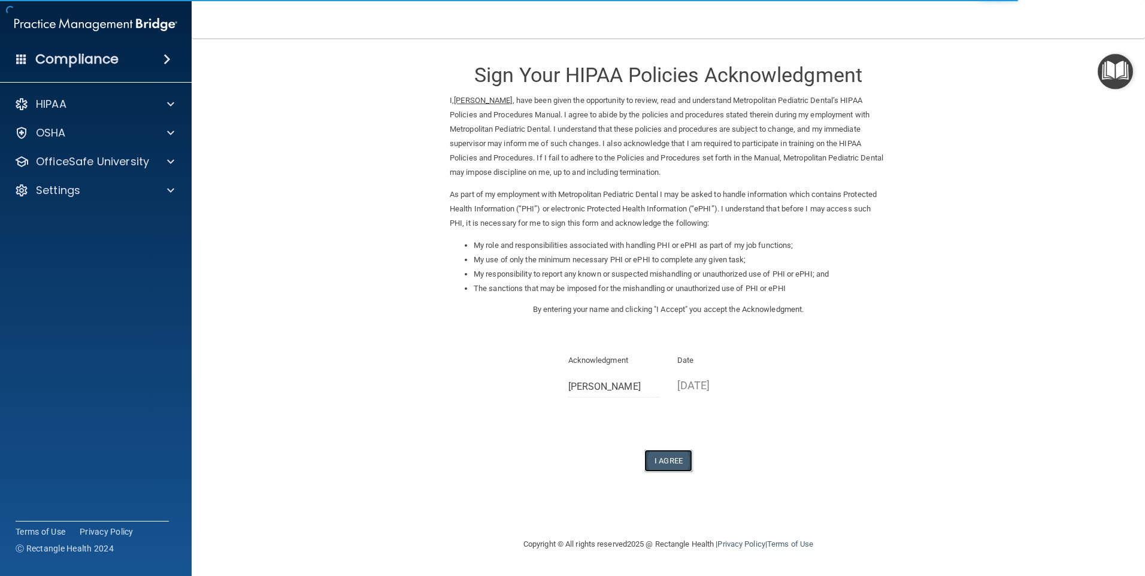
click at [671, 462] on button "I Agree" at bounding box center [668, 461] width 48 height 22
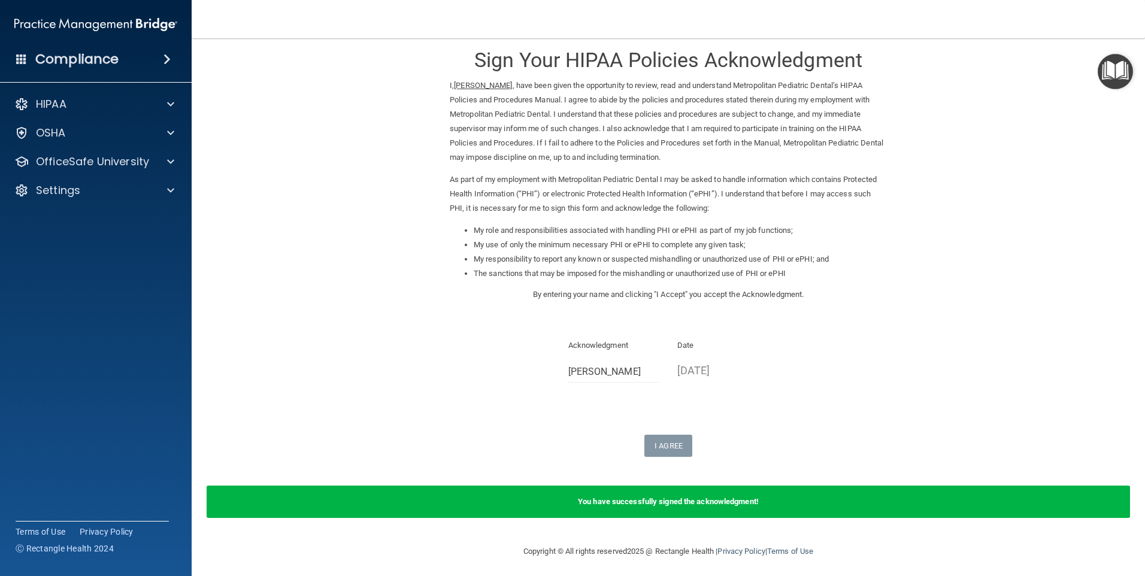
scroll to position [19, 0]
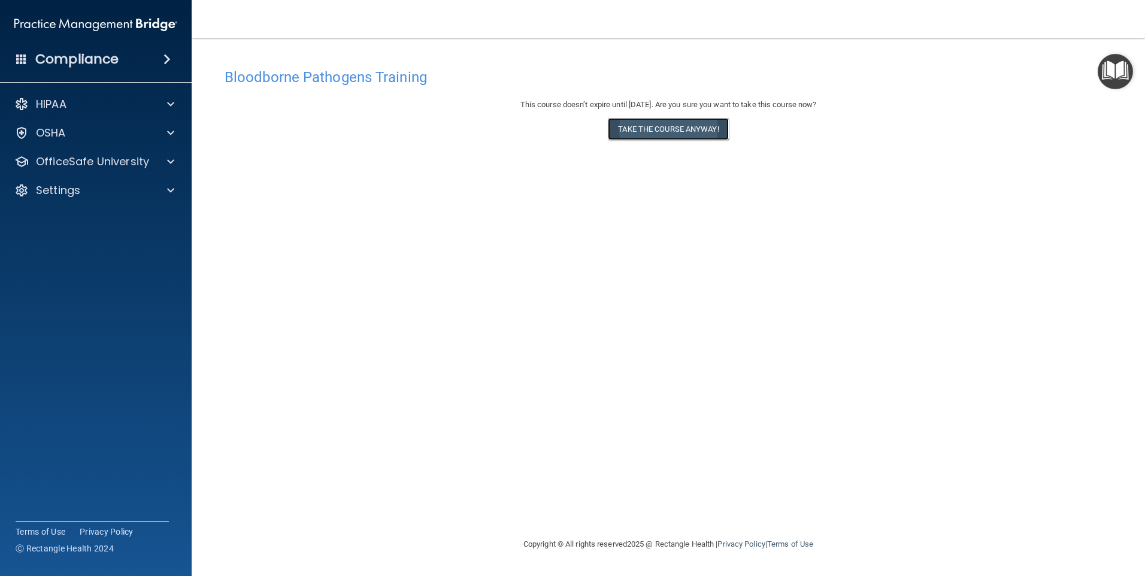
click at [685, 129] on button "Take the course anyway!" at bounding box center [668, 129] width 120 height 22
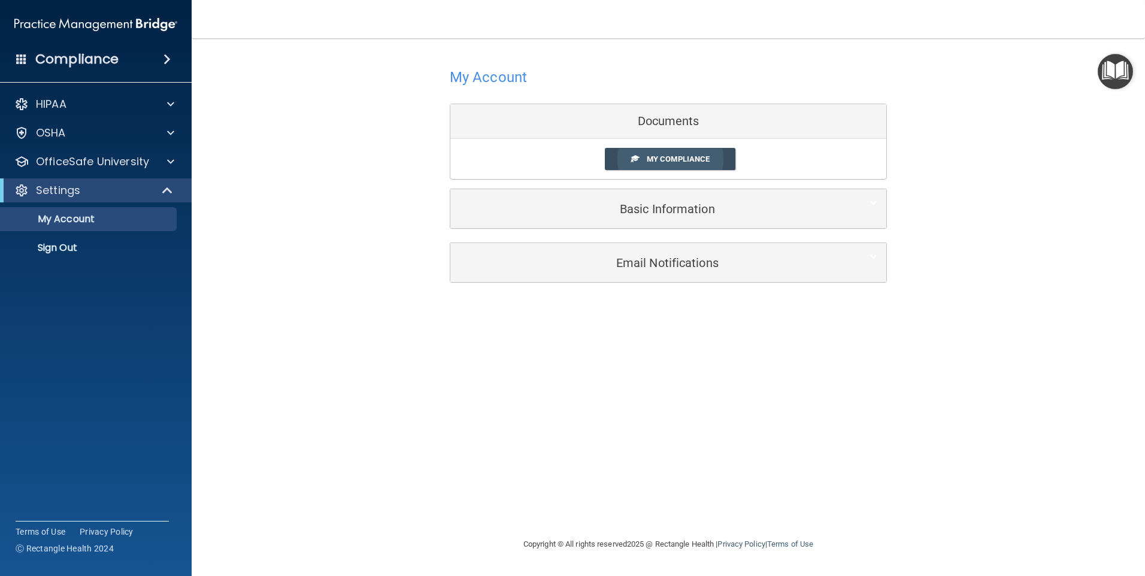
click at [692, 155] on span "My Compliance" at bounding box center [678, 158] width 63 height 9
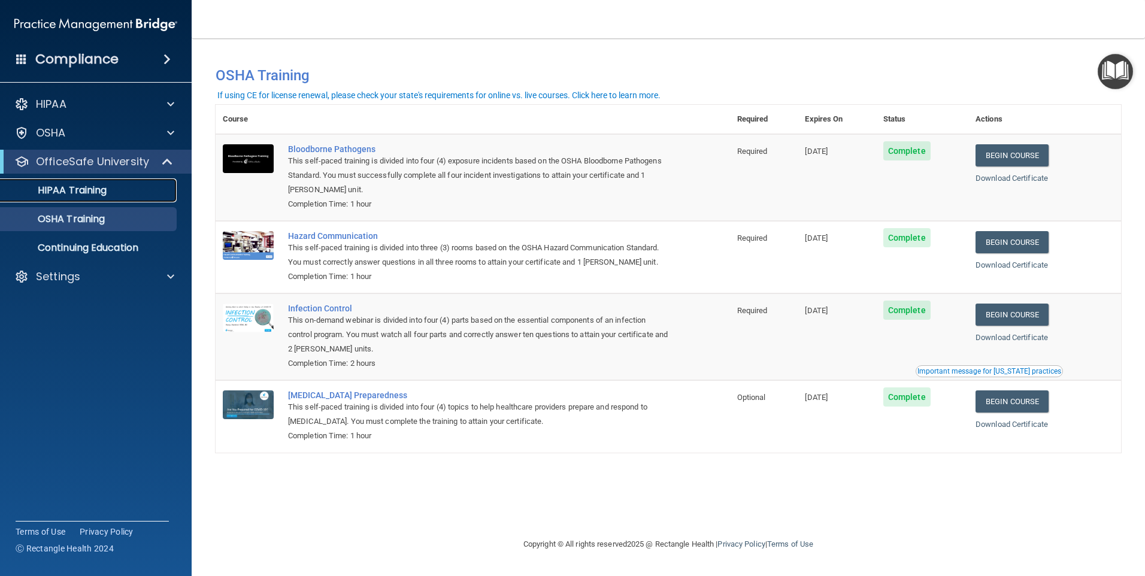
click at [89, 193] on p "HIPAA Training" at bounding box center [57, 190] width 99 height 12
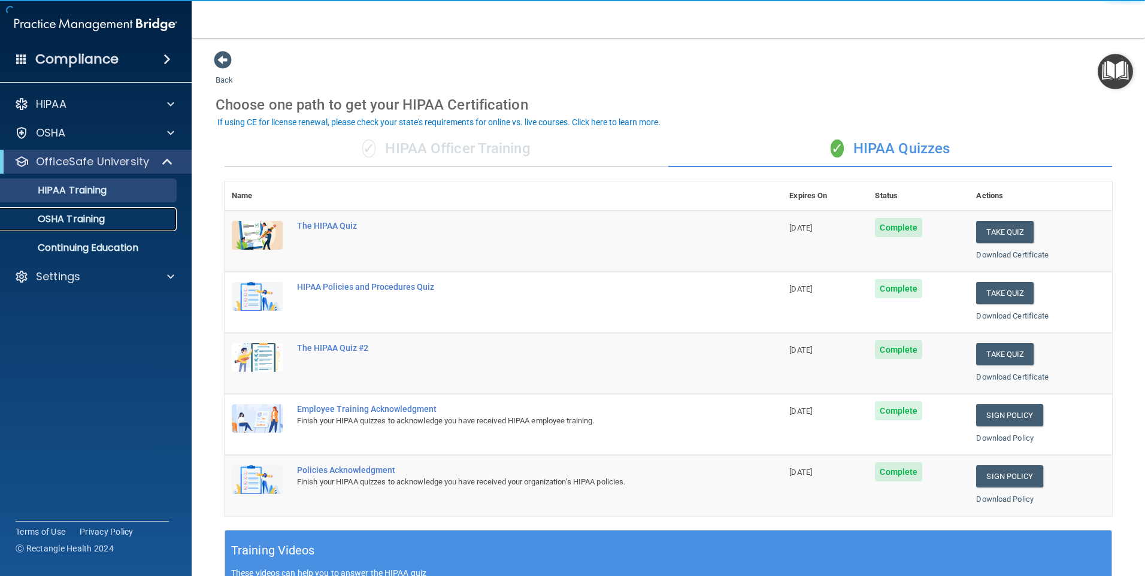
click at [57, 221] on p "OSHA Training" at bounding box center [56, 219] width 97 height 12
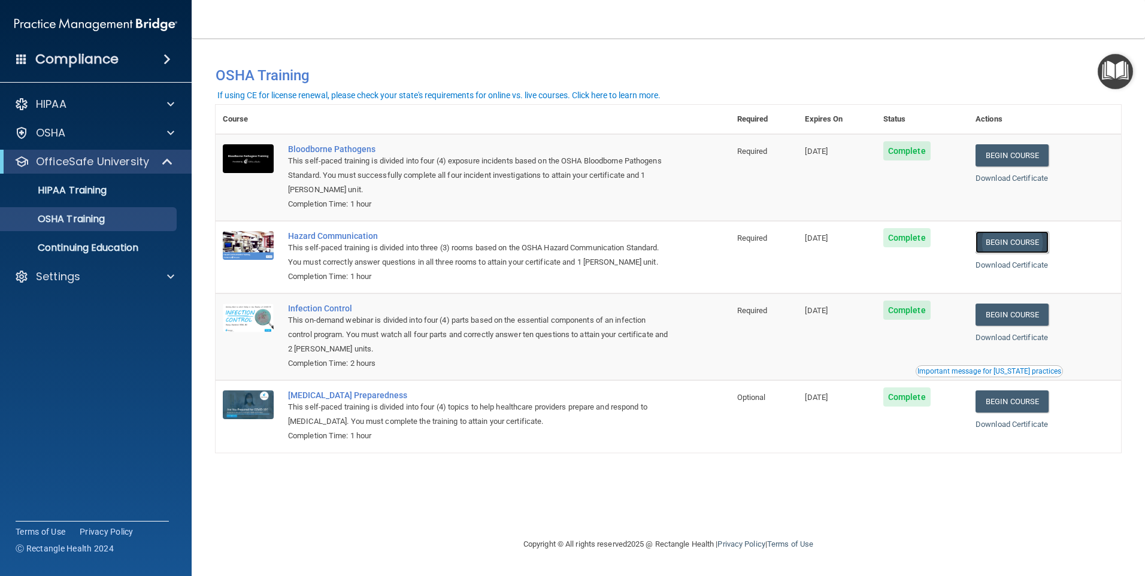
click at [1010, 246] on link "Begin Course" at bounding box center [1011, 242] width 73 height 22
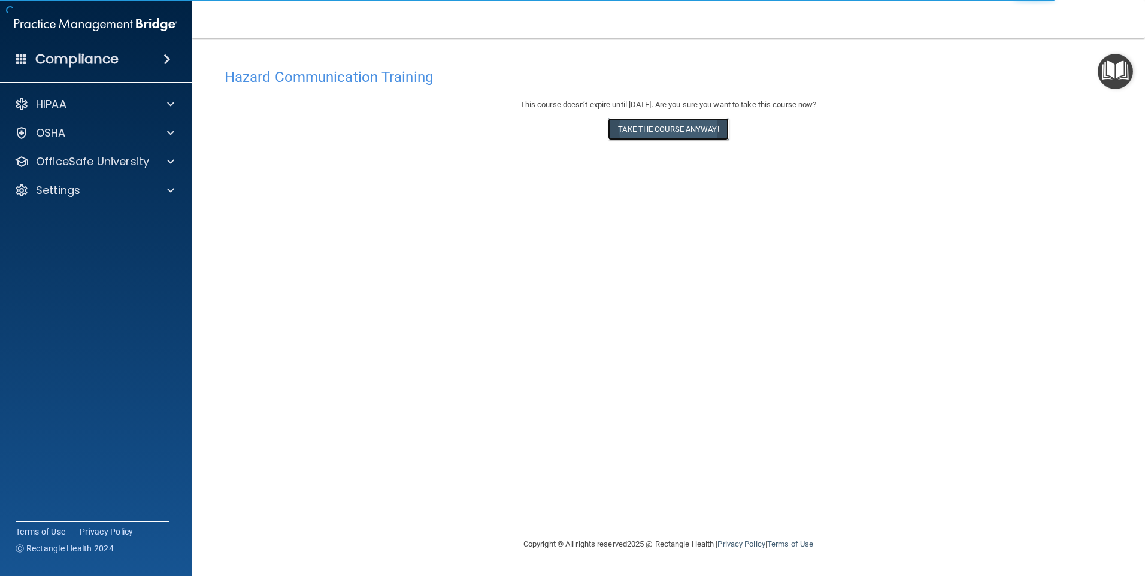
click at [677, 132] on button "Take the course anyway!" at bounding box center [668, 129] width 120 height 22
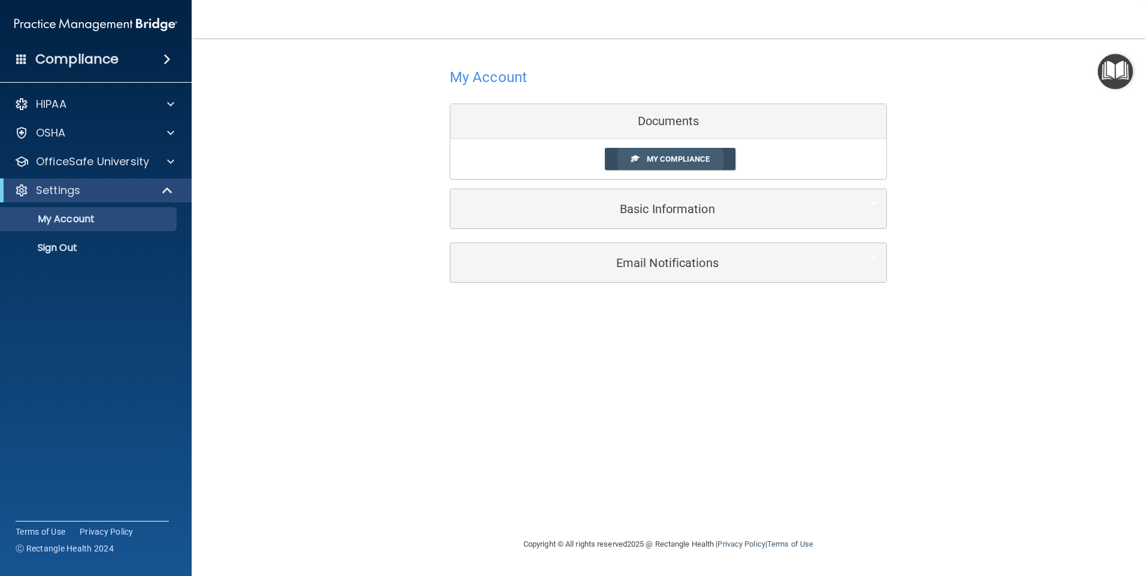
click at [678, 153] on link "My Compliance" at bounding box center [670, 159] width 131 height 22
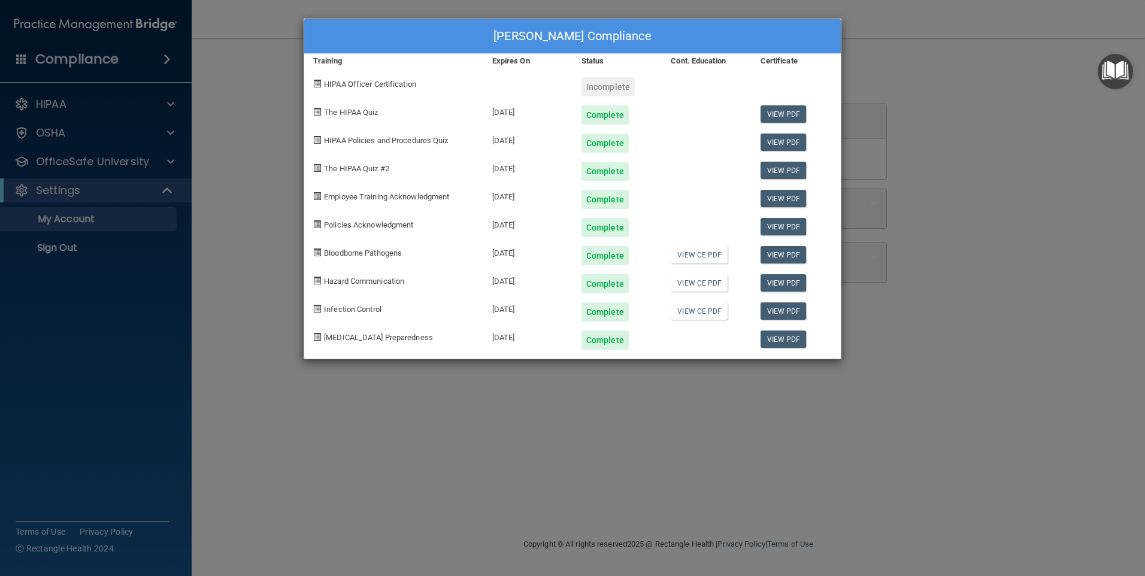
click at [61, 105] on div "Suzette M Evans's Compliance Training Expires On Status Cont. Education Certifi…" at bounding box center [572, 288] width 1145 height 576
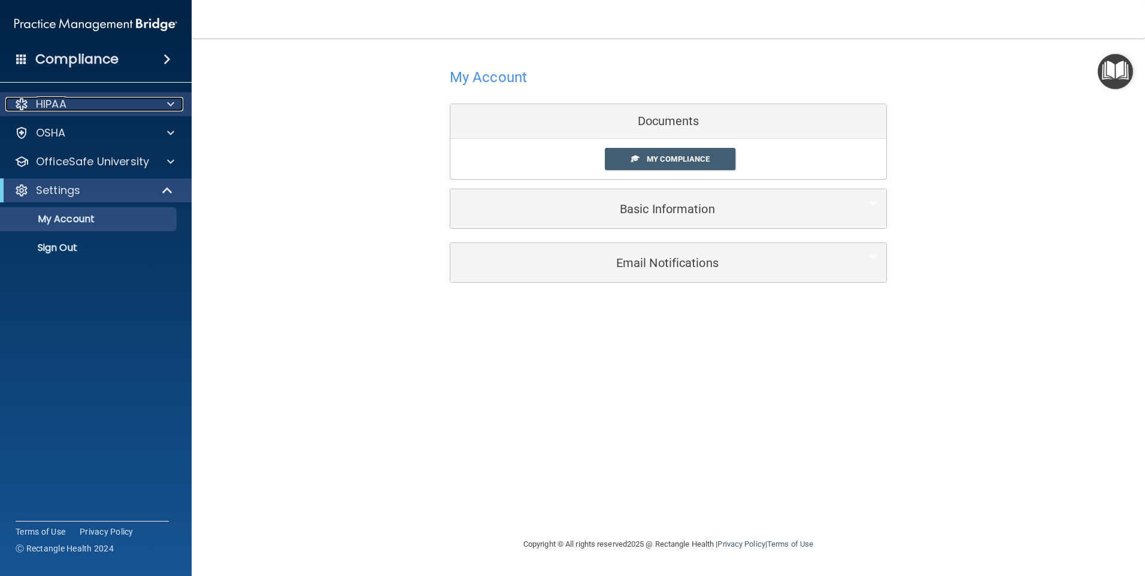
click at [45, 101] on p "HIPAA" at bounding box center [51, 104] width 31 height 14
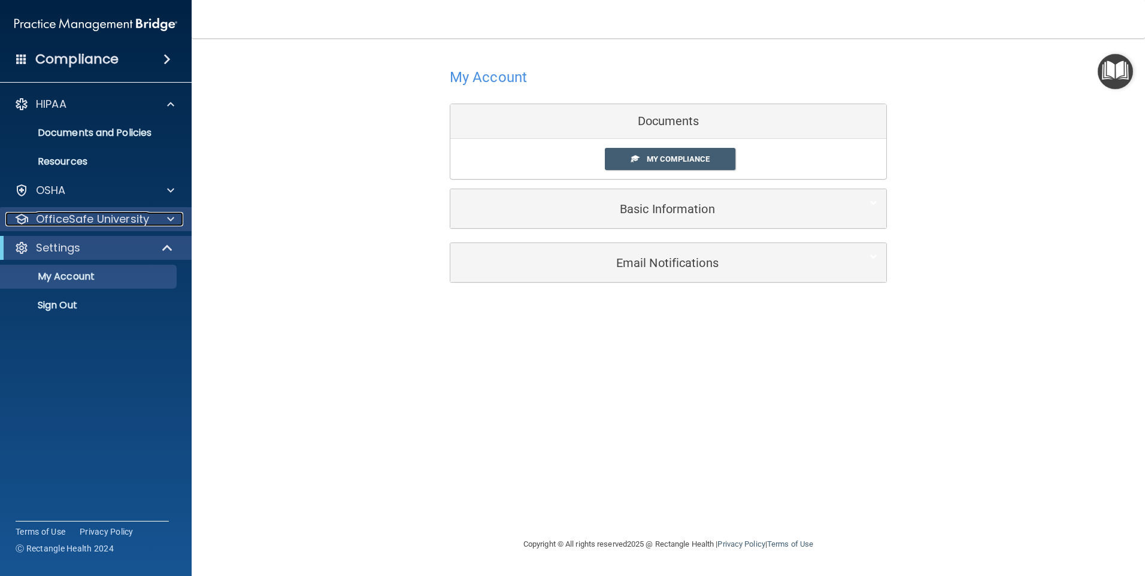
click at [122, 220] on p "OfficeSafe University" at bounding box center [92, 219] width 113 height 14
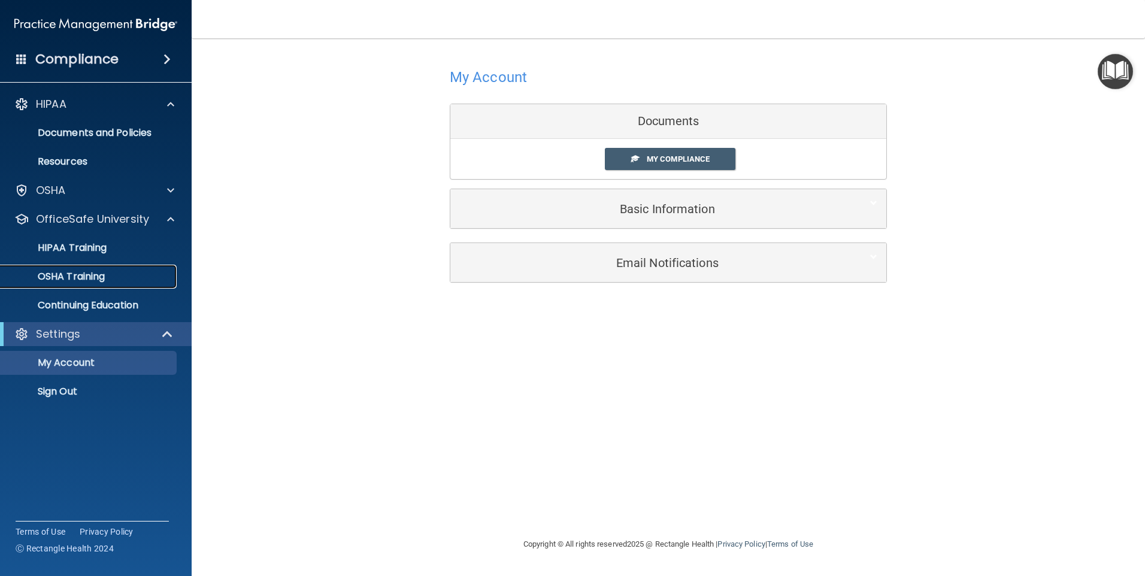
click at [100, 280] on p "OSHA Training" at bounding box center [56, 277] width 97 height 12
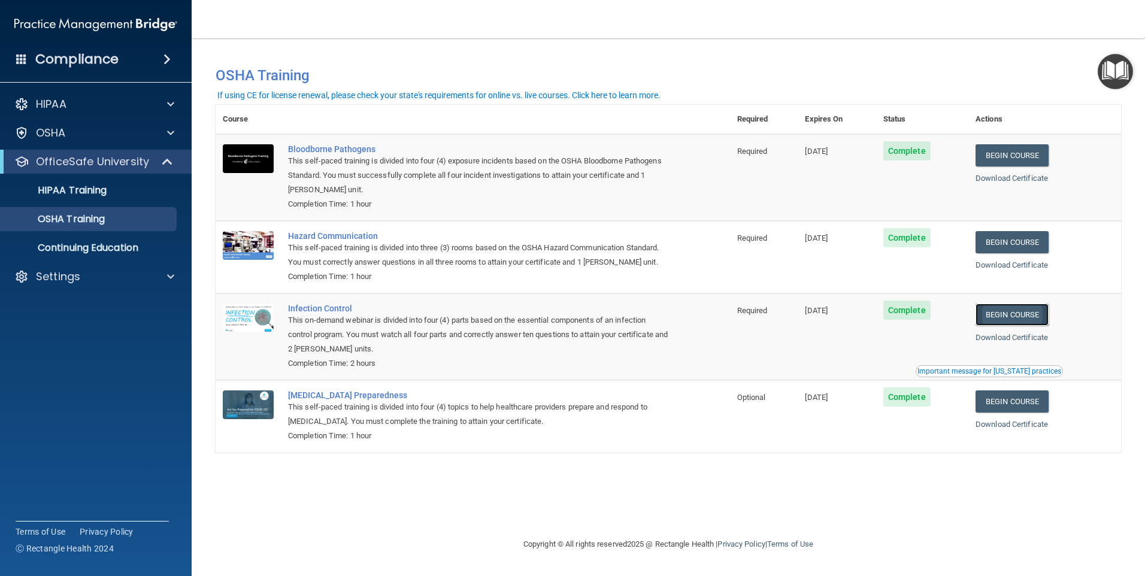
click at [1005, 316] on link "Begin Course" at bounding box center [1011, 315] width 73 height 22
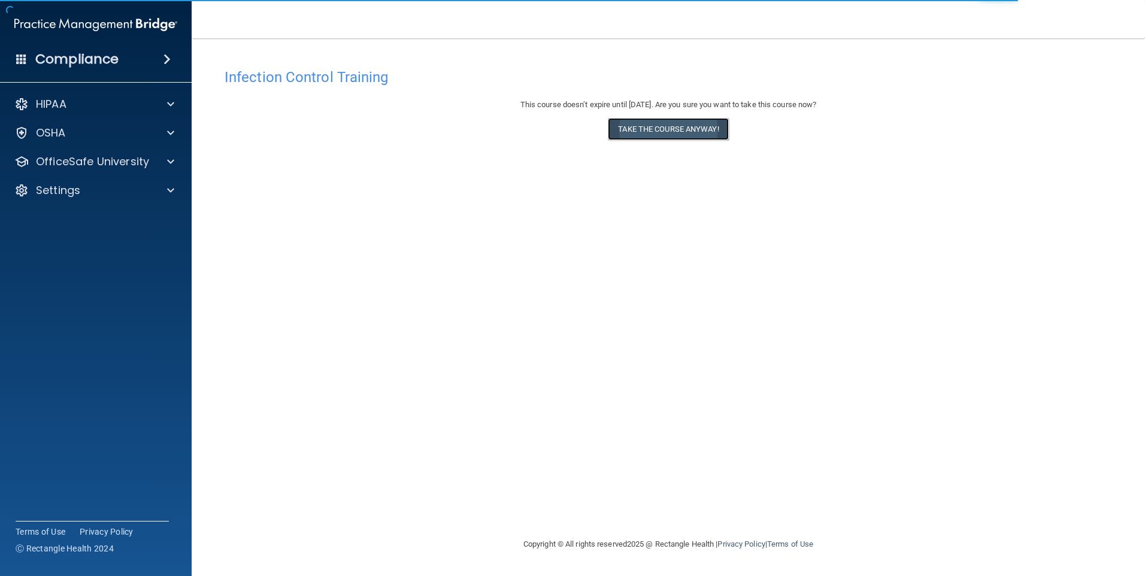
click at [666, 126] on button "Take the course anyway!" at bounding box center [668, 129] width 120 height 22
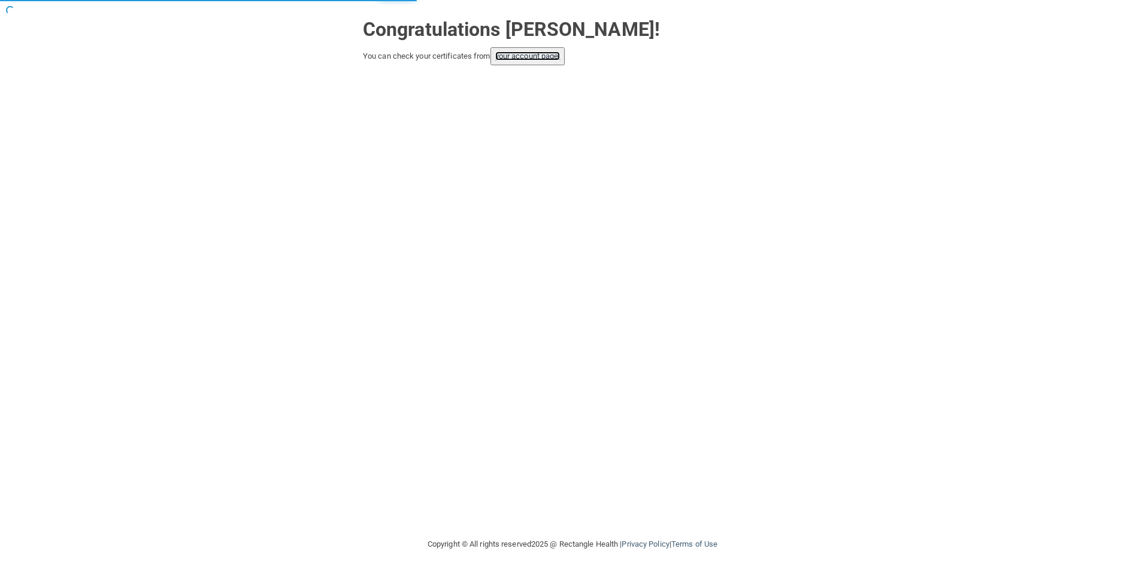
click at [539, 53] on link "your account page!" at bounding box center [527, 55] width 65 height 9
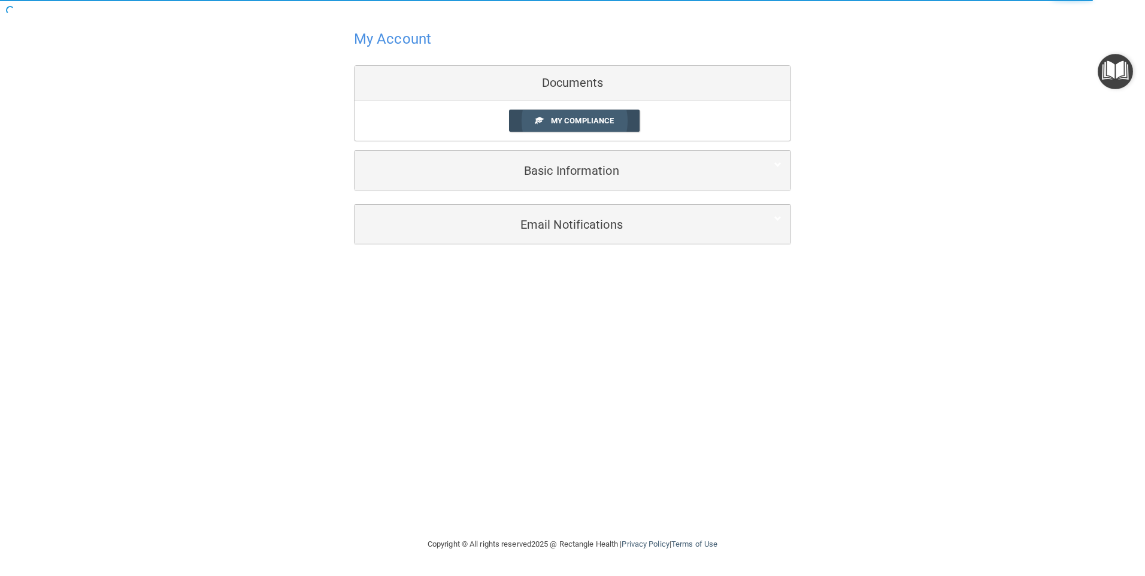
click at [609, 123] on span "My Compliance" at bounding box center [582, 120] width 63 height 9
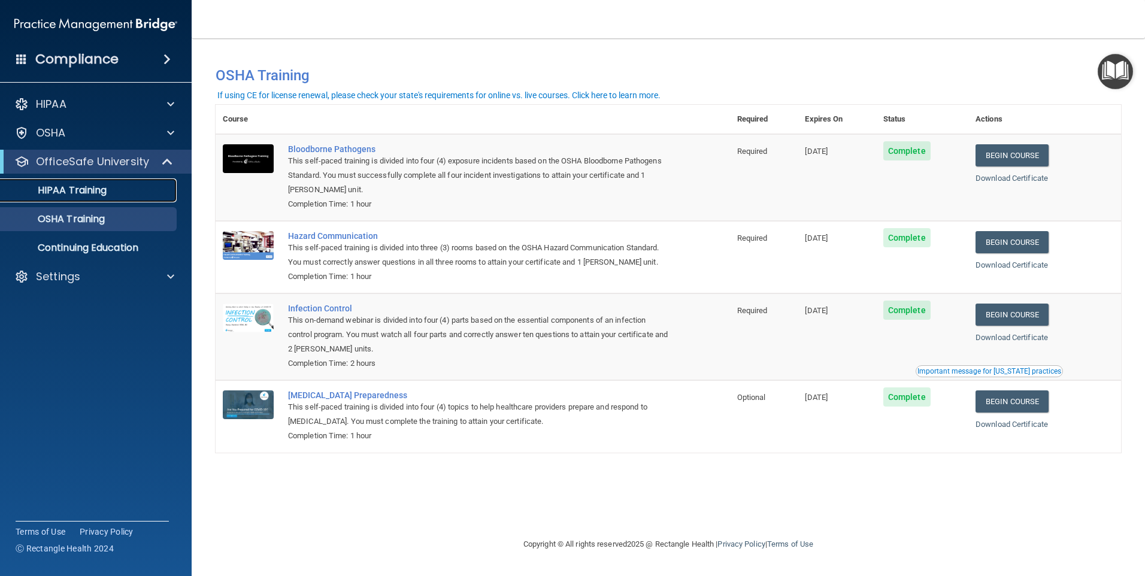
click at [47, 184] on p "HIPAA Training" at bounding box center [57, 190] width 99 height 12
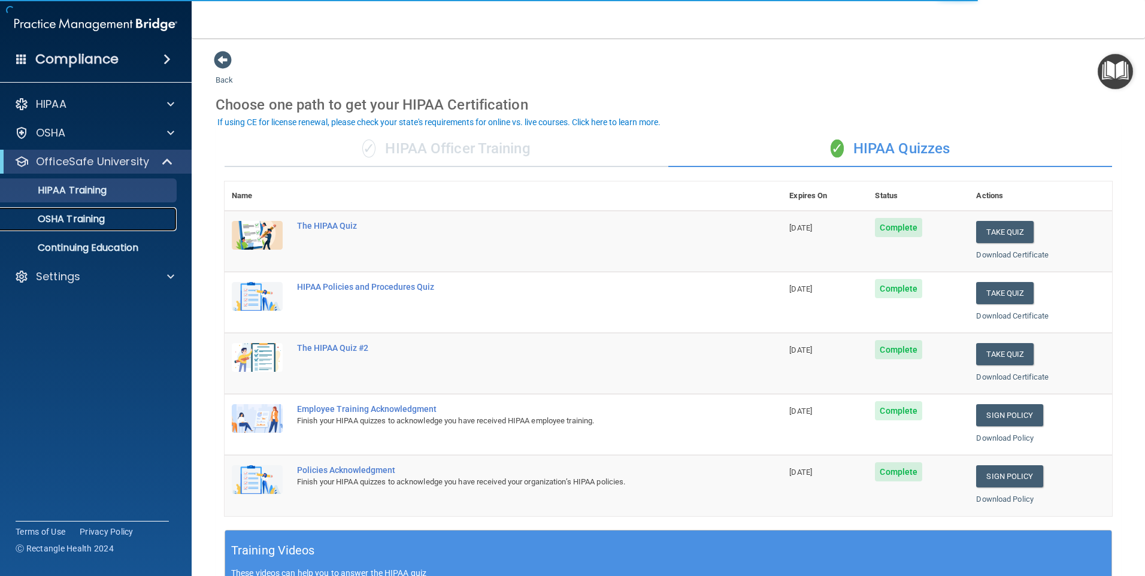
click at [107, 217] on div "OSHA Training" at bounding box center [89, 219] width 163 height 12
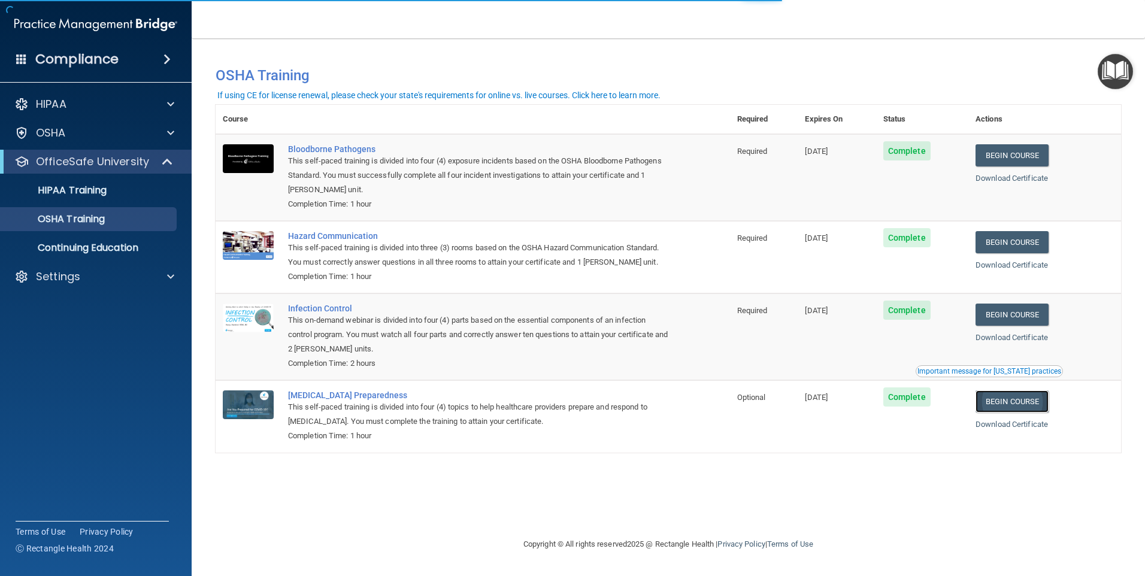
click at [1008, 406] on link "Begin Course" at bounding box center [1011, 401] width 73 height 22
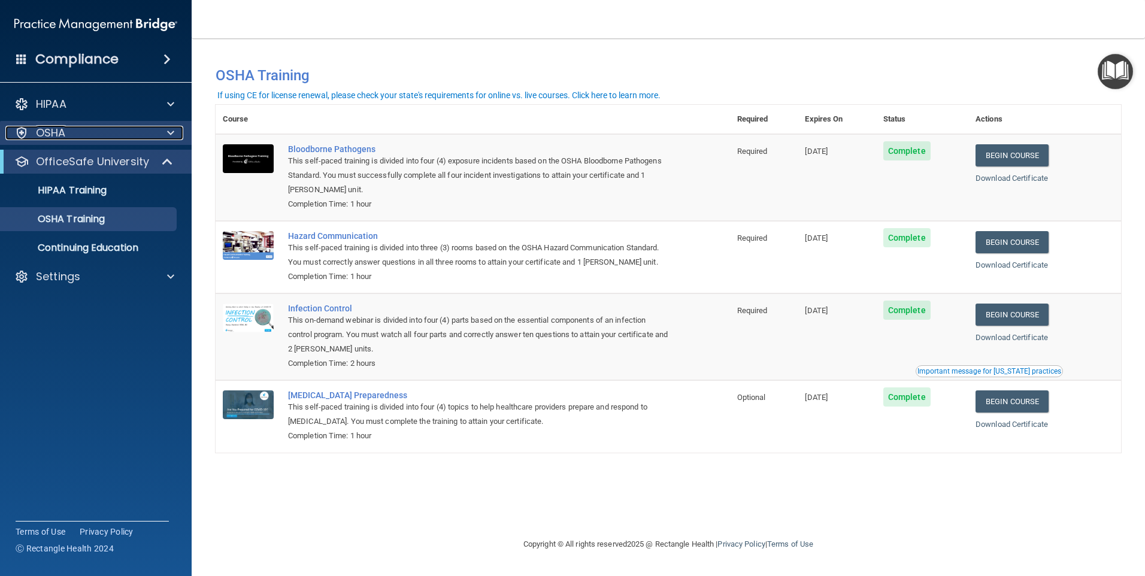
click at [51, 127] on p "OSHA" at bounding box center [51, 133] width 30 height 14
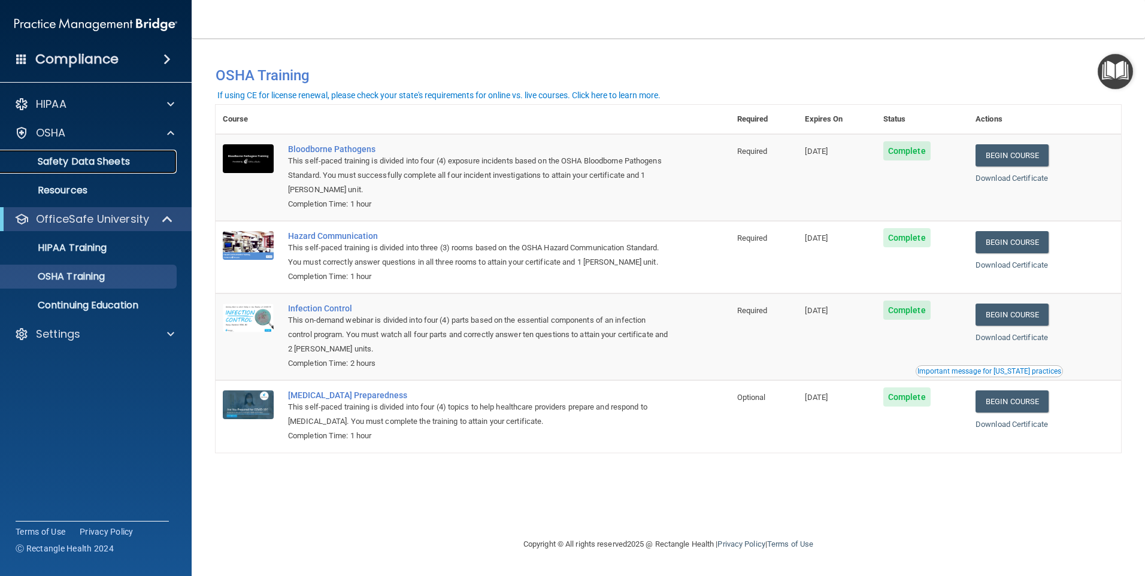
click at [89, 160] on p "Safety Data Sheets" at bounding box center [89, 162] width 163 height 12
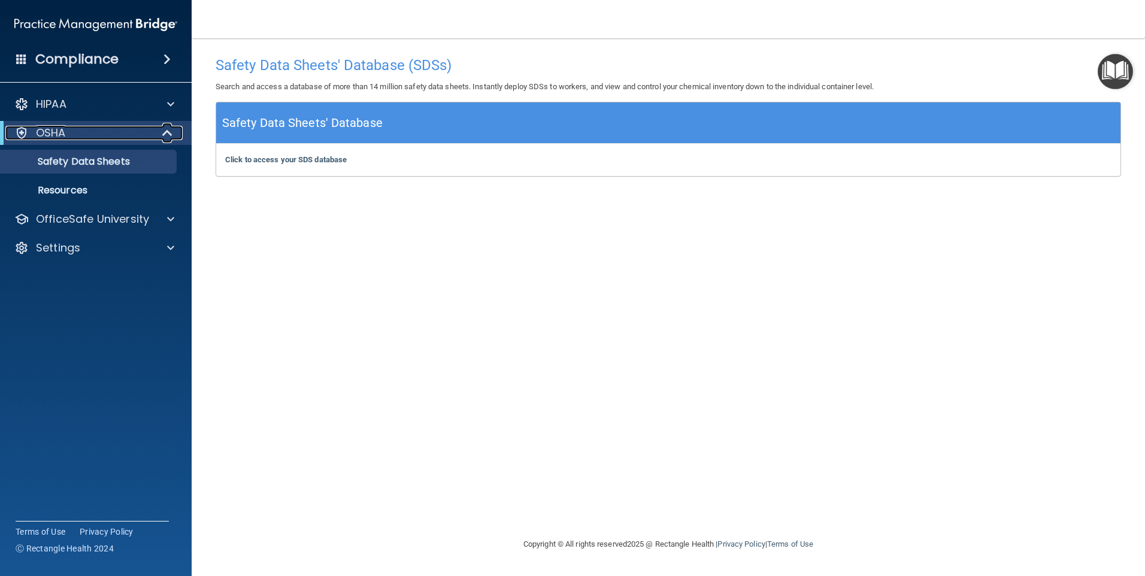
click at [169, 128] on span at bounding box center [168, 133] width 10 height 14
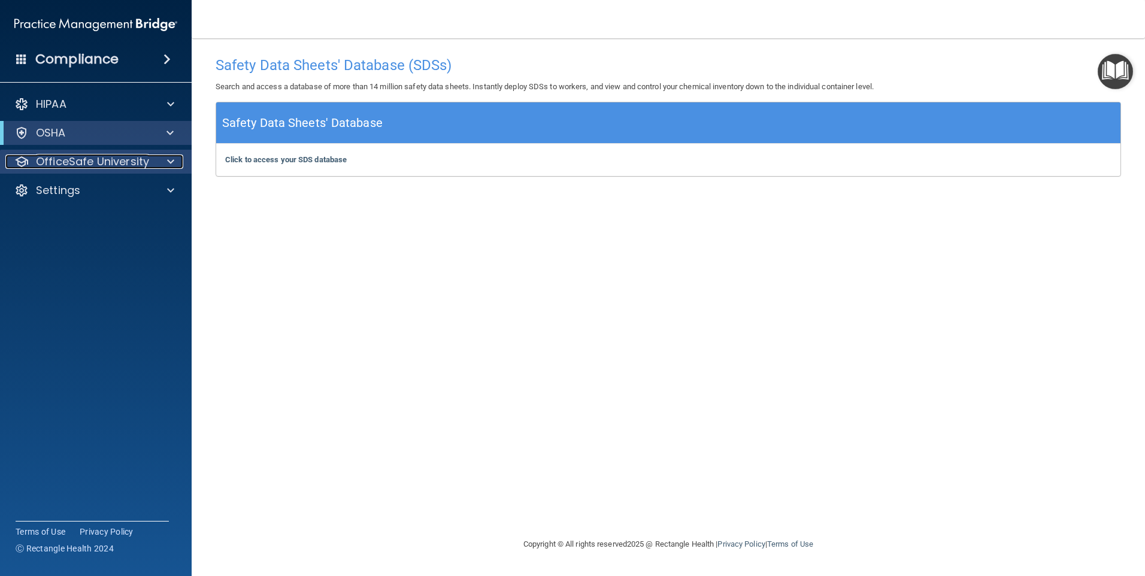
click at [132, 162] on p "OfficeSafe University" at bounding box center [92, 161] width 113 height 14
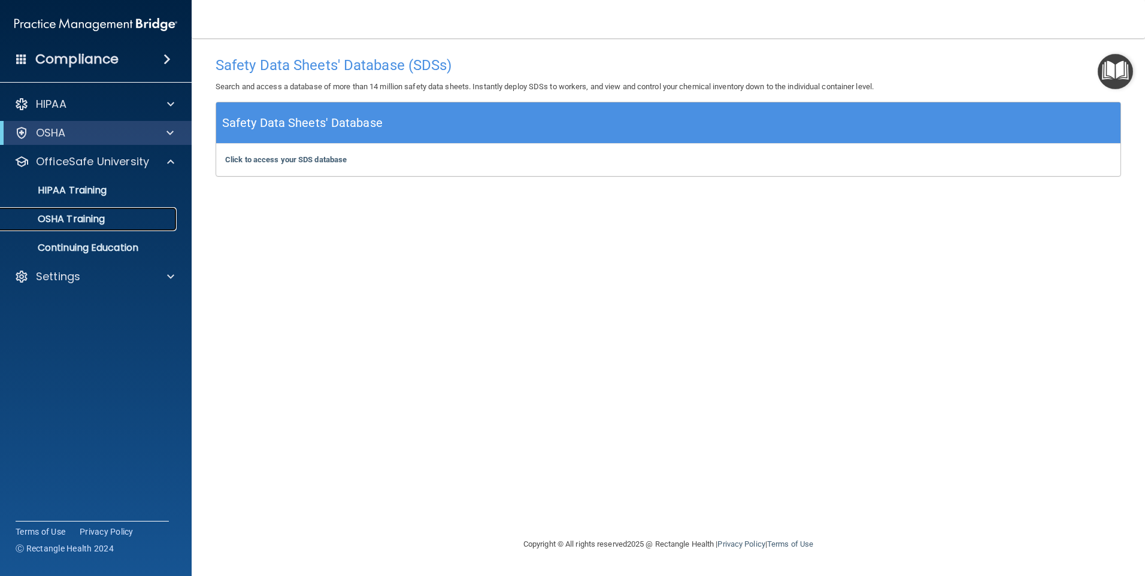
click at [107, 216] on div "OSHA Training" at bounding box center [89, 219] width 163 height 12
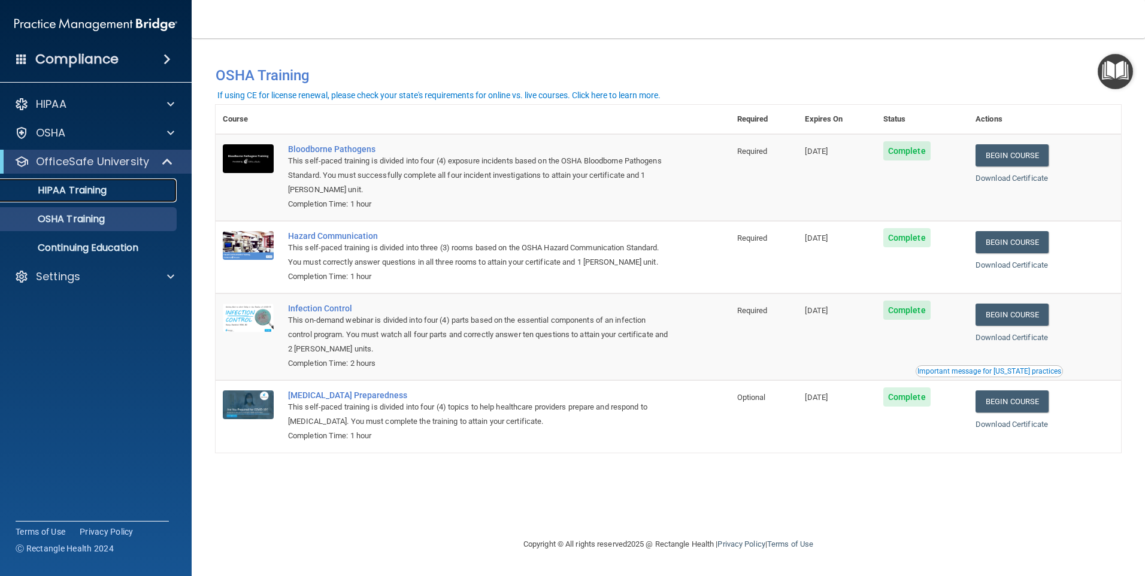
click at [71, 187] on p "HIPAA Training" at bounding box center [57, 190] width 99 height 12
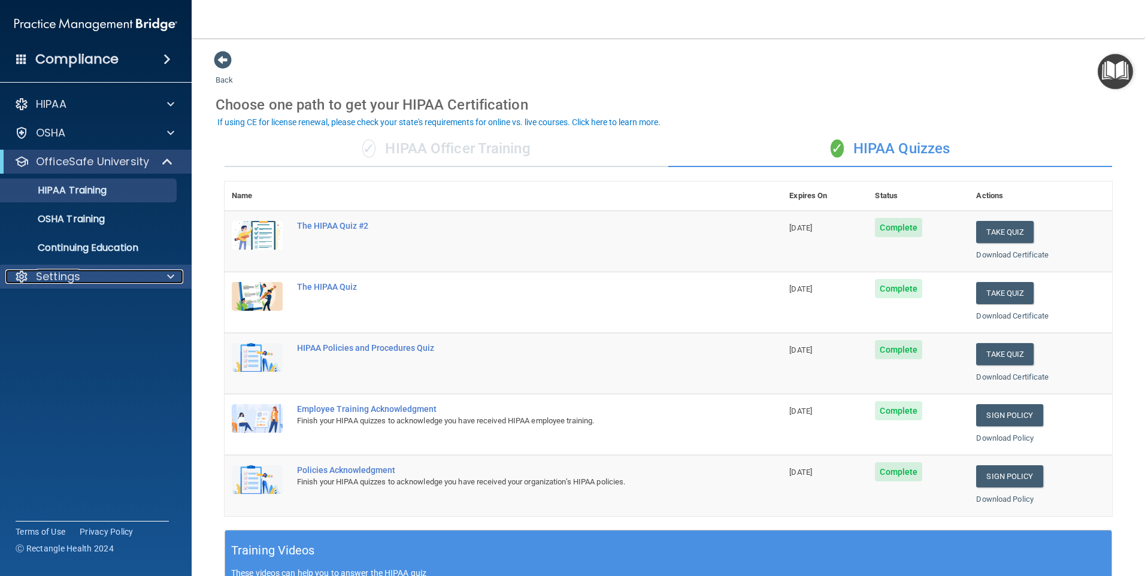
click at [66, 282] on p "Settings" at bounding box center [58, 276] width 44 height 14
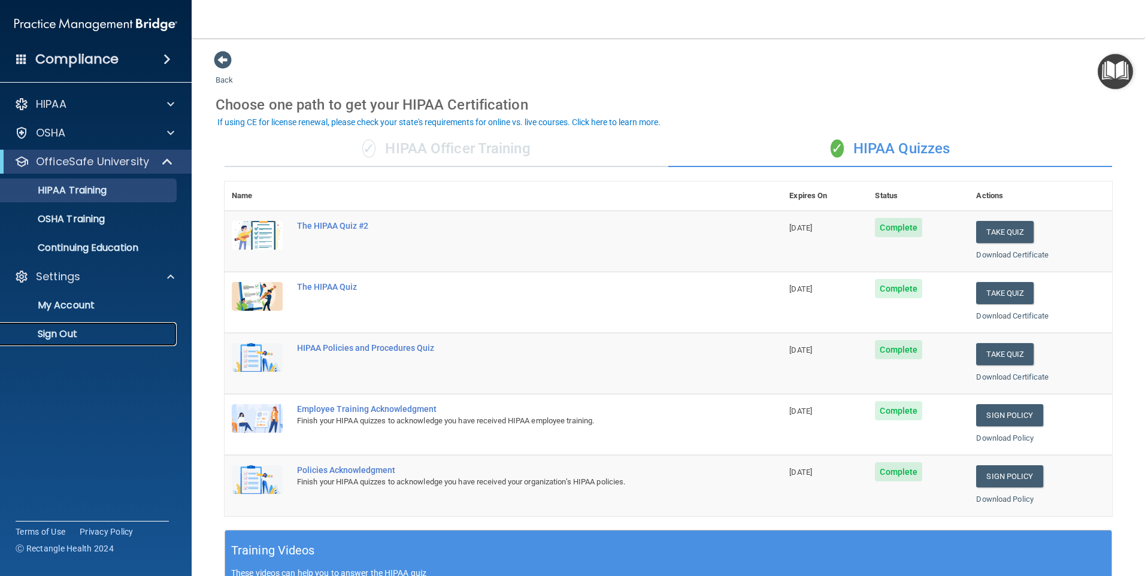
click at [78, 334] on p "Sign Out" at bounding box center [89, 334] width 163 height 12
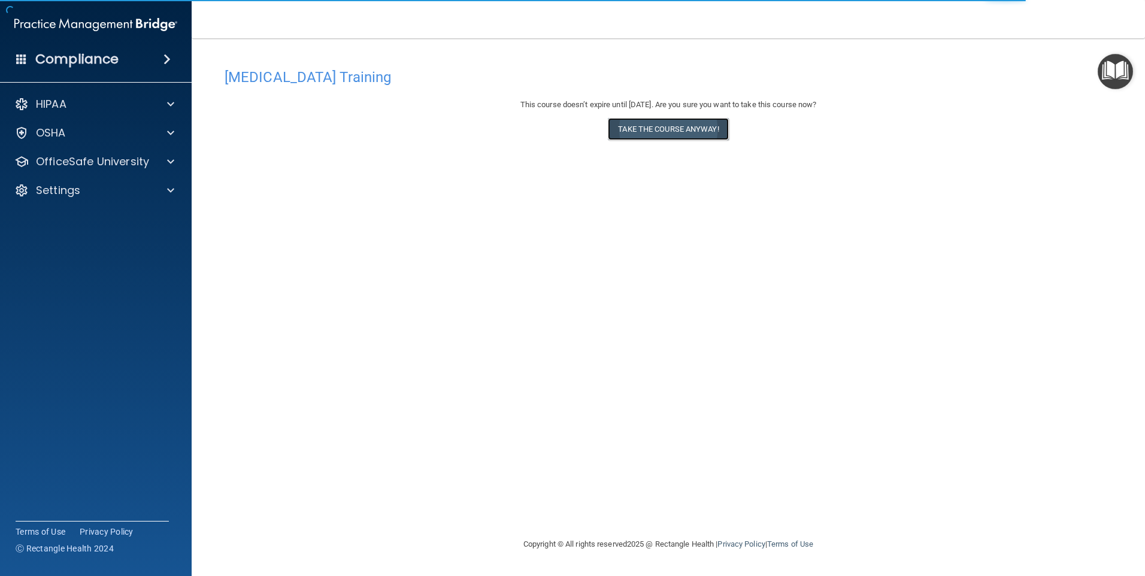
click at [709, 133] on button "Take the course anyway!" at bounding box center [668, 129] width 120 height 22
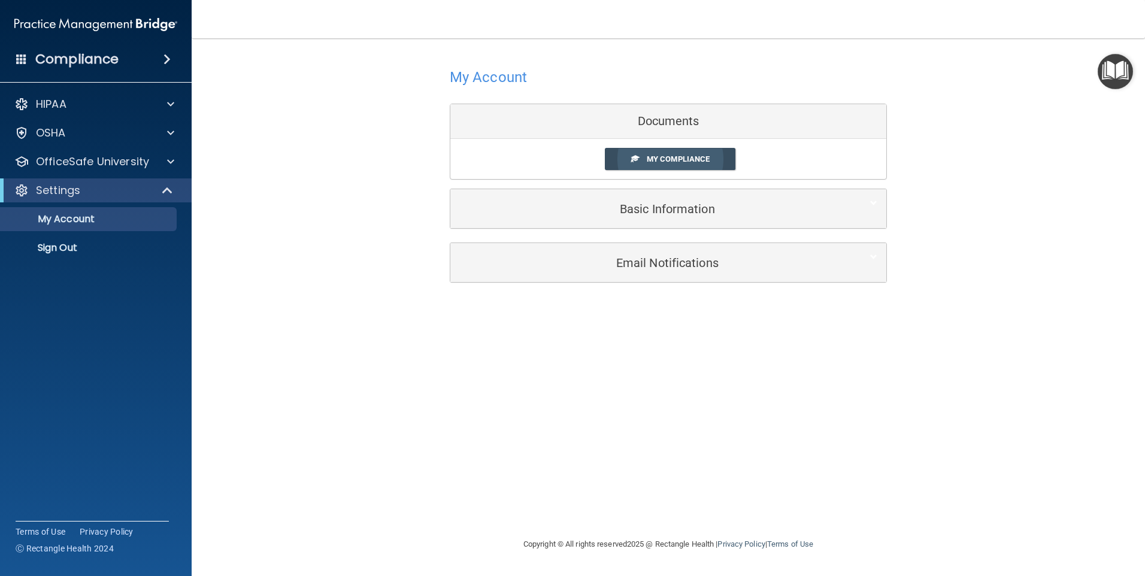
click at [680, 156] on span "My Compliance" at bounding box center [678, 158] width 63 height 9
